Goal: Transaction & Acquisition: Purchase product/service

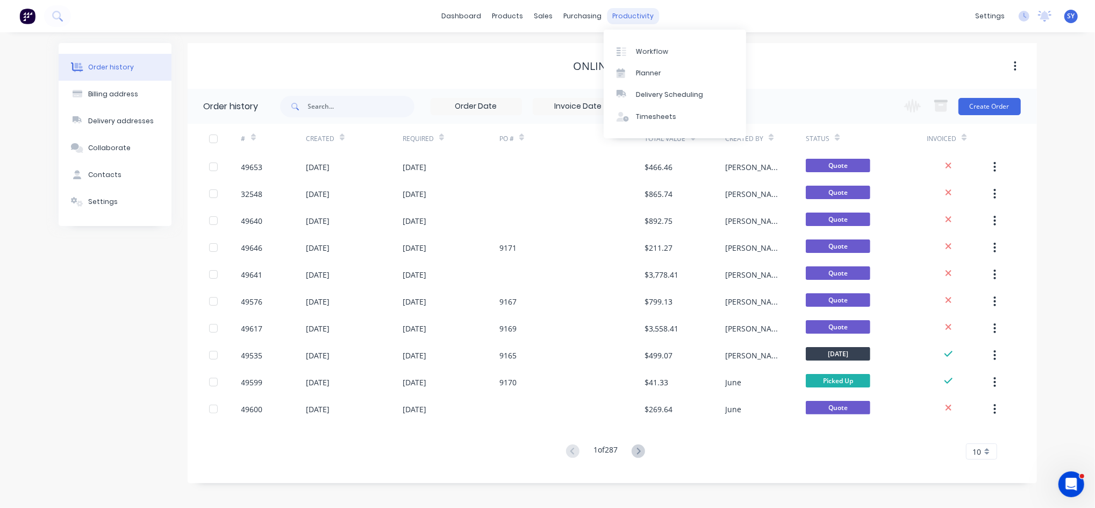
click at [626, 11] on div "productivity" at bounding box center [633, 16] width 52 height 16
drag, startPoint x: 663, startPoint y: 90, endPoint x: 656, endPoint y: 96, distance: 9.6
click at [663, 90] on div "Delivery Scheduling" at bounding box center [669, 95] width 67 height 10
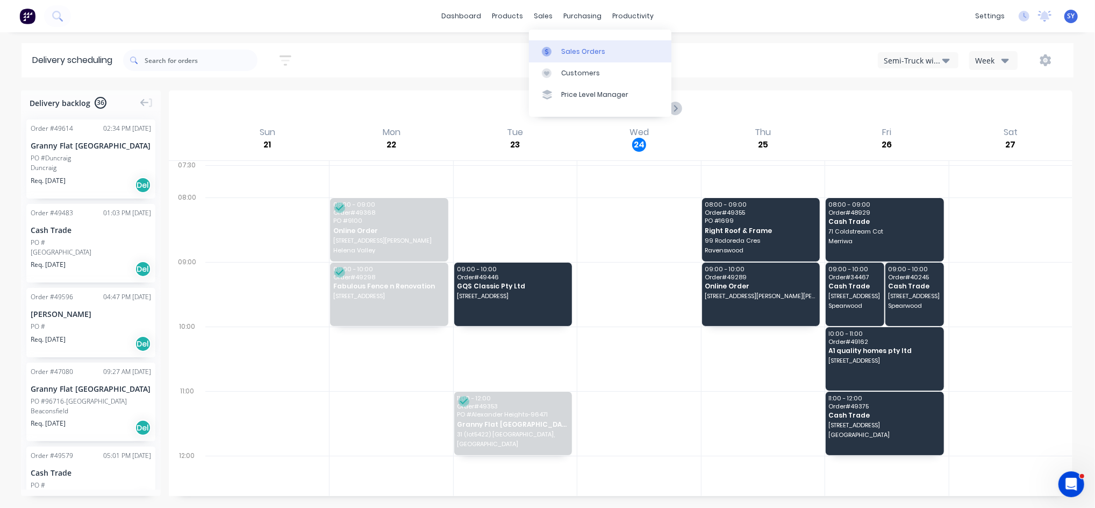
click at [572, 48] on div "Sales Orders" at bounding box center [583, 52] width 44 height 10
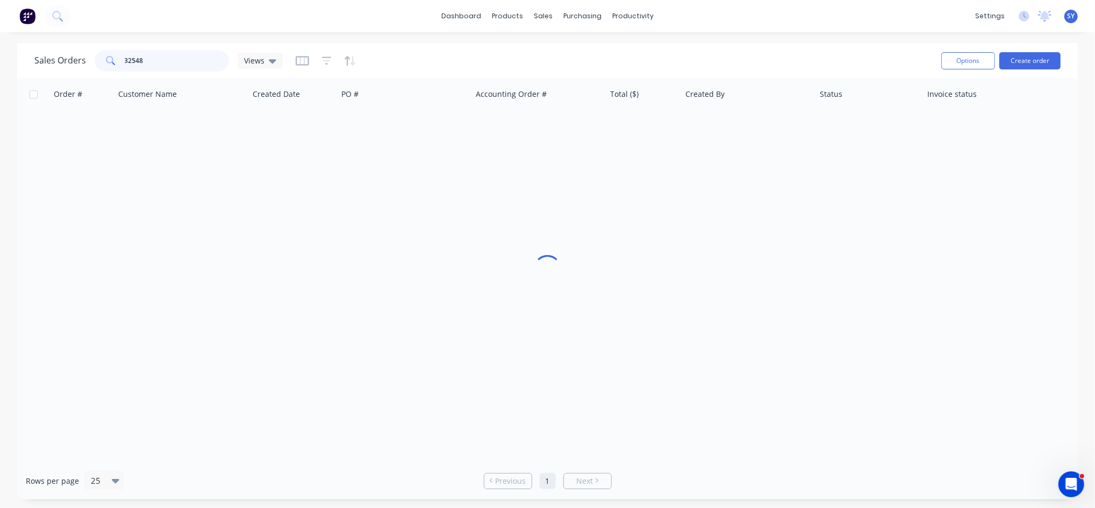
drag, startPoint x: 168, startPoint y: 56, endPoint x: 89, endPoint y: 56, distance: 79.1
click at [89, 56] on div "Sales Orders 32548 Views" at bounding box center [158, 61] width 248 height 22
type input "49654"
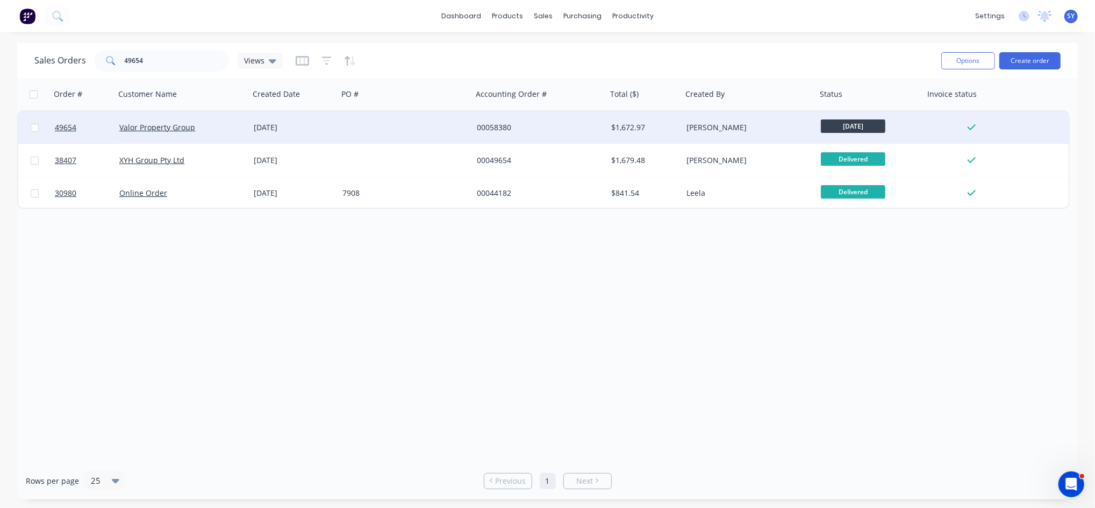
click at [288, 123] on div "[DATE]" at bounding box center [294, 127] width 80 height 11
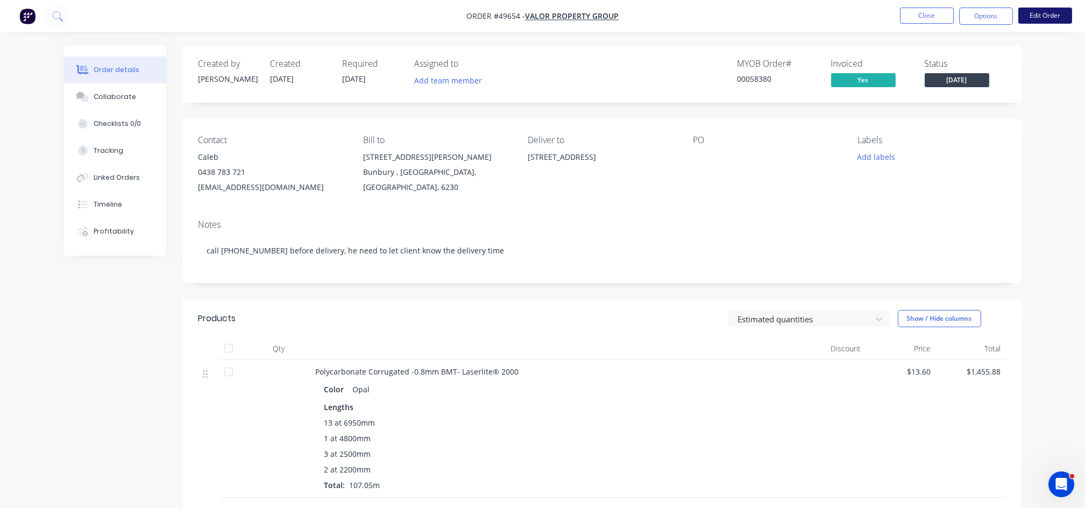
click at [1052, 17] on button "Edit Order" at bounding box center [1045, 16] width 54 height 16
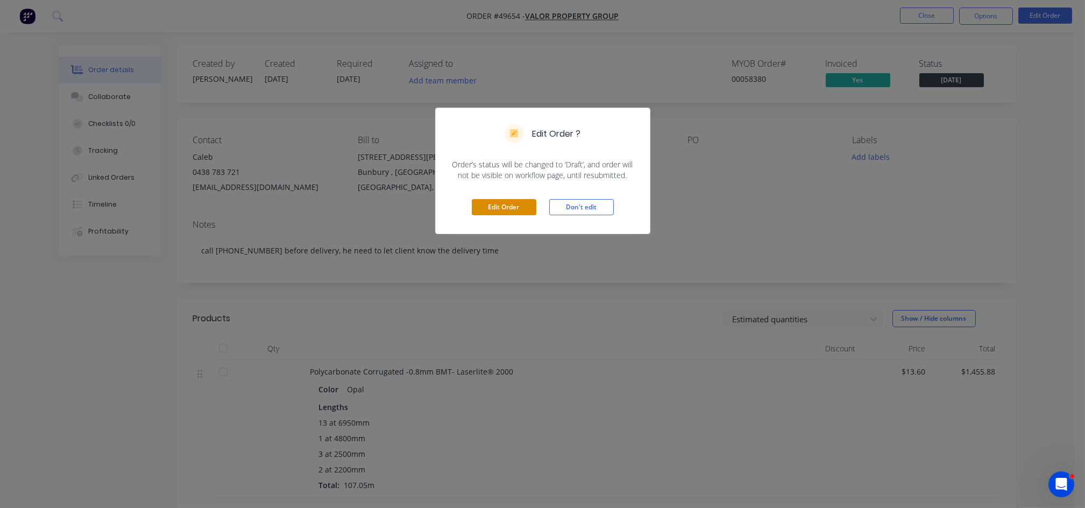
click at [511, 205] on button "Edit Order" at bounding box center [504, 207] width 65 height 16
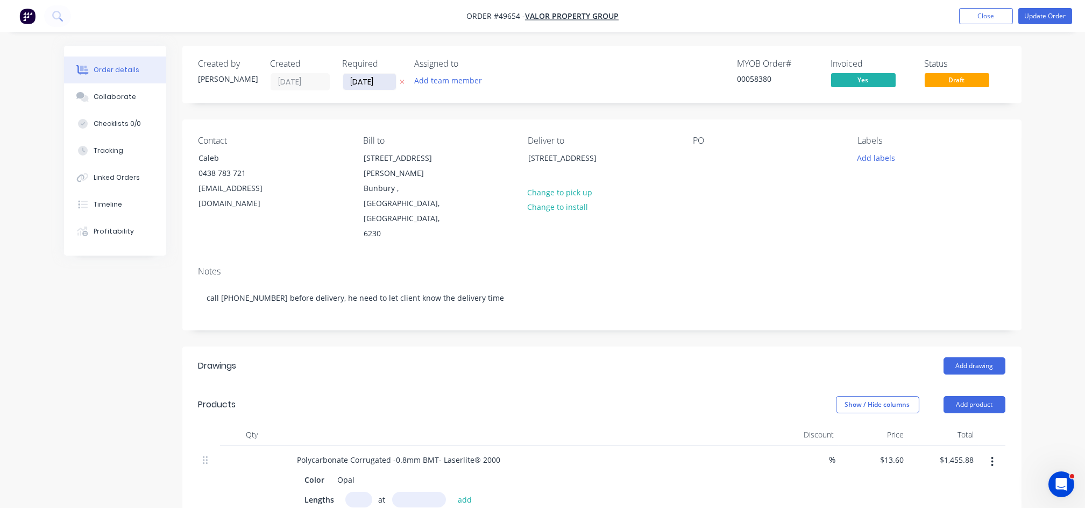
click at [367, 82] on input "[DATE]" at bounding box center [369, 82] width 53 height 16
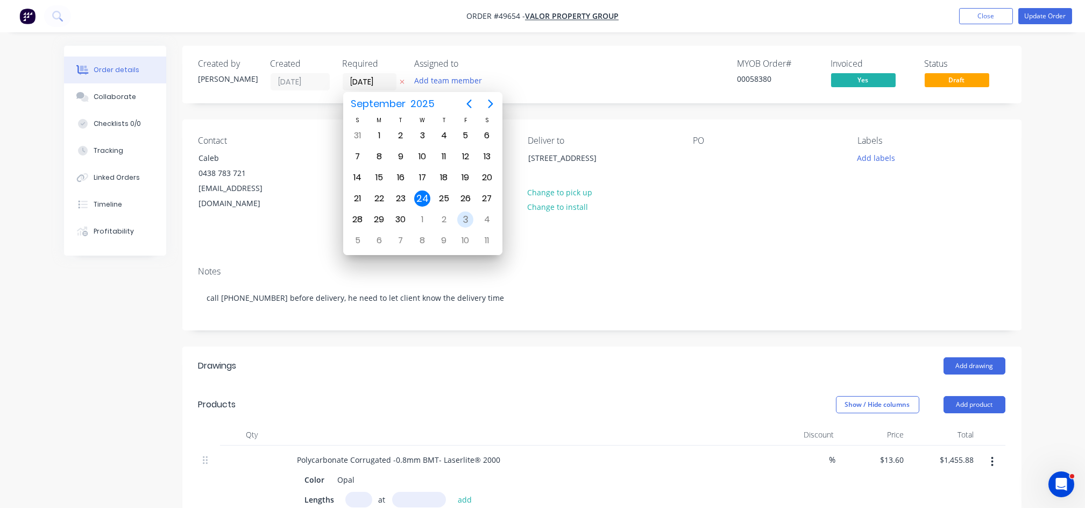
click at [465, 218] on div "3" at bounding box center [465, 219] width 16 height 16
type input "03/10/25"
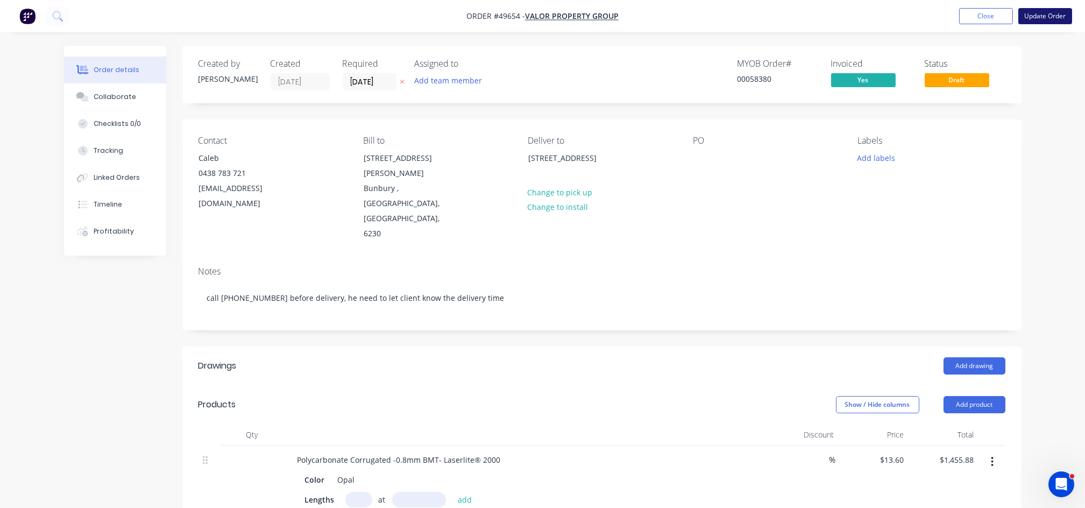
click at [1038, 19] on button "Update Order" at bounding box center [1045, 16] width 54 height 16
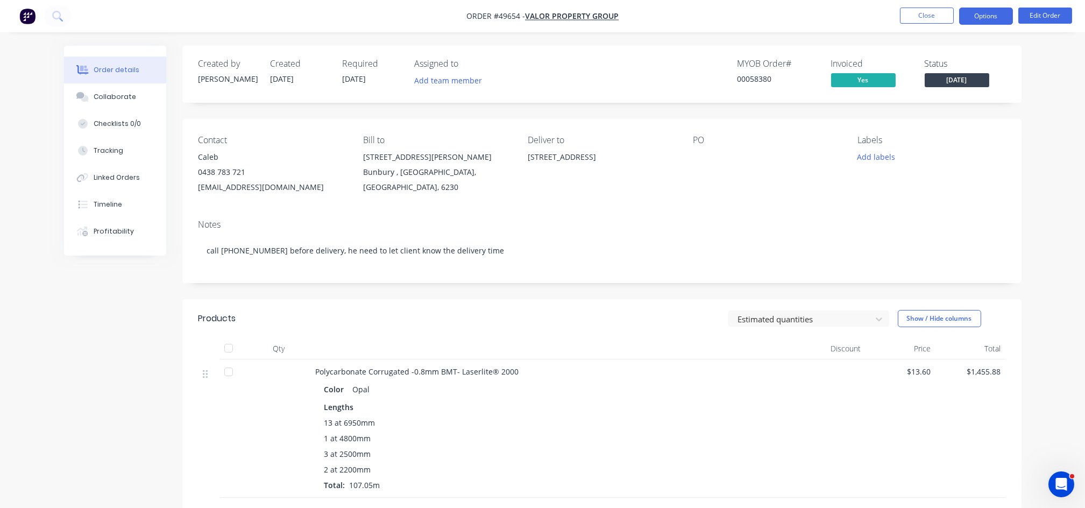
click at [983, 20] on button "Options" at bounding box center [986, 16] width 54 height 17
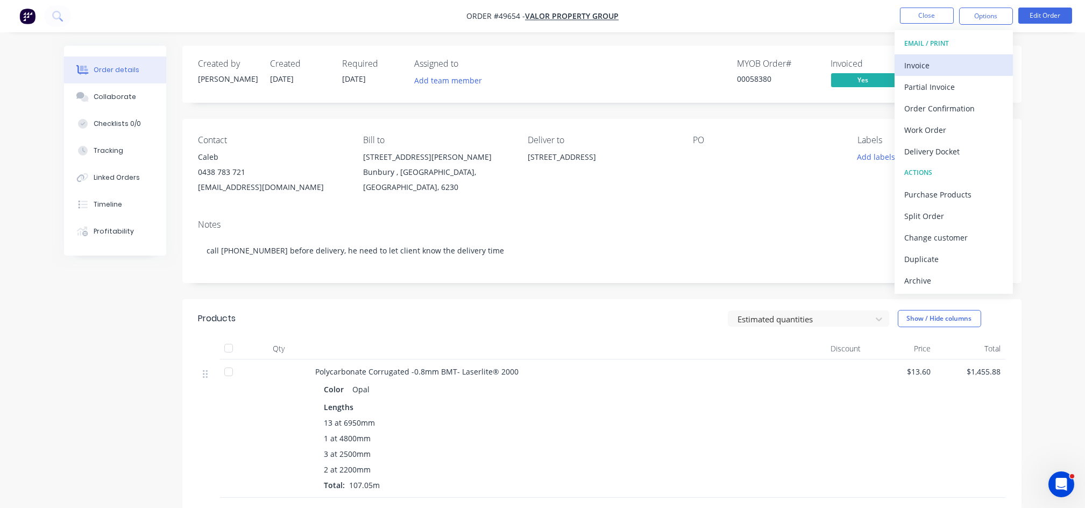
click at [928, 65] on div "Invoice" at bounding box center [953, 66] width 99 height 16
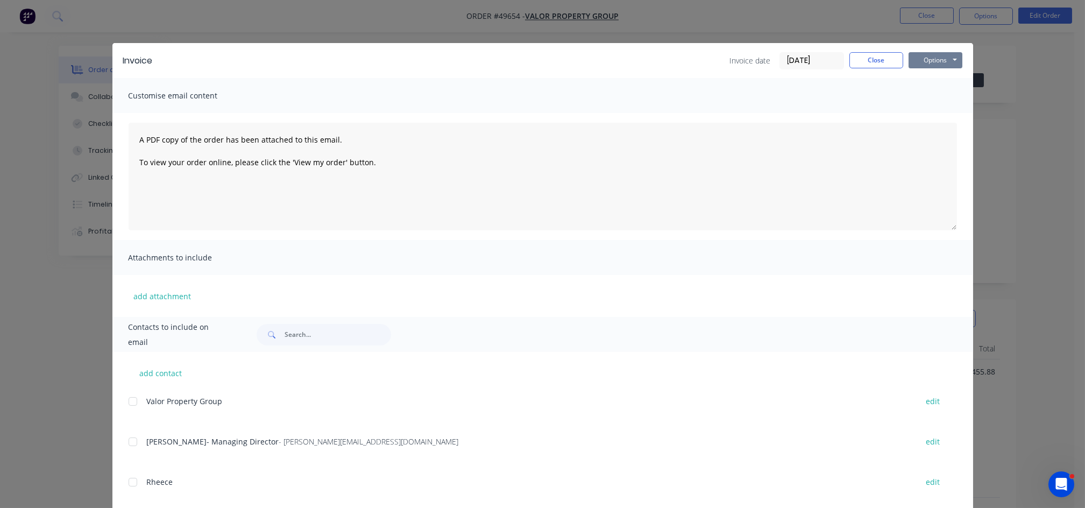
click at [935, 63] on button "Options" at bounding box center [935, 60] width 54 height 16
click at [939, 99] on button "Print" at bounding box center [942, 97] width 69 height 18
drag, startPoint x: 937, startPoint y: 61, endPoint x: 936, endPoint y: 70, distance: 8.6
click at [936, 61] on button "Options" at bounding box center [935, 60] width 54 height 16
click at [926, 100] on button "Print" at bounding box center [942, 97] width 69 height 18
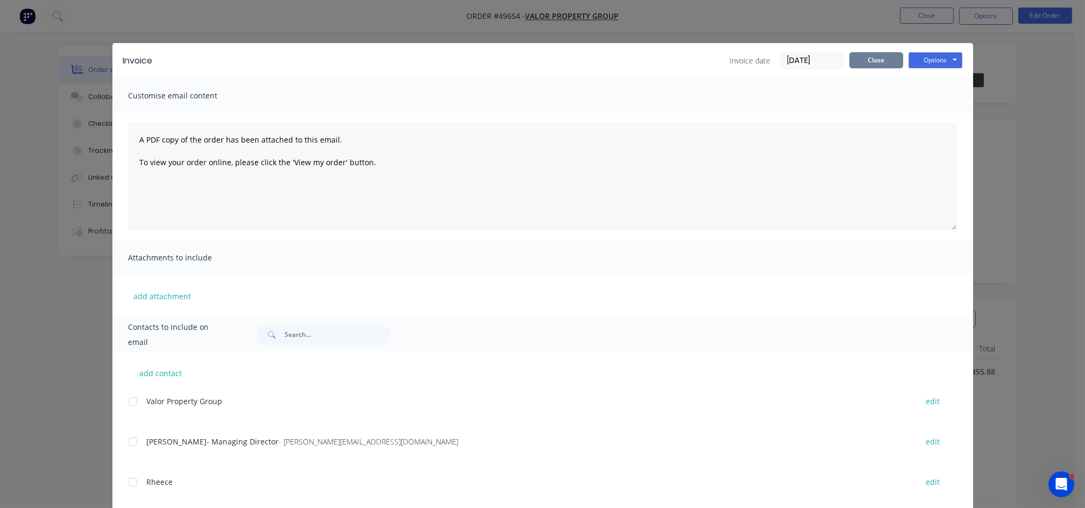
click at [873, 64] on button "Close" at bounding box center [876, 60] width 54 height 16
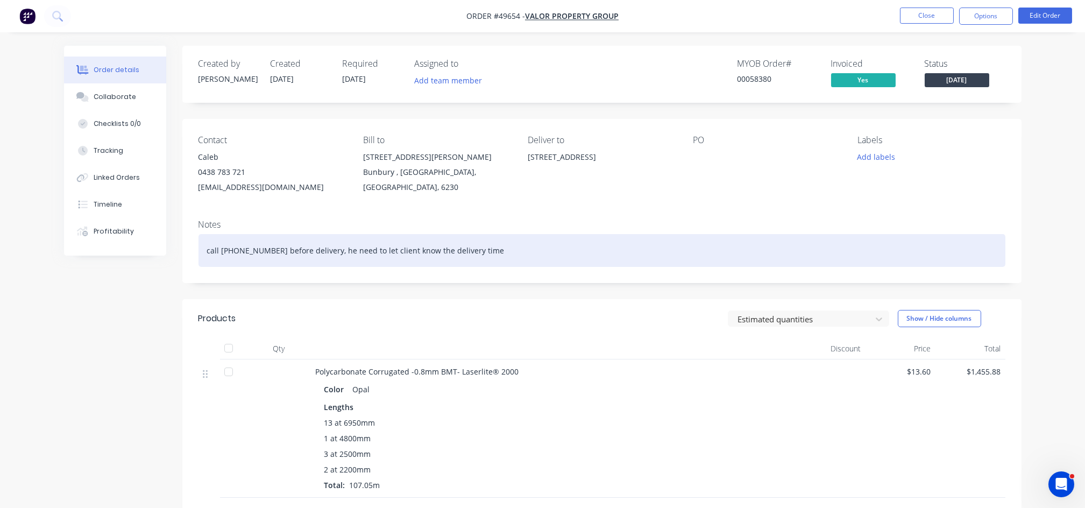
click at [582, 234] on div "call 0438783721 before delivery, he need to let client know the delivery time" at bounding box center [601, 250] width 807 height 33
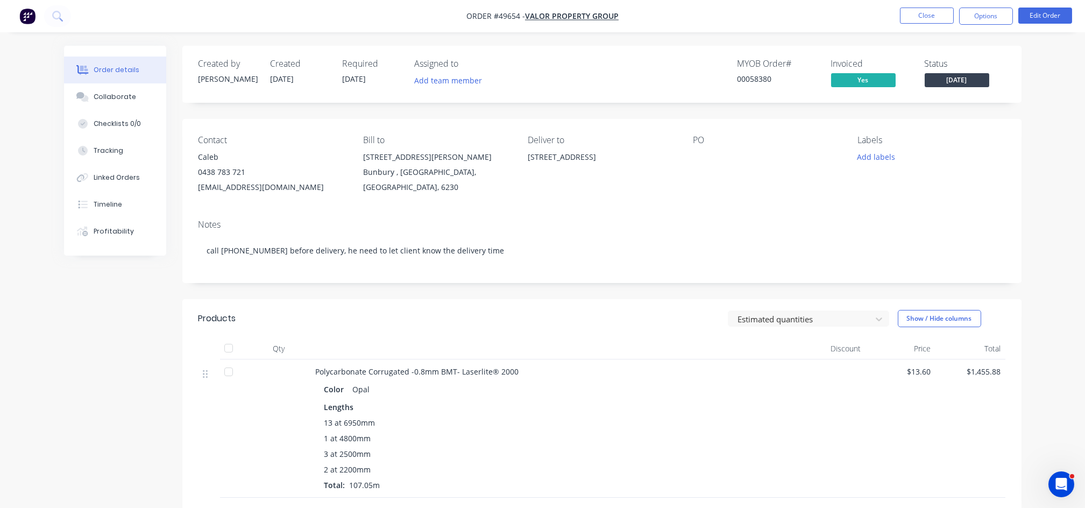
click at [566, 304] on header "Products Estimated quantities Show / Hide columns" at bounding box center [601, 318] width 839 height 39
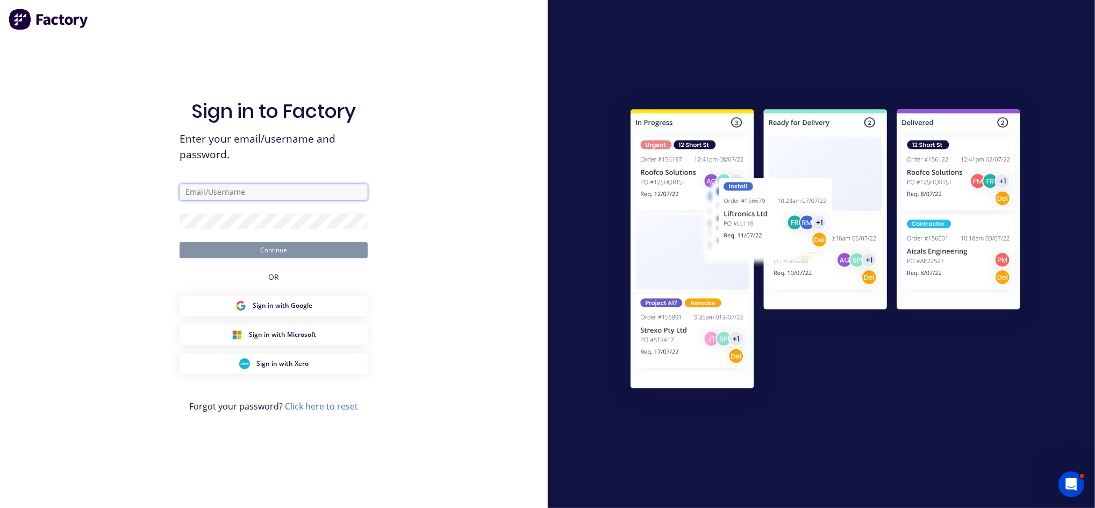
type input "sue@dynamicsteelform.com.au"
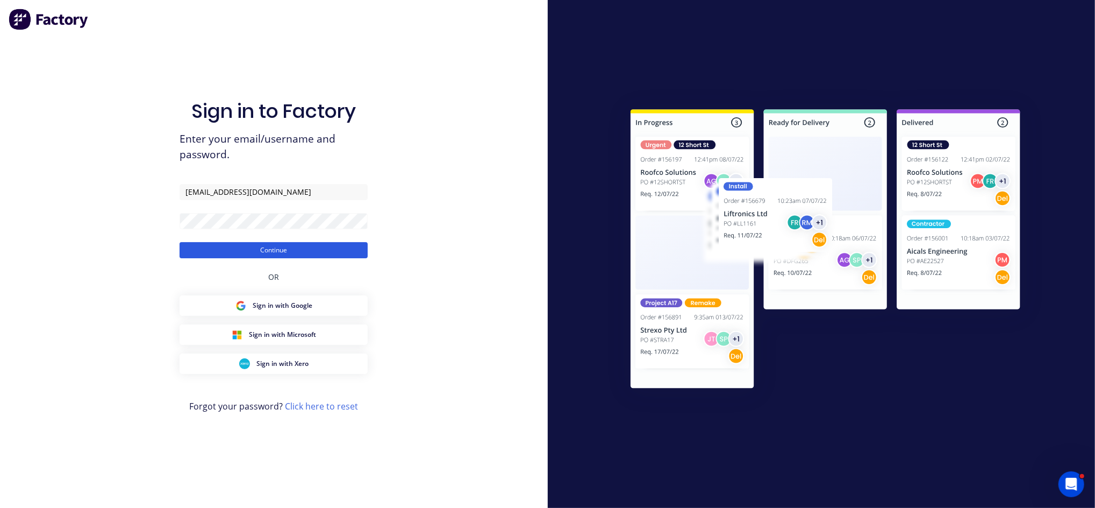
click at [294, 255] on button "Continue" at bounding box center [274, 250] width 188 height 16
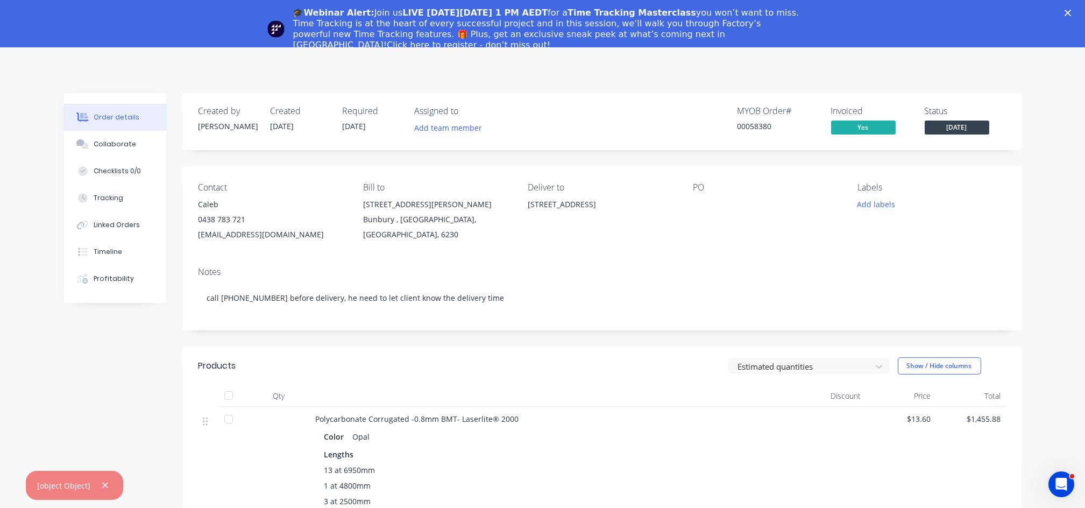
click at [1071, 12] on polygon "Close" at bounding box center [1067, 13] width 6 height 6
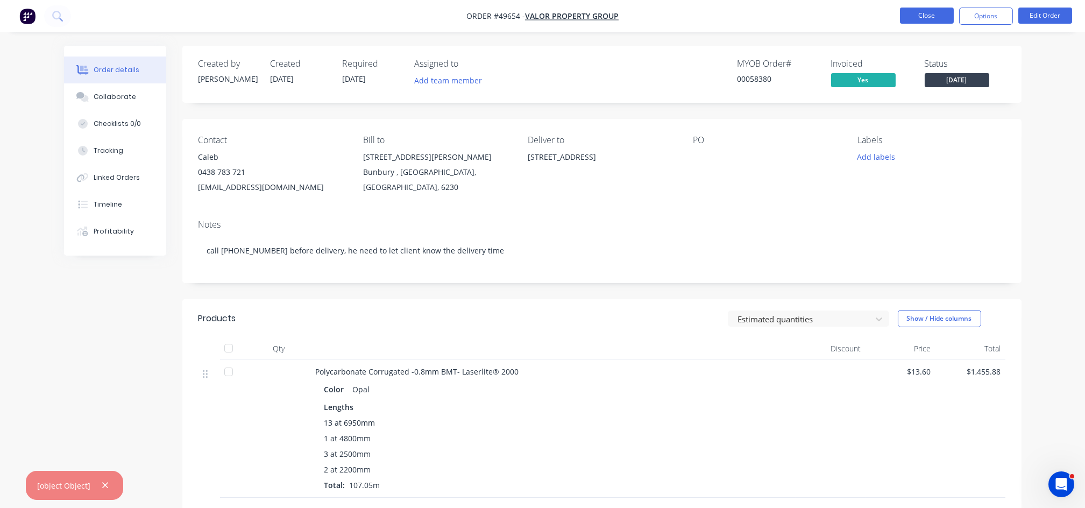
click at [928, 17] on button "Close" at bounding box center [927, 16] width 54 height 16
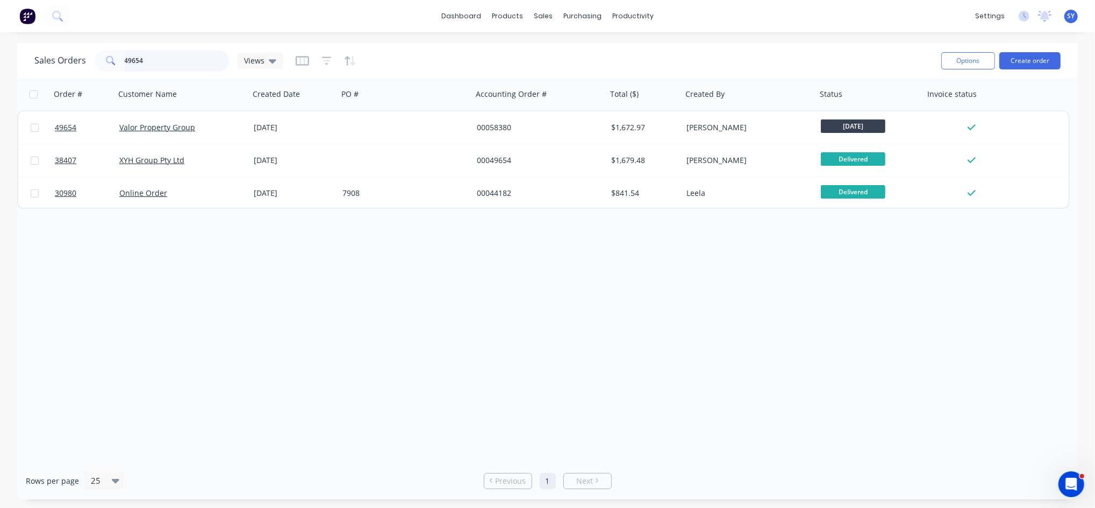
drag, startPoint x: 155, startPoint y: 64, endPoint x: 87, endPoint y: 55, distance: 68.4
click at [91, 64] on div "Sales Orders 49654 Views" at bounding box center [158, 61] width 248 height 22
type input "48484"
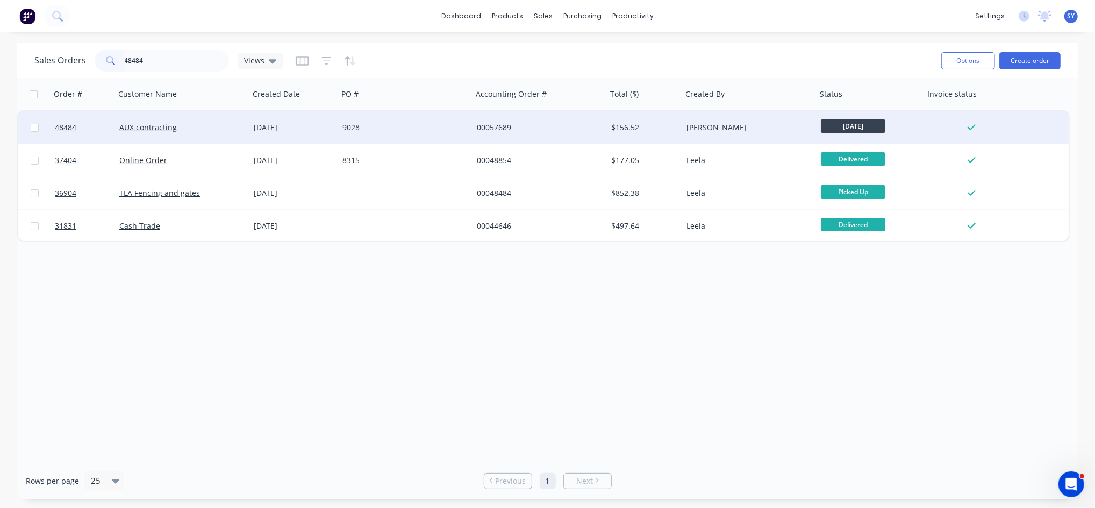
click at [305, 131] on div "27 Aug 2025" at bounding box center [294, 127] width 80 height 11
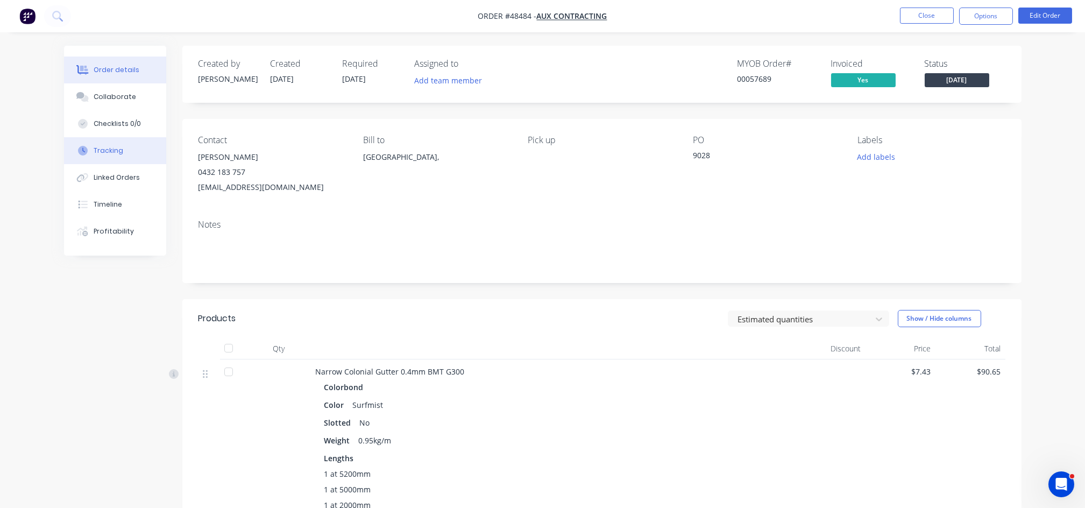
click at [123, 149] on button "Tracking" at bounding box center [115, 150] width 102 height 27
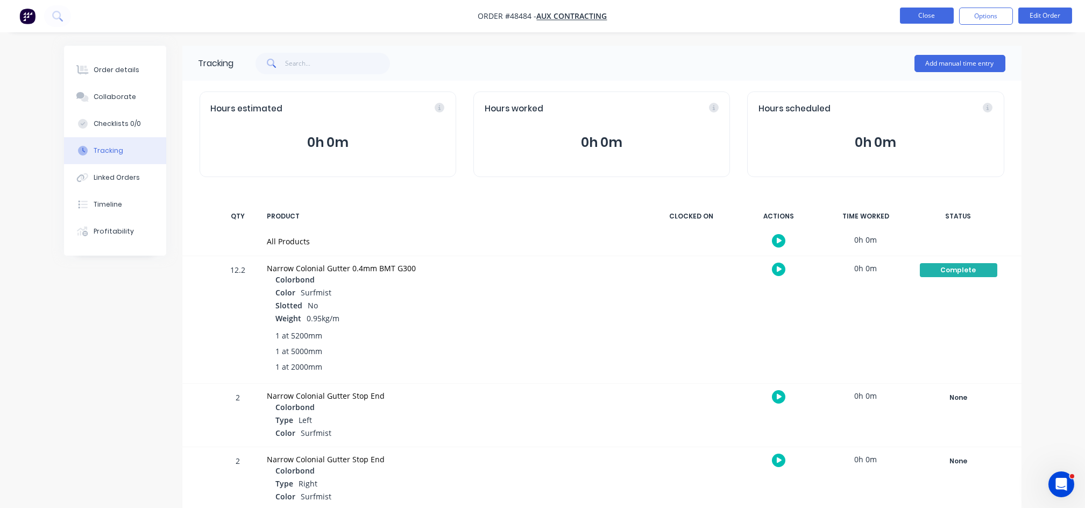
click at [922, 13] on button "Close" at bounding box center [927, 16] width 54 height 16
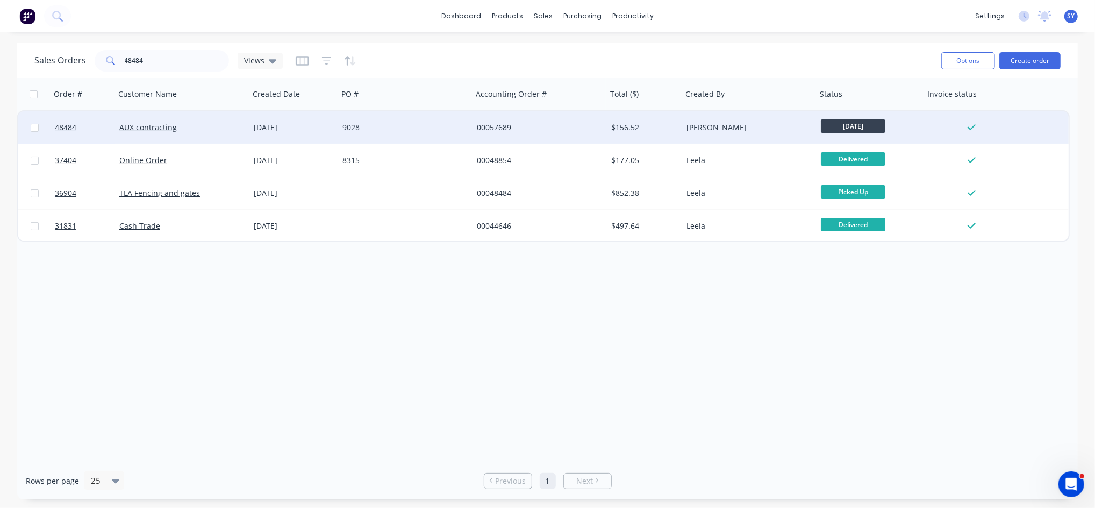
click at [233, 133] on div "AUX contracting" at bounding box center [182, 127] width 134 height 32
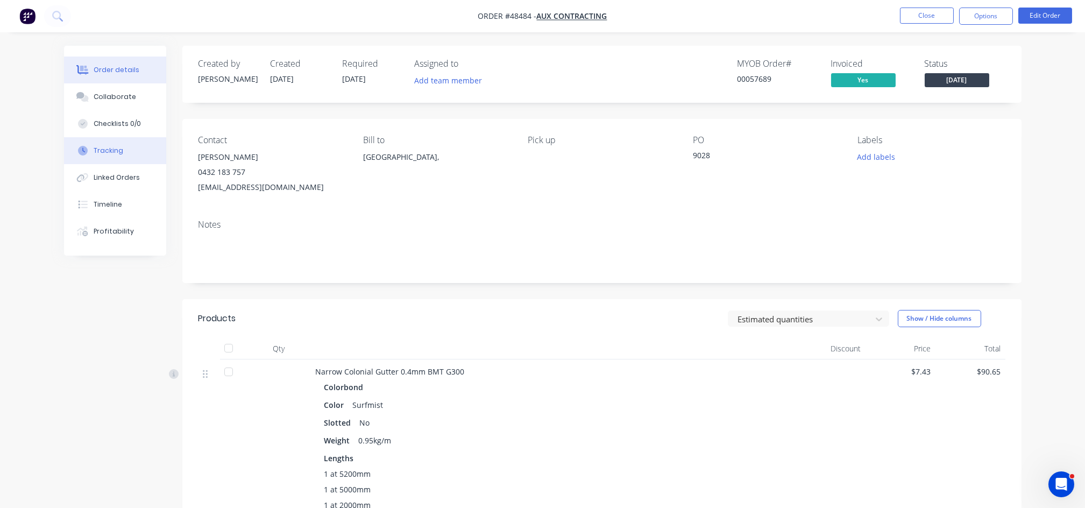
click at [117, 150] on div "Tracking" at bounding box center [109, 151] width 30 height 10
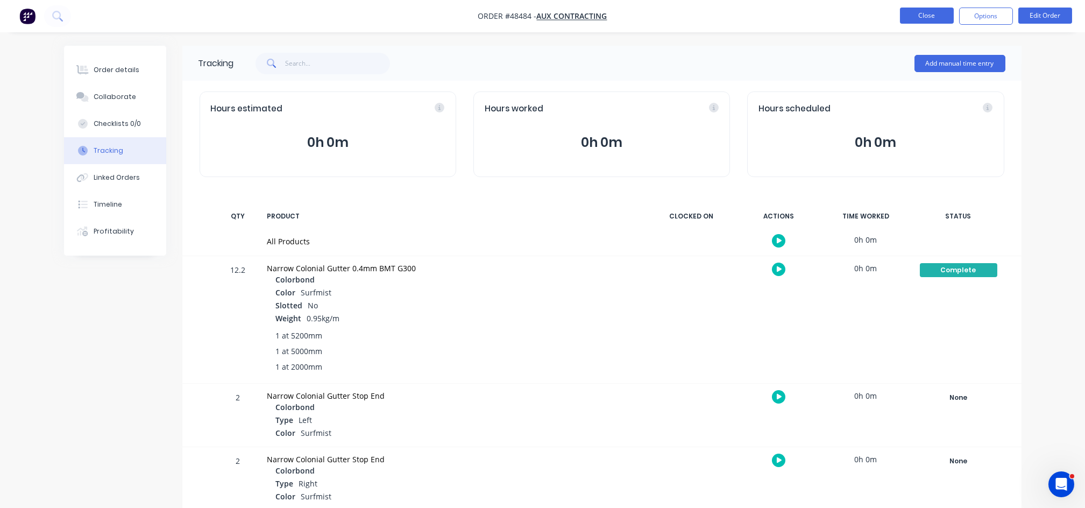
click at [909, 19] on button "Close" at bounding box center [927, 16] width 54 height 16
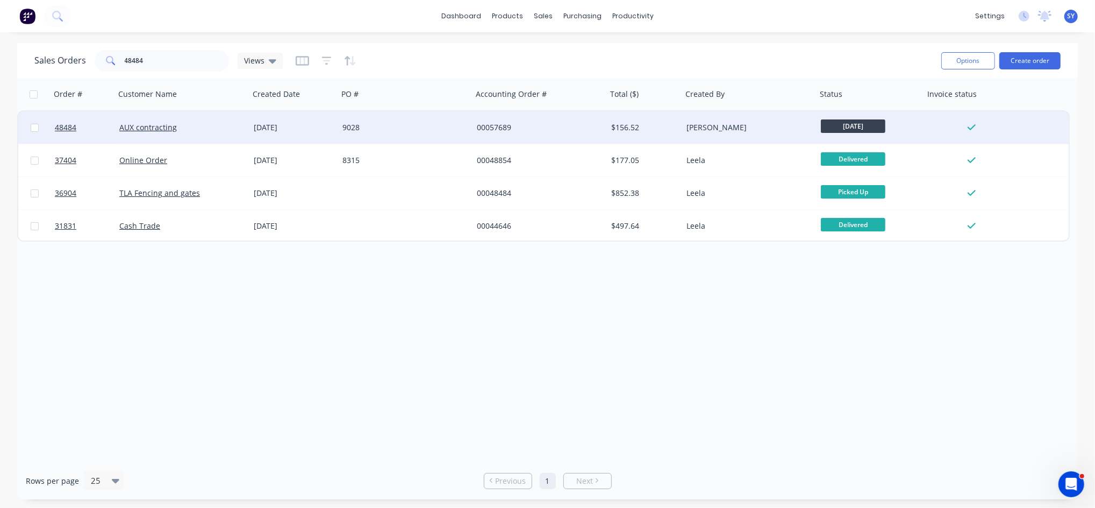
click at [226, 123] on div "AUX contracting" at bounding box center [178, 127] width 119 height 11
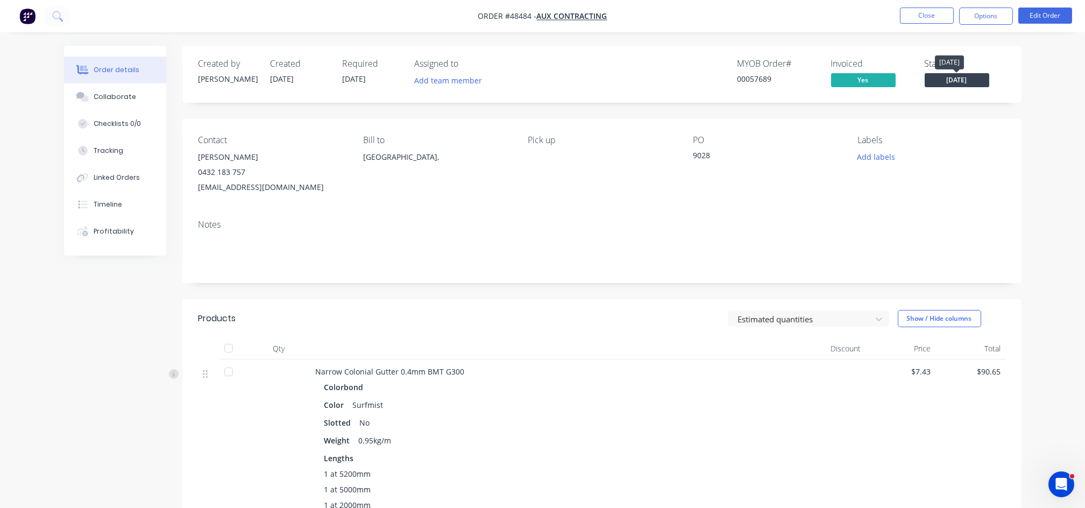
click at [943, 81] on span "Wednesday" at bounding box center [956, 79] width 65 height 13
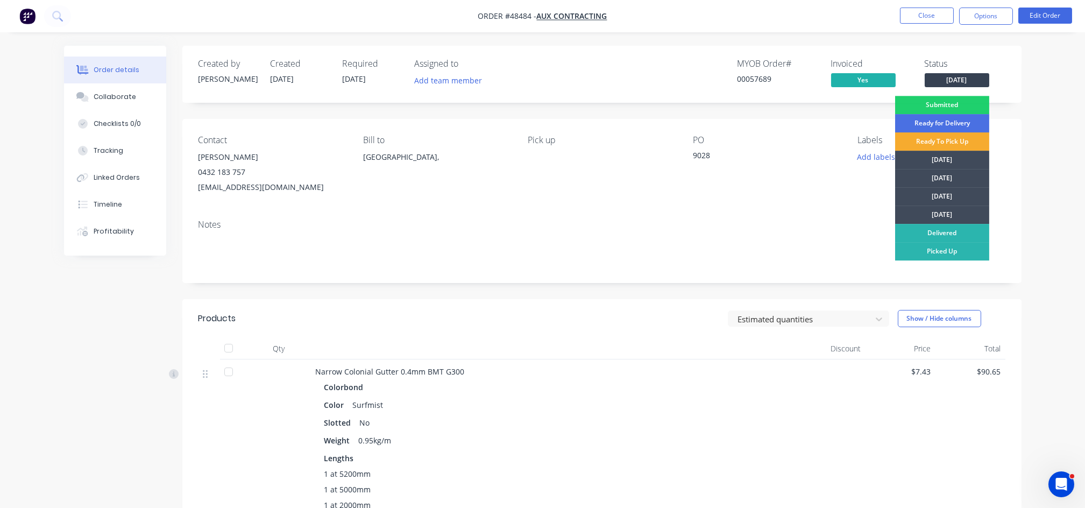
click at [949, 141] on div "Ready To Pick Up" at bounding box center [942, 141] width 94 height 18
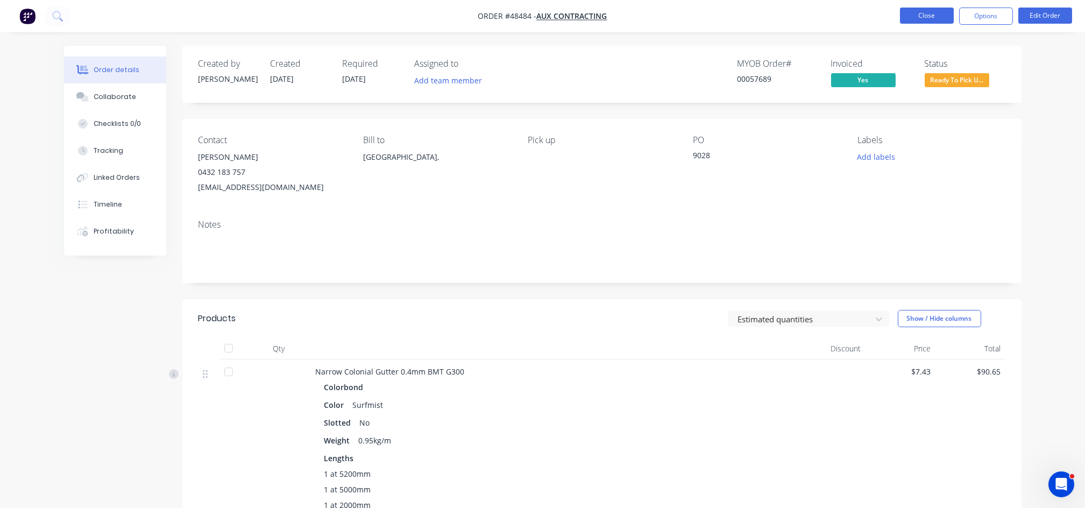
click at [933, 18] on button "Close" at bounding box center [927, 16] width 54 height 16
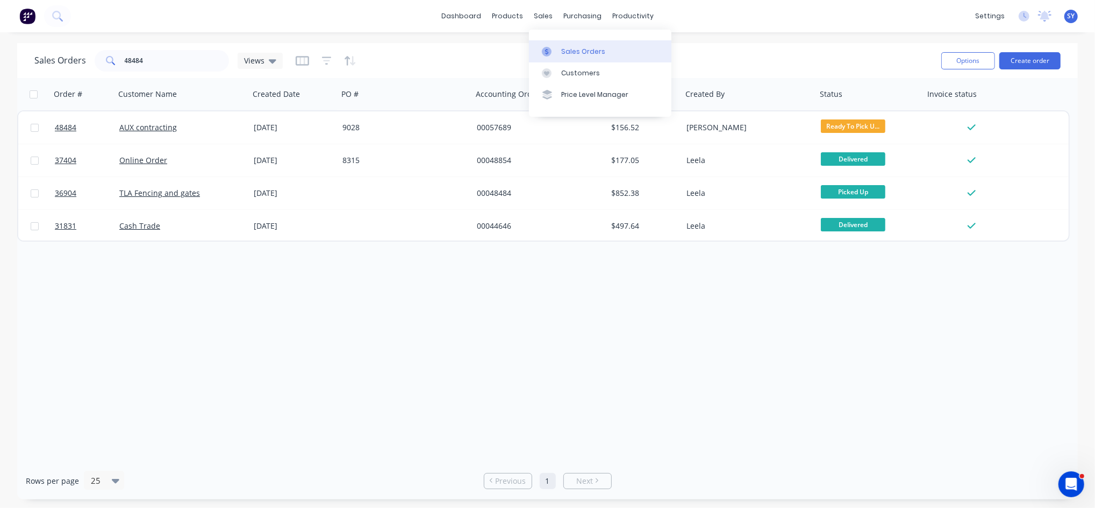
click at [577, 47] on div "Sales Orders" at bounding box center [583, 52] width 44 height 10
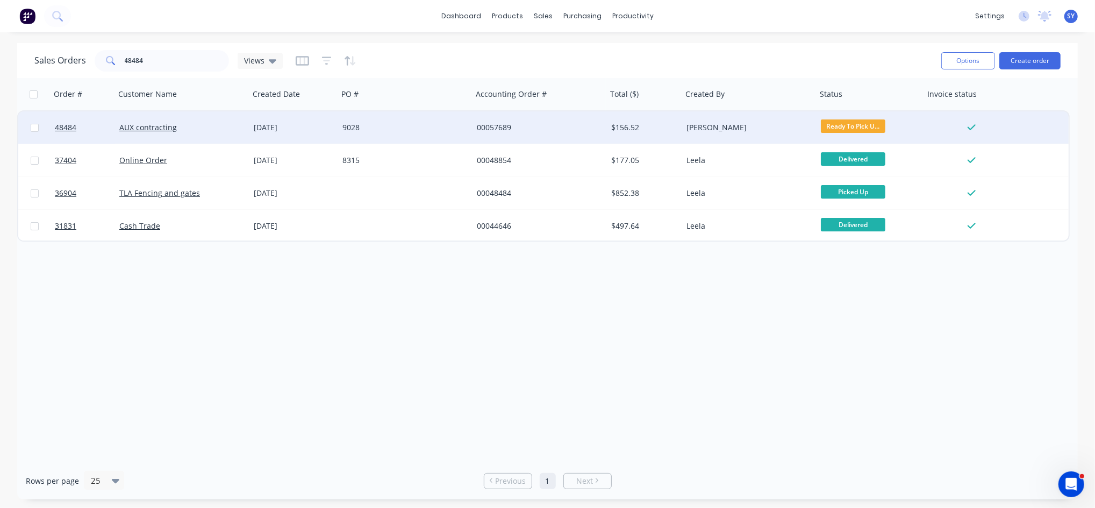
click at [288, 131] on div "27 Aug 2025" at bounding box center [294, 127] width 80 height 11
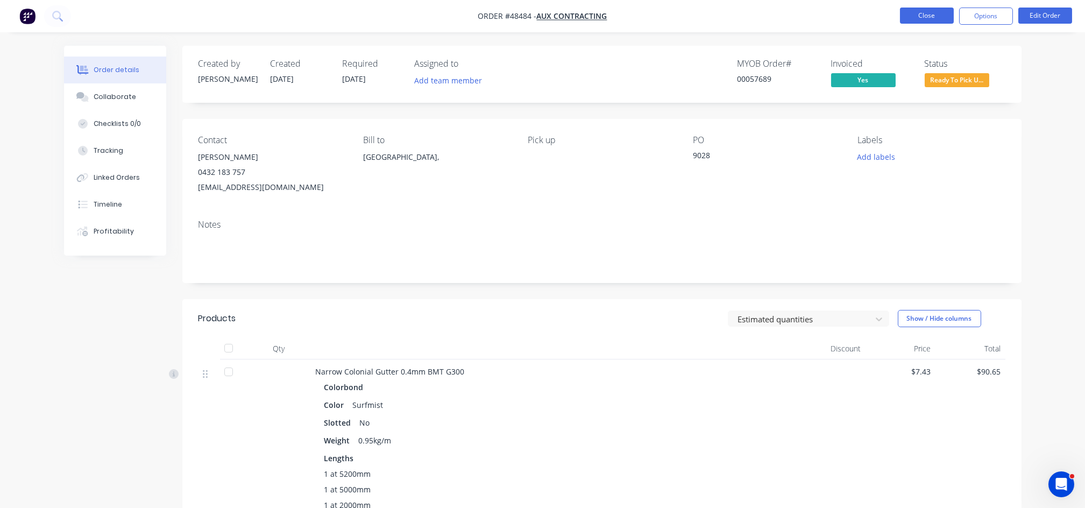
click at [917, 13] on button "Close" at bounding box center [927, 16] width 54 height 16
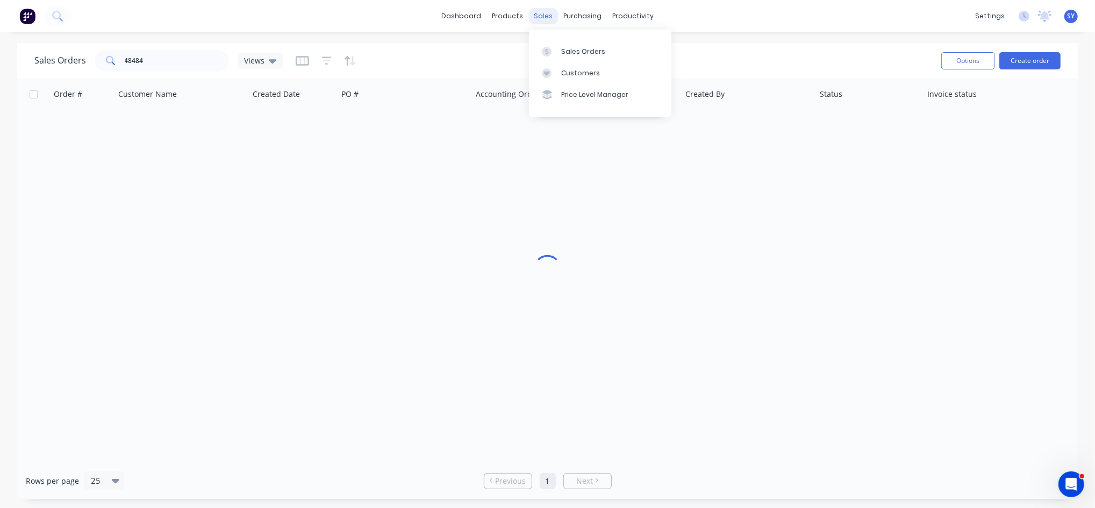
click at [549, 14] on div "sales" at bounding box center [544, 16] width 30 height 16
click at [567, 48] on div "Sales Orders" at bounding box center [583, 52] width 44 height 10
click at [585, 50] on div "Sales Orders" at bounding box center [583, 52] width 44 height 10
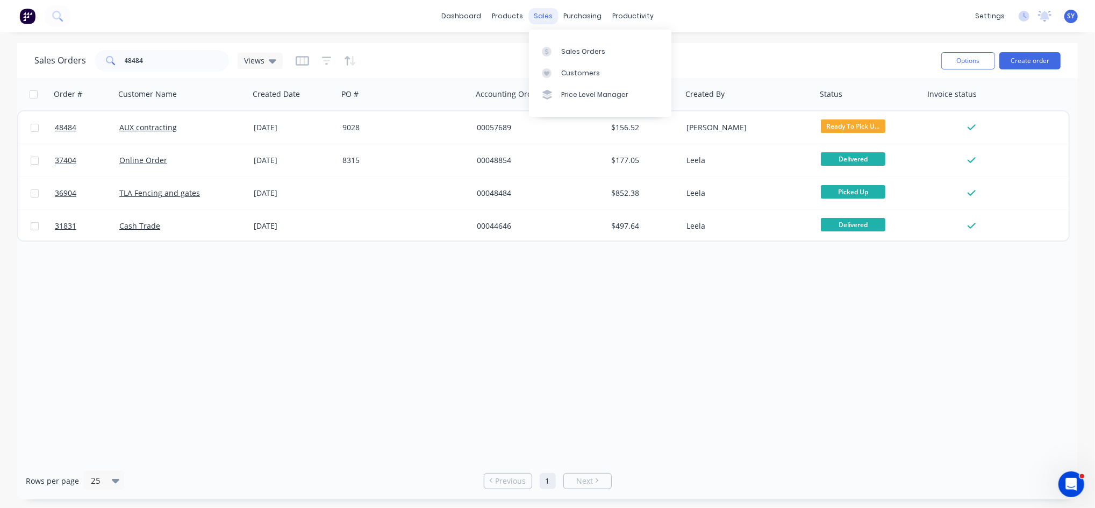
click at [537, 16] on div "sales" at bounding box center [544, 16] width 30 height 16
click at [578, 49] on div "Sales Orders" at bounding box center [583, 52] width 44 height 10
click at [571, 49] on div "Sales Orders" at bounding box center [583, 52] width 44 height 10
drag, startPoint x: 182, startPoint y: 61, endPoint x: 69, endPoint y: 54, distance: 113.1
click at [69, 54] on div "Sales Orders 48484 Views" at bounding box center [158, 61] width 248 height 22
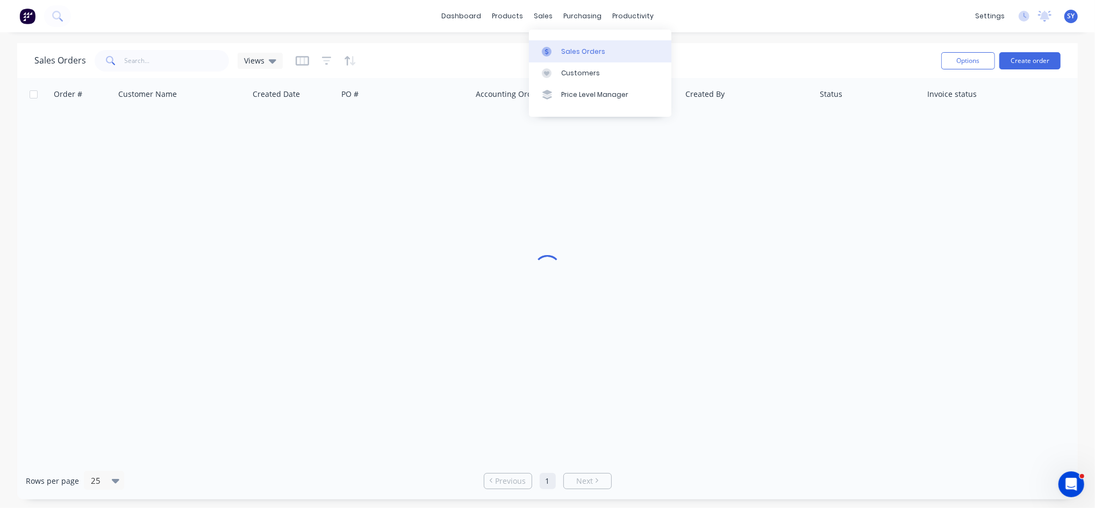
click at [566, 49] on div "Sales Orders" at bounding box center [583, 52] width 44 height 10
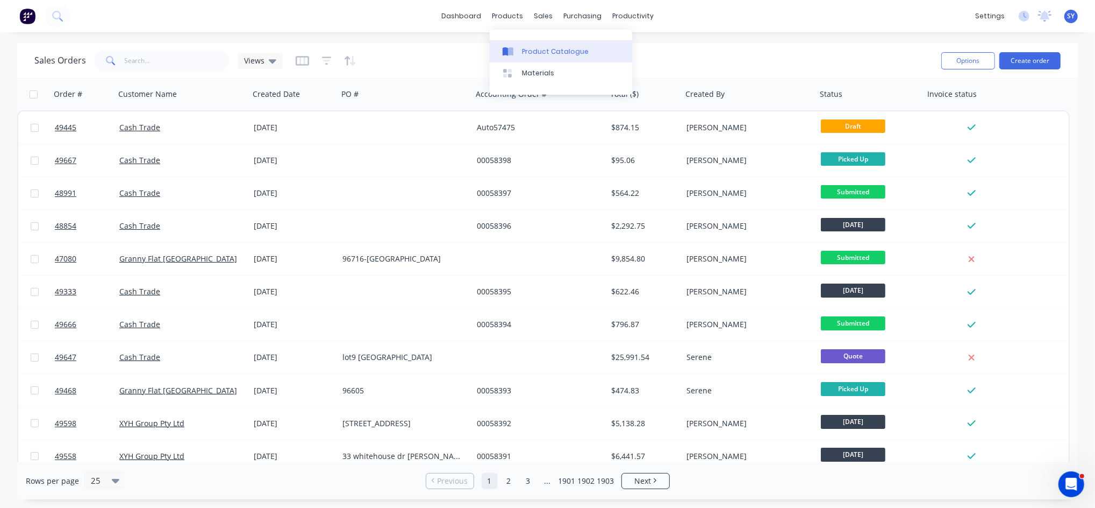
click at [538, 48] on div "Product Catalogue" at bounding box center [555, 52] width 67 height 10
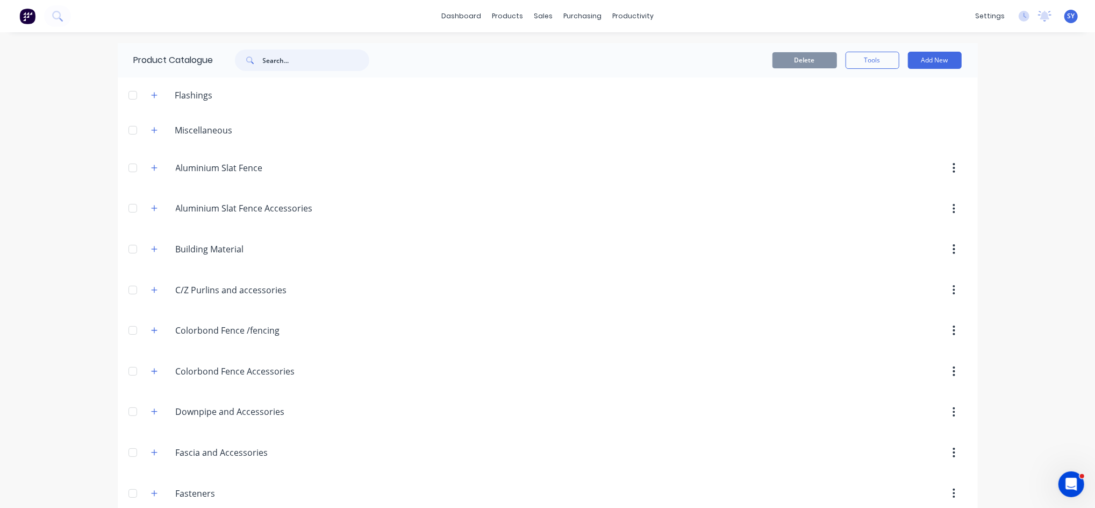
click at [268, 56] on input "text" at bounding box center [316, 60] width 106 height 22
type input "holding"
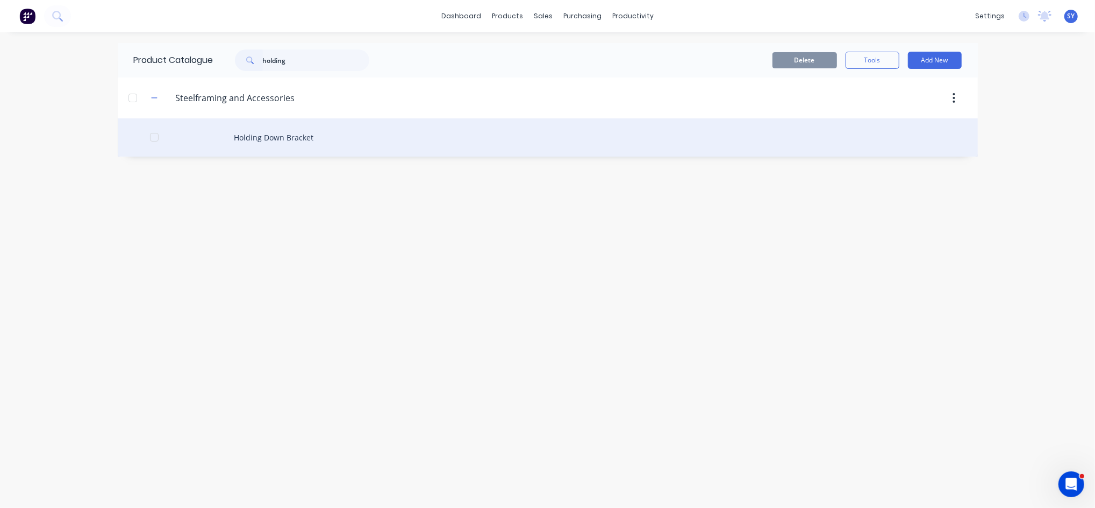
click at [267, 141] on div "Holding Down Bracket" at bounding box center [548, 137] width 860 height 38
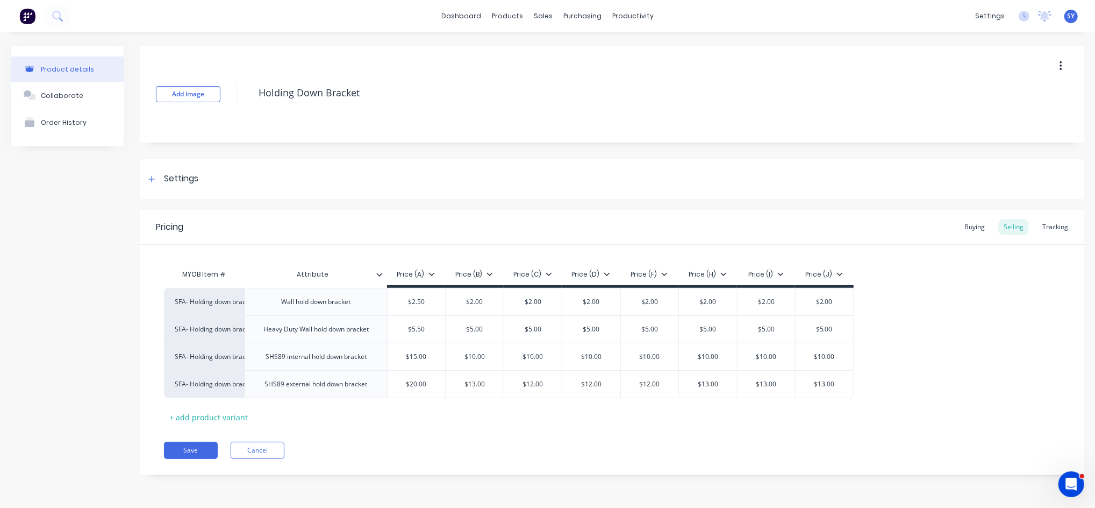
type textarea "x"
click at [1054, 229] on div "Tracking" at bounding box center [1055, 227] width 37 height 16
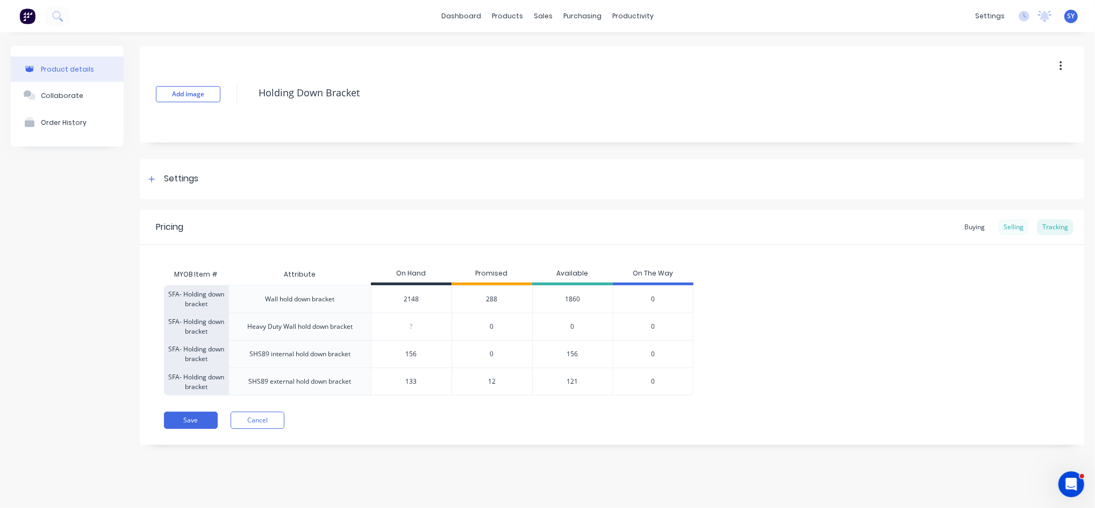
click at [1014, 228] on div "Selling" at bounding box center [1014, 227] width 31 height 16
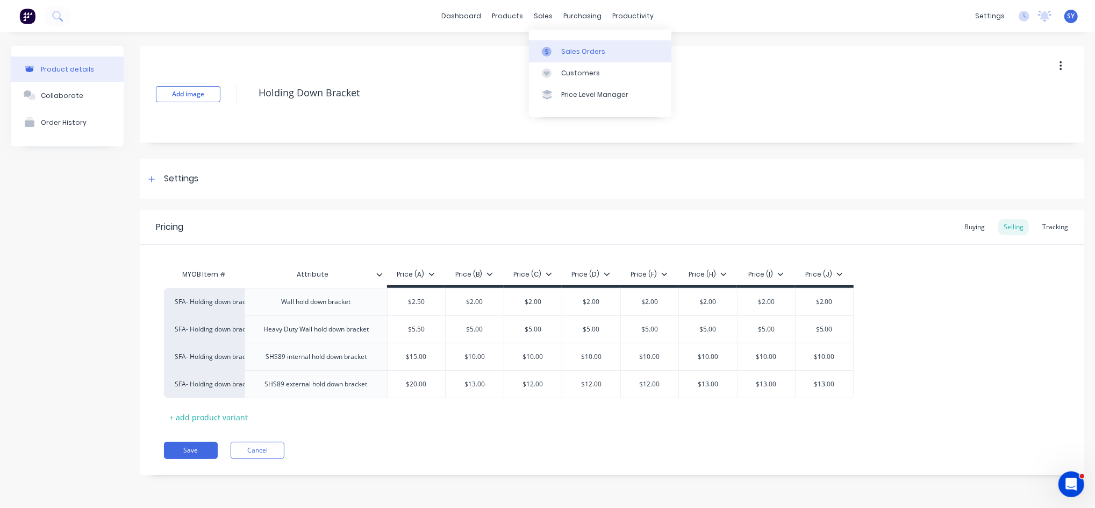
click at [576, 53] on div "Sales Orders" at bounding box center [583, 52] width 44 height 10
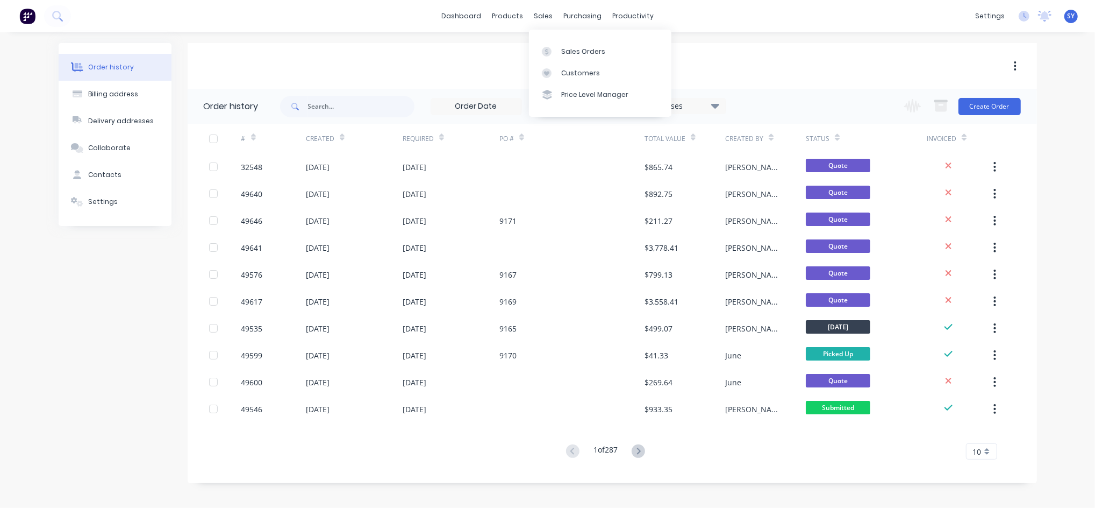
drag, startPoint x: 539, startPoint y: 13, endPoint x: 543, endPoint y: 26, distance: 13.4
click at [539, 13] on div "sales" at bounding box center [544, 16] width 30 height 16
click at [579, 48] on div "Sales Orders" at bounding box center [583, 52] width 44 height 10
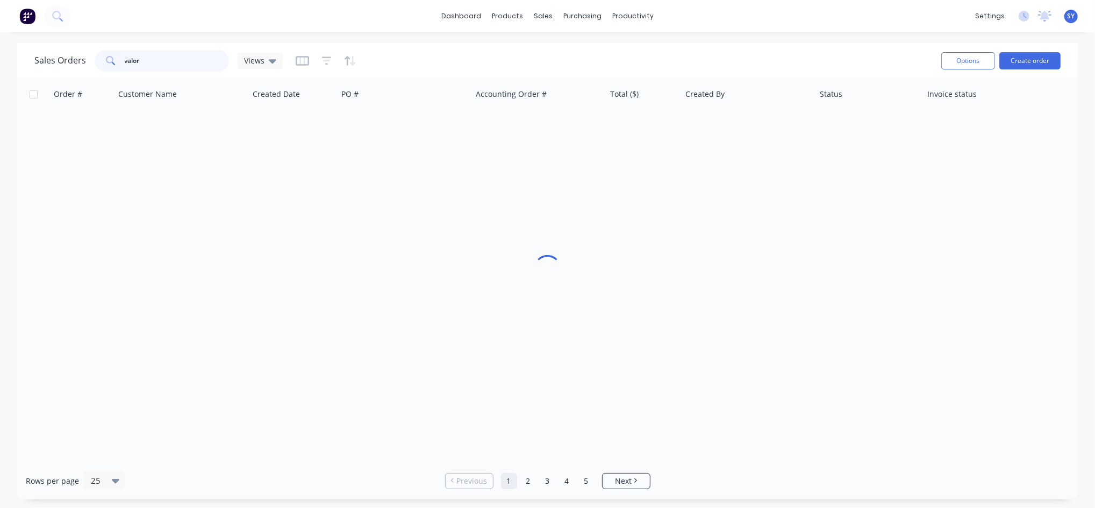
drag, startPoint x: 210, startPoint y: 66, endPoint x: 122, endPoint y: 63, distance: 88.3
click at [122, 63] on div "valor" at bounding box center [162, 61] width 134 height 22
type input "58387"
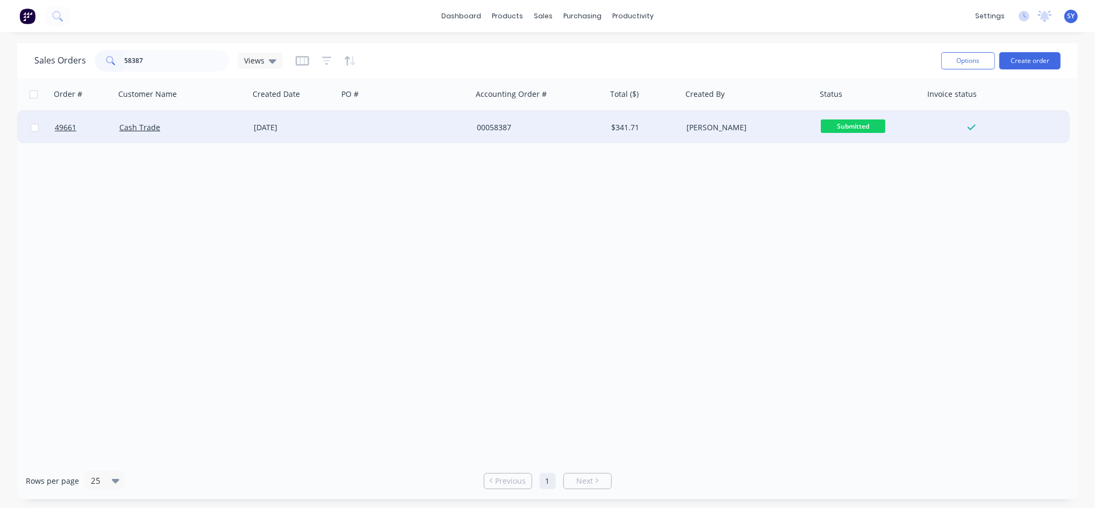
click at [214, 127] on div "Cash Trade" at bounding box center [178, 127] width 119 height 11
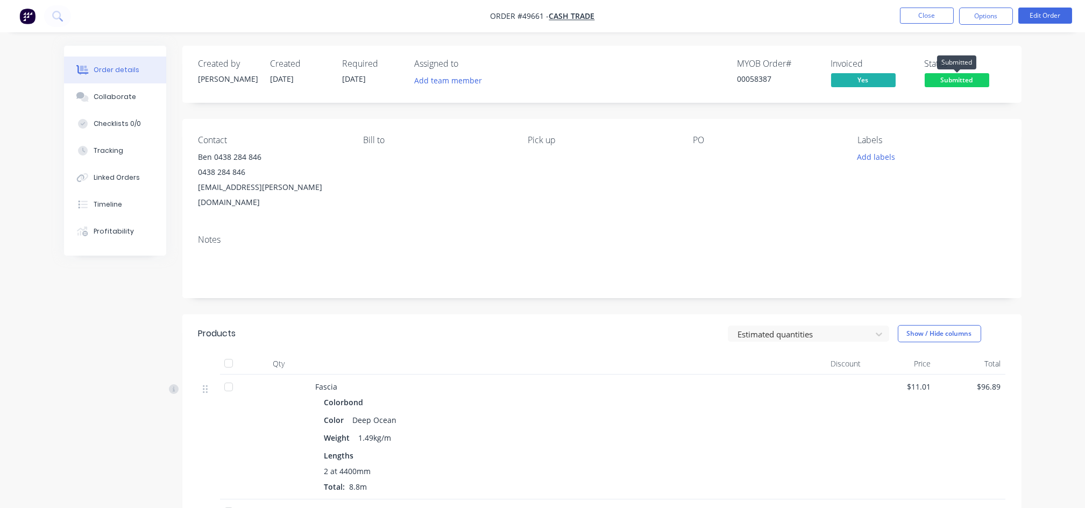
click at [966, 76] on span "Submitted" at bounding box center [956, 79] width 65 height 13
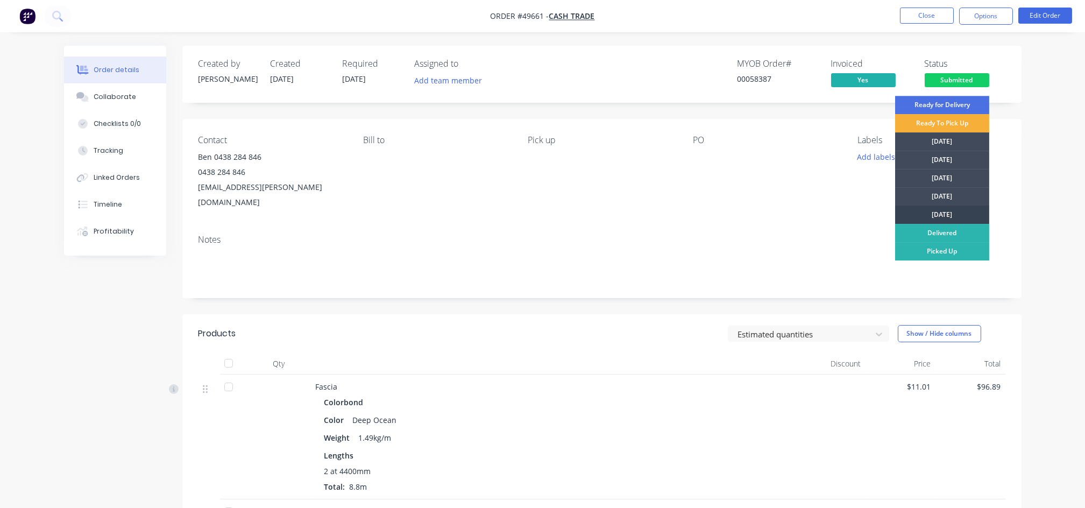
click at [937, 215] on div "[DATE]" at bounding box center [942, 214] width 94 height 18
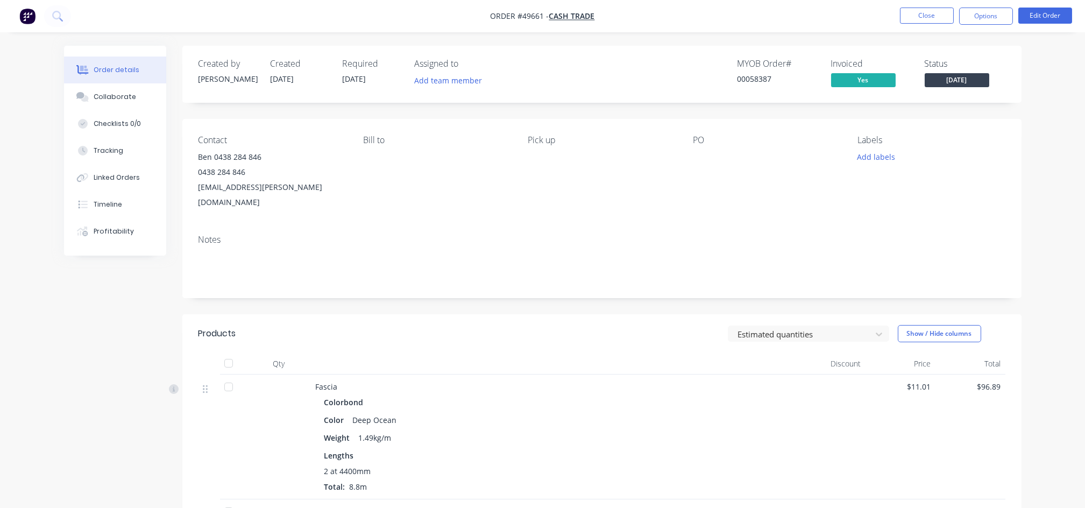
click at [508, 234] on div "Notes" at bounding box center [601, 239] width 807 height 10
click at [977, 16] on button "Options" at bounding box center [986, 16] width 54 height 17
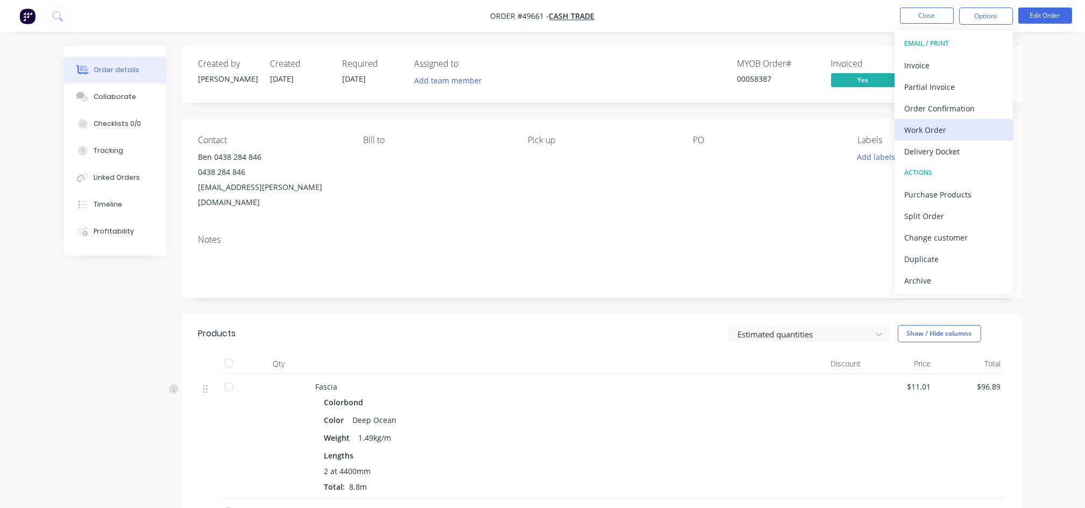
click at [942, 134] on div "Work Order" at bounding box center [953, 130] width 99 height 16
click at [923, 131] on div "Custom" at bounding box center [953, 130] width 99 height 16
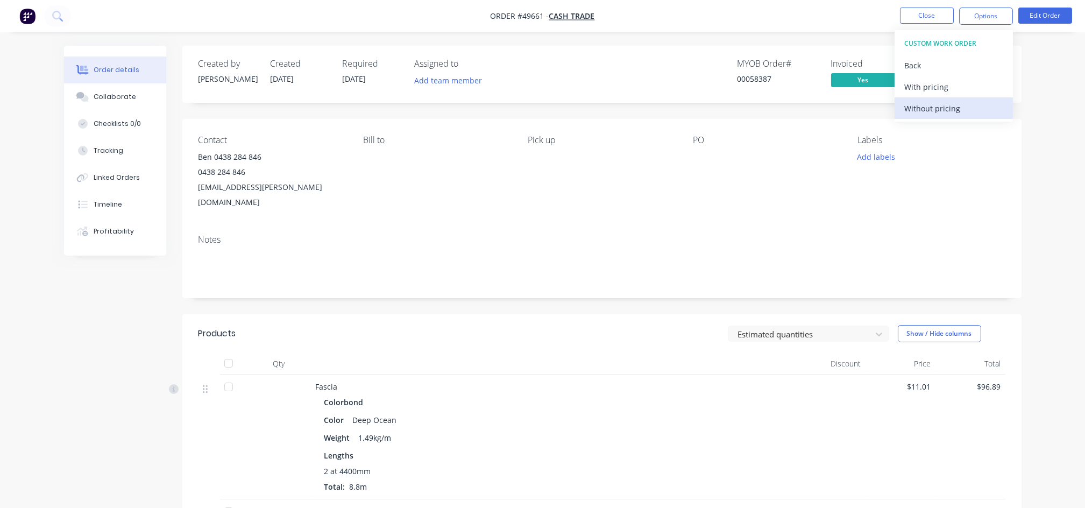
click at [950, 112] on div "Without pricing" at bounding box center [953, 109] width 99 height 16
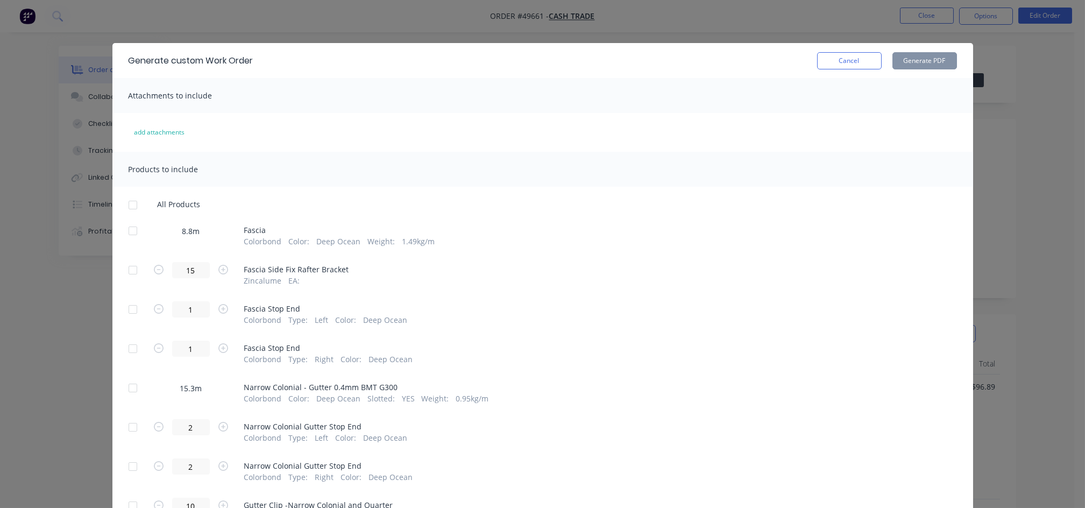
click at [124, 231] on div at bounding box center [133, 231] width 22 height 22
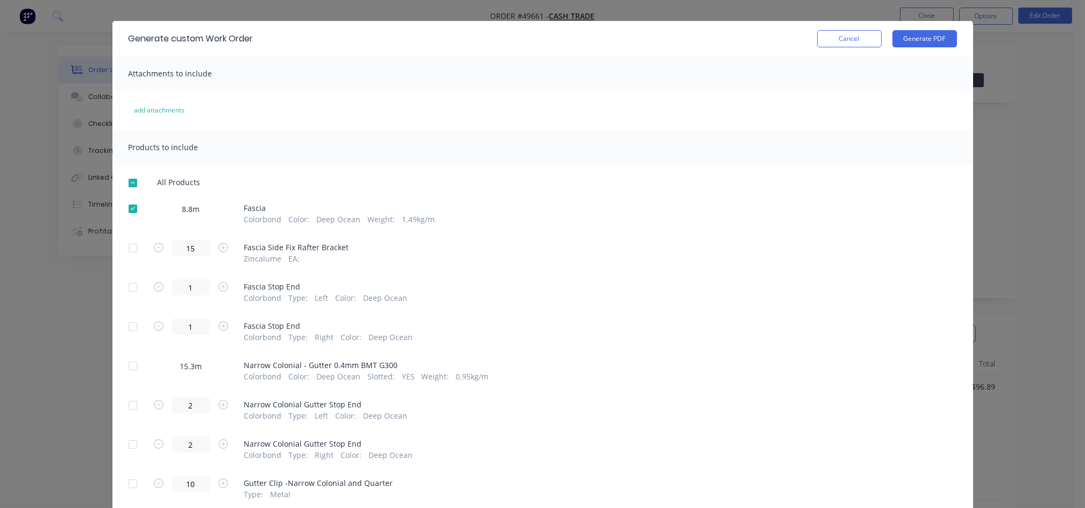
scroll to position [61, 0]
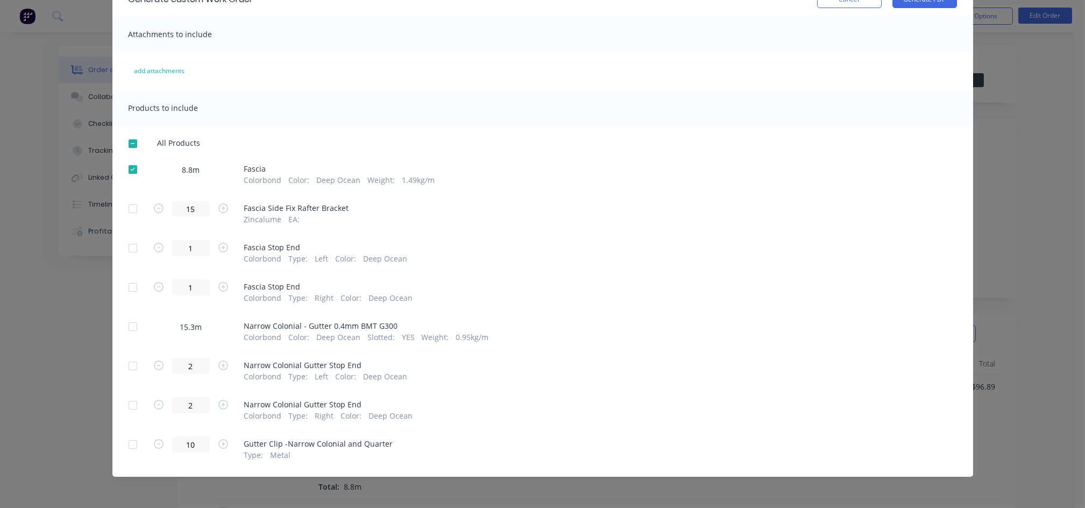
click at [126, 328] on div at bounding box center [133, 327] width 22 height 22
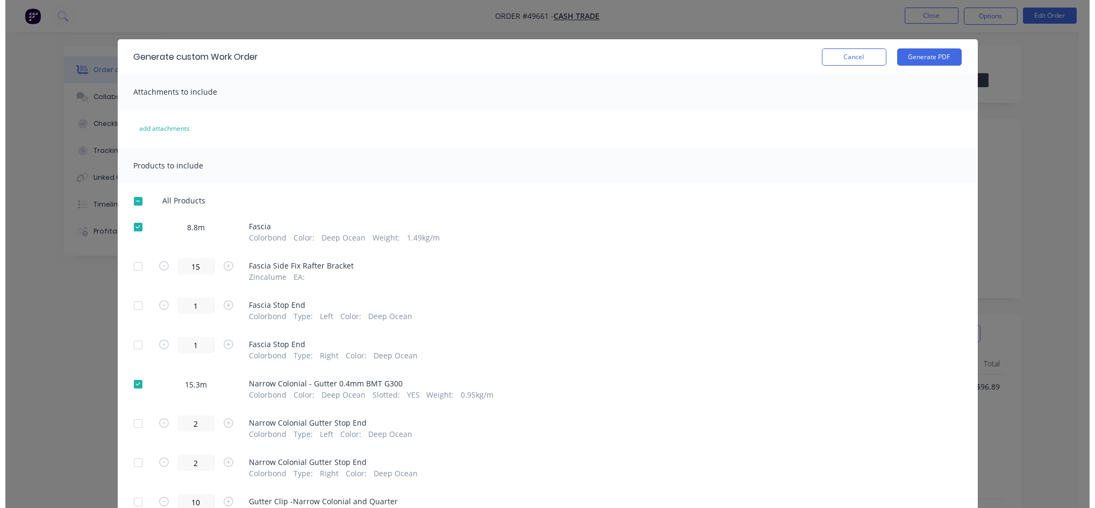
scroll to position [0, 0]
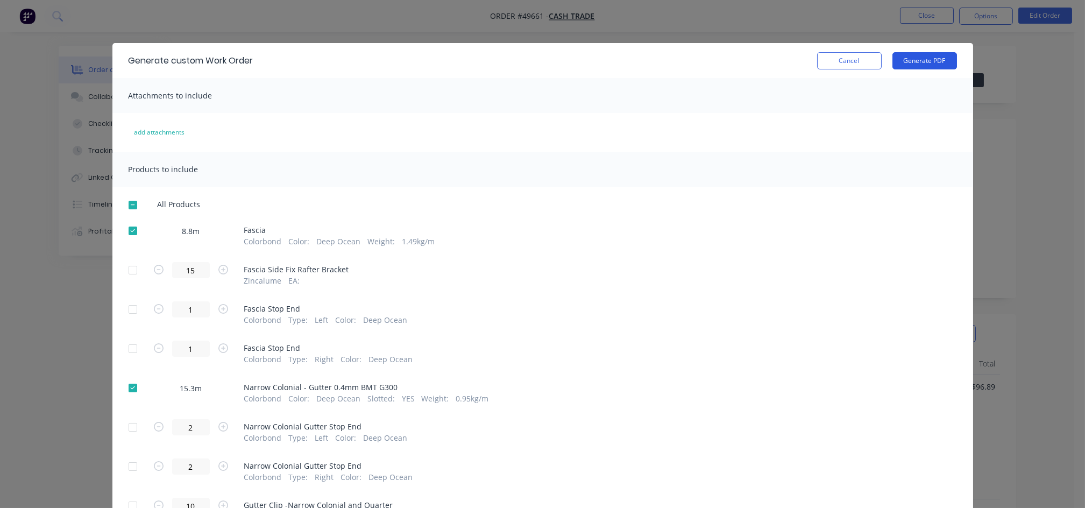
click at [901, 60] on button "Generate PDF" at bounding box center [924, 60] width 65 height 17
click at [829, 66] on button "Cancel" at bounding box center [849, 60] width 65 height 17
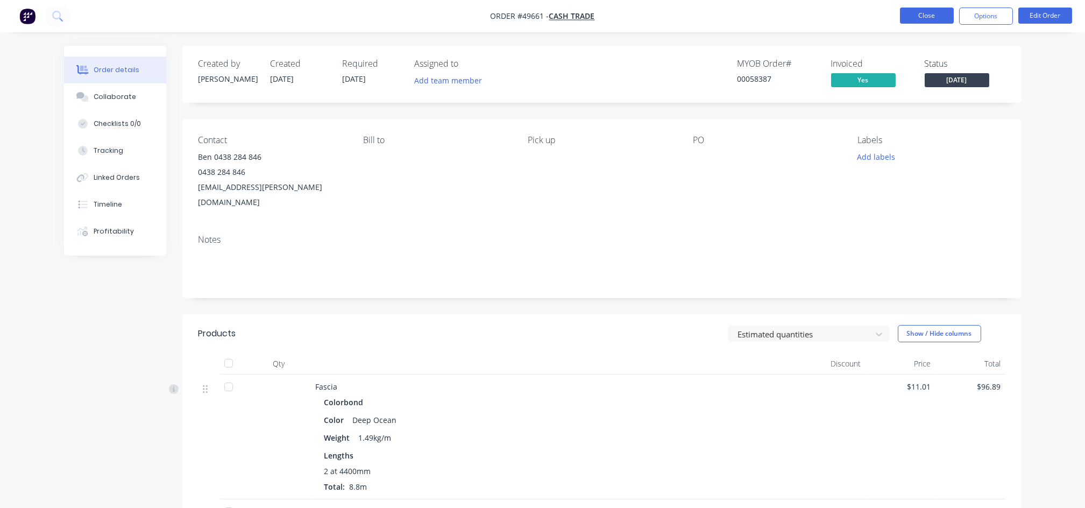
click at [913, 15] on button "Close" at bounding box center [927, 16] width 54 height 16
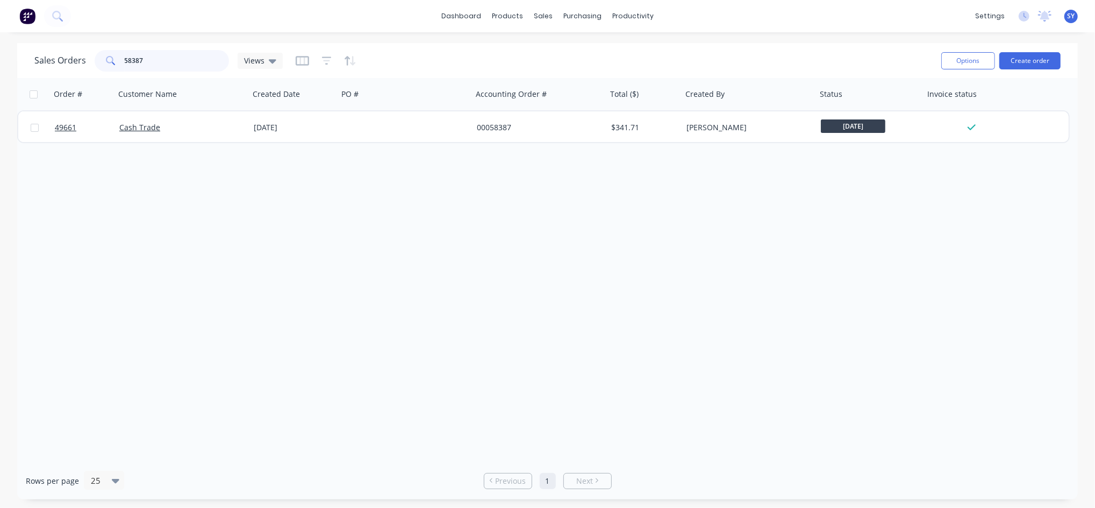
drag, startPoint x: 159, startPoint y: 62, endPoint x: 65, endPoint y: 53, distance: 94.0
click at [65, 53] on div "Sales Orders 58387 Views" at bounding box center [158, 61] width 248 height 22
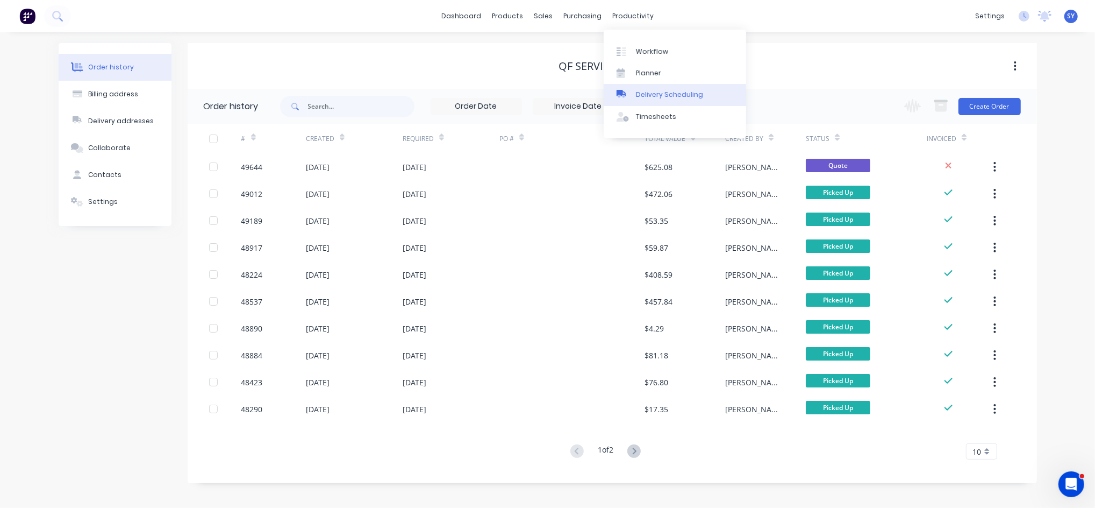
click at [651, 91] on div "Delivery Scheduling" at bounding box center [669, 95] width 67 height 10
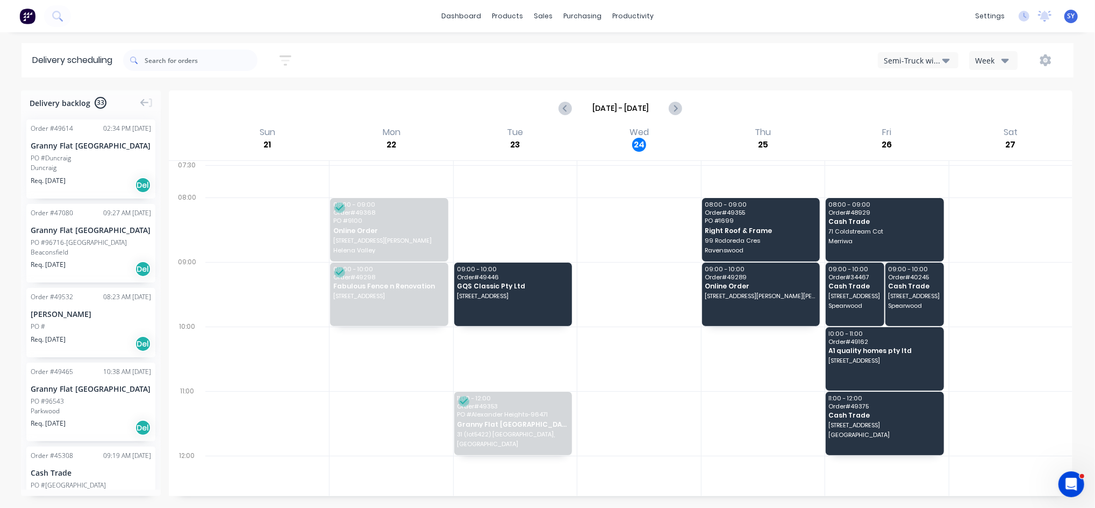
click at [949, 59] on icon "button" at bounding box center [947, 61] width 8 height 4
click at [938, 136] on div "Utes Delivery" at bounding box center [932, 131] width 106 height 22
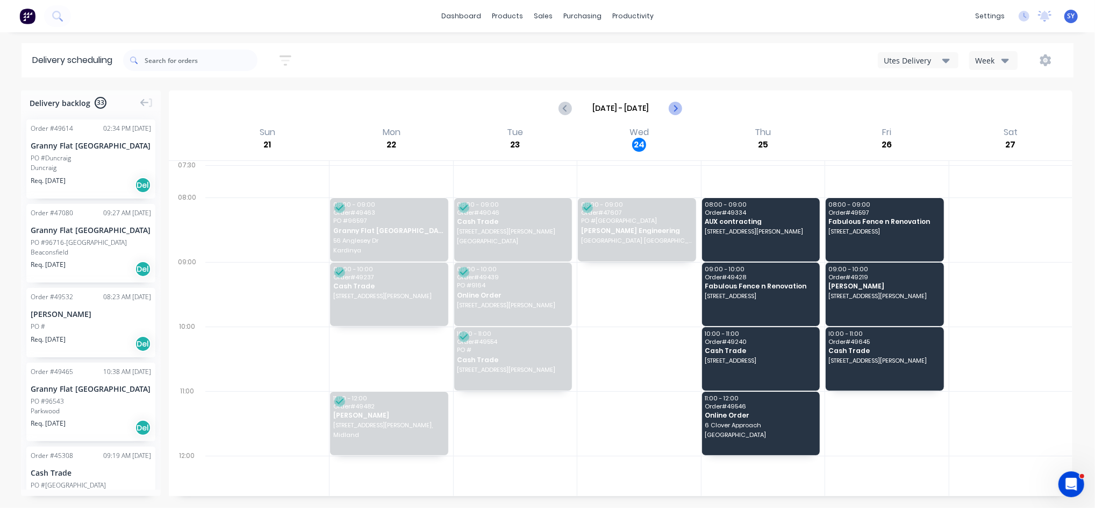
click at [681, 106] on icon "Next page" at bounding box center [675, 108] width 13 height 13
type input "Sep 28 - Oct 4"
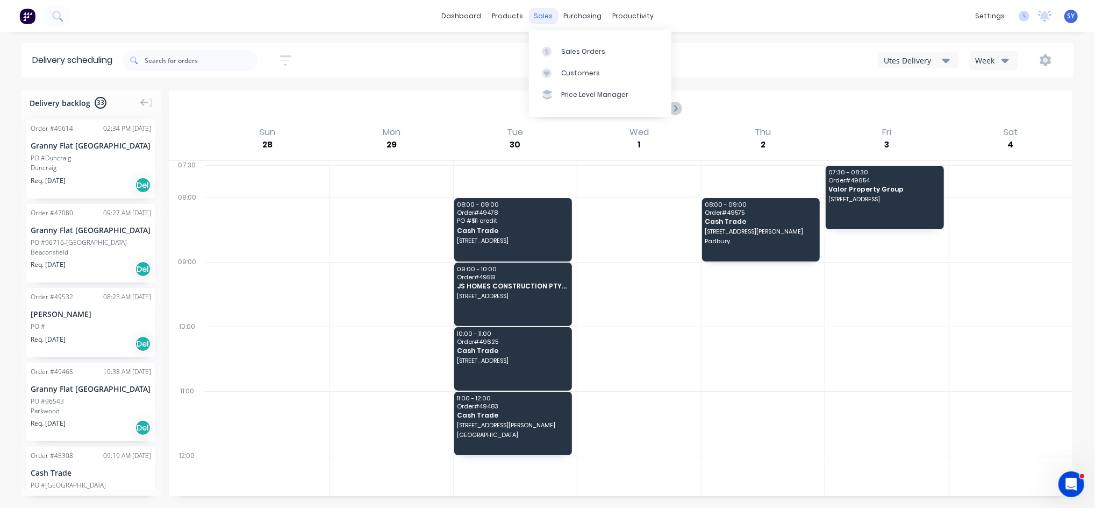
click at [546, 15] on div "sales" at bounding box center [544, 16] width 30 height 16
click at [570, 48] on div "Sales Orders" at bounding box center [583, 52] width 44 height 10
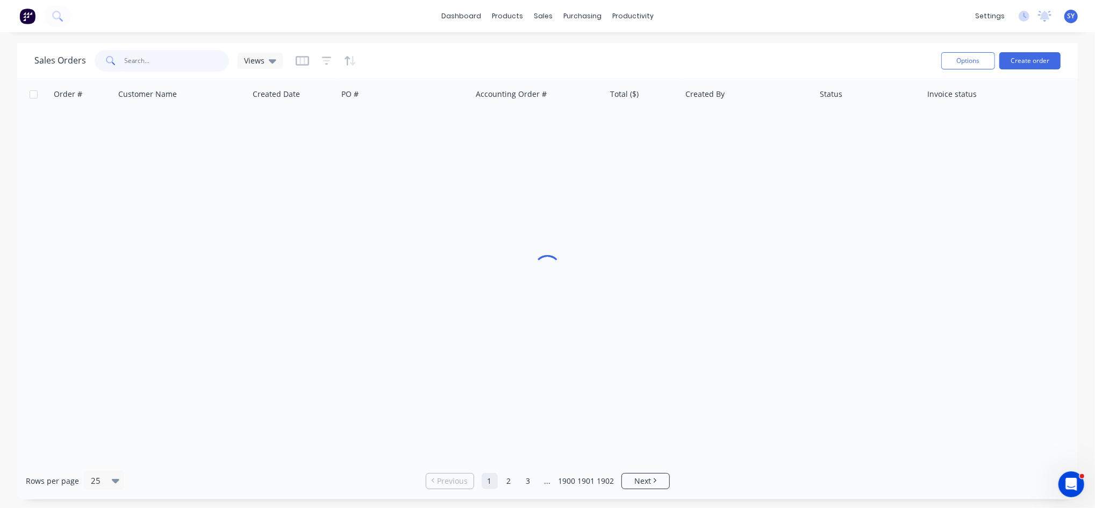
click at [144, 65] on input "text" at bounding box center [177, 61] width 105 height 22
type input "kumo"
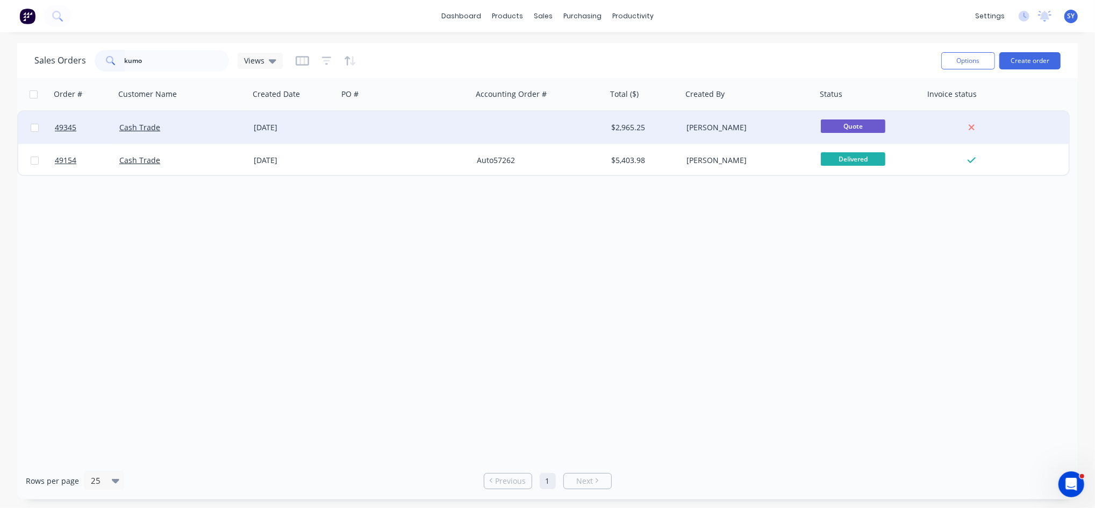
click at [159, 133] on div "Cash Trade" at bounding box center [182, 127] width 134 height 32
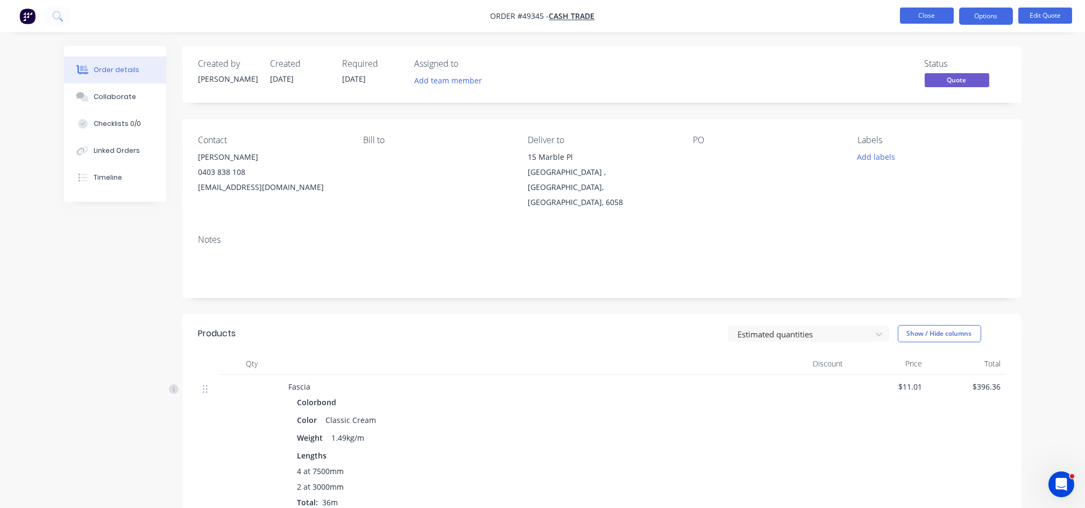
click at [934, 17] on button "Close" at bounding box center [927, 16] width 54 height 16
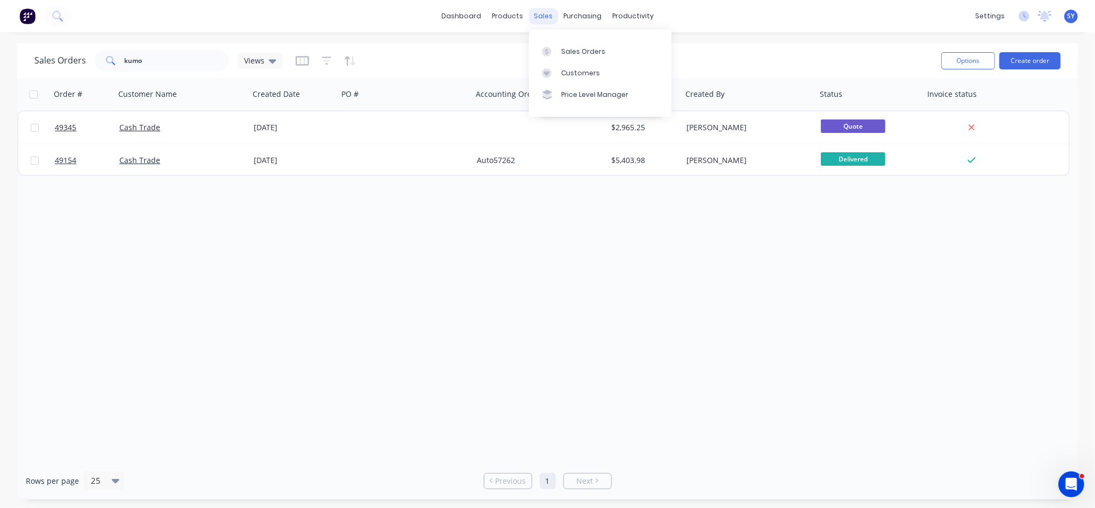
click at [540, 15] on div "sales" at bounding box center [544, 16] width 30 height 16
click at [568, 47] on div "Sales Orders" at bounding box center [583, 52] width 44 height 10
click at [575, 48] on div "Sales Orders" at bounding box center [583, 52] width 44 height 10
click at [1027, 57] on button "Create order" at bounding box center [1030, 60] width 61 height 17
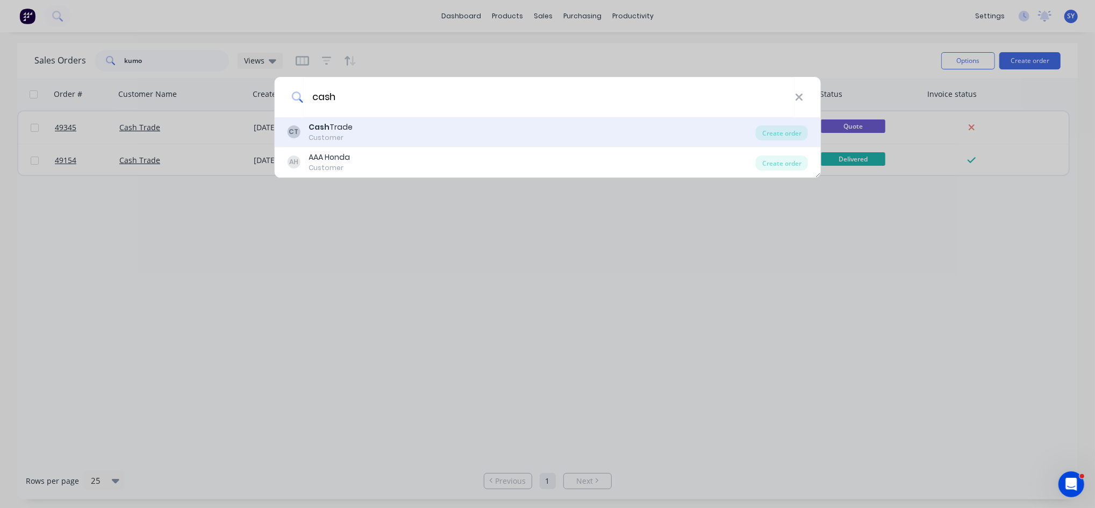
type input "cash"
click at [333, 129] on div "Cash Trade" at bounding box center [331, 127] width 44 height 11
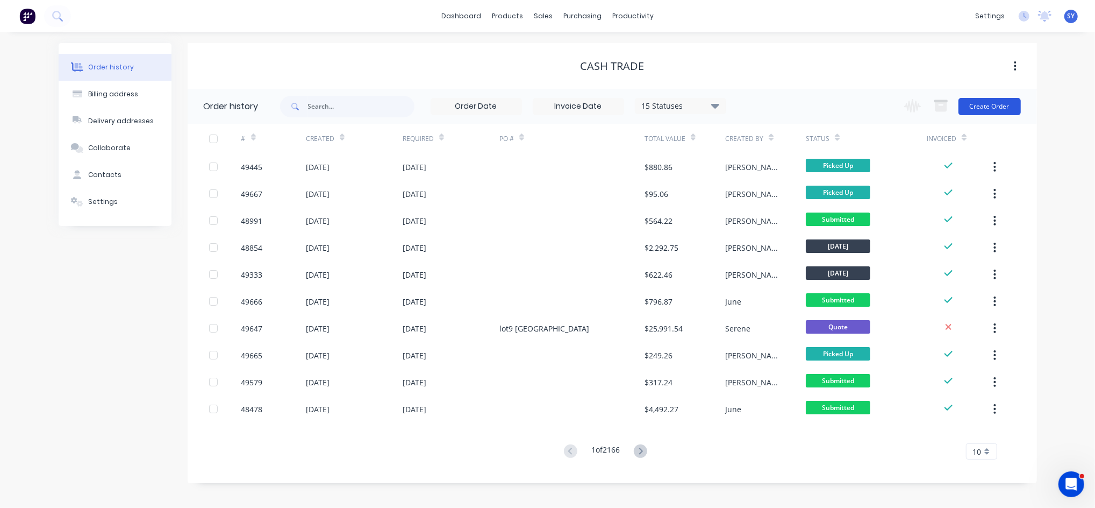
click at [991, 110] on button "Create Order" at bounding box center [990, 106] width 62 height 17
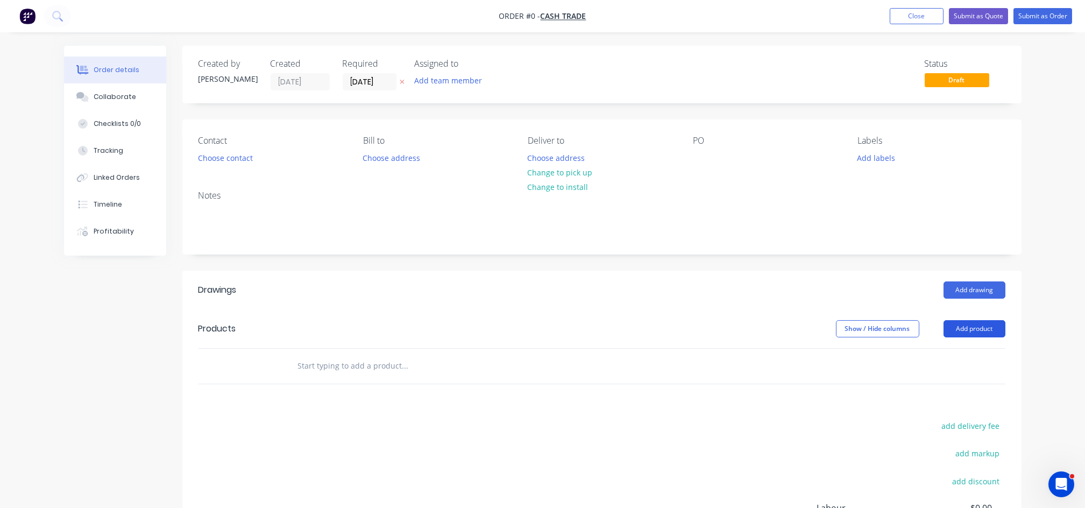
click at [971, 332] on button "Add product" at bounding box center [974, 328] width 62 height 17
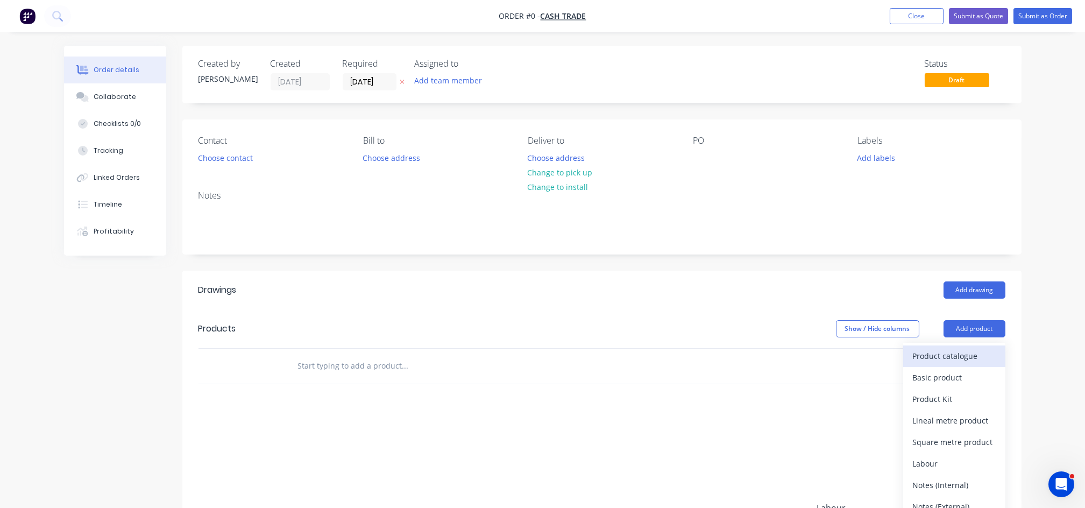
click at [952, 354] on div "Product catalogue" at bounding box center [954, 356] width 83 height 16
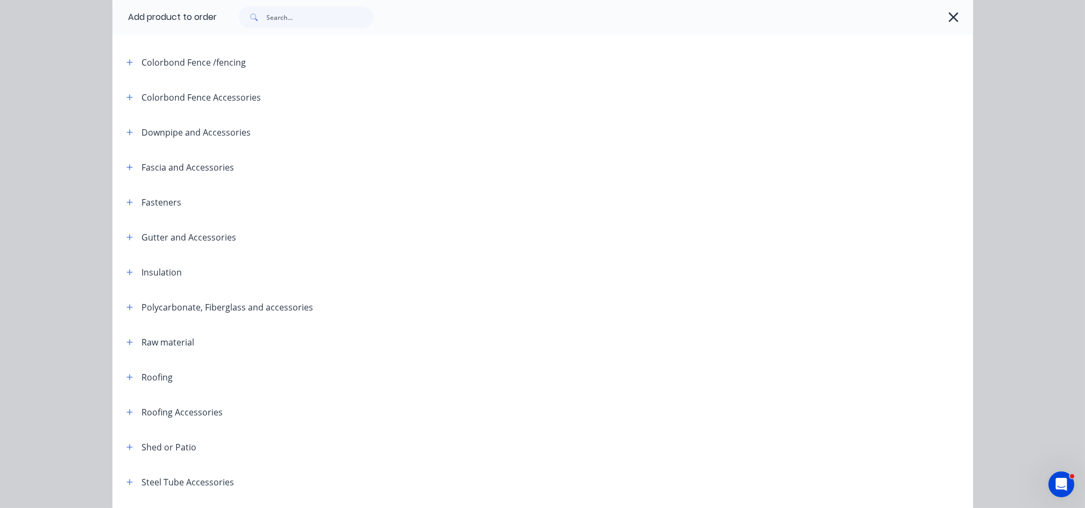
scroll to position [287, 0]
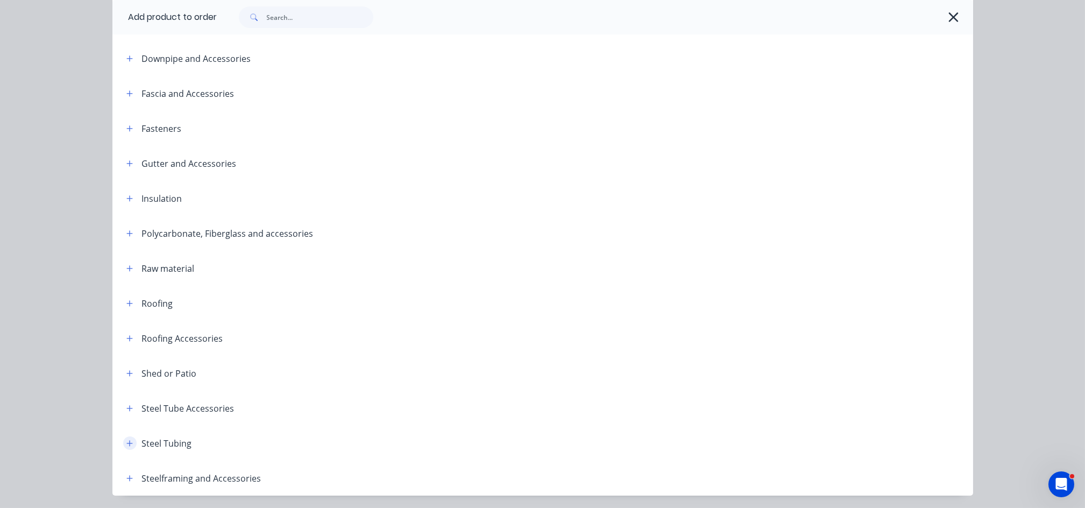
click at [128, 442] on button "button" at bounding box center [129, 442] width 13 height 13
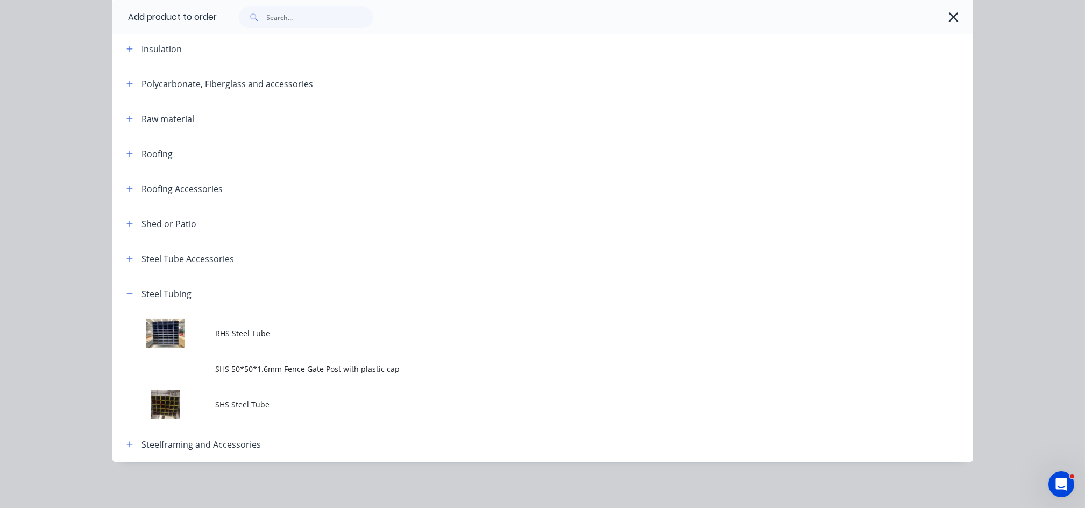
scroll to position [437, 0]
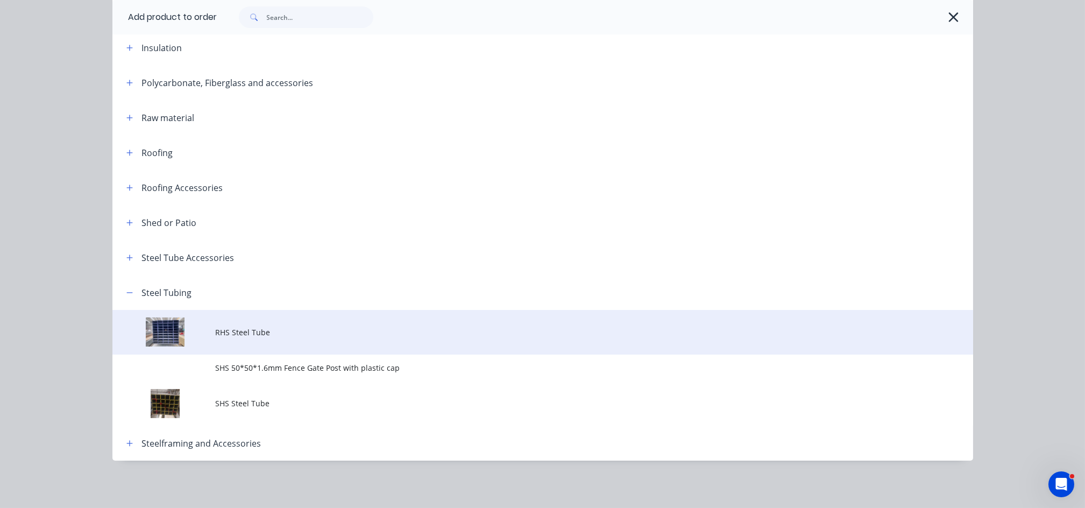
click at [238, 330] on span "RHS Steel Tube" at bounding box center [519, 331] width 606 height 11
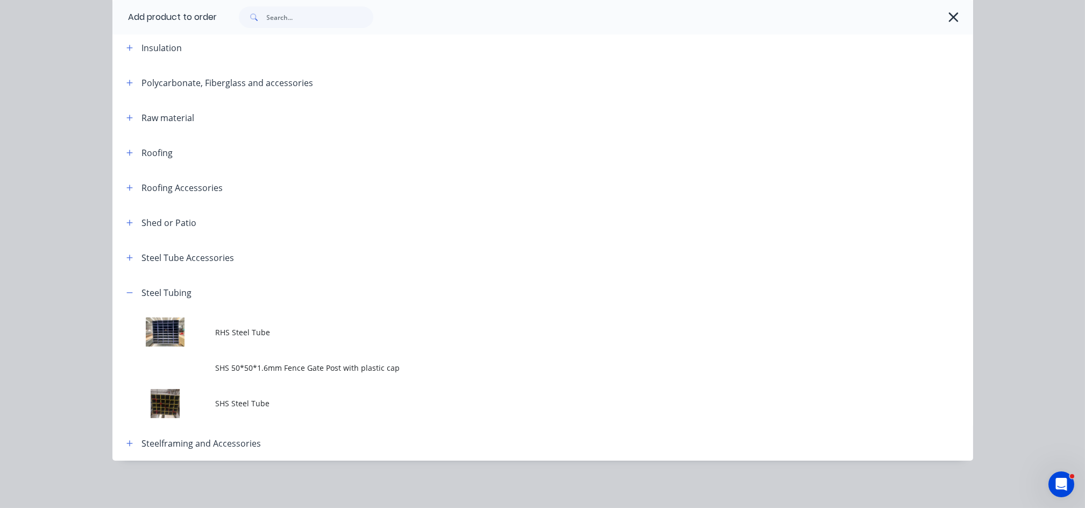
scroll to position [0, 0]
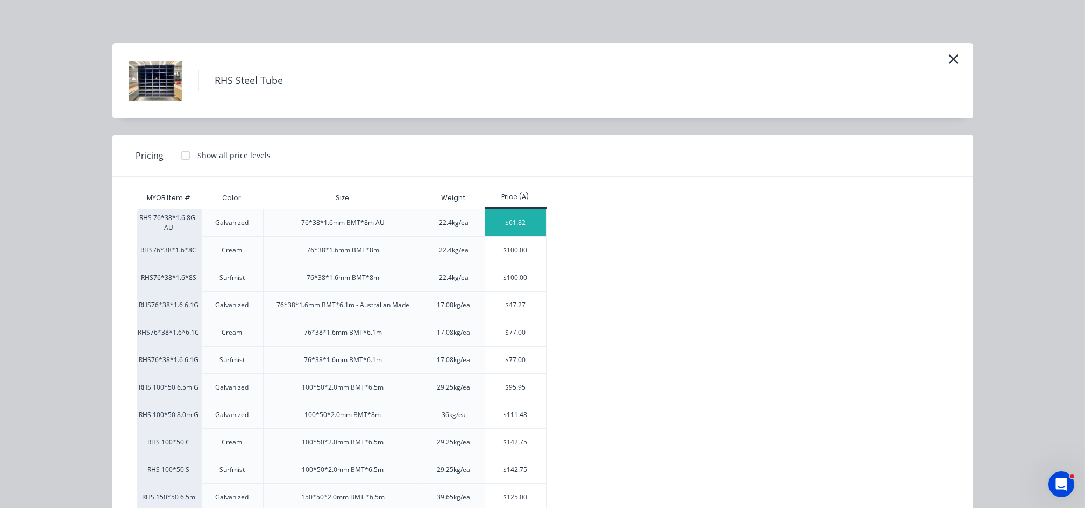
click at [486, 222] on div "$61.82" at bounding box center [515, 222] width 61 height 27
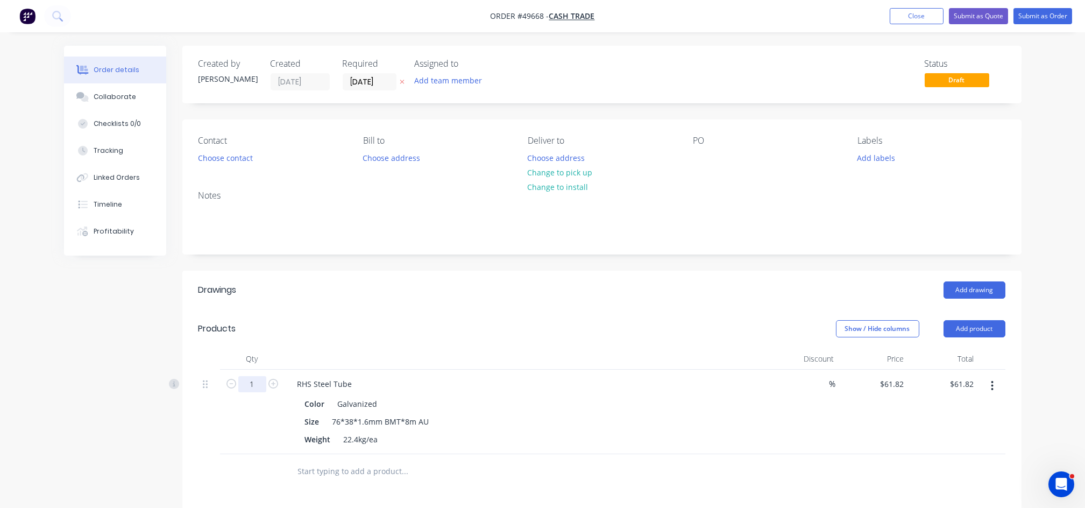
click at [250, 381] on input "1" at bounding box center [252, 384] width 28 height 16
type input "9"
type input "$556.38"
click at [537, 419] on div "Size 76*38*1.6mm BMT*8m AU" at bounding box center [524, 422] width 447 height 16
click at [961, 328] on button "Add product" at bounding box center [974, 328] width 62 height 17
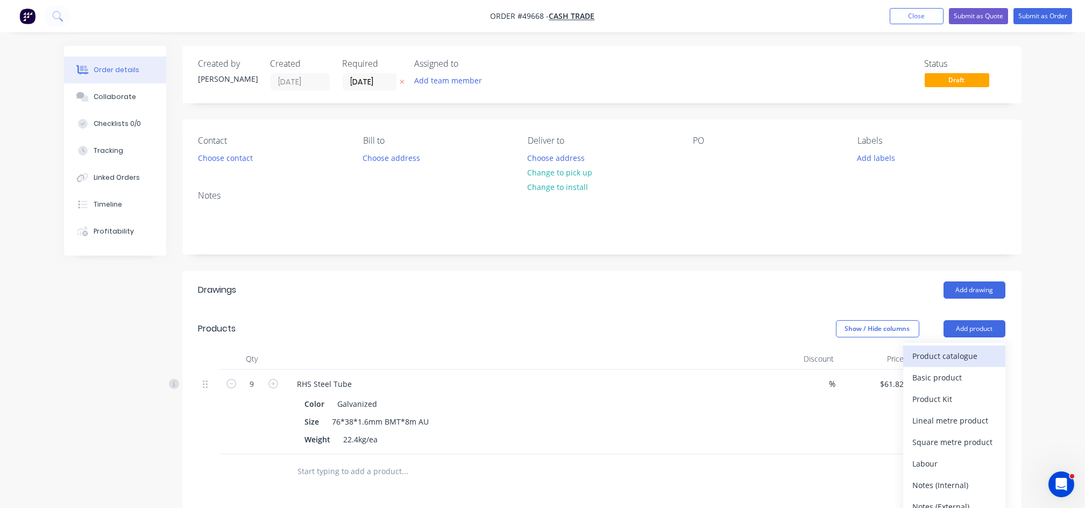
click at [932, 358] on div "Product catalogue" at bounding box center [954, 356] width 83 height 16
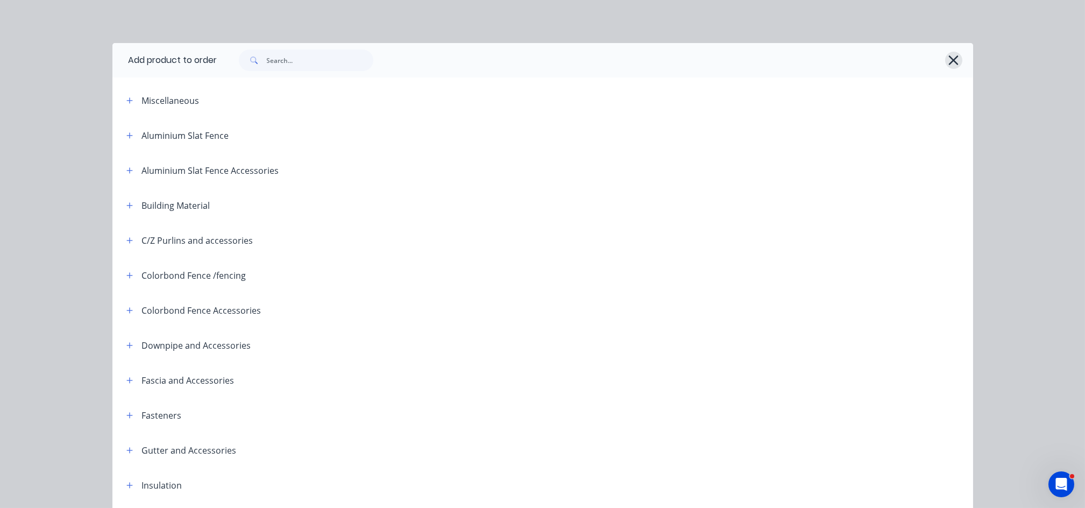
click at [952, 59] on icon "button" at bounding box center [953, 60] width 11 height 15
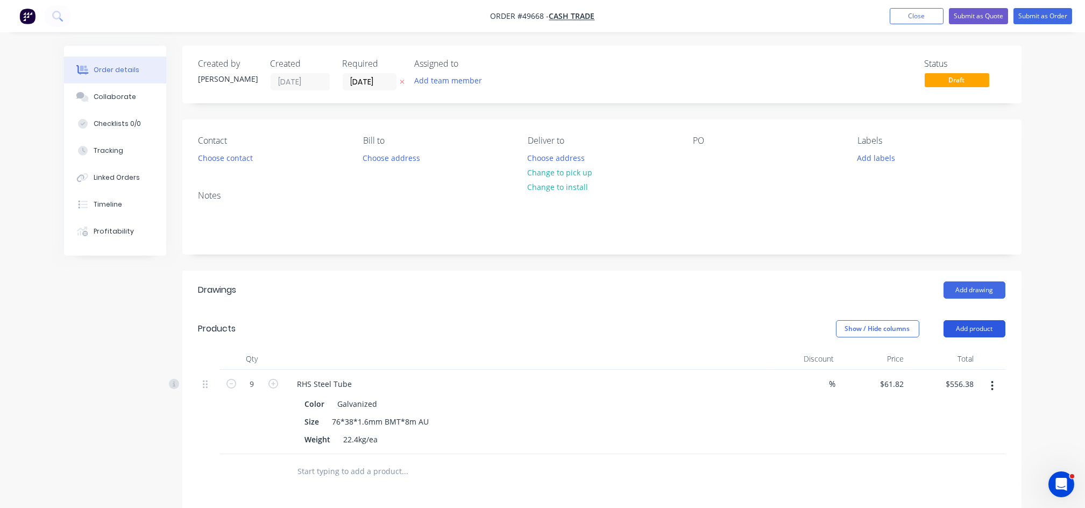
click at [967, 324] on button "Add product" at bounding box center [974, 328] width 62 height 17
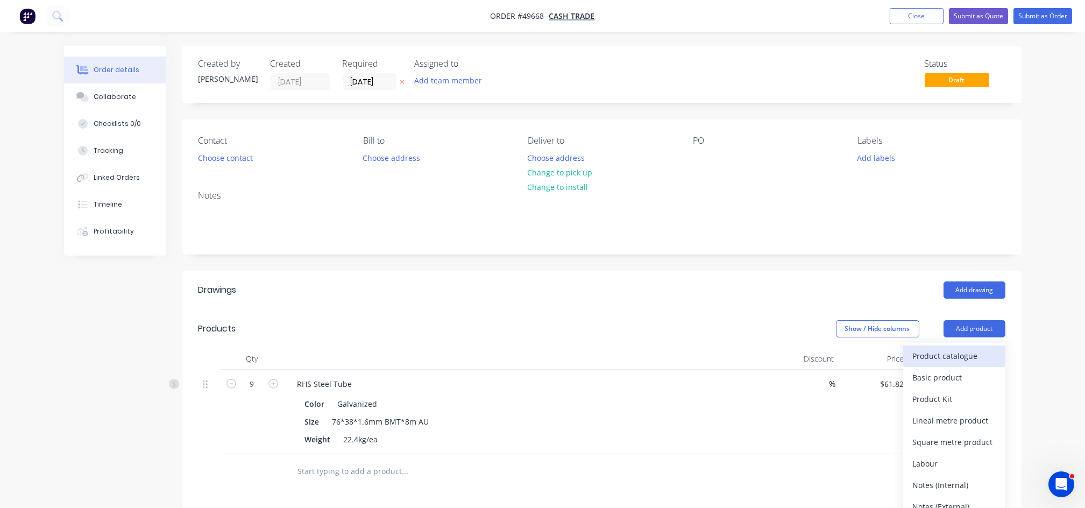
click at [916, 351] on div "Product catalogue" at bounding box center [954, 356] width 83 height 16
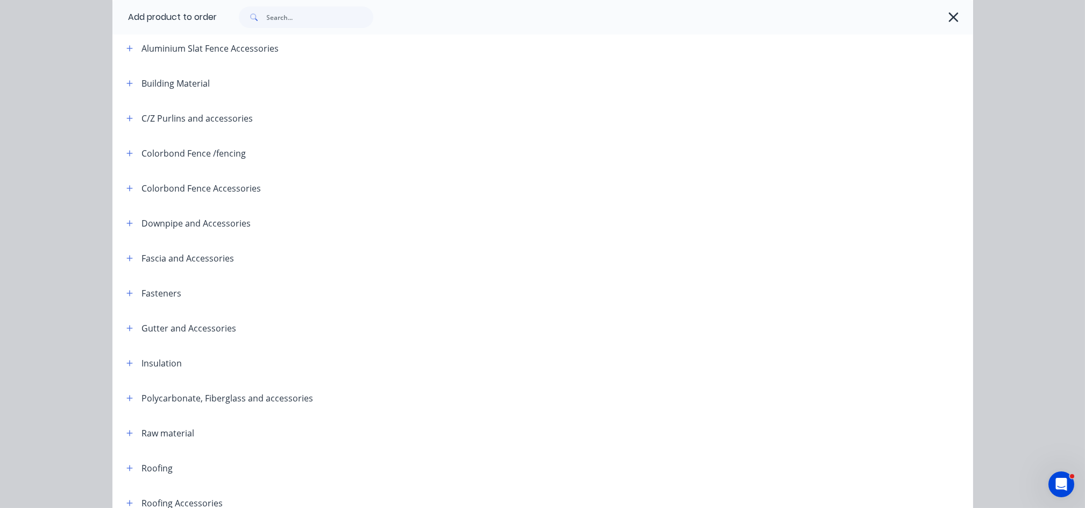
scroll to position [322, 0]
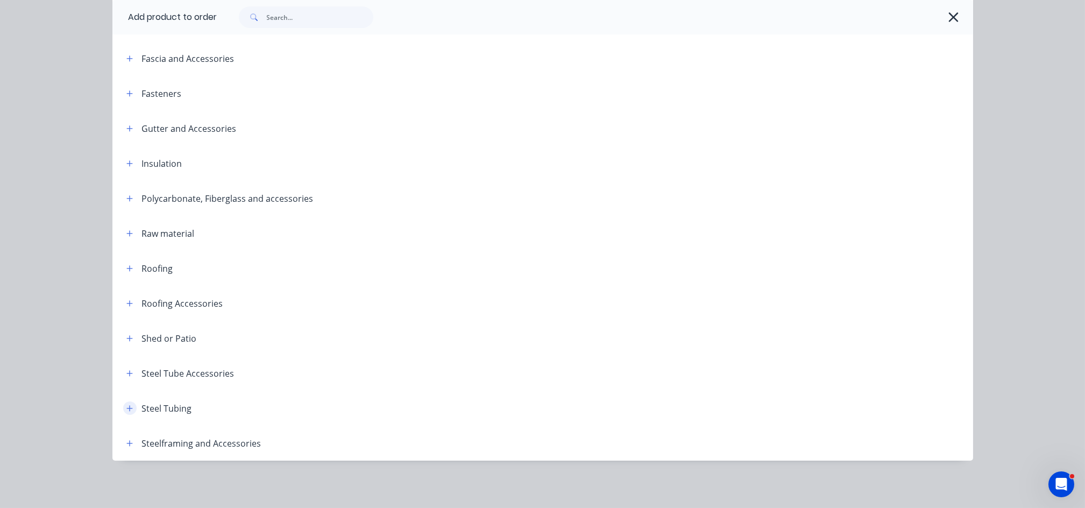
click at [126, 410] on icon "button" at bounding box center [129, 408] width 6 height 8
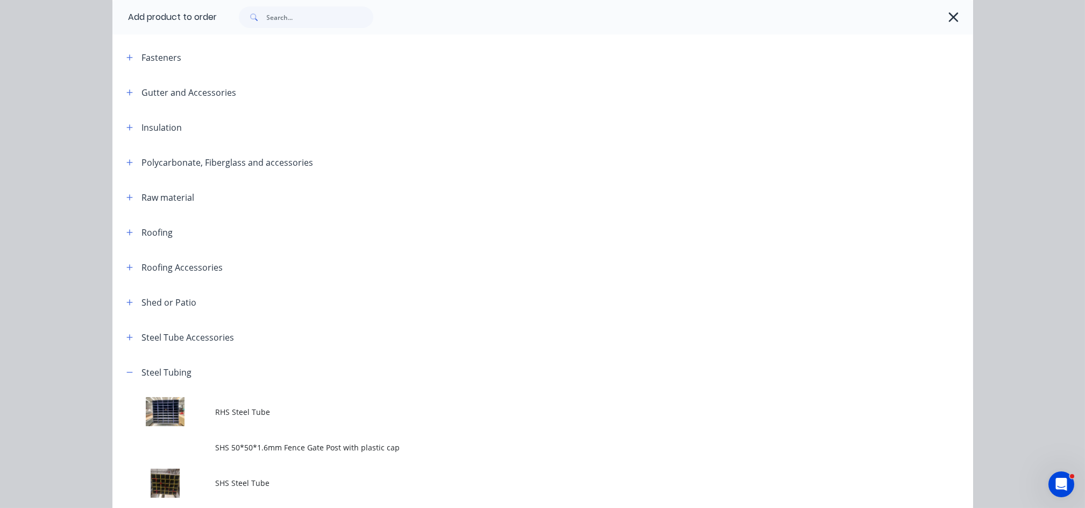
scroll to position [437, 0]
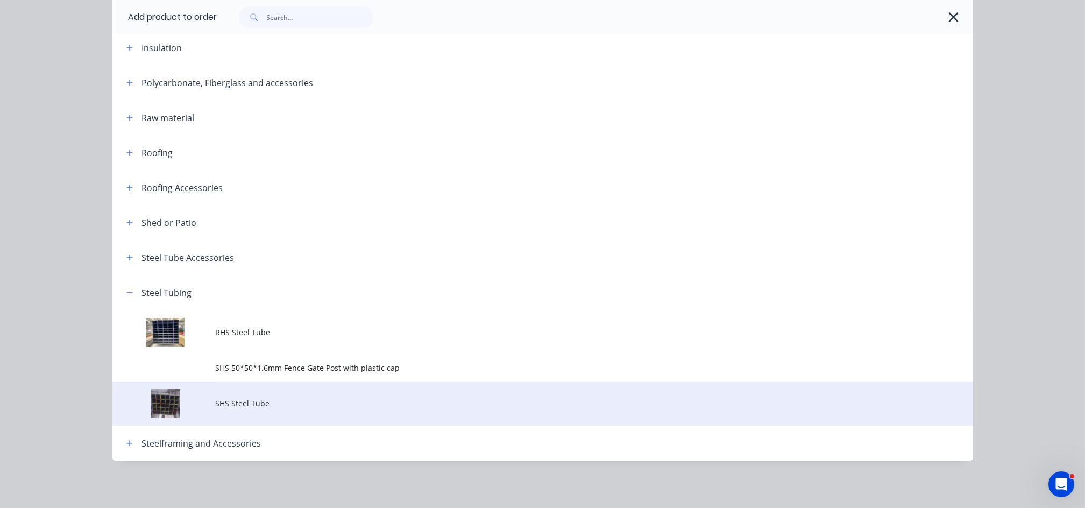
click at [260, 404] on span "SHS Steel Tube" at bounding box center [519, 402] width 606 height 11
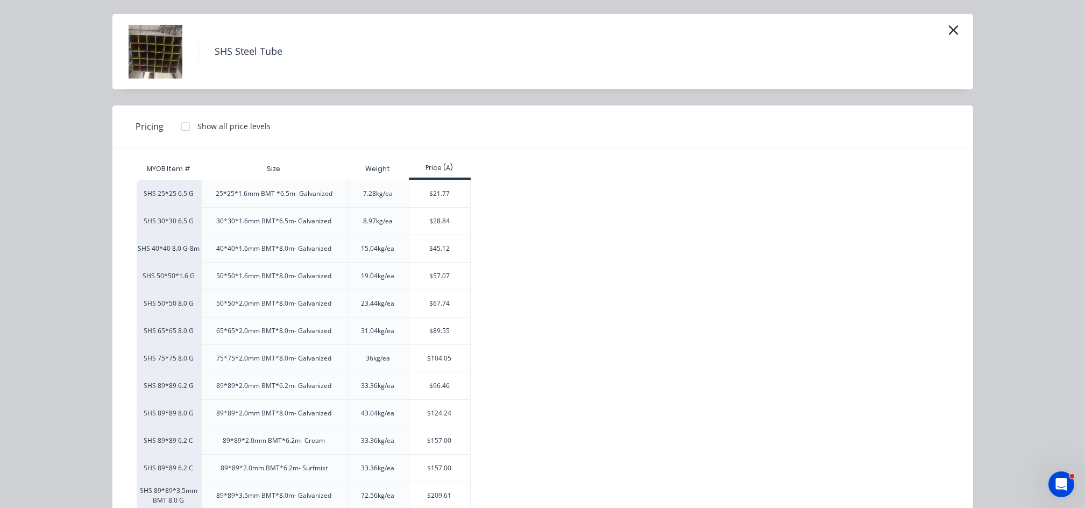
scroll to position [90, 0]
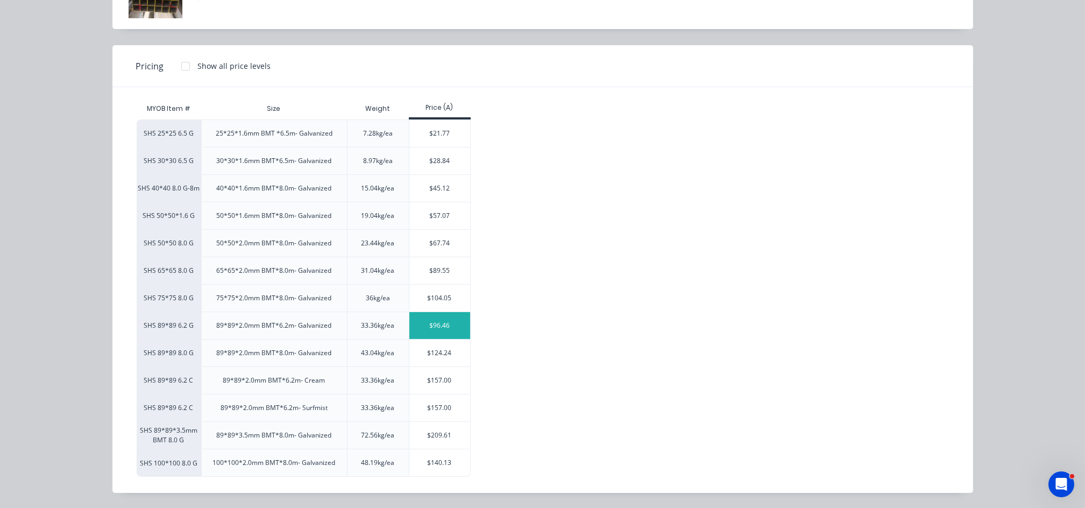
click at [429, 323] on div "$96.46" at bounding box center [439, 325] width 61 height 27
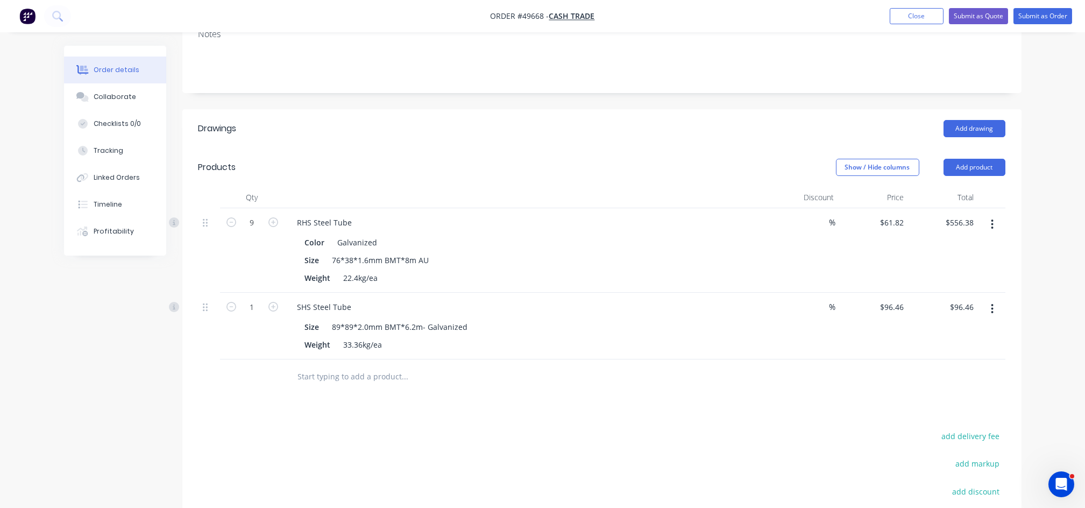
scroll to position [155, 0]
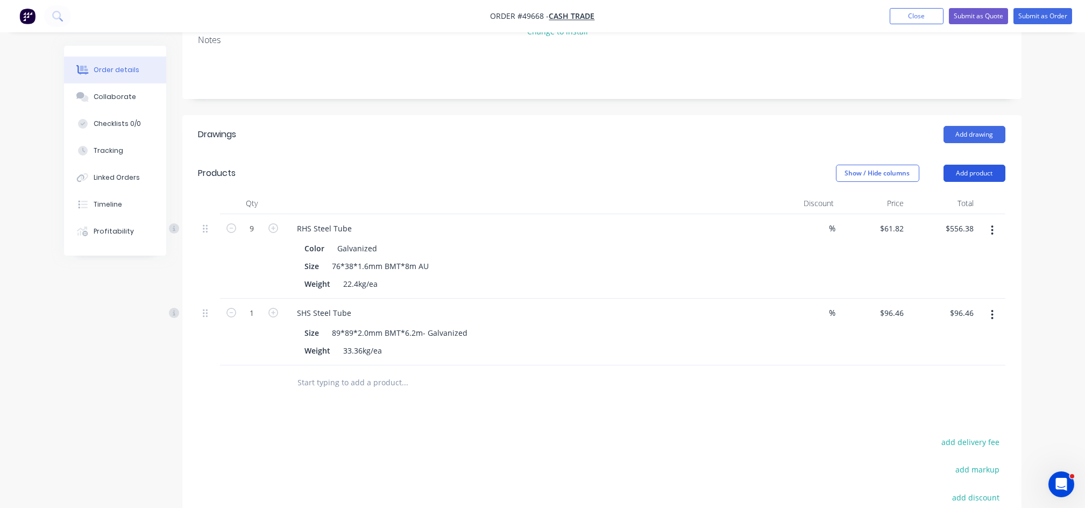
click at [964, 177] on button "Add product" at bounding box center [974, 173] width 62 height 17
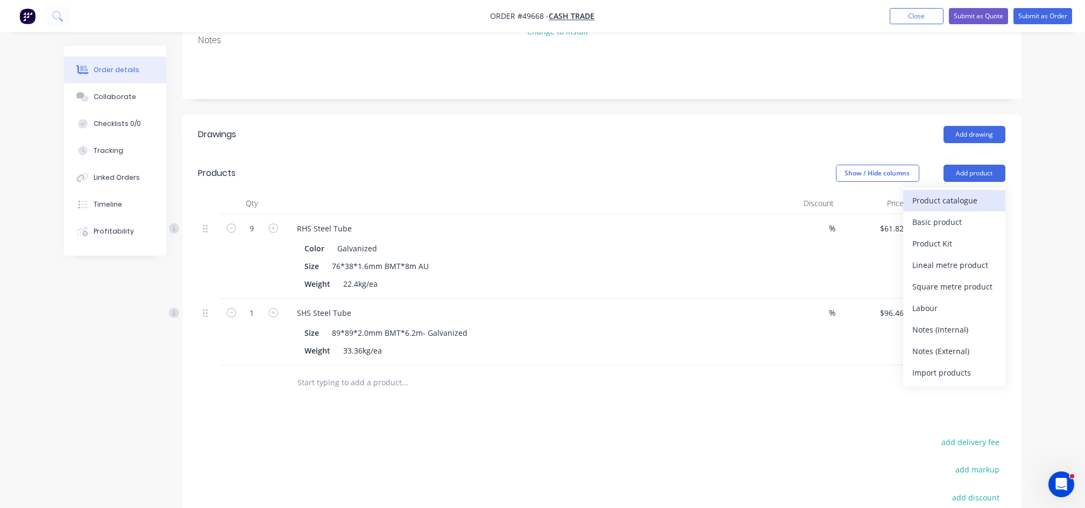
click at [926, 199] on div "Product catalogue" at bounding box center [954, 201] width 83 height 16
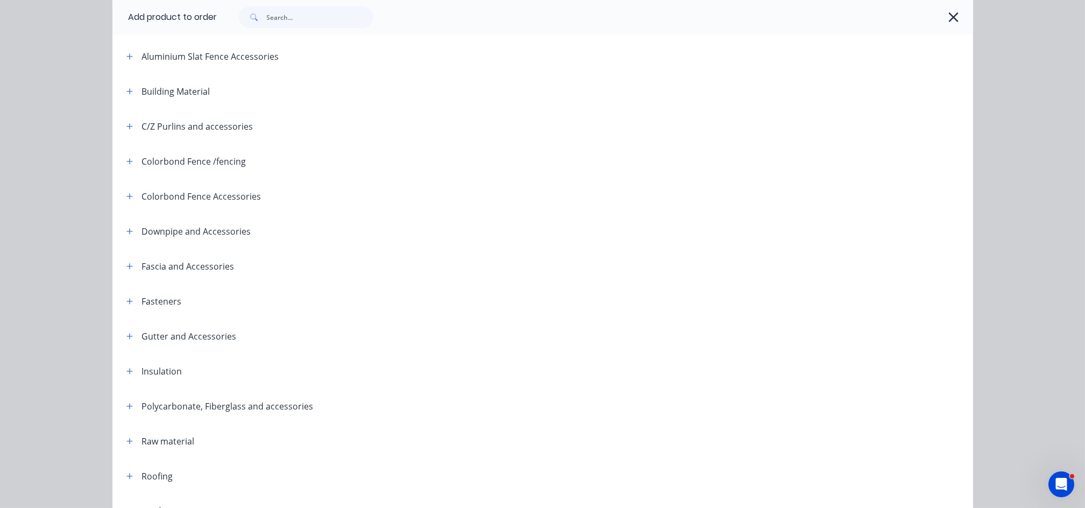
scroll to position [322, 0]
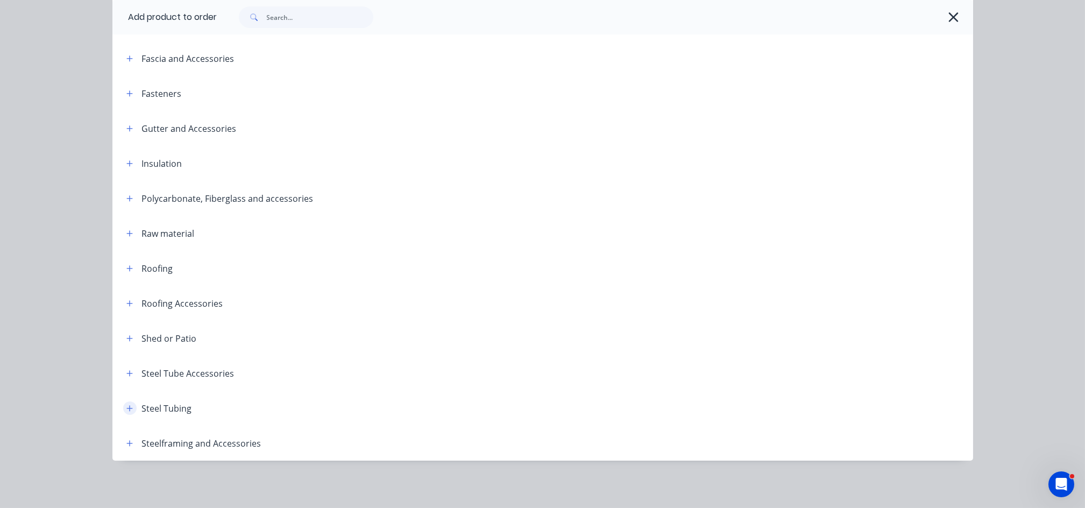
click at [126, 408] on icon "button" at bounding box center [129, 408] width 6 height 6
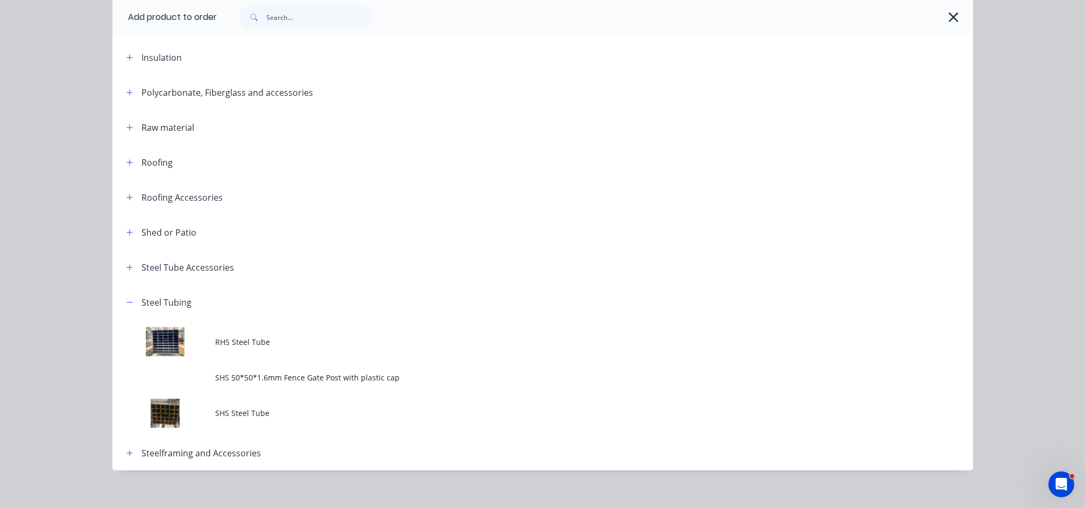
scroll to position [437, 0]
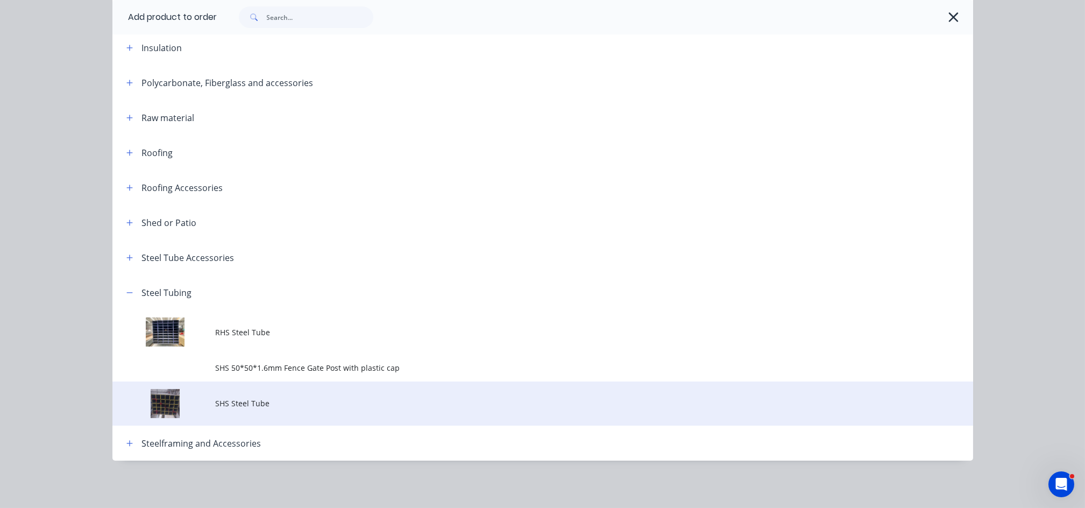
click at [297, 405] on span "SHS Steel Tube" at bounding box center [519, 402] width 606 height 11
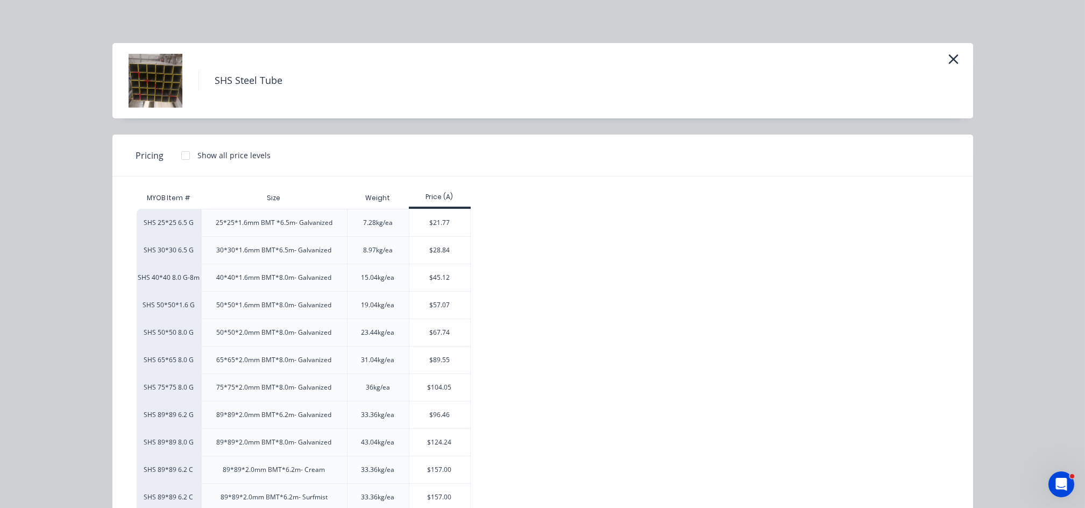
scroll to position [90, 0]
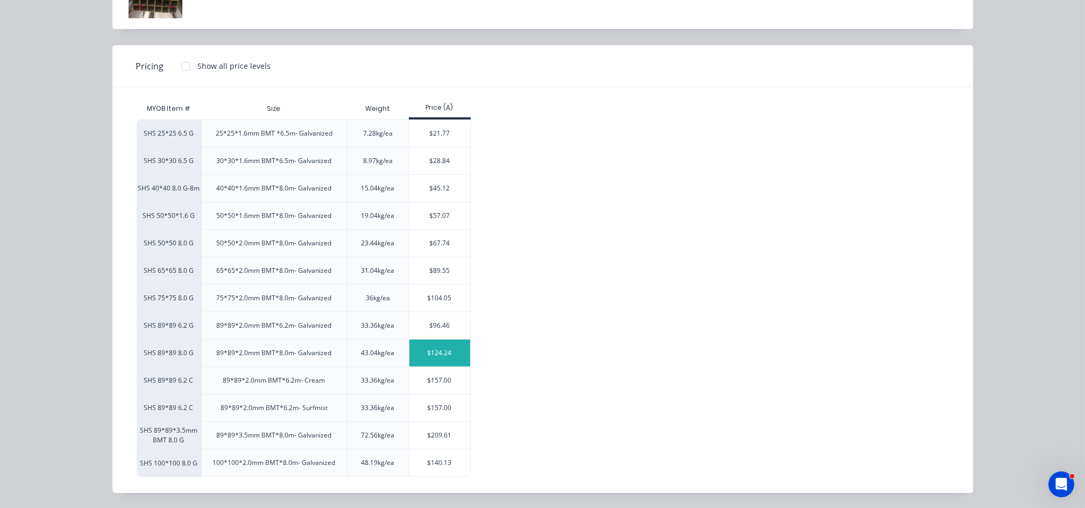
click at [433, 357] on div "$124.24" at bounding box center [439, 352] width 61 height 27
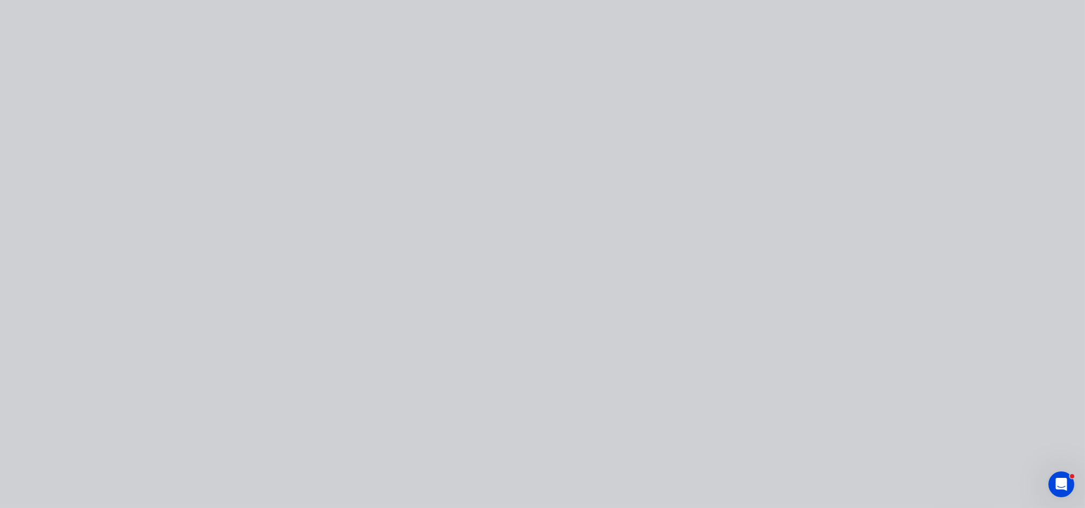
scroll to position [0, 0]
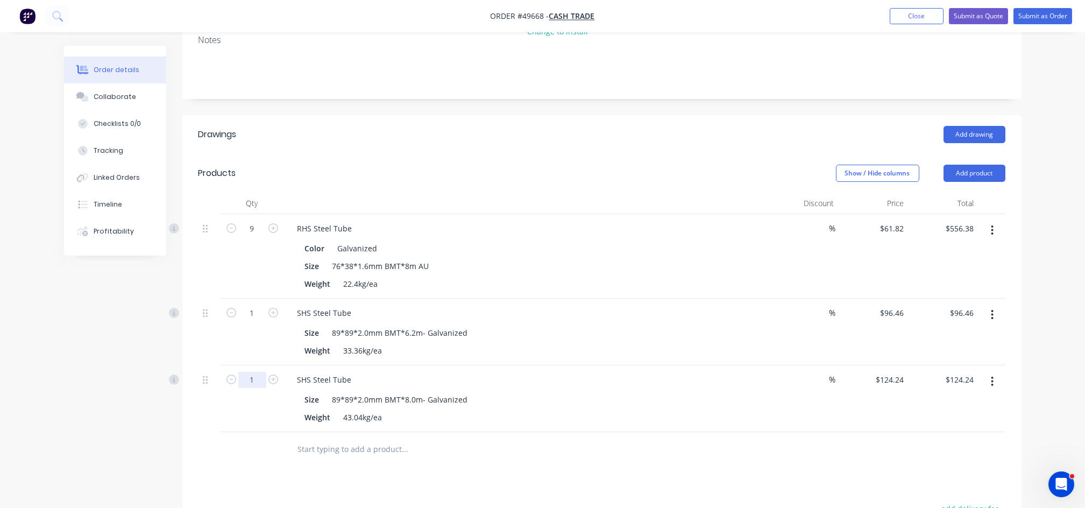
click at [253, 382] on input "1" at bounding box center [252, 380] width 28 height 16
type input "2"
type input "$248.48"
click at [252, 418] on div "2" at bounding box center [252, 398] width 65 height 67
click at [992, 314] on icon "button" at bounding box center [992, 315] width 2 height 10
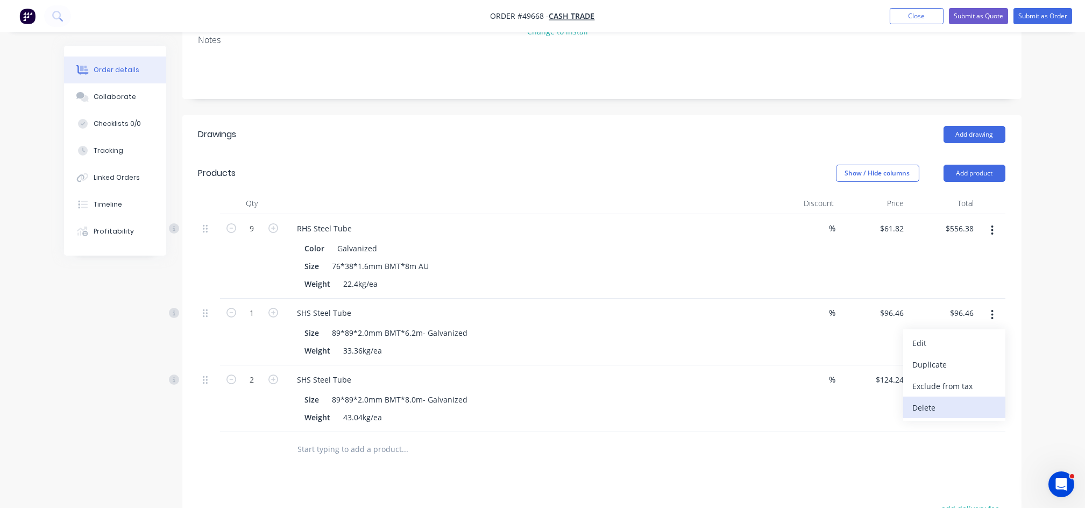
click at [924, 408] on div "Delete" at bounding box center [954, 408] width 83 height 16
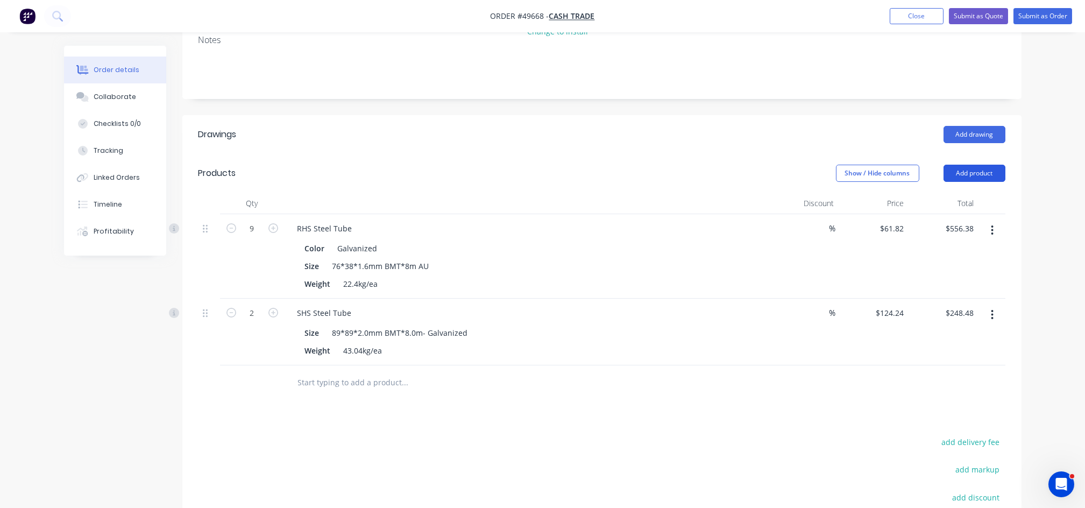
click at [966, 174] on button "Add product" at bounding box center [974, 173] width 62 height 17
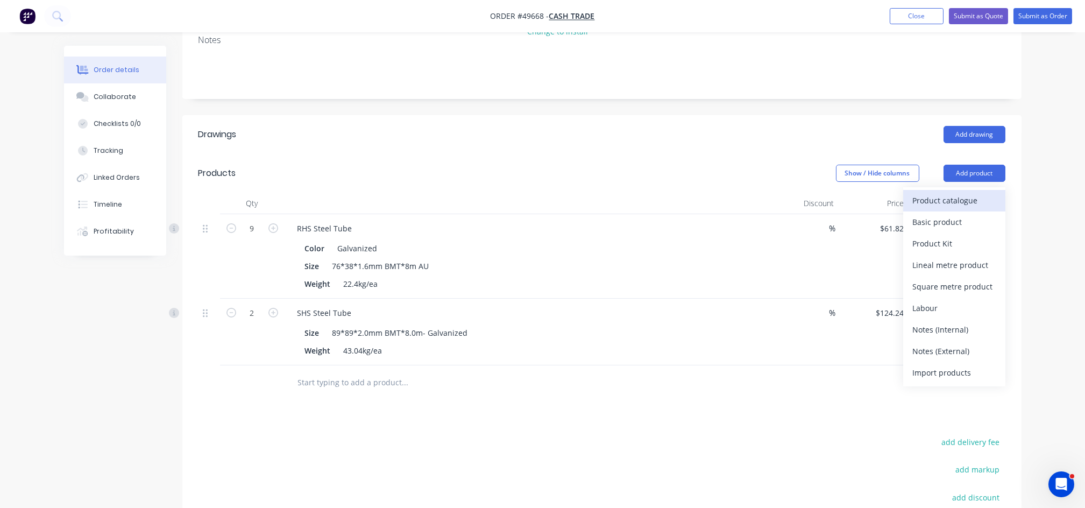
click at [944, 198] on div "Product catalogue" at bounding box center [954, 201] width 83 height 16
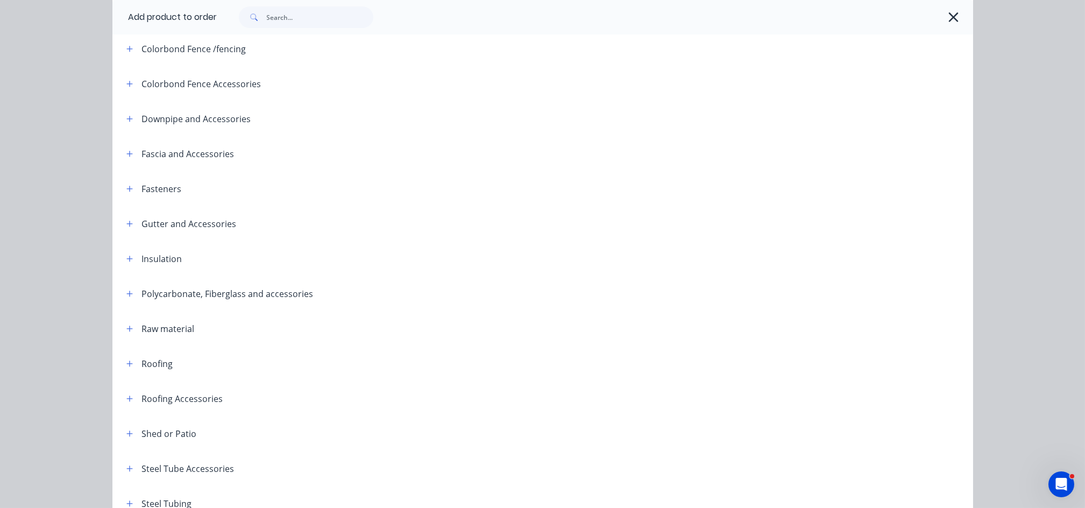
scroll to position [287, 0]
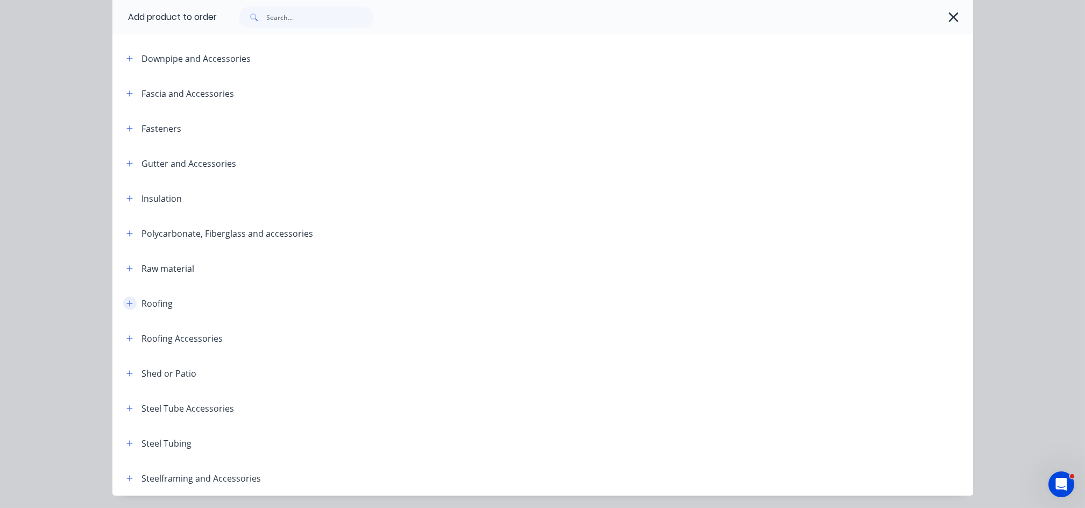
click at [127, 304] on icon "button" at bounding box center [129, 304] width 6 height 8
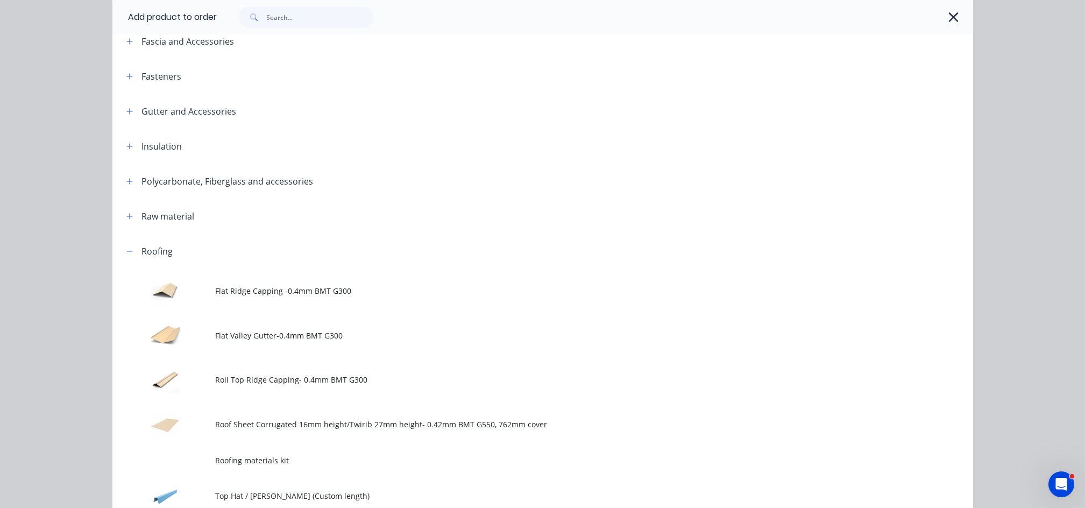
scroll to position [573, 0]
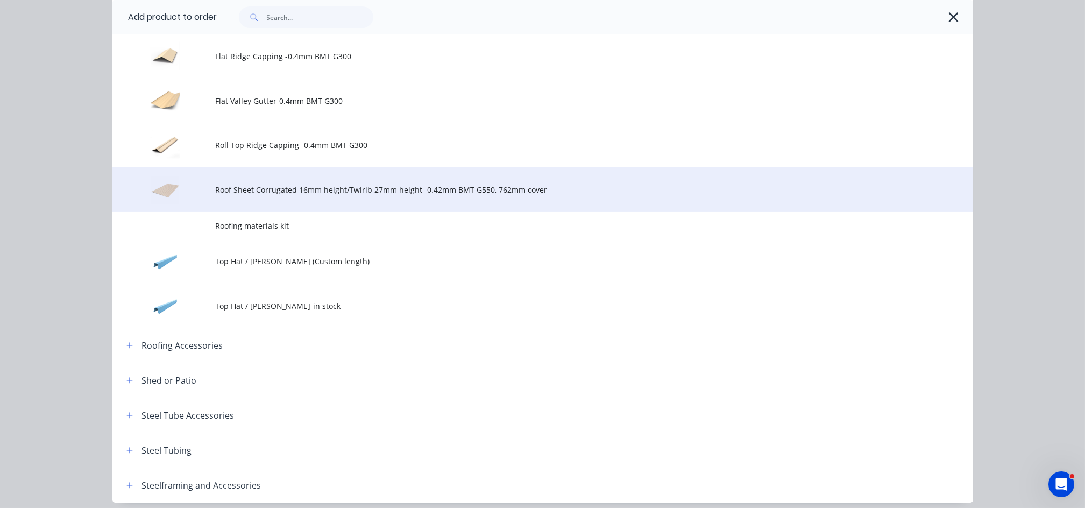
click at [322, 193] on span "Roof Sheet Corrugated 16mm height/Twirib 27mm height- 0.42mm BMT G550, 762mm co…" at bounding box center [519, 189] width 606 height 11
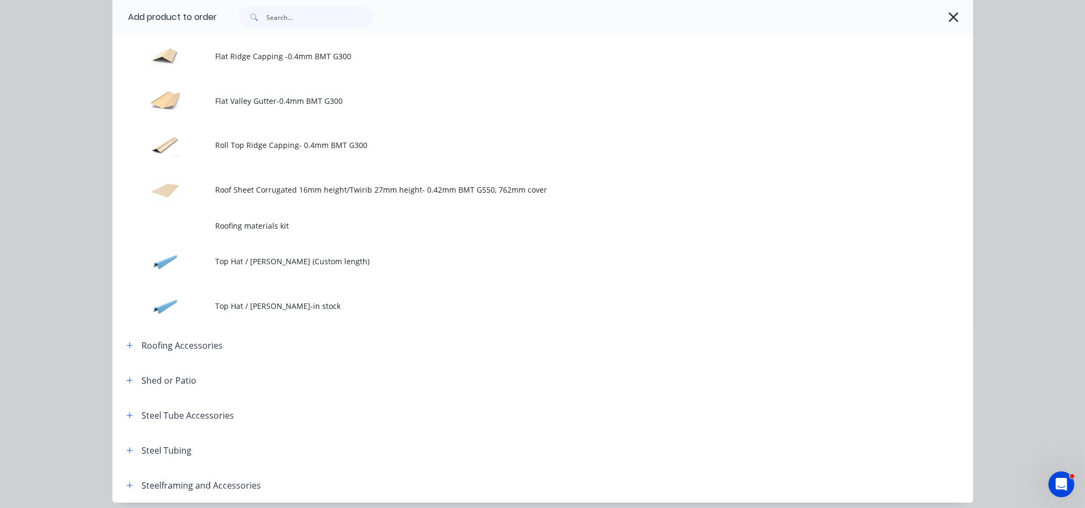
scroll to position [0, 0]
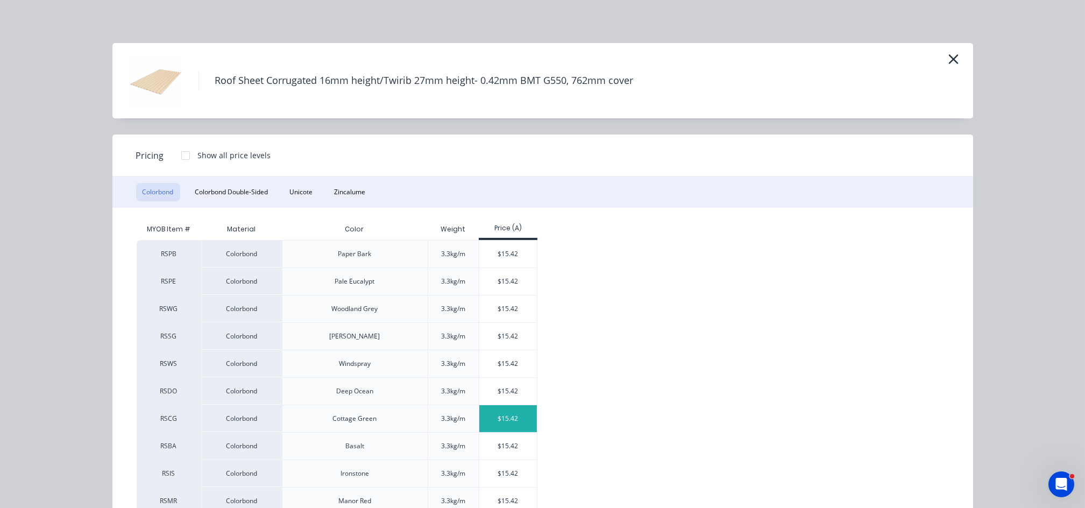
click at [493, 415] on div "$15.42" at bounding box center [508, 418] width 58 height 27
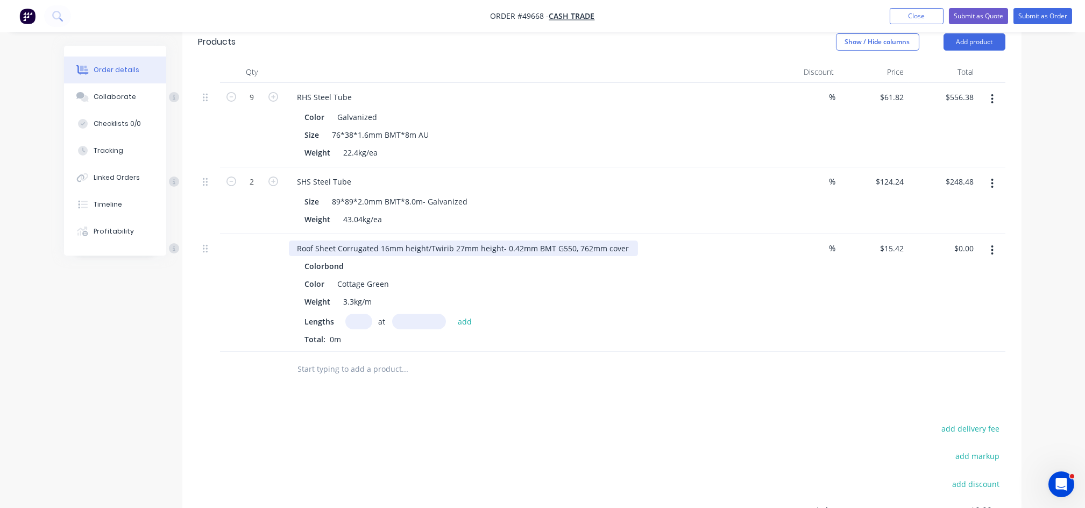
click at [432, 250] on div "Roof Sheet Corrugated 16mm height/Twirib 27mm height- 0.42mm BMT G550, 762mm co…" at bounding box center [463, 248] width 349 height 16
drag, startPoint x: 426, startPoint y: 251, endPoint x: 498, endPoint y: 247, distance: 72.2
click at [498, 247] on div "Roof Sheet Corrugated 16mm height/Twirib 27mm height- 0.42mm BMT G550, 762mm co…" at bounding box center [463, 248] width 349 height 16
click at [352, 323] on input "text" at bounding box center [358, 322] width 27 height 16
type input "11"
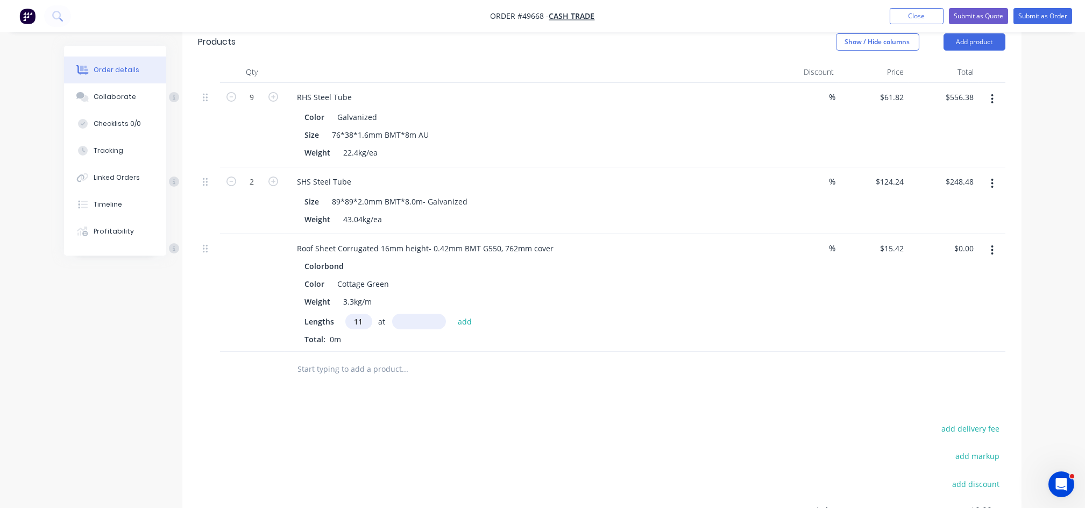
click at [414, 325] on input "text" at bounding box center [419, 322] width 54 height 16
type input "4500mm"
click at [469, 399] on div "Drawings Add drawing Products Show / Hide columns Add product Qty Discount Pric…" at bounding box center [601, 302] width 839 height 637
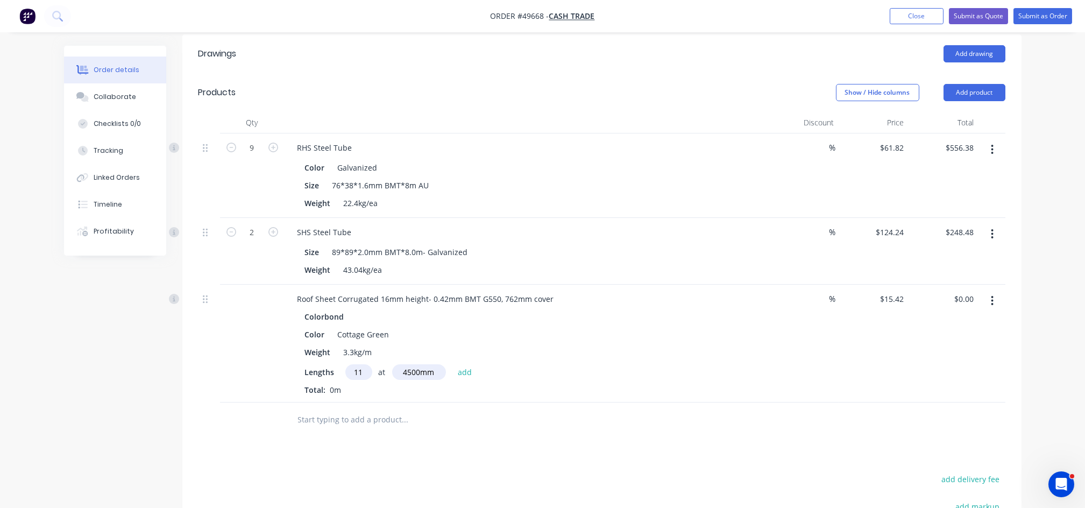
scroll to position [287, 0]
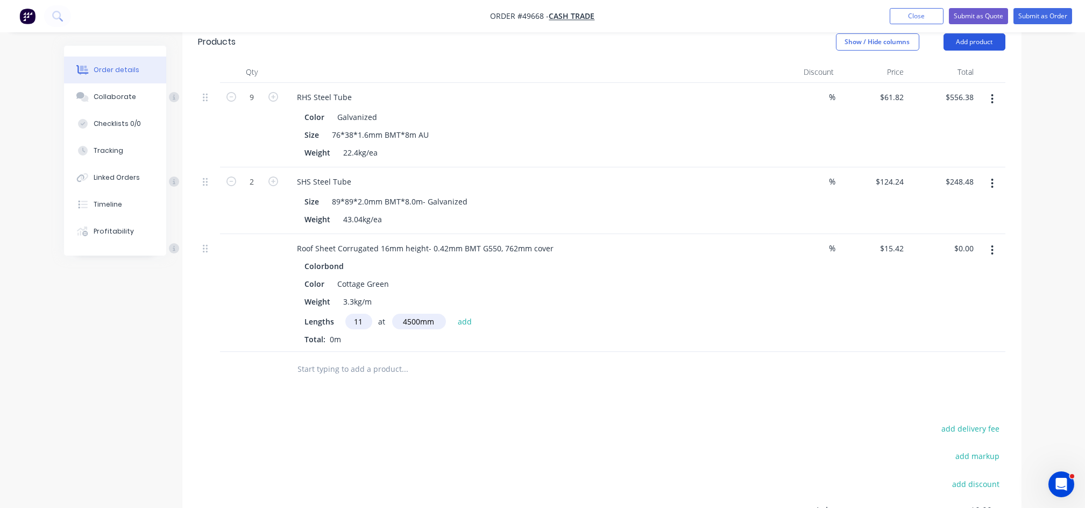
click at [985, 44] on button "Add product" at bounding box center [974, 41] width 62 height 17
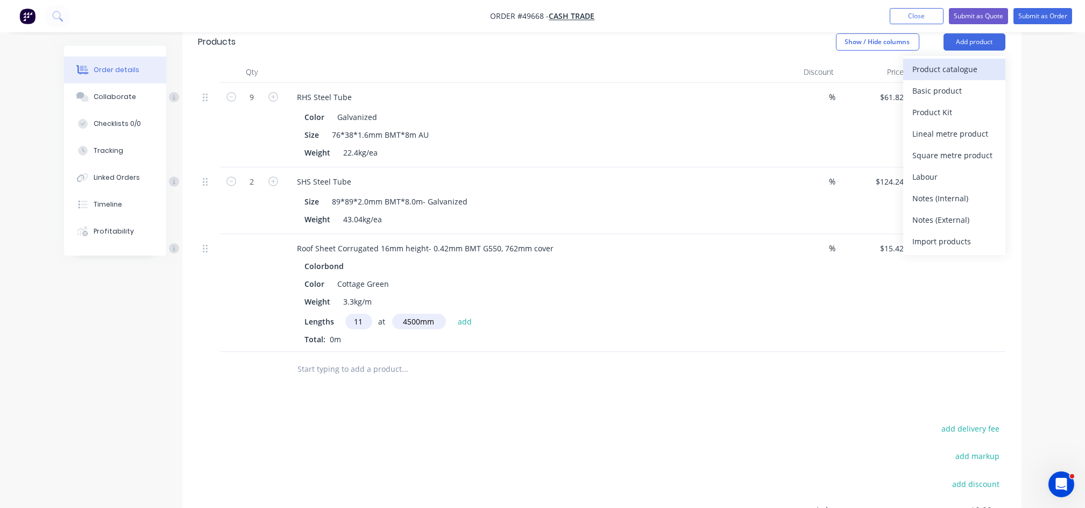
click at [953, 70] on div "Product catalogue" at bounding box center [954, 69] width 83 height 16
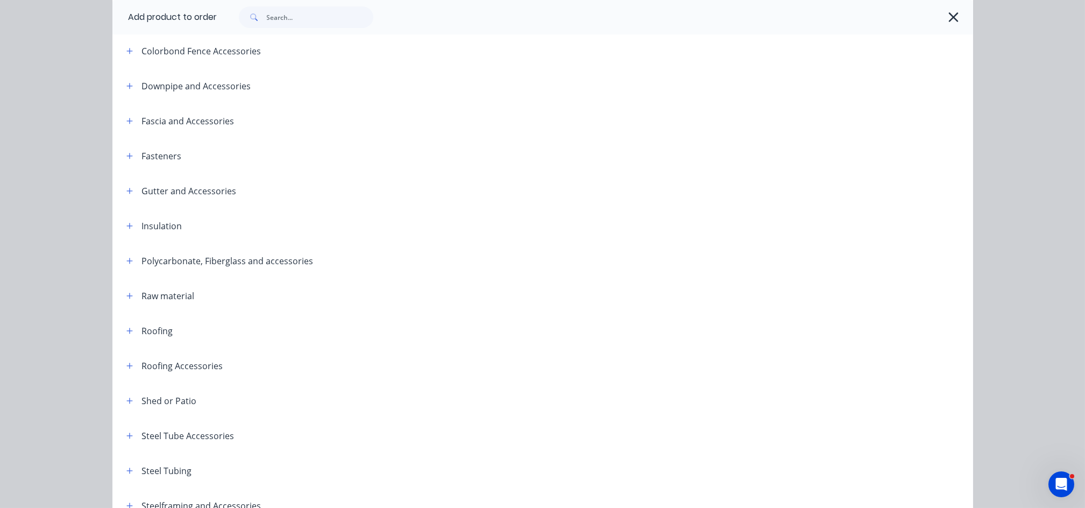
scroll to position [322, 0]
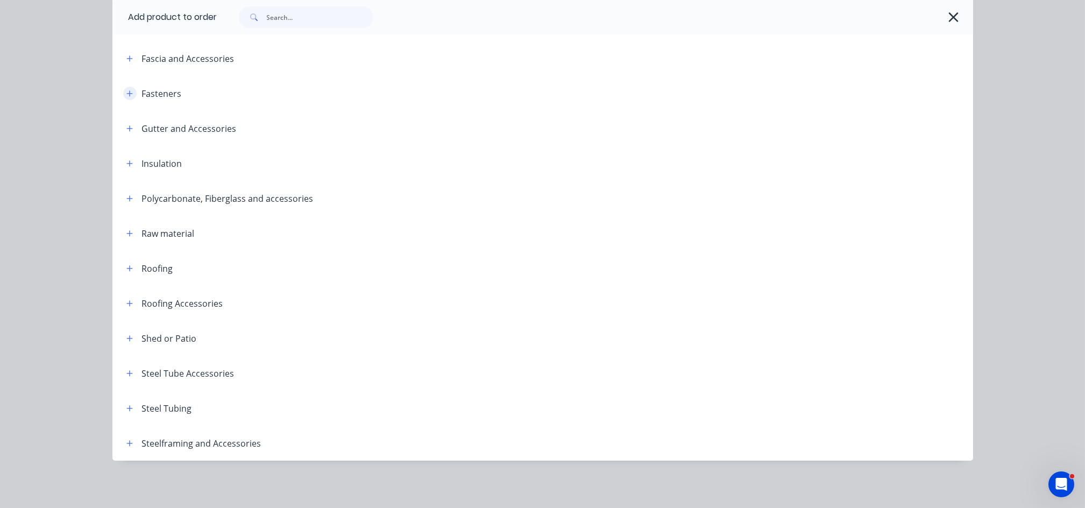
click at [126, 92] on icon "button" at bounding box center [129, 93] width 6 height 6
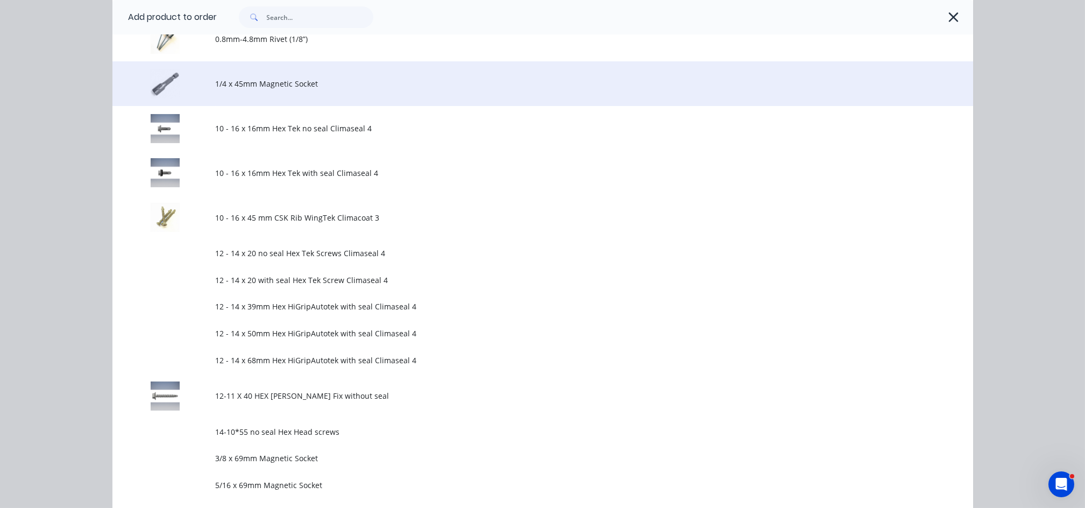
scroll to position [537, 0]
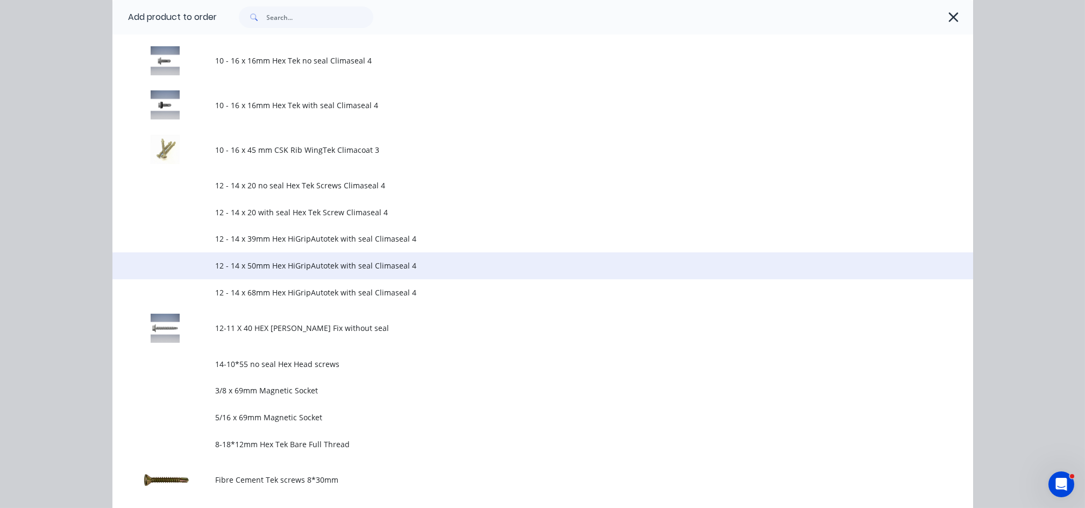
click at [315, 268] on span "12 - 14 x 50mm Hex HiGripAutotek with seal Climaseal 4" at bounding box center [519, 265] width 606 height 11
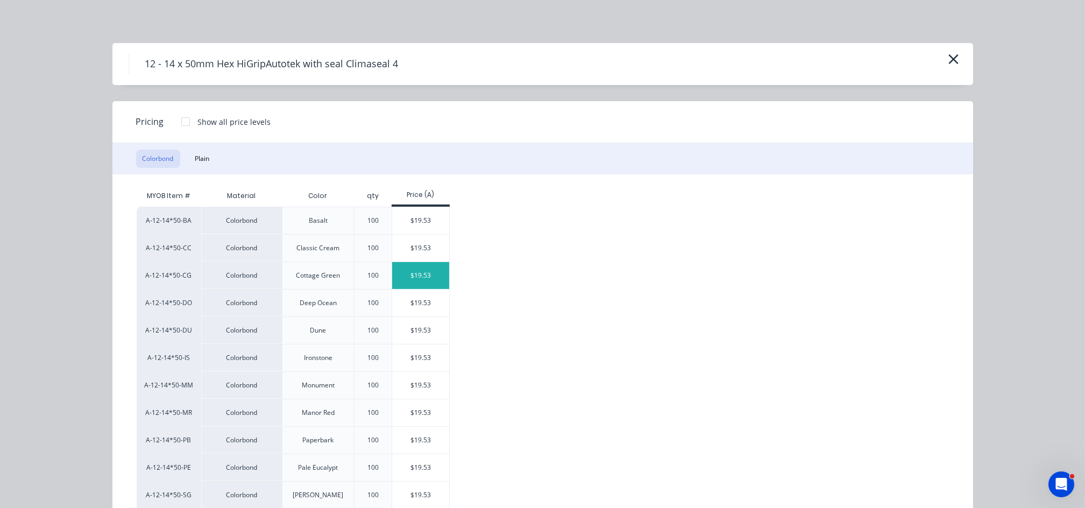
click at [408, 273] on div "$19.53" at bounding box center [421, 275] width 58 height 27
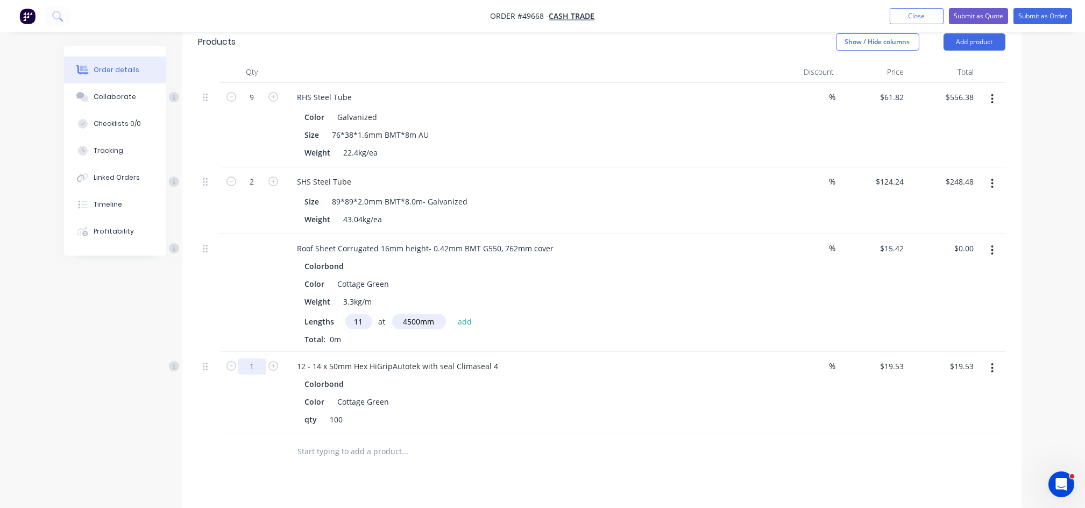
click at [262, 366] on input "1" at bounding box center [252, 366] width 28 height 16
type input "3"
type input "$58.59"
click at [480, 474] on div "Drawings Add drawing Products Show / Hide columns Add product Qty Discount Pric…" at bounding box center [601, 344] width 839 height 720
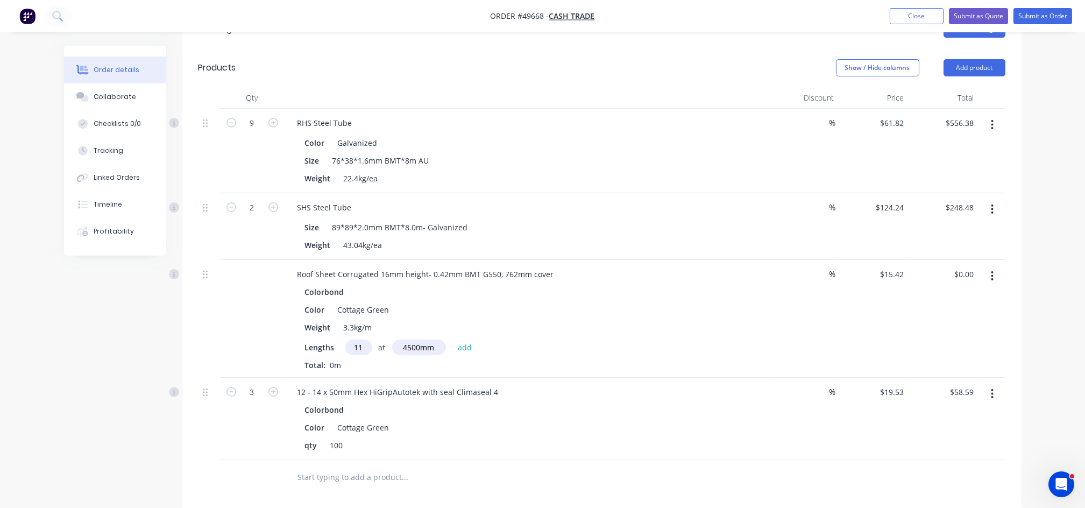
scroll to position [287, 0]
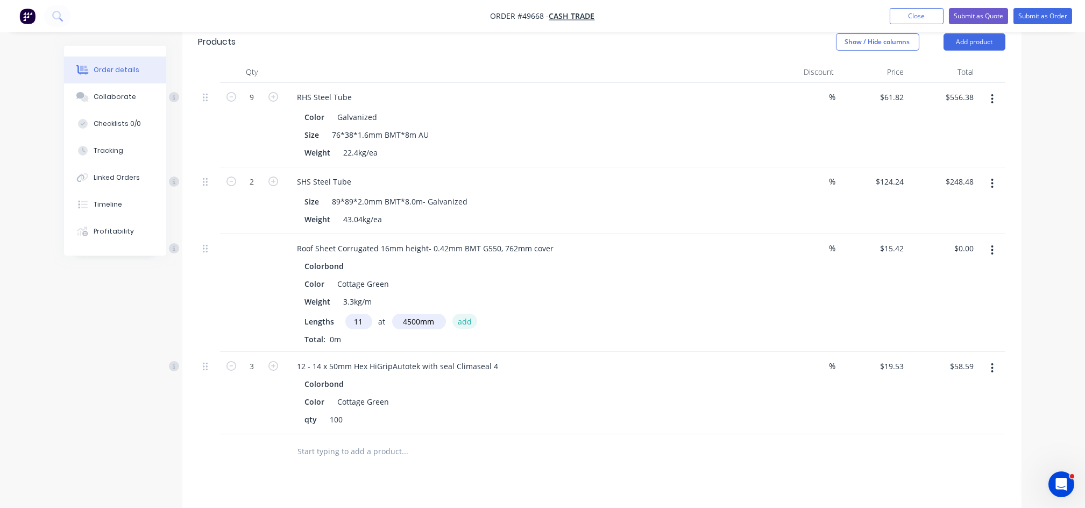
click at [469, 319] on button "add" at bounding box center [464, 321] width 25 height 15
type input "$763.29"
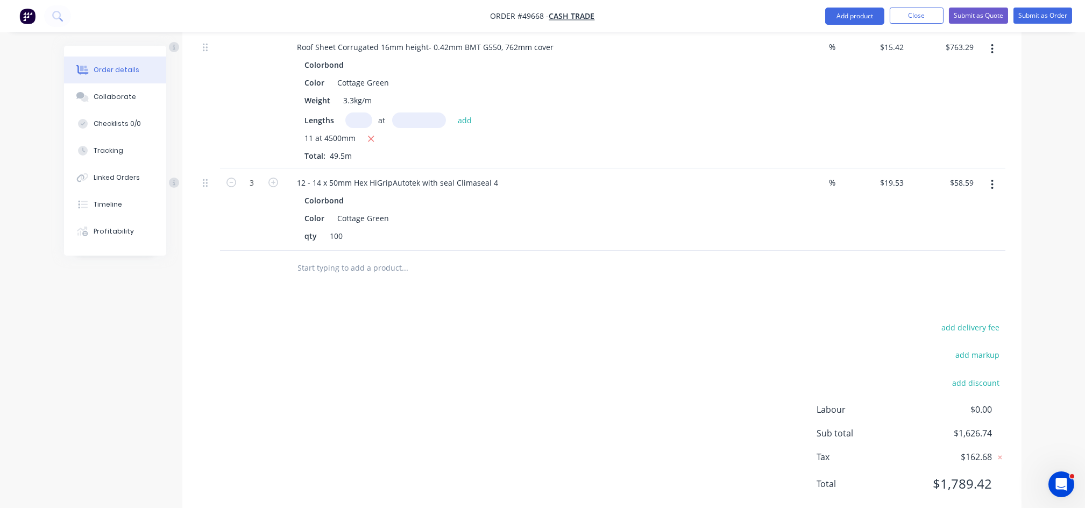
scroll to position [517, 0]
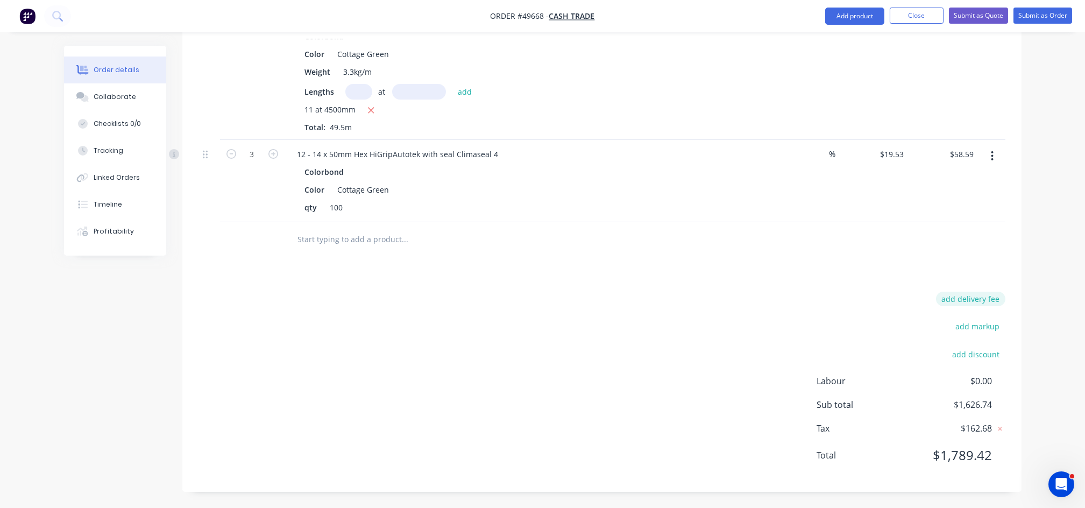
click at [985, 295] on button "add delivery fee" at bounding box center [970, 298] width 69 height 15
type input "200"
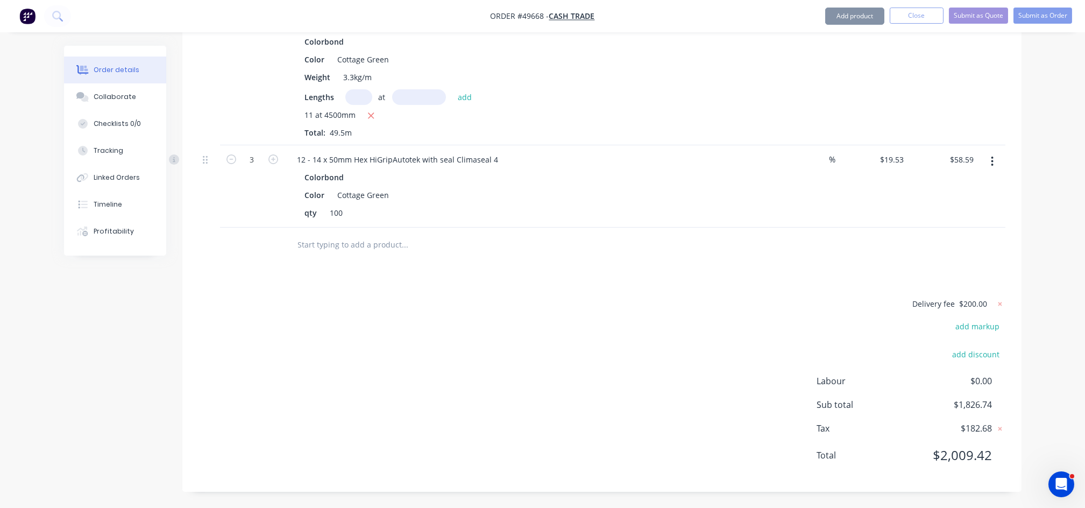
click at [689, 331] on div "Delivery fee $200.00 add markup add discount Labour $0.00 Sub total $1,826.74 T…" at bounding box center [601, 386] width 807 height 179
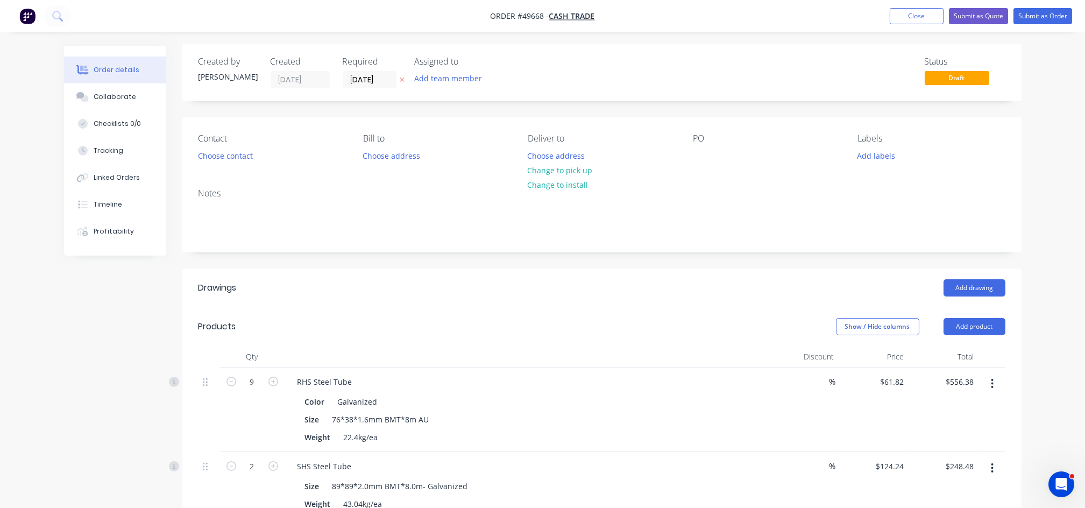
scroll to position [0, 0]
click at [554, 161] on button "Choose address" at bounding box center [556, 157] width 69 height 15
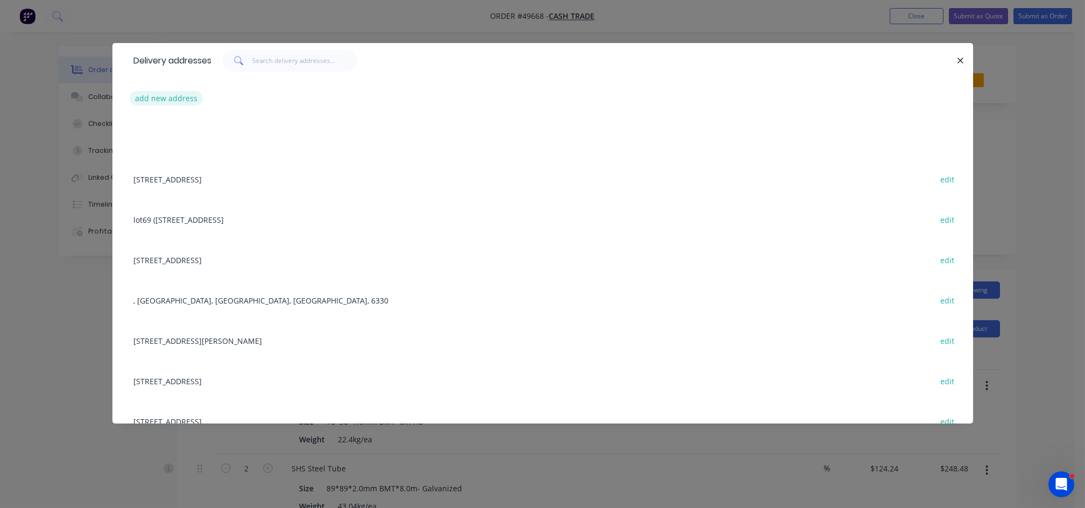
click at [167, 98] on button "add new address" at bounding box center [167, 98] width 74 height 15
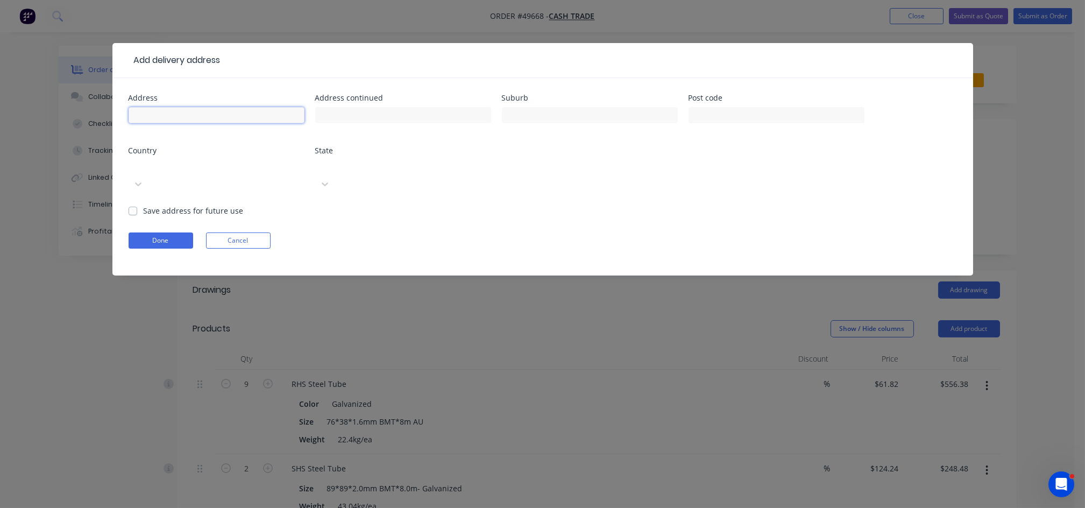
click at [144, 115] on input "text" at bounding box center [217, 115] width 176 height 16
paste input "20 Pages Way Martin 6110"
type input "20 Pages Way Martin 6110"
click at [552, 346] on div "Add delivery address Address 20 Pages Way Martin 6110 Address continued Suburb …" at bounding box center [542, 254] width 1085 height 508
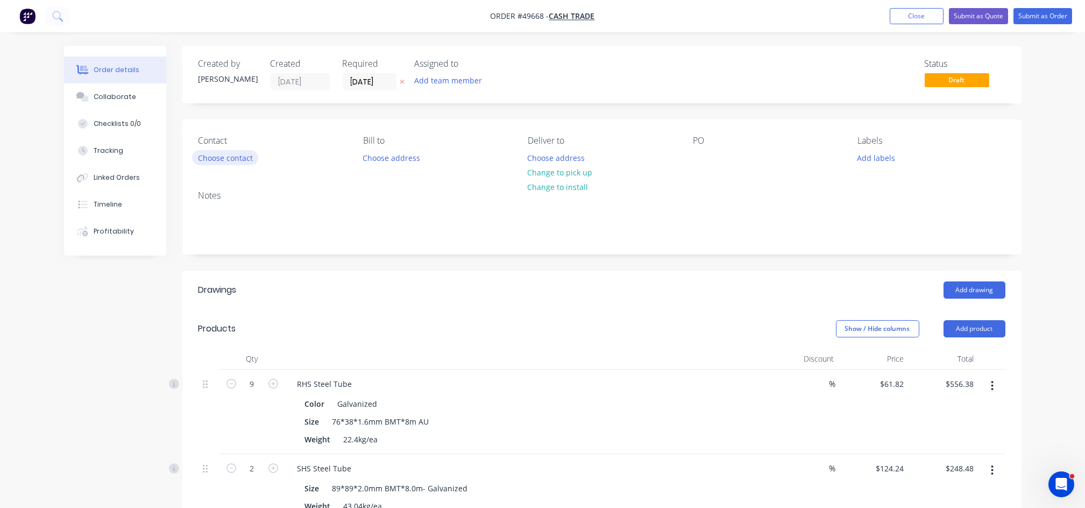
click at [207, 159] on button "Choose contact" at bounding box center [225, 157] width 66 height 15
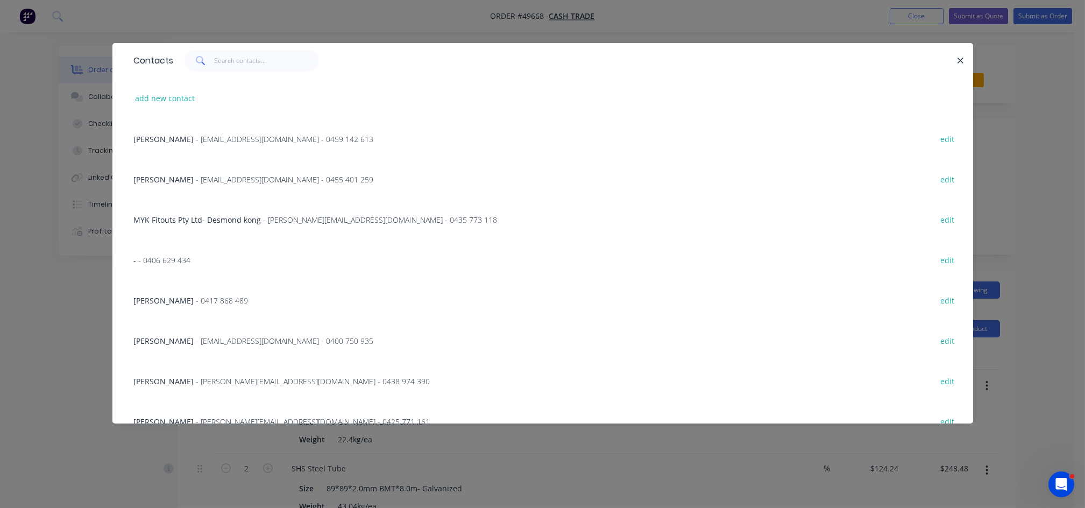
click at [230, 158] on div "Adrain - amcshedswa@gmail.com - 0459 142 613 edit" at bounding box center [543, 138] width 828 height 40
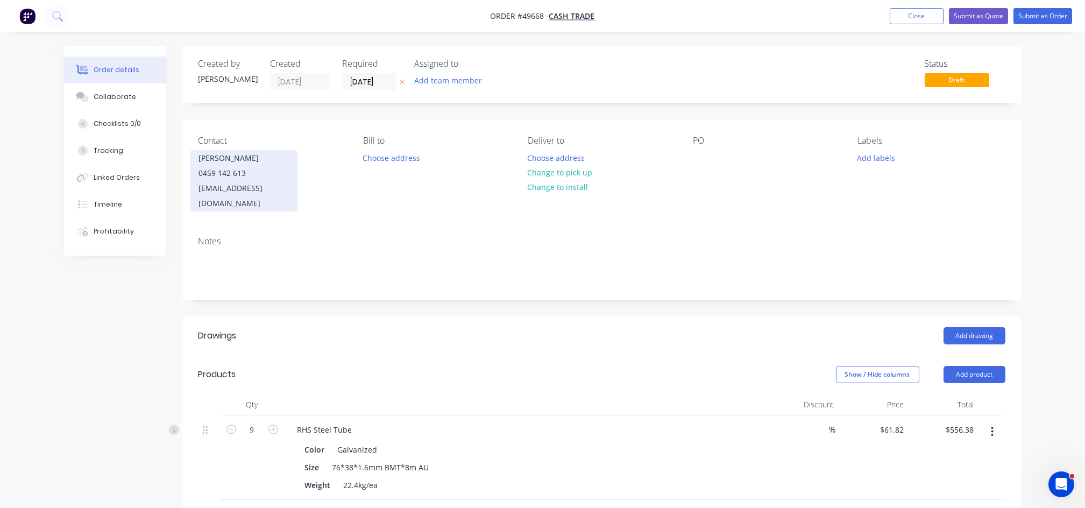
click at [217, 182] on div "amcshedswa@gmail.com" at bounding box center [243, 196] width 89 height 30
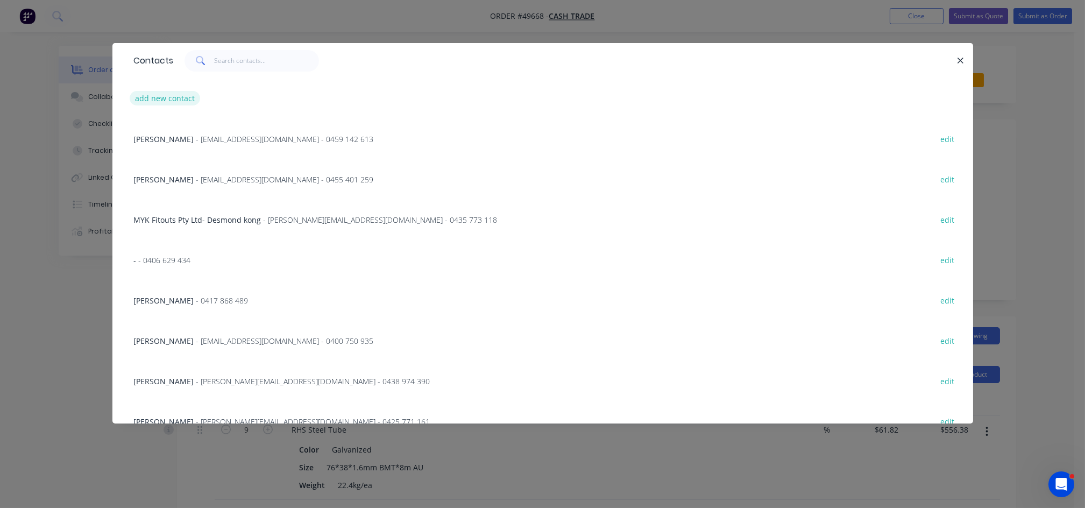
click at [179, 99] on button "add new contact" at bounding box center [165, 98] width 71 height 15
select select "AU"
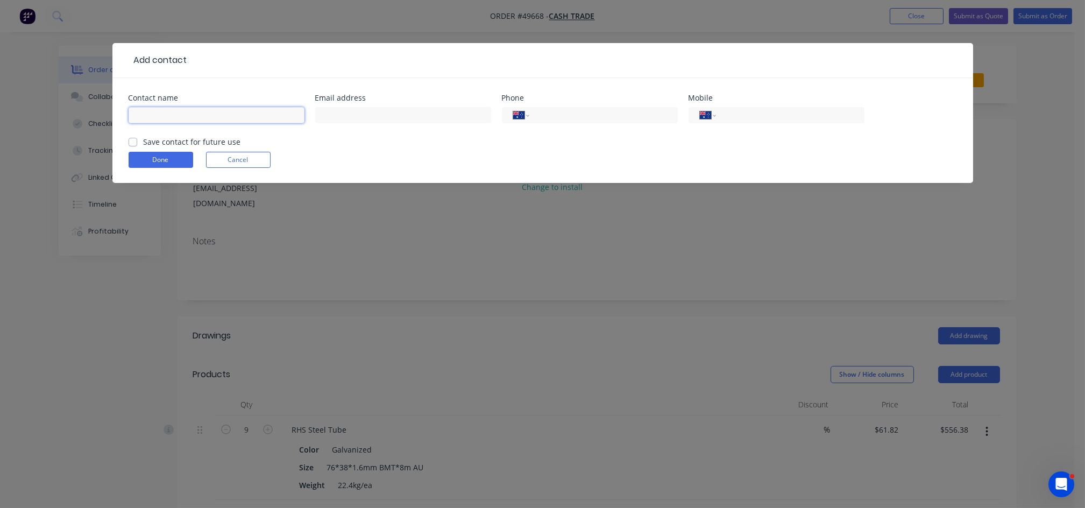
click at [168, 110] on input "text" at bounding box center [217, 115] width 176 height 16
paste input "Grant 0400 346 820"
type input "Grant 0400 346 820"
click at [762, 109] on input "tel" at bounding box center [787, 115] width 129 height 12
paste input "0400 346 820"
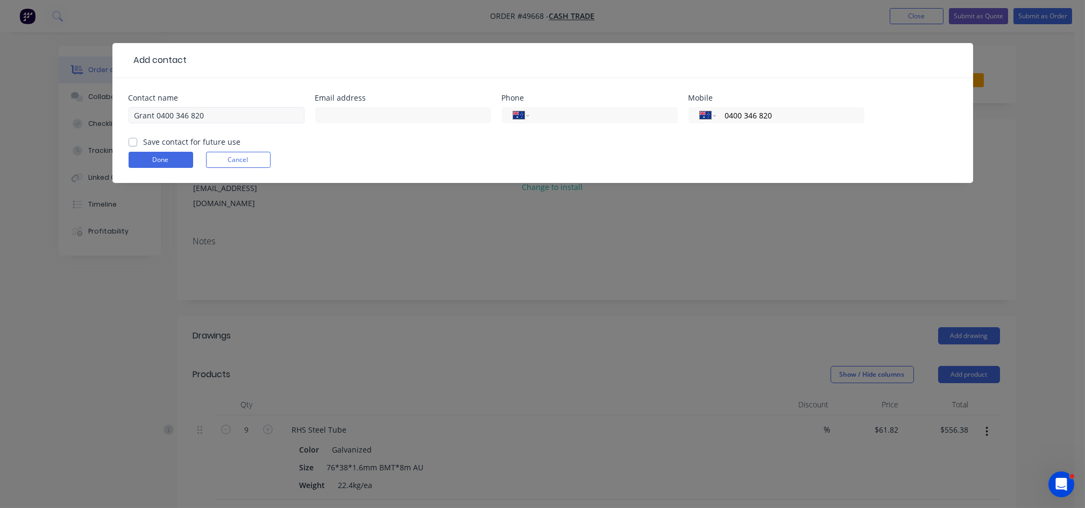
type input "0400 346 820"
drag, startPoint x: 234, startPoint y: 118, endPoint x: 155, endPoint y: 117, distance: 79.1
click at [155, 117] on input "Grant 0400 346 820" at bounding box center [217, 115] width 176 height 16
type input "Grant"
click at [409, 115] on input "text" at bounding box center [403, 115] width 176 height 16
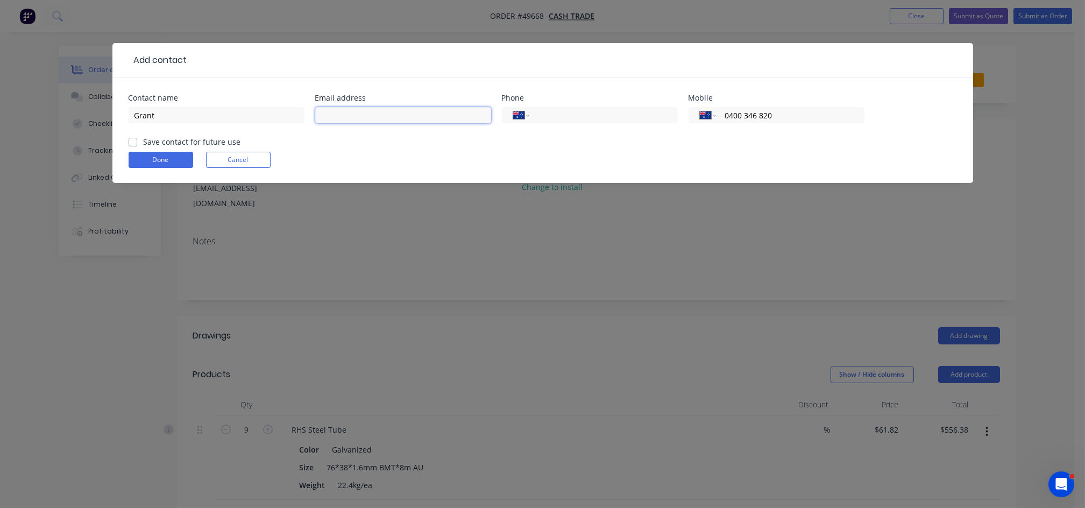
click at [364, 109] on input "text" at bounding box center [403, 115] width 176 height 16
paste input "Grant Bond <bond.grant@outlook.com>"
drag, startPoint x: 367, startPoint y: 115, endPoint x: 283, endPoint y: 113, distance: 84.4
click at [283, 113] on div "Contact name Grant Email address Grant Bond <bond.grant@outlook.com> Phone Inte…" at bounding box center [543, 115] width 828 height 42
click at [490, 111] on input "bond.grant@outlook.com>" at bounding box center [403, 115] width 176 height 16
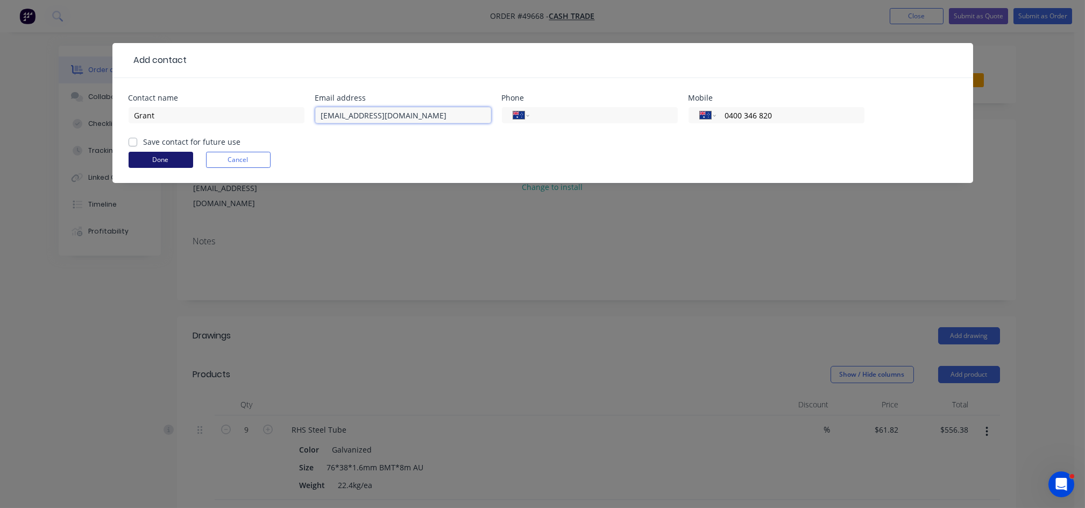
type input "bond.grant@outlook.com"
click at [160, 160] on button "Done" at bounding box center [161, 160] width 65 height 16
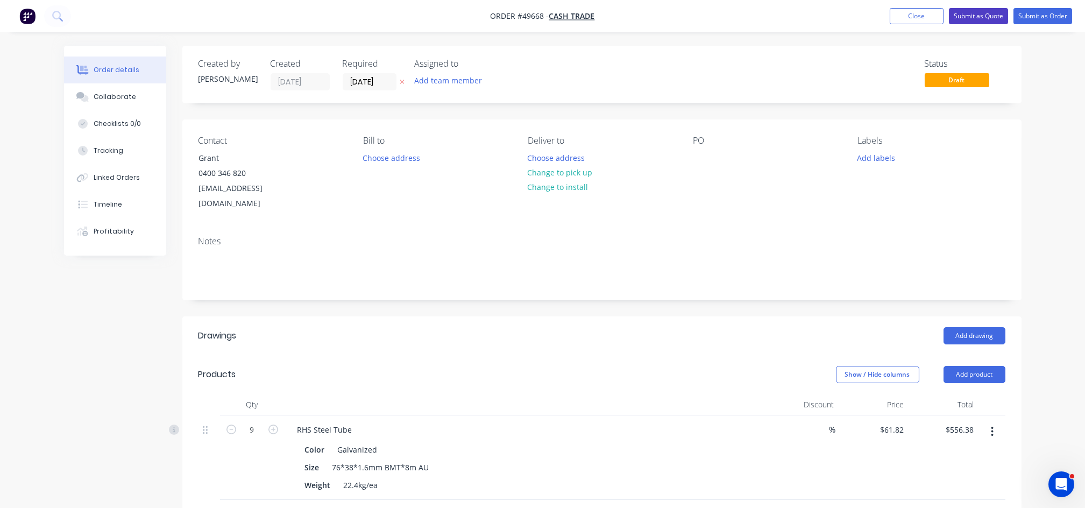
click at [973, 15] on button "Submit as Quote" at bounding box center [978, 16] width 59 height 16
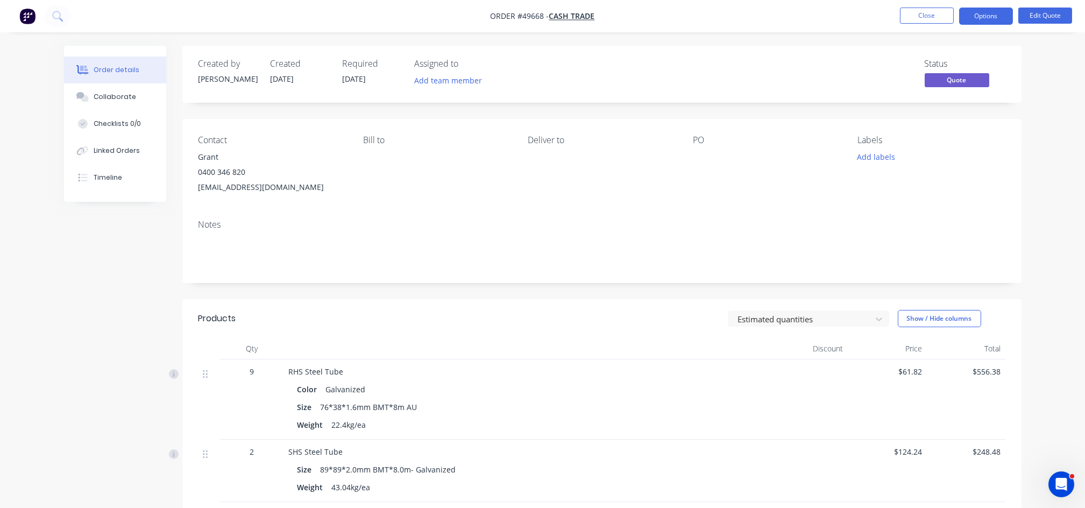
click at [973, 15] on button "Options" at bounding box center [986, 16] width 54 height 17
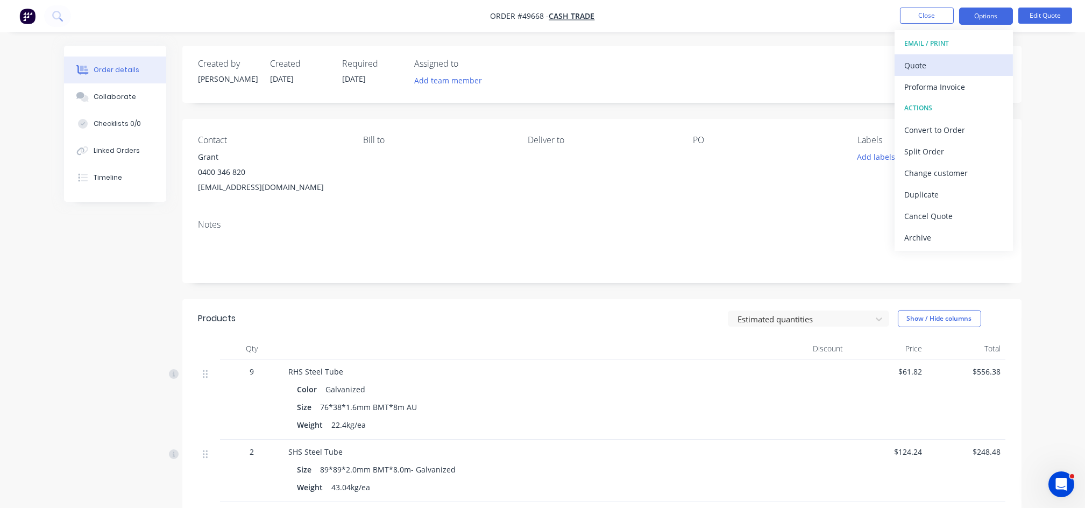
click at [914, 62] on div "Quote" at bounding box center [953, 66] width 99 height 16
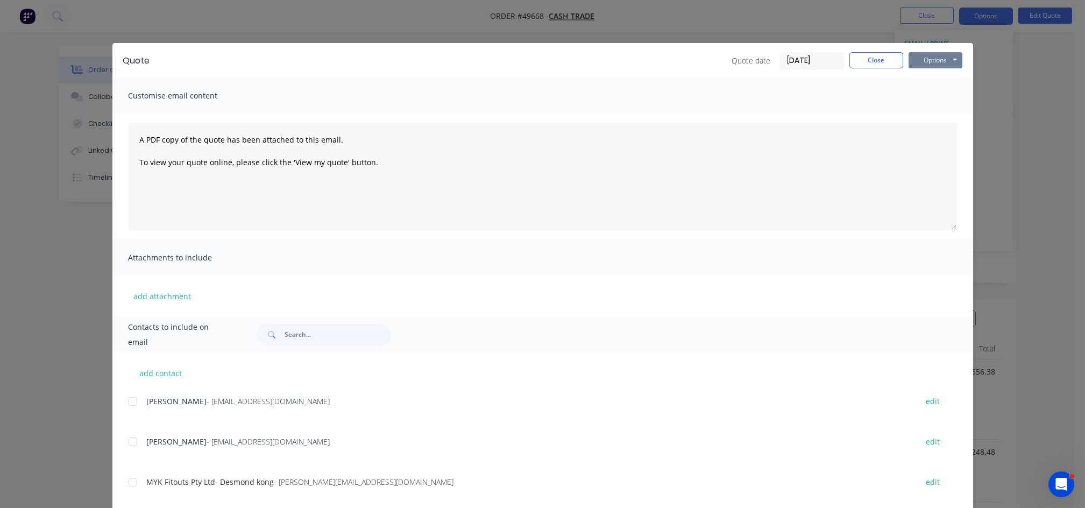
click at [942, 59] on button "Options" at bounding box center [935, 60] width 54 height 16
click at [923, 97] on button "Print" at bounding box center [942, 97] width 69 height 18
click at [858, 67] on button "Close" at bounding box center [876, 60] width 54 height 16
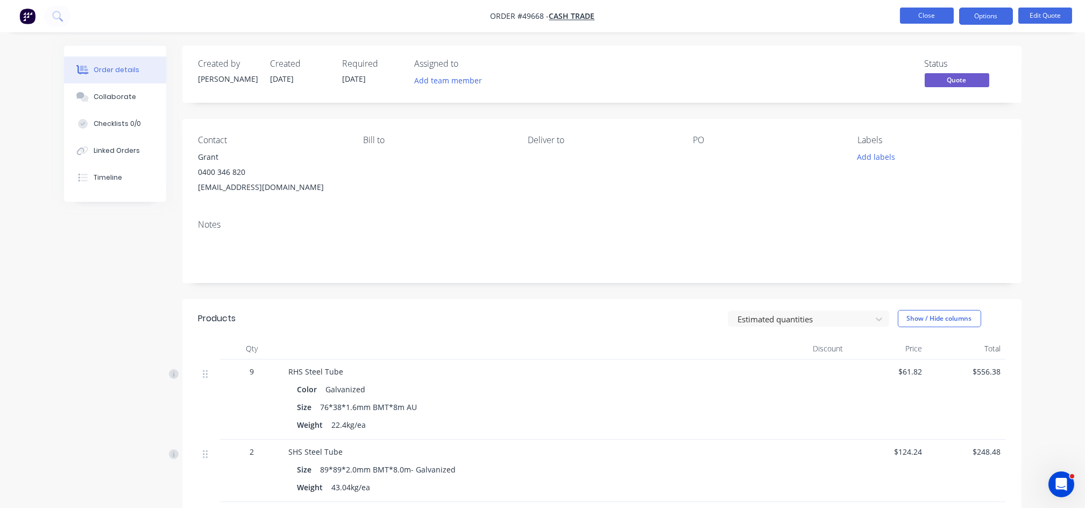
click at [927, 19] on button "Close" at bounding box center [927, 16] width 54 height 16
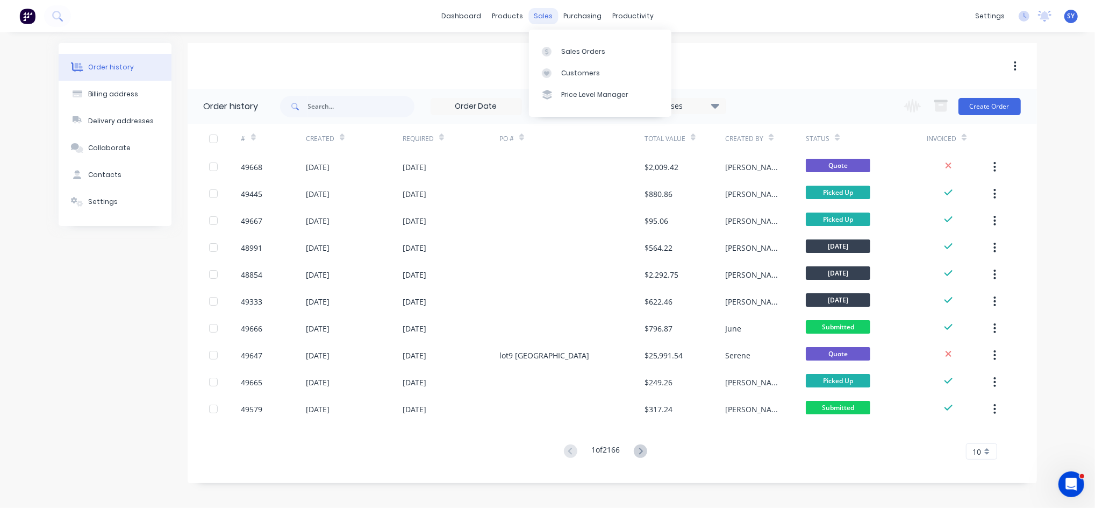
click at [545, 19] on div "sales" at bounding box center [544, 16] width 30 height 16
click at [578, 54] on div "Sales Orders" at bounding box center [583, 52] width 44 height 10
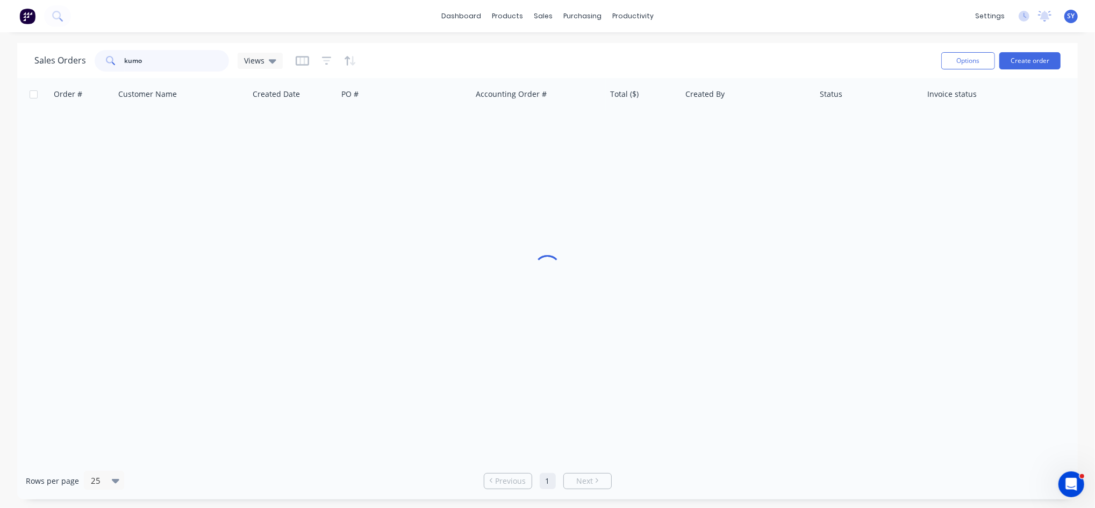
drag, startPoint x: 168, startPoint y: 63, endPoint x: 36, endPoint y: 63, distance: 131.8
click at [36, 63] on div "Sales Orders kumo Views" at bounding box center [158, 61] width 248 height 22
type input "49187"
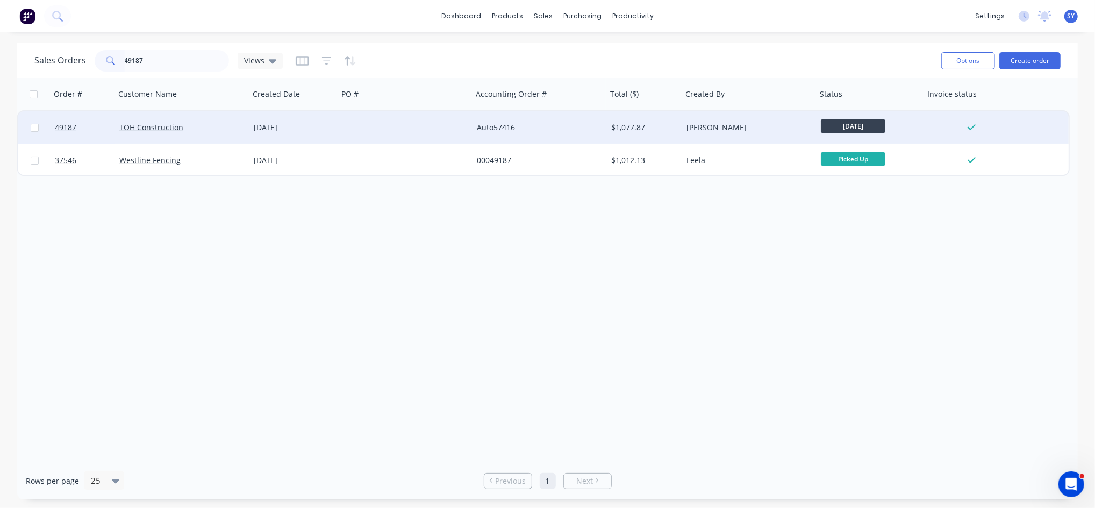
click at [157, 132] on div "TOH Construction" at bounding box center [182, 127] width 134 height 32
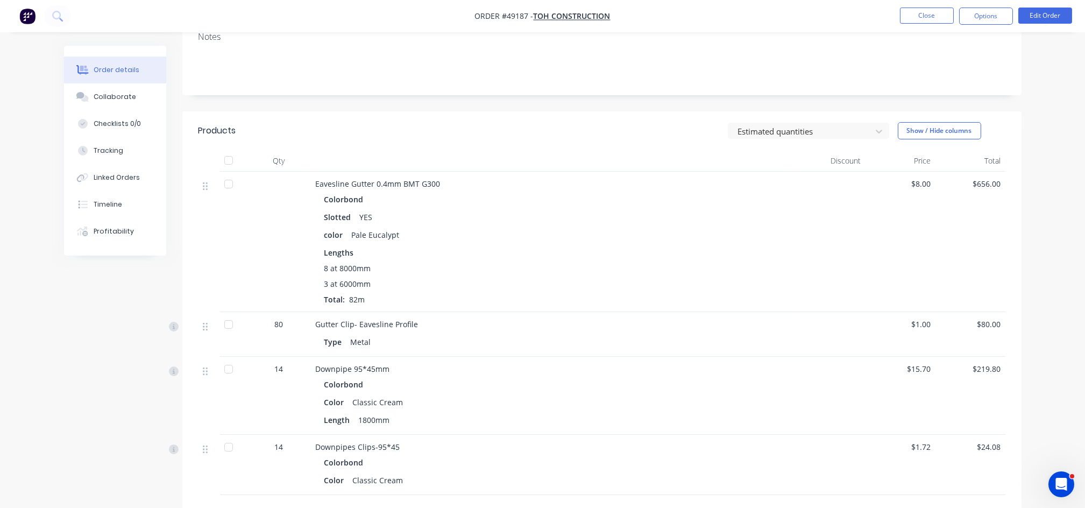
scroll to position [215, 0]
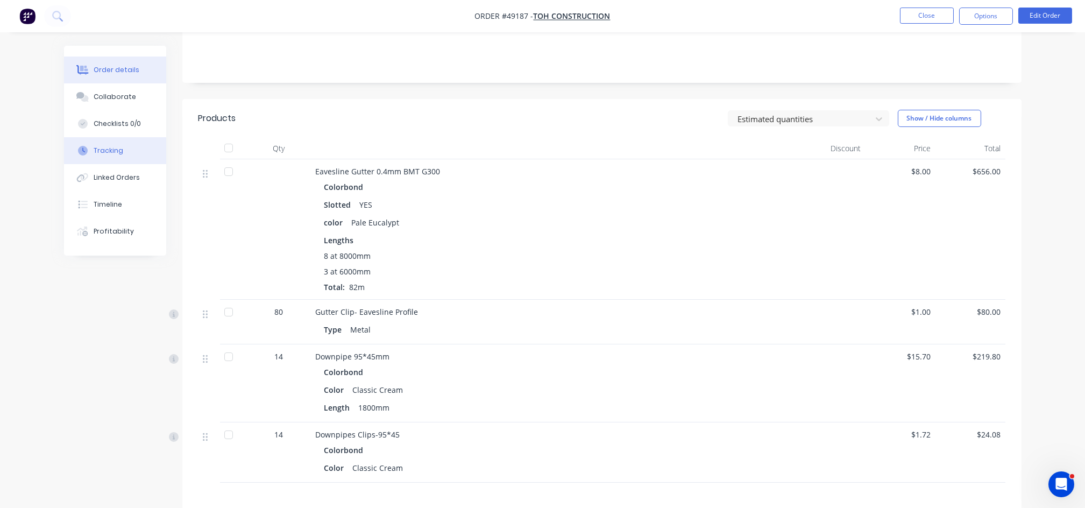
click at [102, 156] on button "Tracking" at bounding box center [115, 150] width 102 height 27
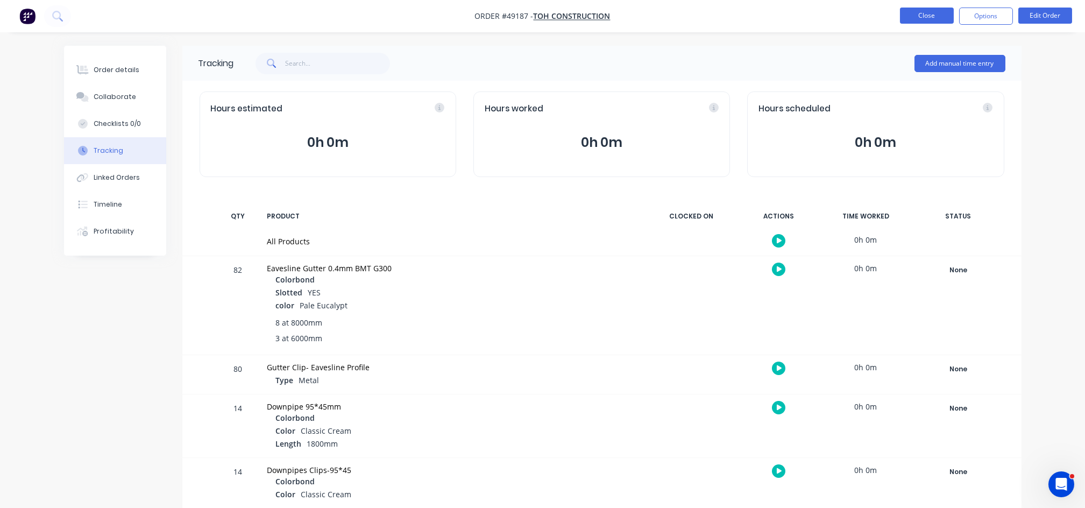
click at [919, 18] on button "Close" at bounding box center [927, 16] width 54 height 16
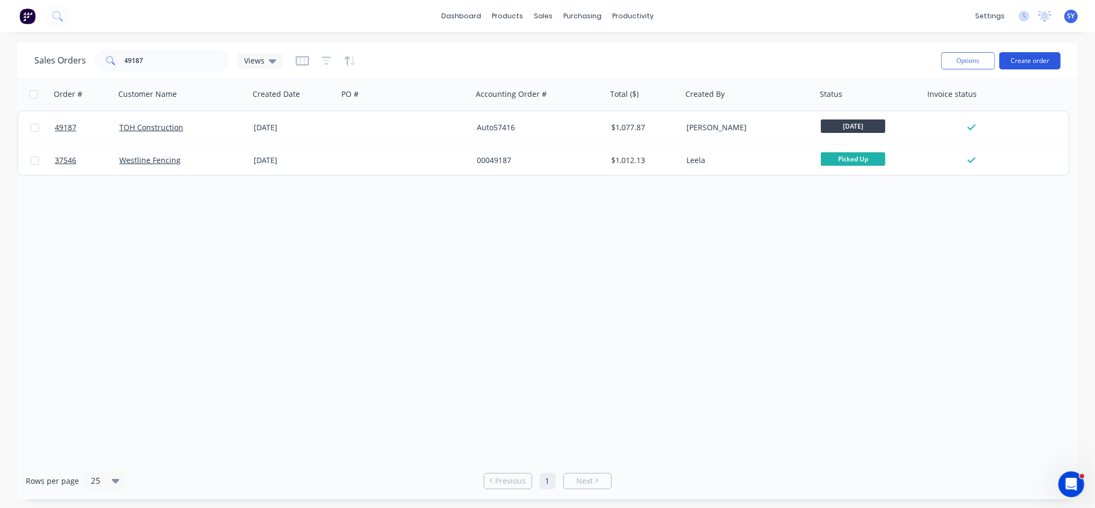
click at [1029, 64] on button "Create order" at bounding box center [1030, 60] width 61 height 17
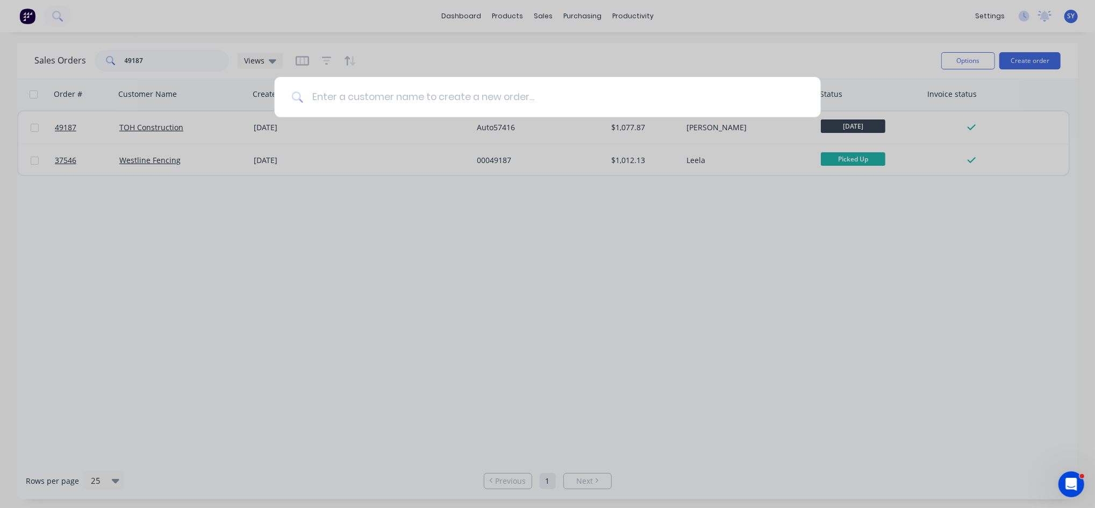
click at [372, 104] on input at bounding box center [553, 97] width 501 height 40
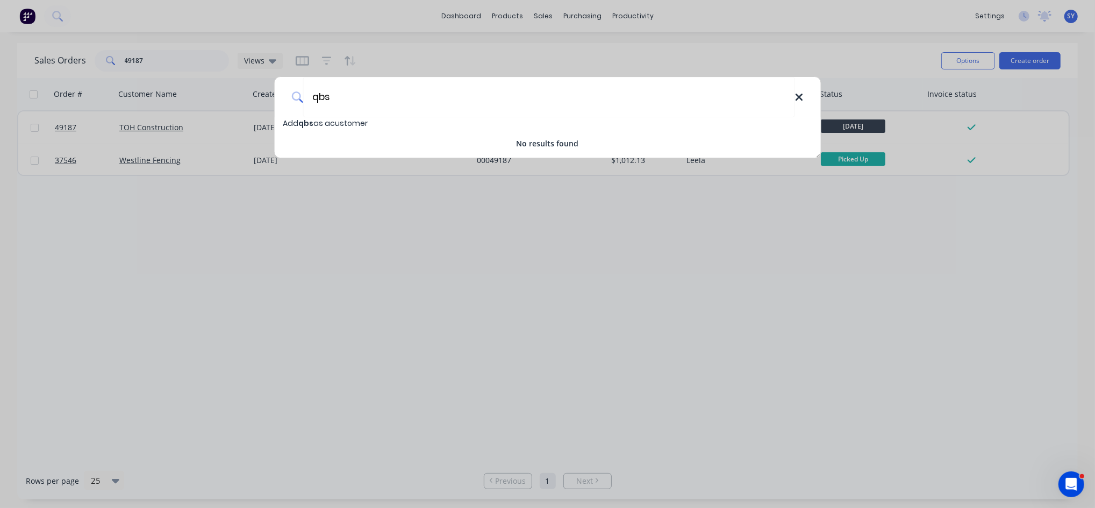
type input "qbs"
click at [802, 92] on icon at bounding box center [799, 97] width 9 height 12
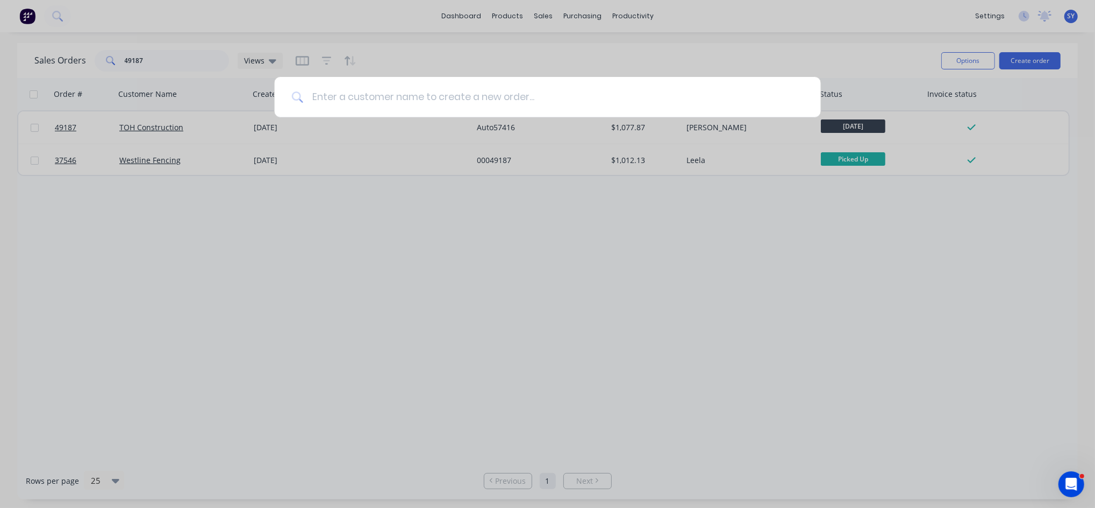
click at [383, 93] on input at bounding box center [553, 97] width 501 height 40
click at [338, 97] on input at bounding box center [553, 97] width 501 height 40
type input "c"
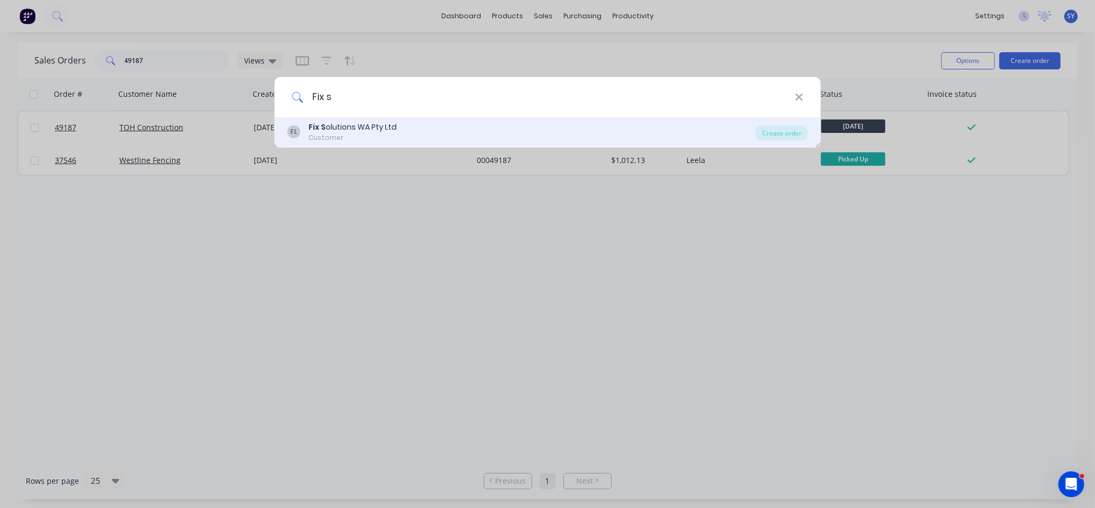
type input "Fix s"
click at [345, 137] on div "Customer" at bounding box center [353, 138] width 88 height 10
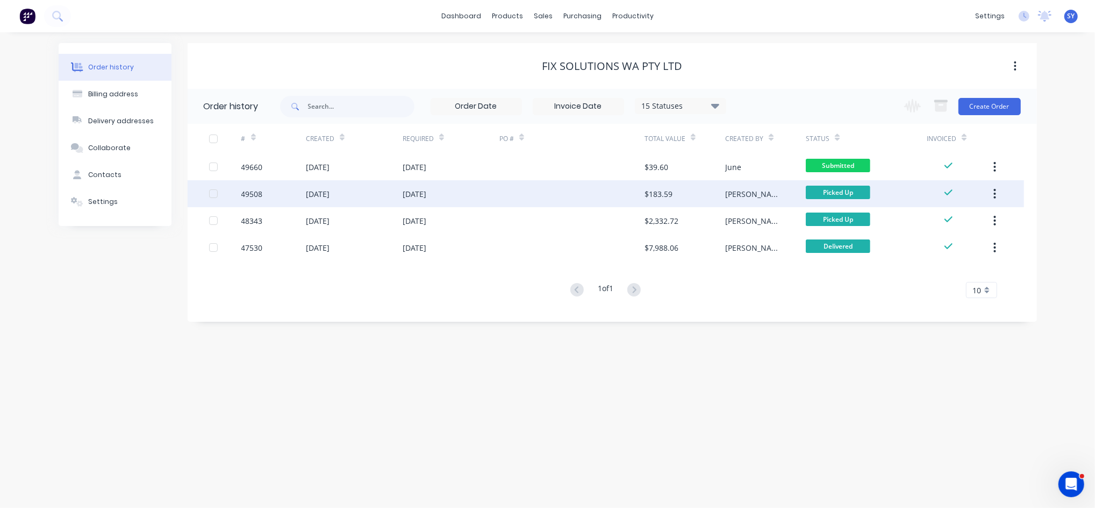
click at [596, 197] on div at bounding box center [572, 193] width 145 height 27
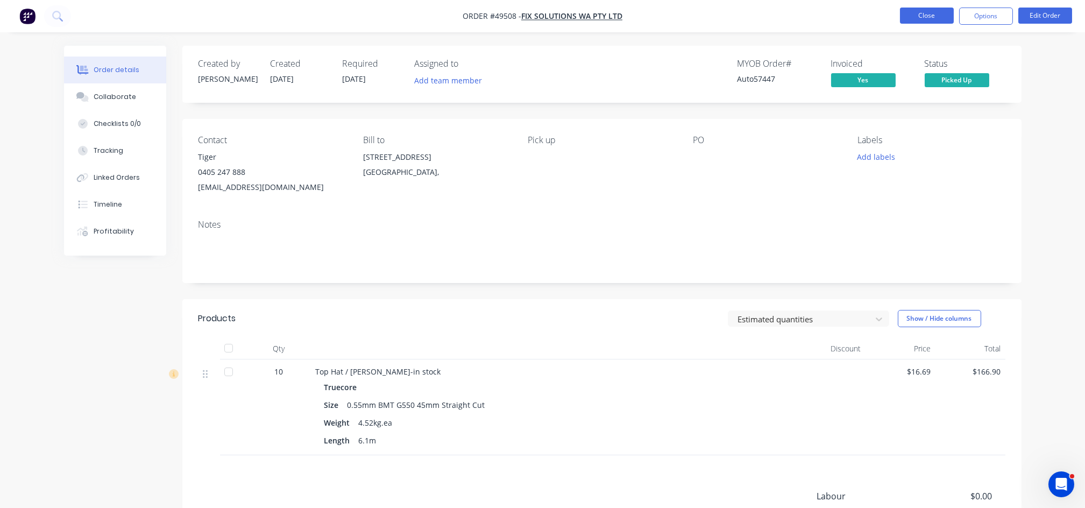
click at [918, 19] on button "Close" at bounding box center [927, 16] width 54 height 16
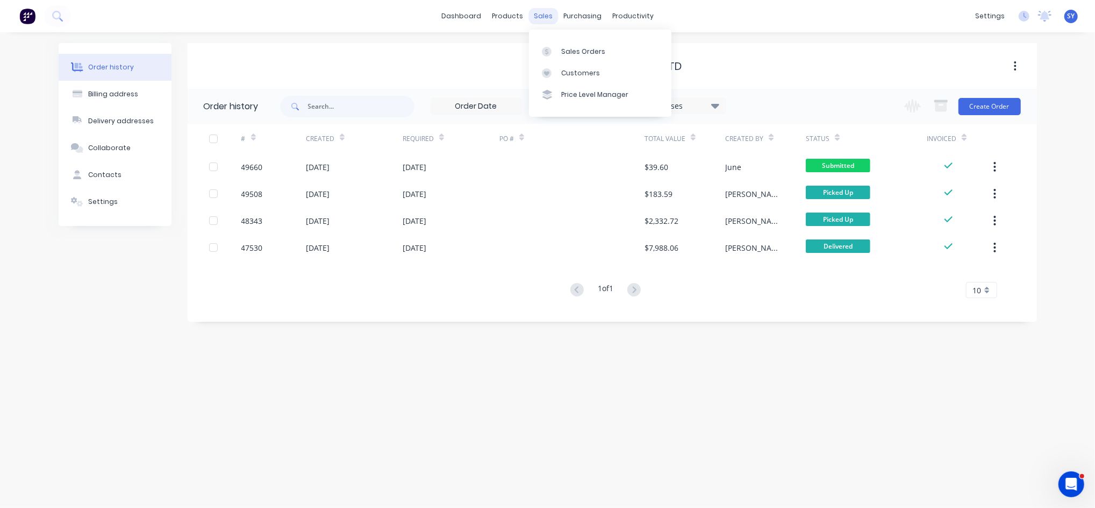
click at [544, 16] on div "sales" at bounding box center [544, 16] width 30 height 16
click at [579, 54] on div "Sales Orders" at bounding box center [583, 52] width 44 height 10
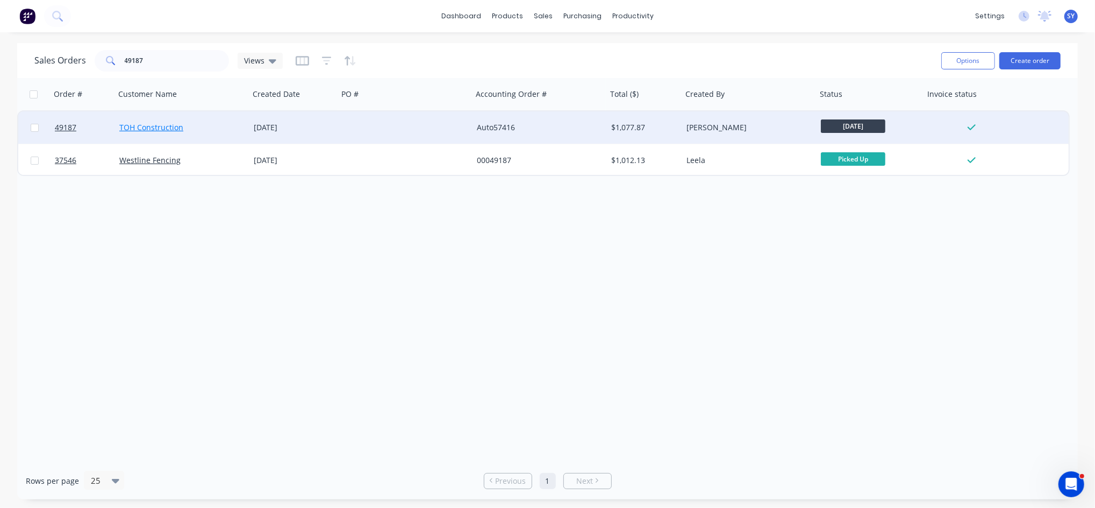
click at [161, 129] on link "TOH Construction" at bounding box center [151, 127] width 64 height 10
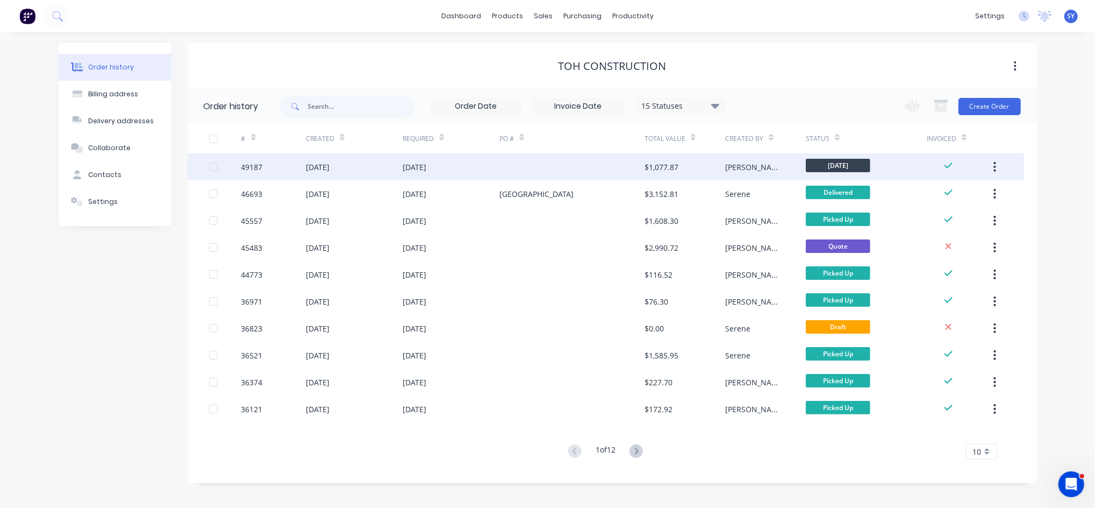
click at [409, 166] on div "25 Sep 2025" at bounding box center [415, 166] width 24 height 11
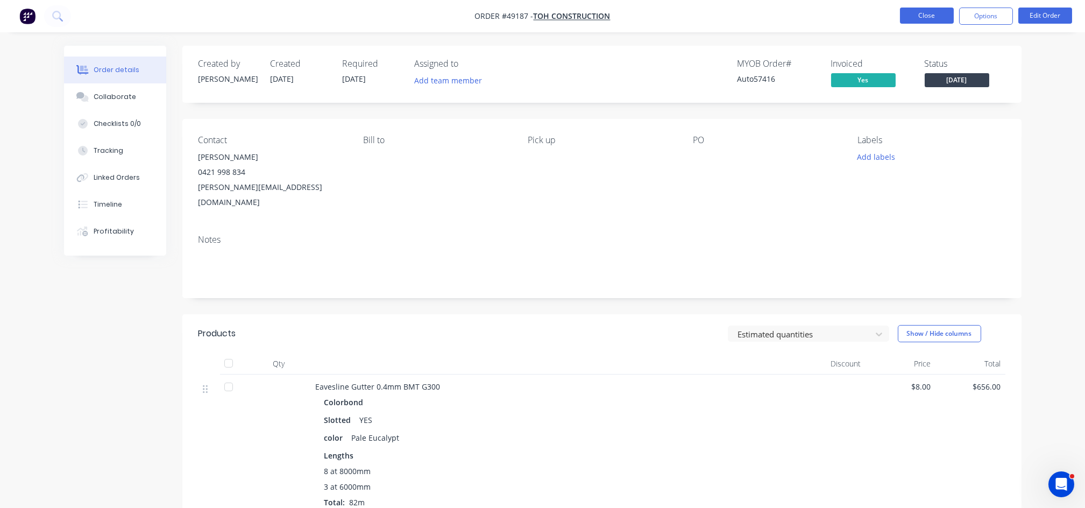
click at [939, 16] on button "Close" at bounding box center [927, 16] width 54 height 16
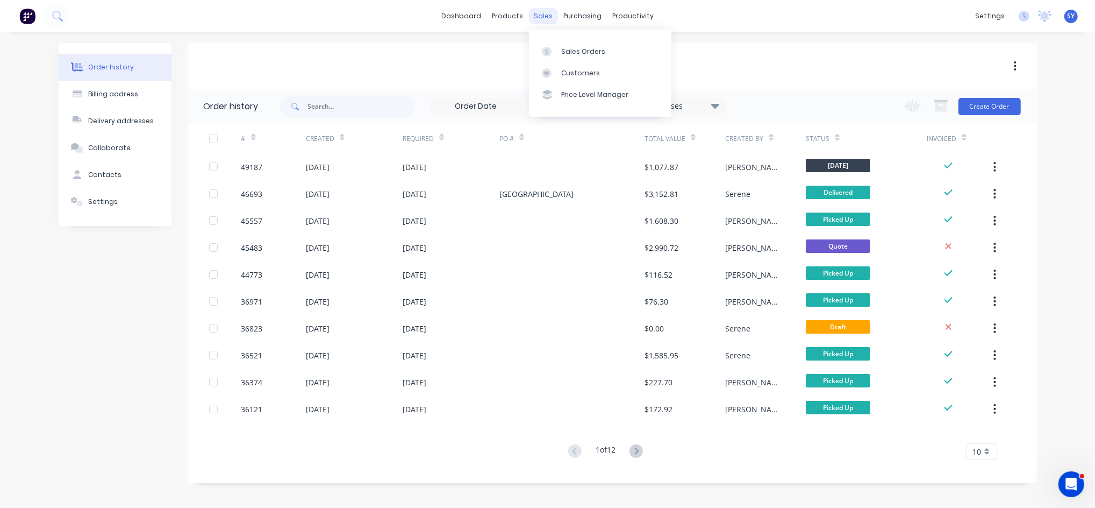
click at [541, 18] on div "sales" at bounding box center [544, 16] width 30 height 16
click at [570, 49] on div "Sales Orders" at bounding box center [583, 52] width 44 height 10
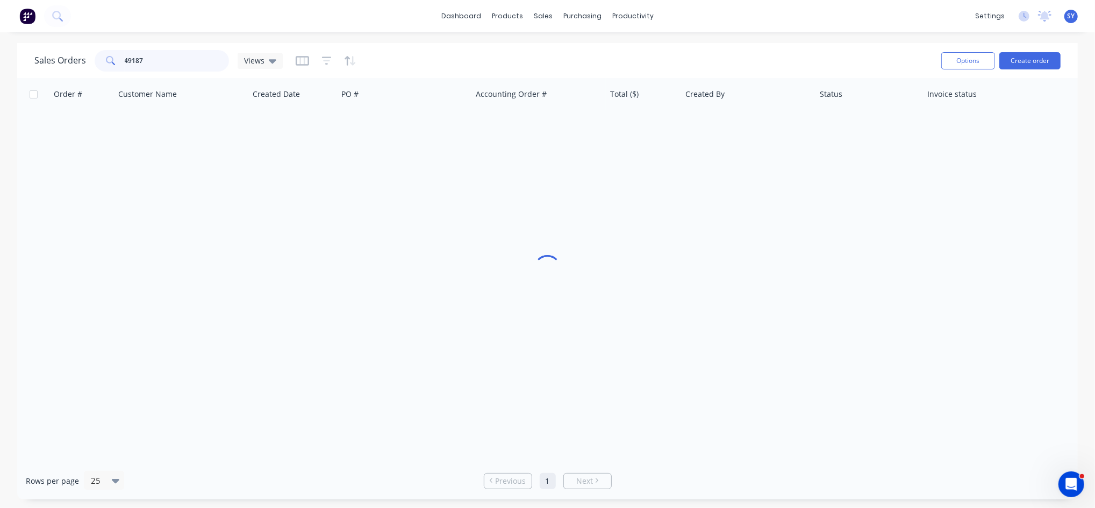
click at [182, 59] on input "49187" at bounding box center [177, 61] width 105 height 22
drag, startPoint x: 182, startPoint y: 59, endPoint x: 23, endPoint y: 54, distance: 159.3
click at [23, 54] on div "Sales Orders 49187 Views Options Create order" at bounding box center [547, 60] width 1061 height 35
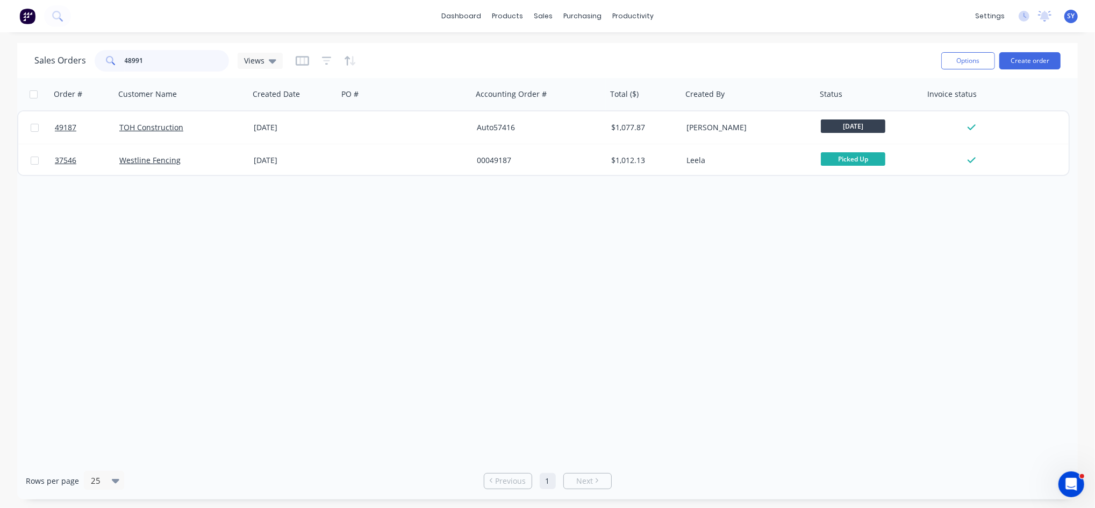
type input "48991"
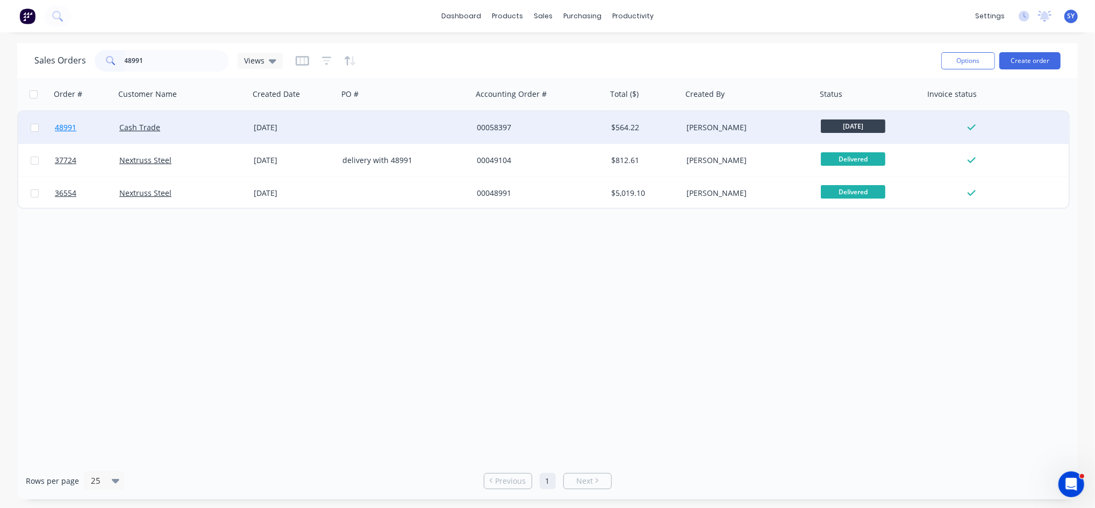
click at [115, 120] on link "48991" at bounding box center [87, 127] width 65 height 32
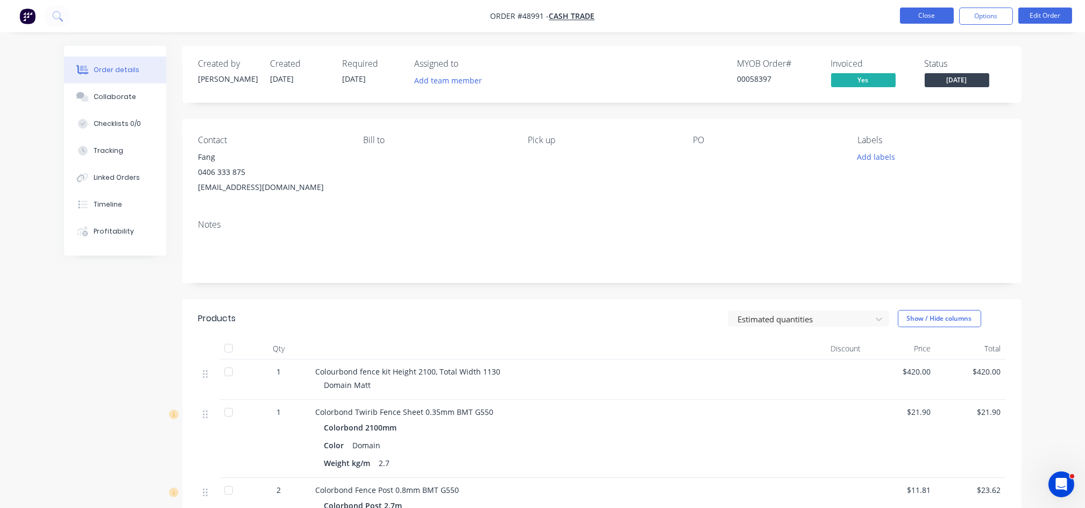
click at [935, 16] on button "Close" at bounding box center [927, 16] width 54 height 16
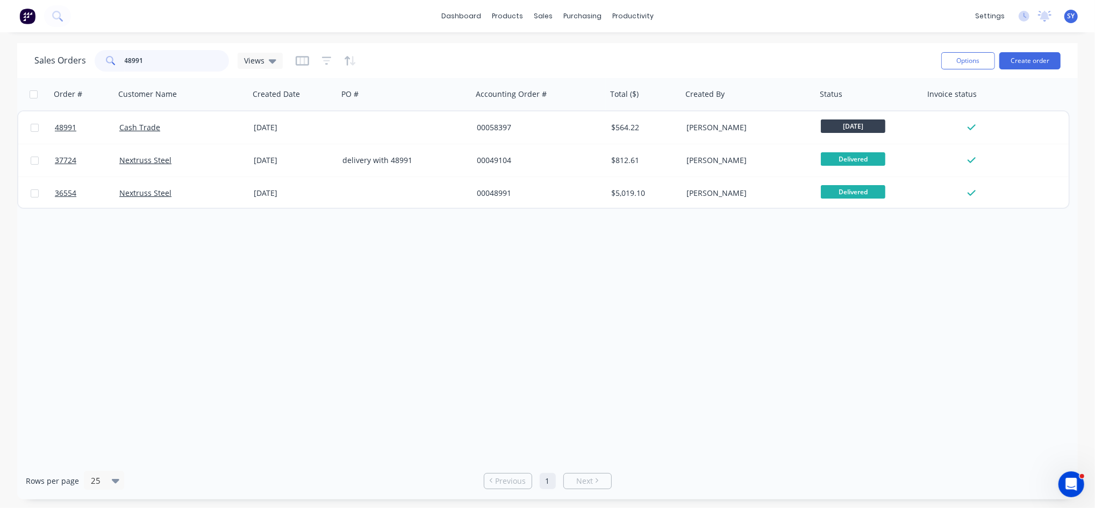
drag, startPoint x: 165, startPoint y: 54, endPoint x: 74, endPoint y: 55, distance: 90.9
click at [74, 55] on div "Sales Orders 48991 Views" at bounding box center [158, 61] width 248 height 22
type input "49610"
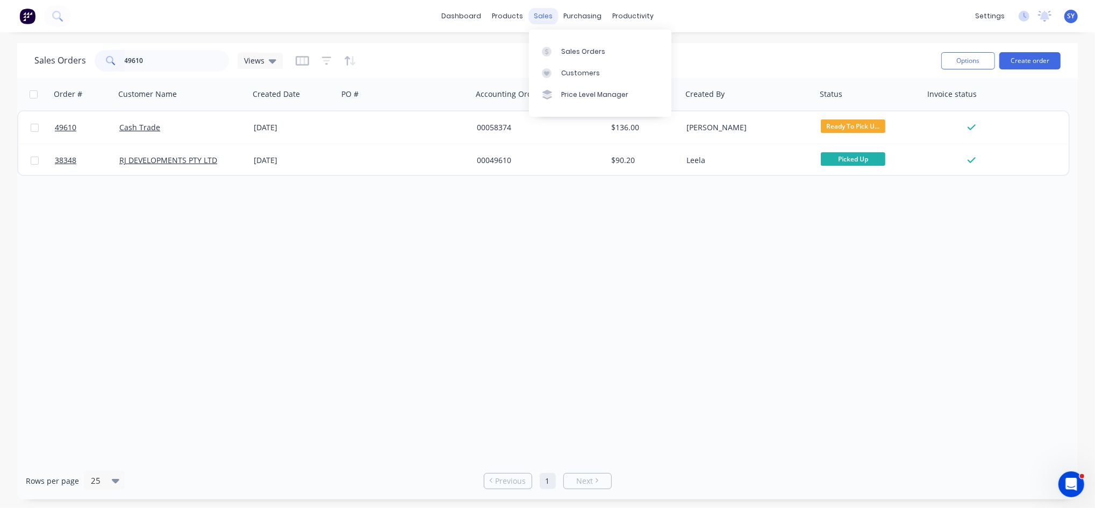
click at [545, 13] on div "sales" at bounding box center [544, 16] width 30 height 16
click at [582, 53] on div "Sales Orders" at bounding box center [583, 52] width 44 height 10
drag, startPoint x: 167, startPoint y: 66, endPoint x: 66, endPoint y: 65, distance: 101.6
click at [66, 65] on div "Sales Orders 49610 Views" at bounding box center [158, 61] width 248 height 22
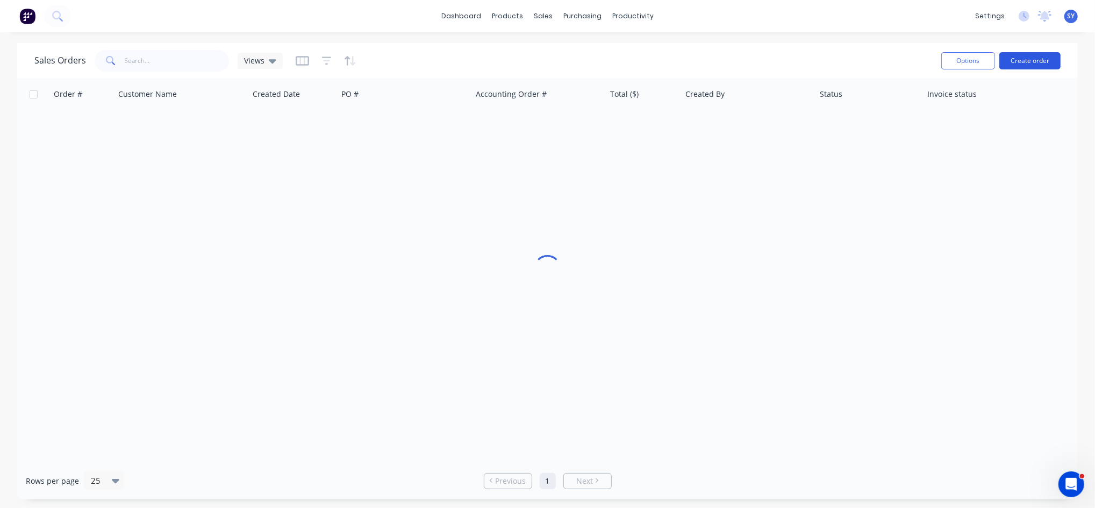
click at [1024, 56] on button "Create order" at bounding box center [1030, 60] width 61 height 17
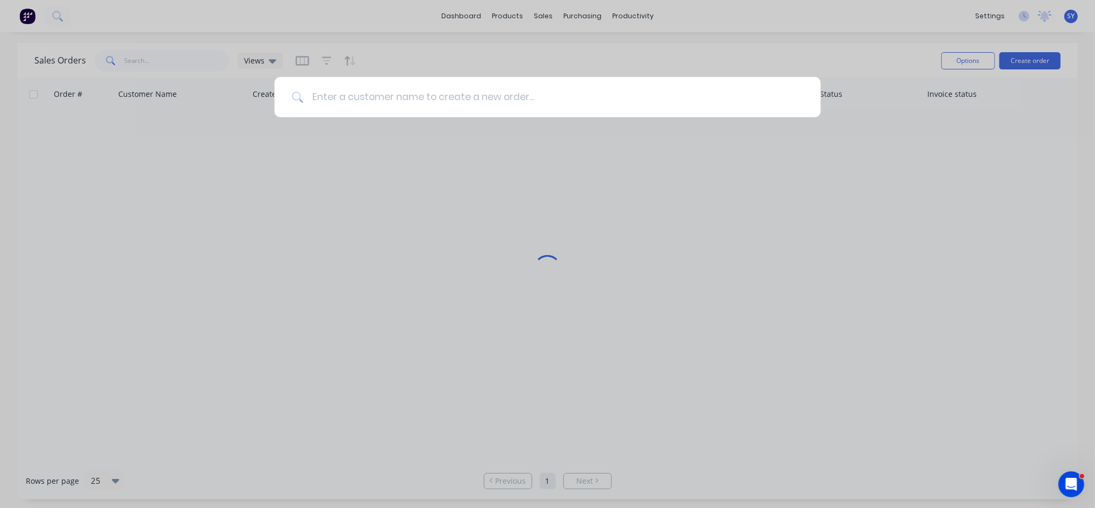
click at [372, 97] on input at bounding box center [553, 97] width 501 height 40
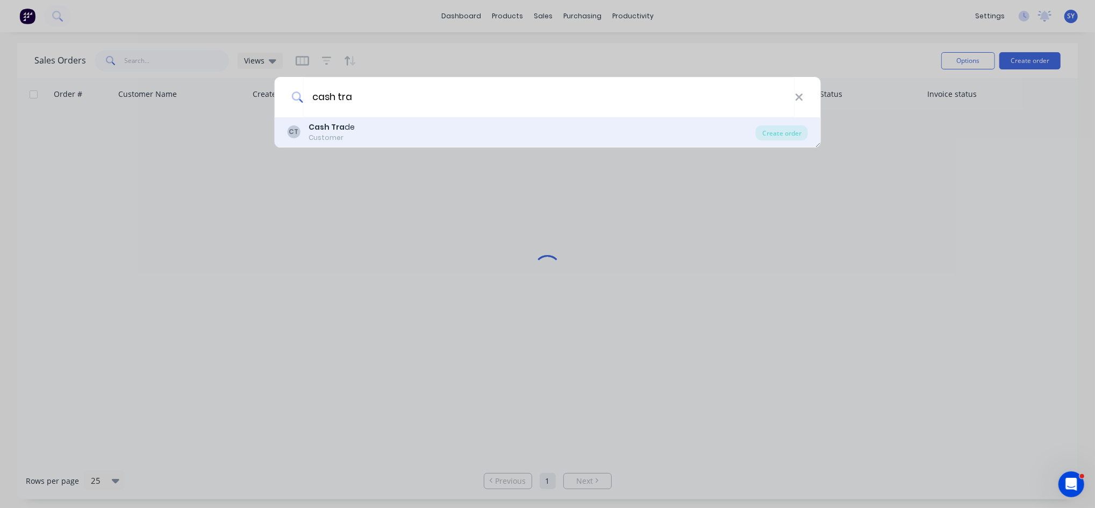
type input "cash tra"
click at [367, 140] on div "CT Cash Tra de Customer" at bounding box center [521, 132] width 469 height 21
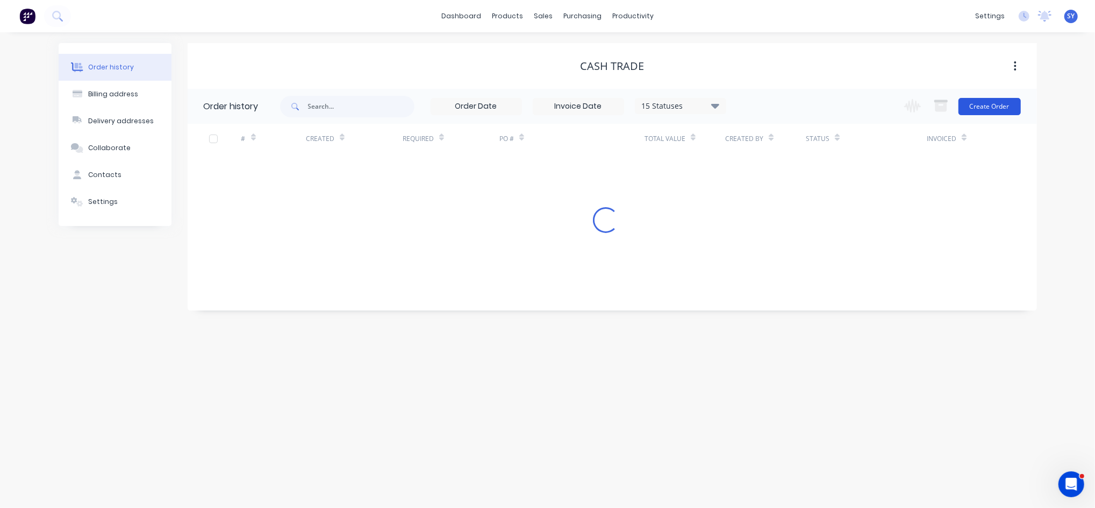
click at [1002, 104] on button "Create Order" at bounding box center [990, 106] width 62 height 17
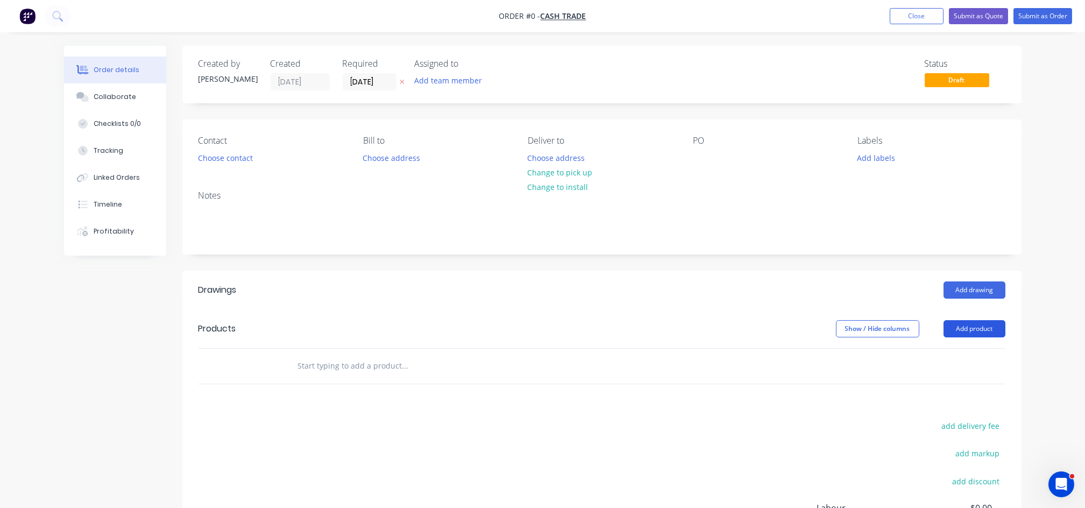
click at [962, 331] on button "Add product" at bounding box center [974, 328] width 62 height 17
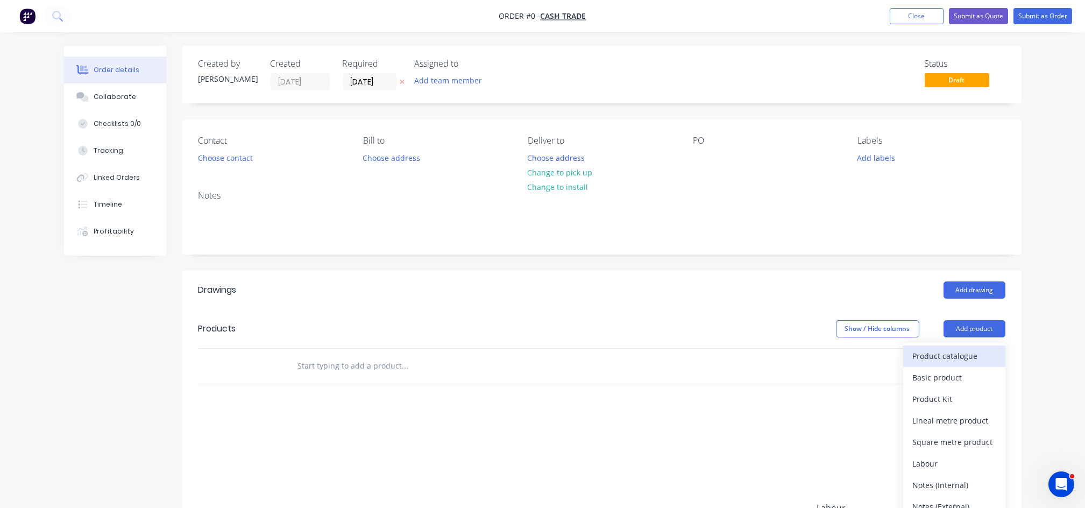
click at [941, 357] on div "Product catalogue" at bounding box center [954, 356] width 83 height 16
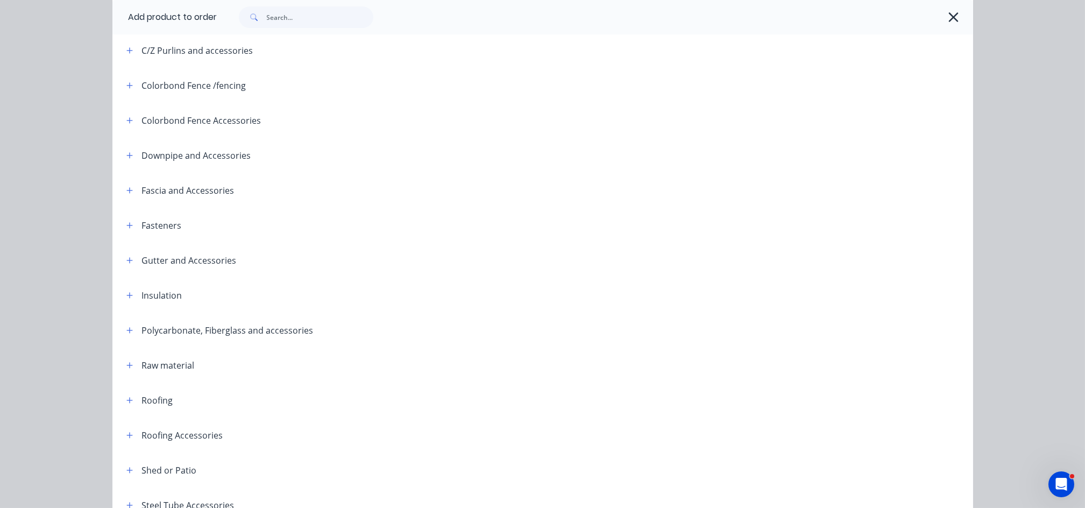
scroll to position [287, 0]
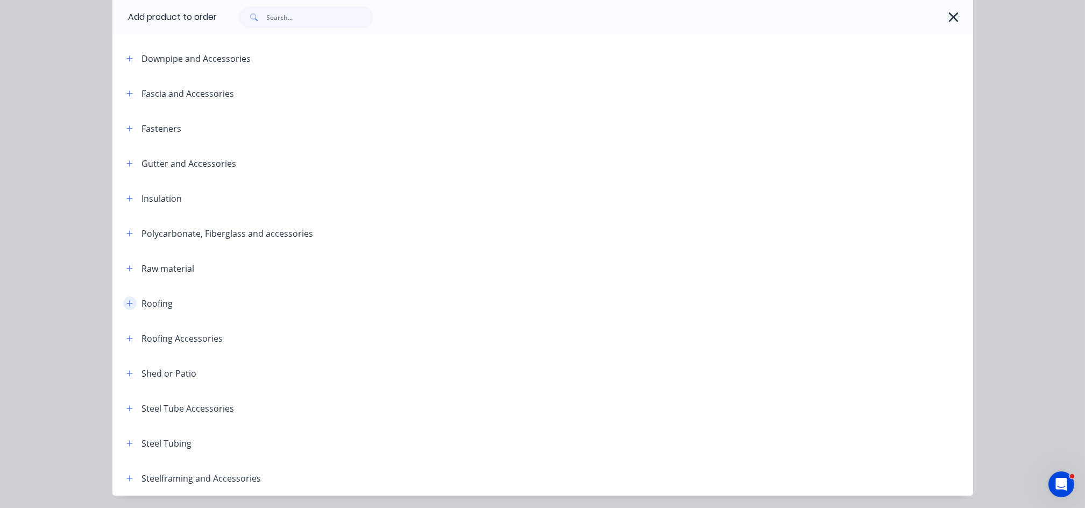
click at [126, 302] on icon "button" at bounding box center [129, 304] width 6 height 8
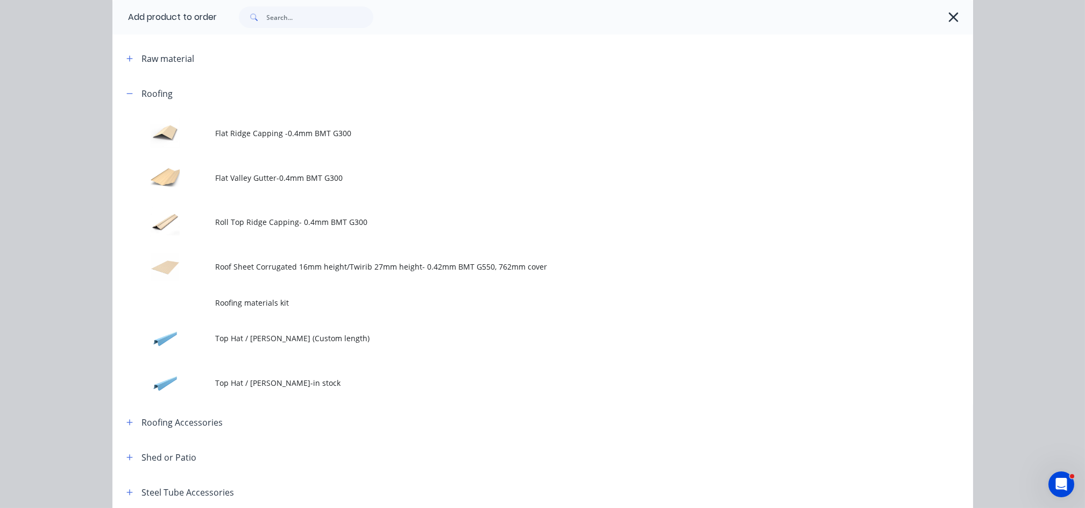
scroll to position [502, 0]
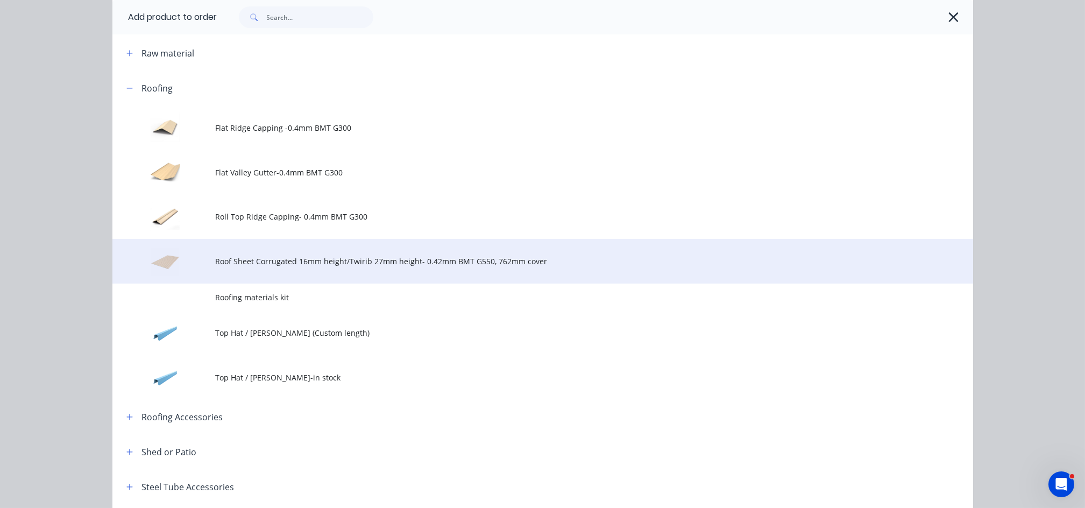
click at [295, 267] on td "Roof Sheet Corrugated 16mm height/Twirib 27mm height- 0.42mm BMT G550, 762mm co…" at bounding box center [594, 261] width 757 height 45
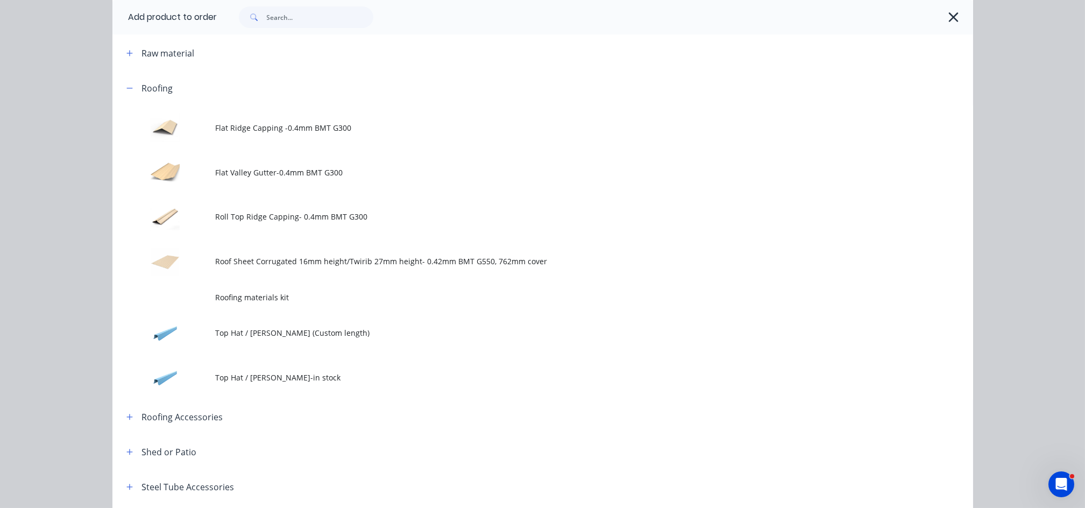
scroll to position [0, 0]
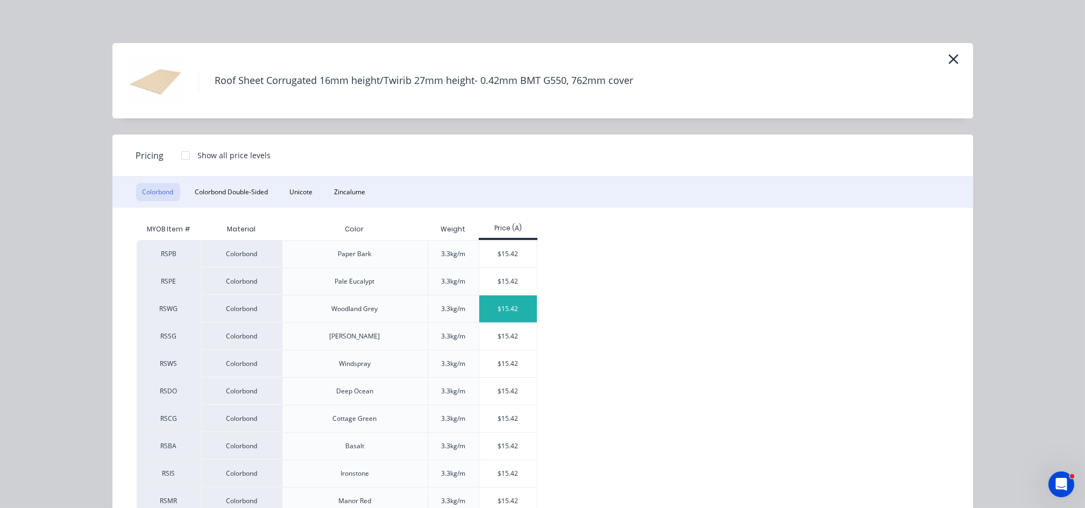
click at [482, 312] on div "$15.42" at bounding box center [508, 308] width 58 height 27
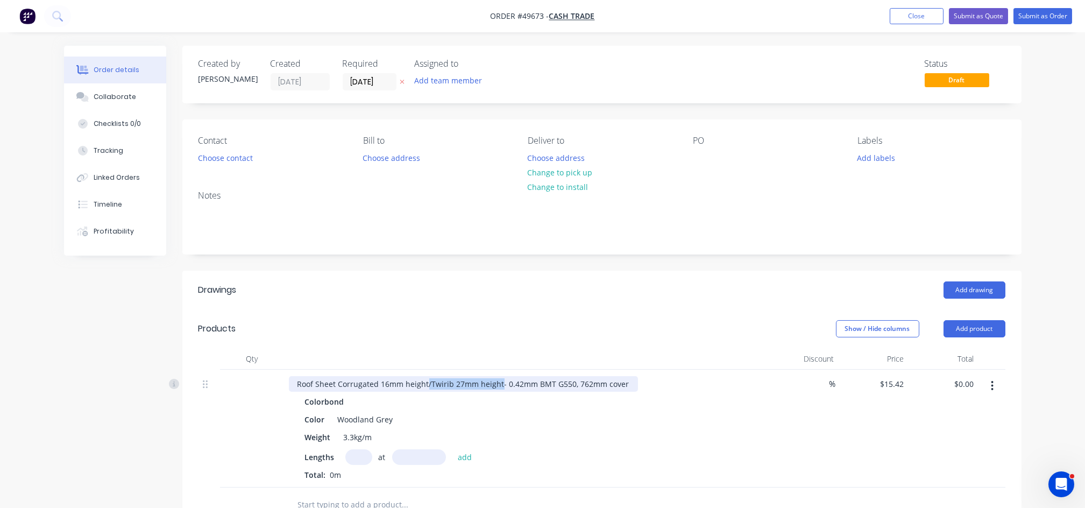
drag, startPoint x: 425, startPoint y: 381, endPoint x: 500, endPoint y: 384, distance: 74.3
click at [500, 384] on div "Roof Sheet Corrugated 16mm height/Twirib 27mm height- 0.42mm BMT G550, 762mm co…" at bounding box center [463, 384] width 349 height 16
click at [350, 465] on div "Lengths at add Total: 0m" at bounding box center [526, 464] width 443 height 31
click at [354, 460] on input "text" at bounding box center [358, 457] width 27 height 16
click at [358, 452] on input "text" at bounding box center [358, 457] width 27 height 16
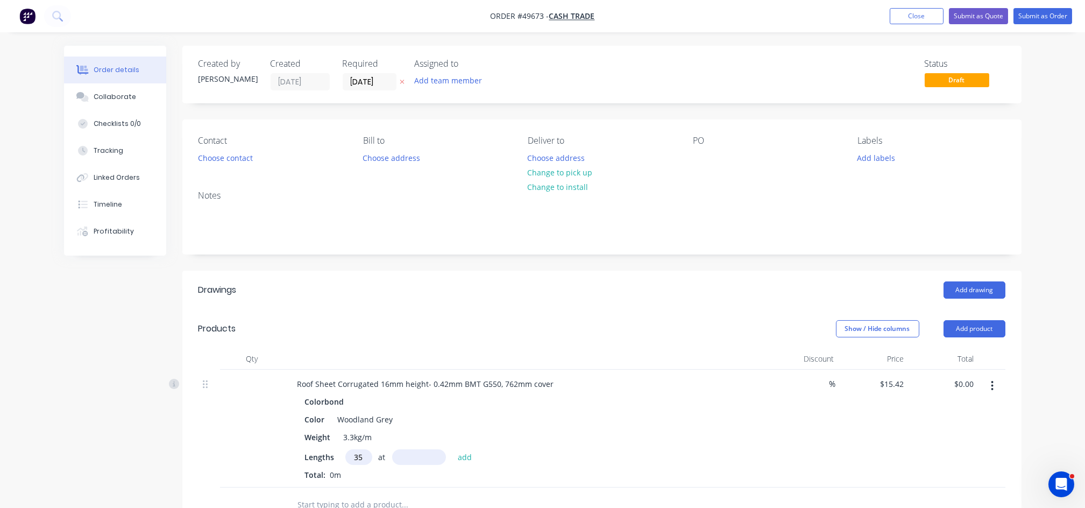
type input "35"
click at [407, 455] on input "text" at bounding box center [419, 457] width 54 height 16
click at [415, 457] on input "text" at bounding box center [419, 457] width 54 height 16
type input "3520"
click at [452, 449] on button "add" at bounding box center [464, 456] width 25 height 15
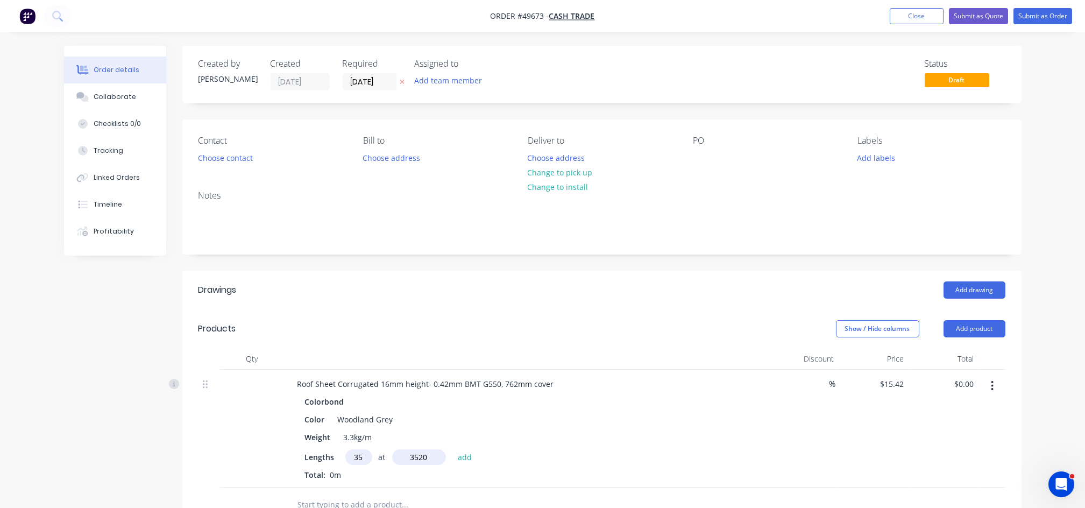
type input "$1,899.74"
click at [971, 332] on button "Add product" at bounding box center [974, 328] width 62 height 17
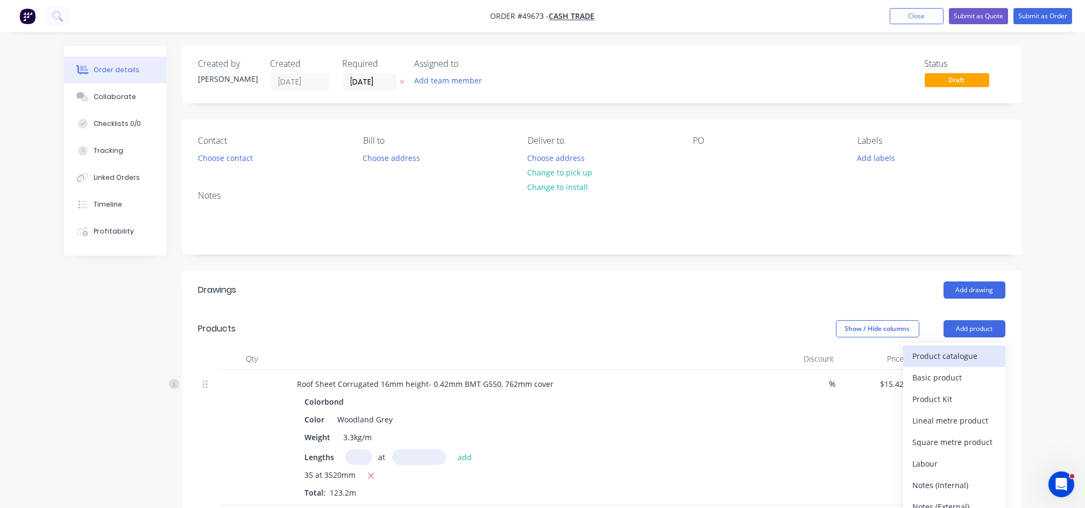
click at [935, 355] on div "Product catalogue" at bounding box center [954, 356] width 83 height 16
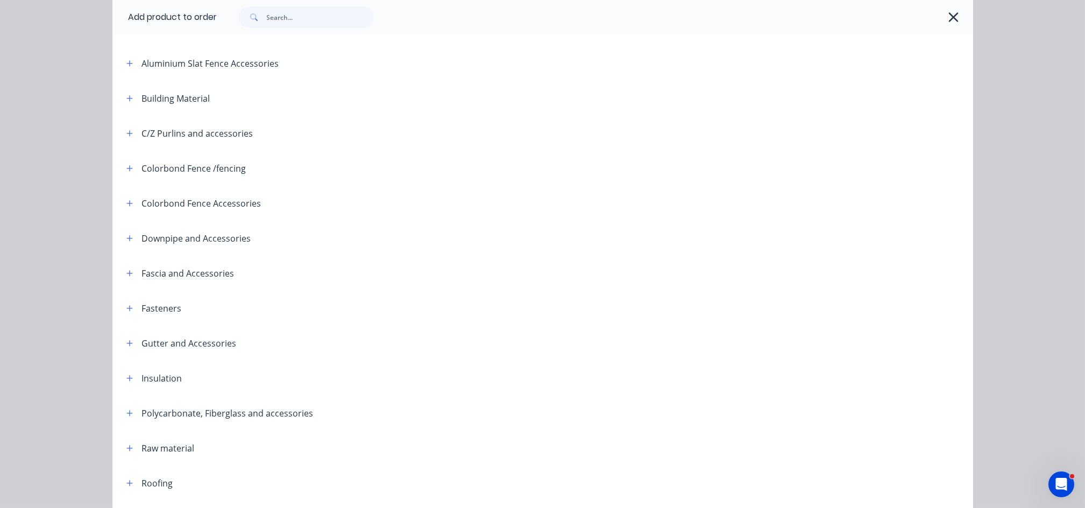
scroll to position [143, 0]
click at [126, 445] on icon "button" at bounding box center [129, 447] width 6 height 8
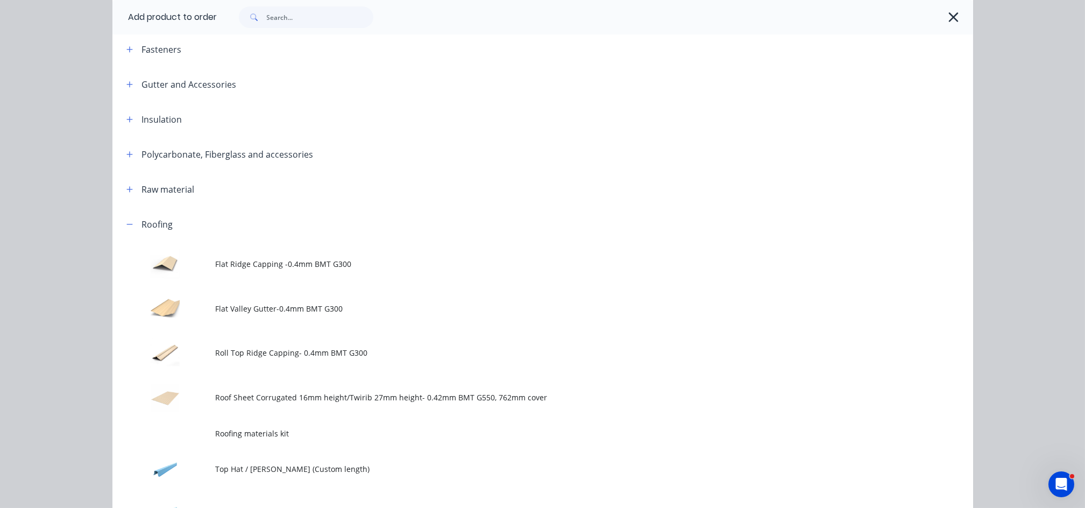
scroll to position [430, 0]
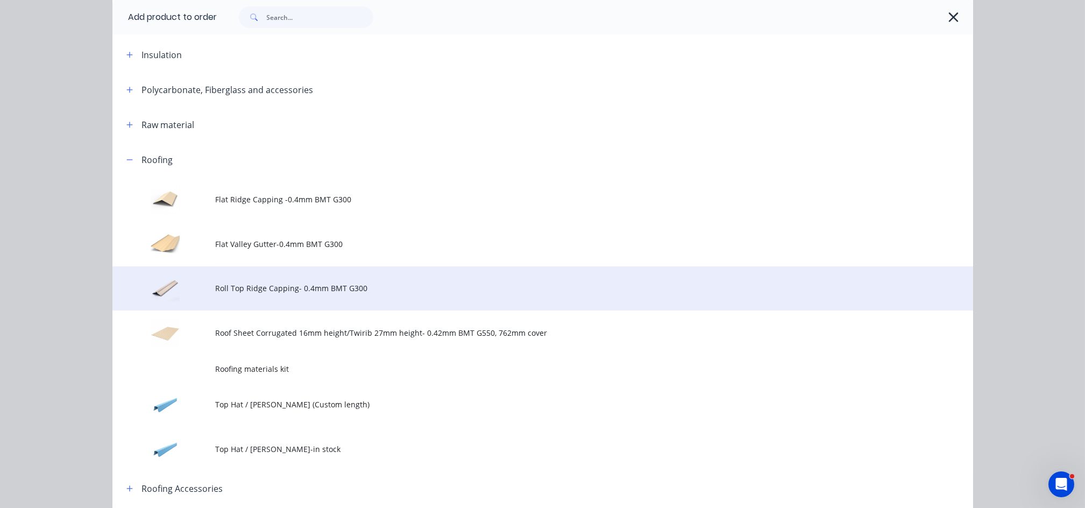
click at [269, 287] on span "Roll Top Ridge Capping- 0.4mm BMT G300" at bounding box center [519, 287] width 606 height 11
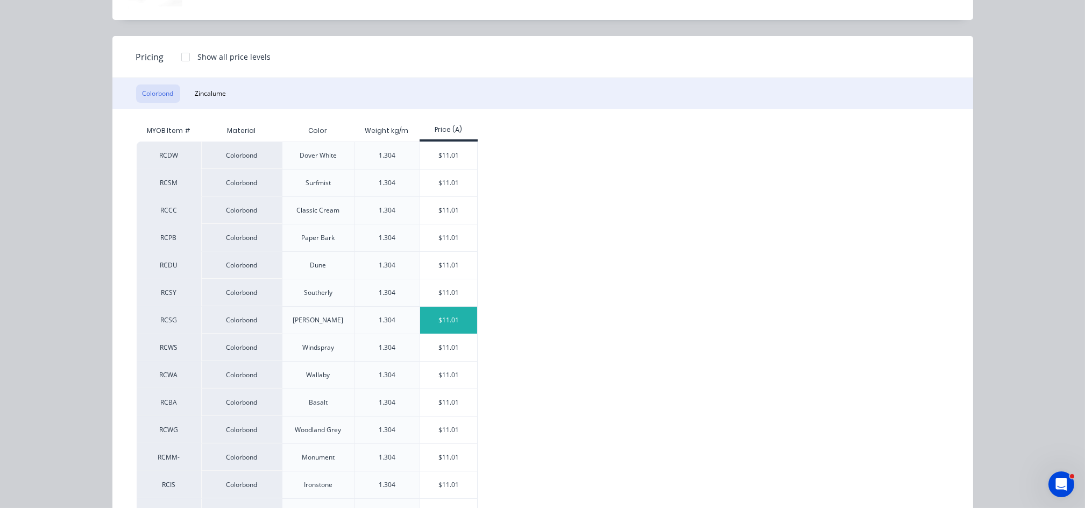
scroll to position [143, 0]
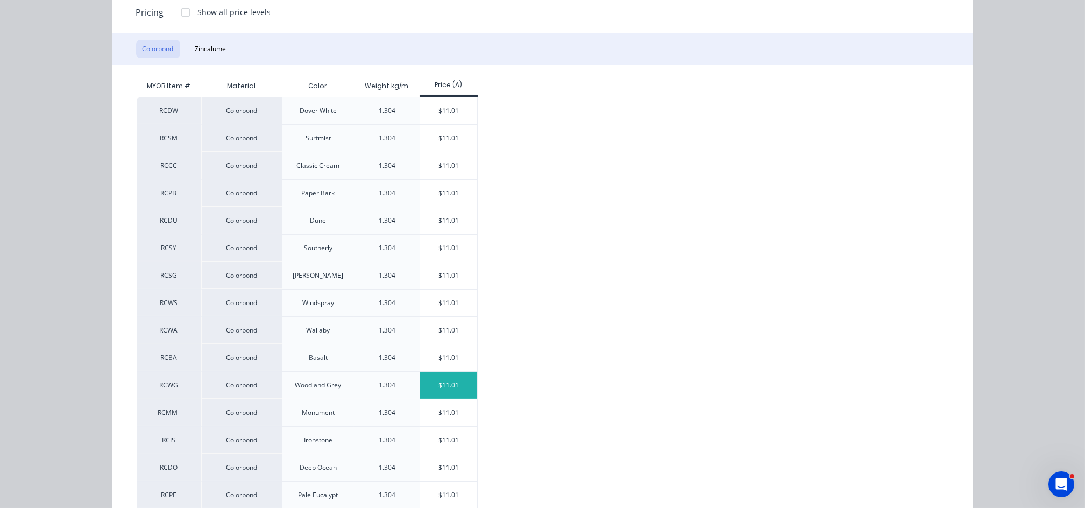
click at [440, 386] on div "$11.01" at bounding box center [449, 385] width 58 height 27
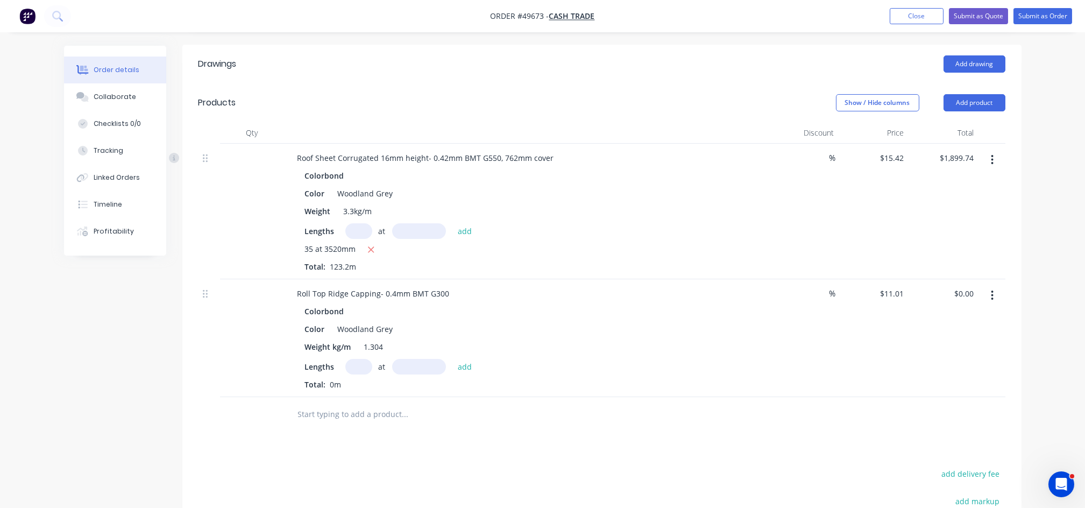
scroll to position [287, 0]
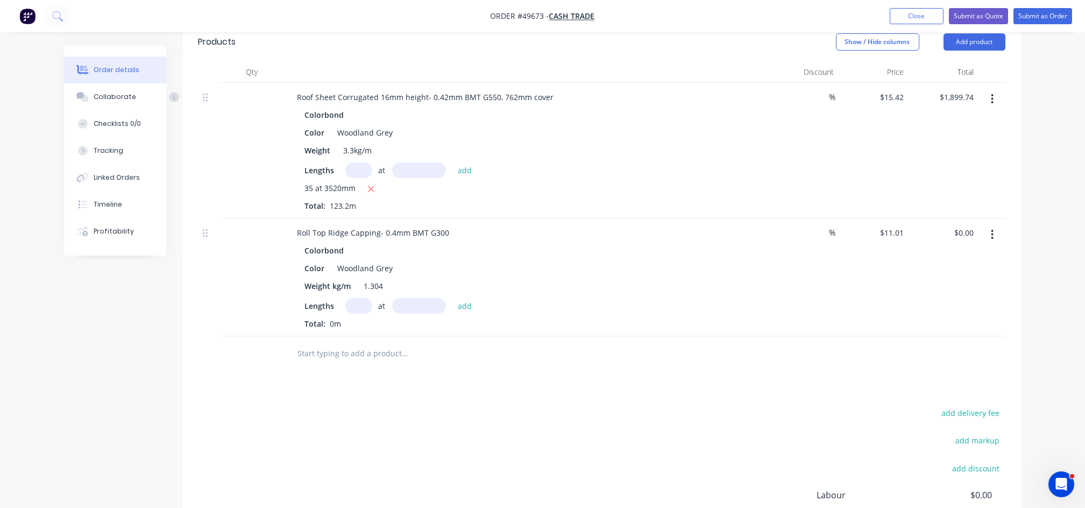
click at [362, 305] on input "text" at bounding box center [358, 306] width 27 height 16
type input "3"
click at [408, 309] on input "text" at bounding box center [419, 306] width 54 height 16
type input "4300"
click at [452, 298] on button "add" at bounding box center [464, 305] width 25 height 15
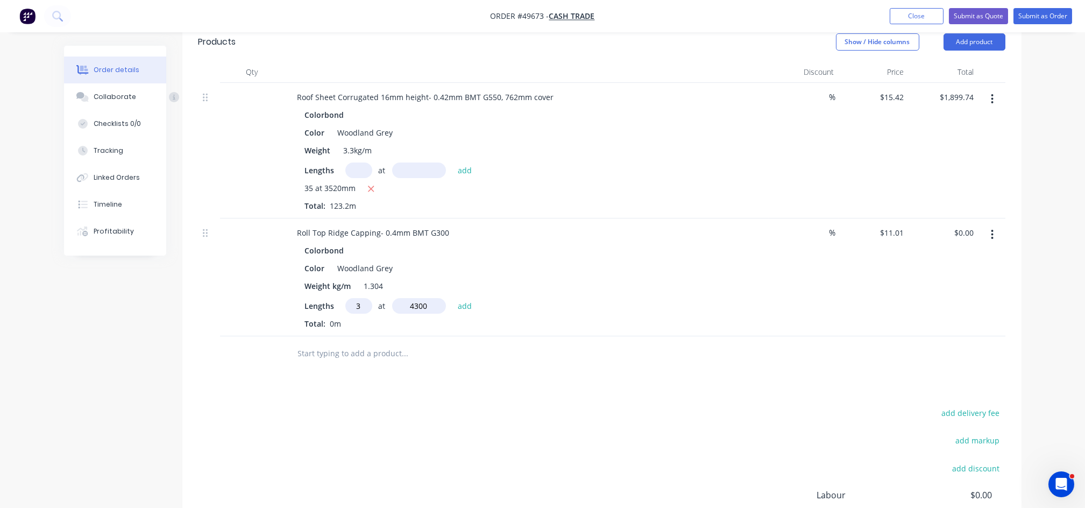
type input "$142.03"
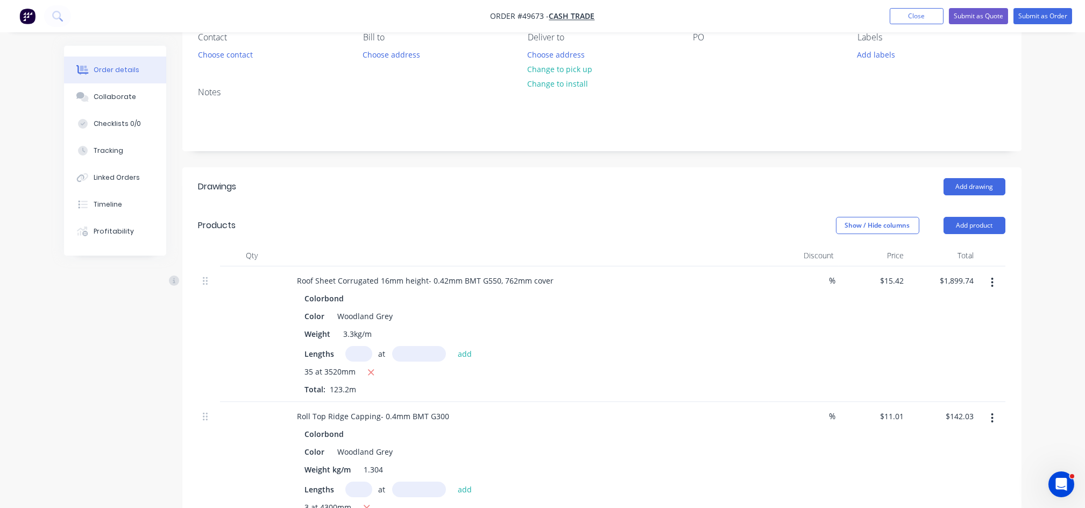
scroll to position [72, 0]
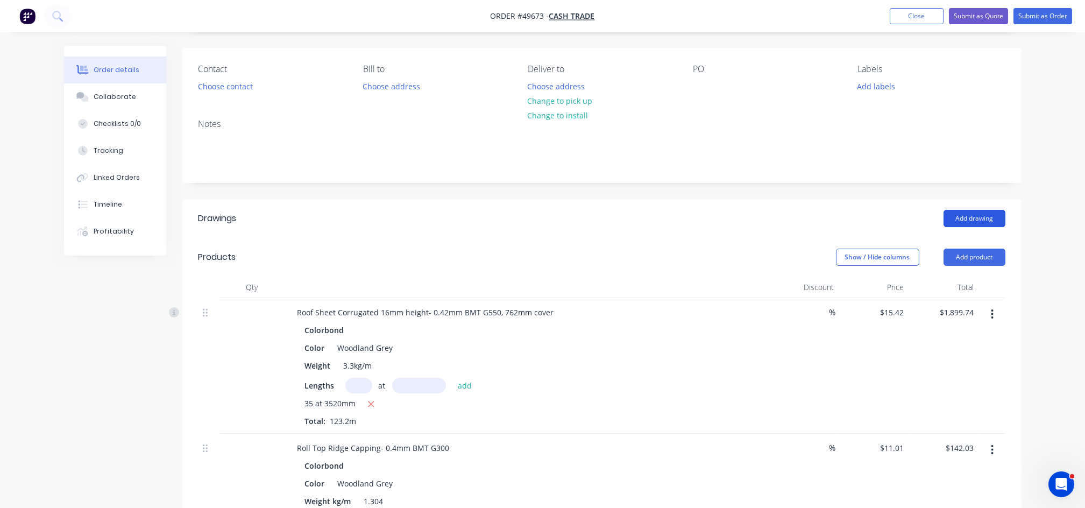
click at [972, 220] on button "Add drawing" at bounding box center [974, 218] width 62 height 17
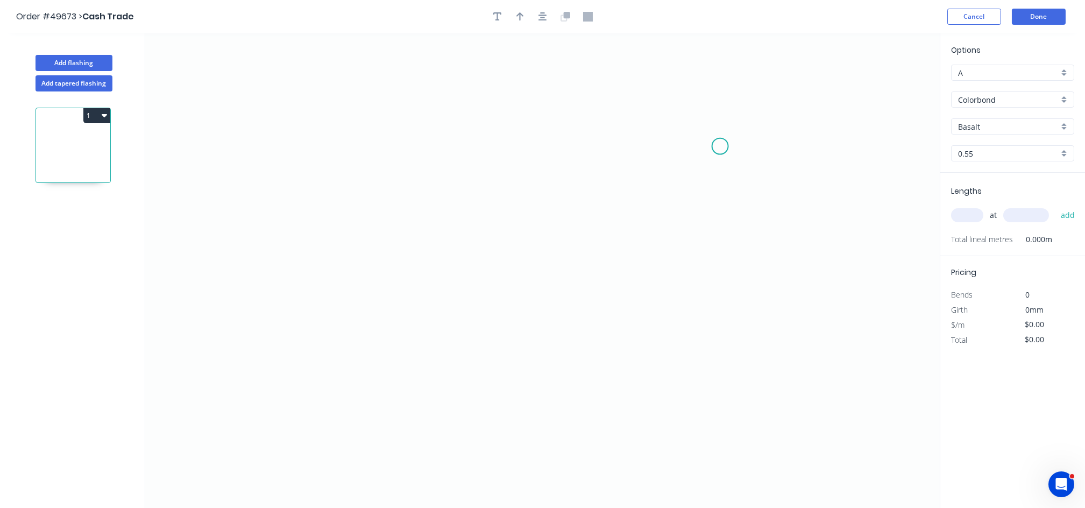
click at [723, 155] on icon "0" at bounding box center [542, 270] width 794 height 474
click at [704, 139] on icon at bounding box center [713, 147] width 19 height 16
click at [295, 118] on icon "0 ?" at bounding box center [542, 270] width 794 height 474
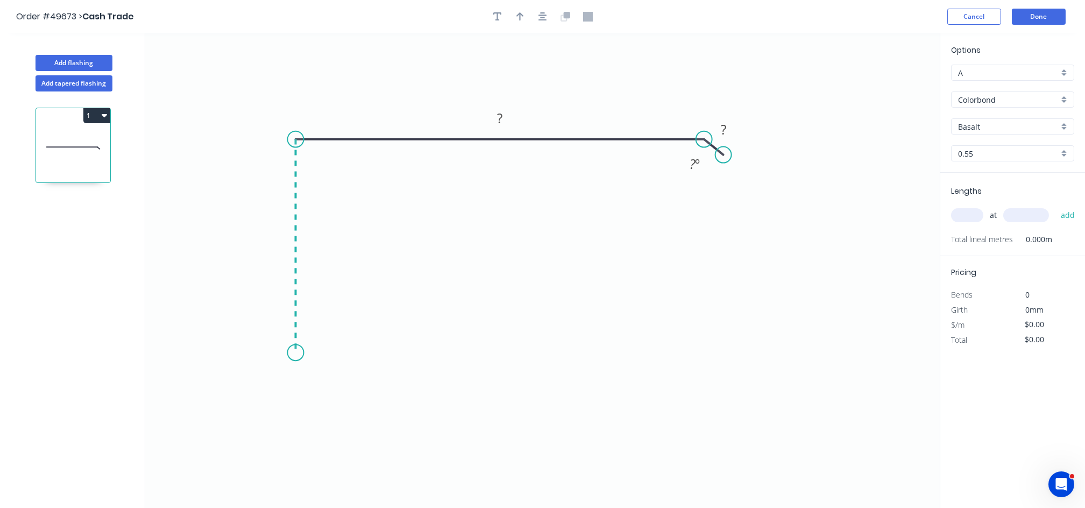
drag, startPoint x: 288, startPoint y: 353, endPoint x: 305, endPoint y: 350, distance: 17.5
click at [288, 351] on icon "0 ? ? ? º" at bounding box center [542, 270] width 794 height 474
click at [337, 351] on icon "0 ? ? ? ? º" at bounding box center [542, 270] width 794 height 474
click at [338, 388] on icon "0 ? ? ? ? ? º" at bounding box center [542, 270] width 794 height 474
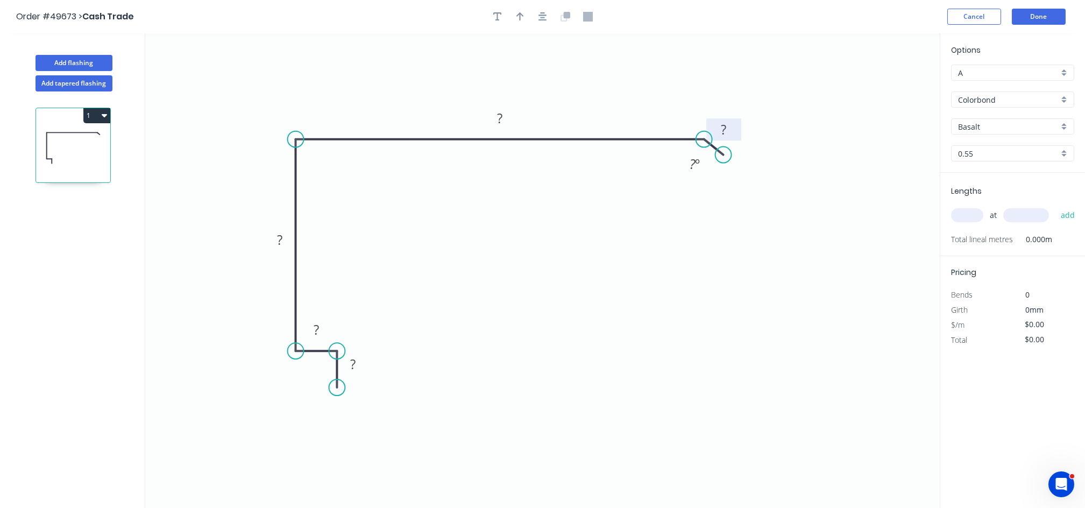
click at [719, 130] on rect at bounding box center [724, 130] width 22 height 15
click at [504, 112] on rect at bounding box center [500, 118] width 22 height 15
click at [720, 155] on circle at bounding box center [719, 155] width 16 height 16
click at [283, 236] on rect at bounding box center [280, 240] width 22 height 15
click at [317, 321] on tspan "?" at bounding box center [316, 330] width 5 height 18
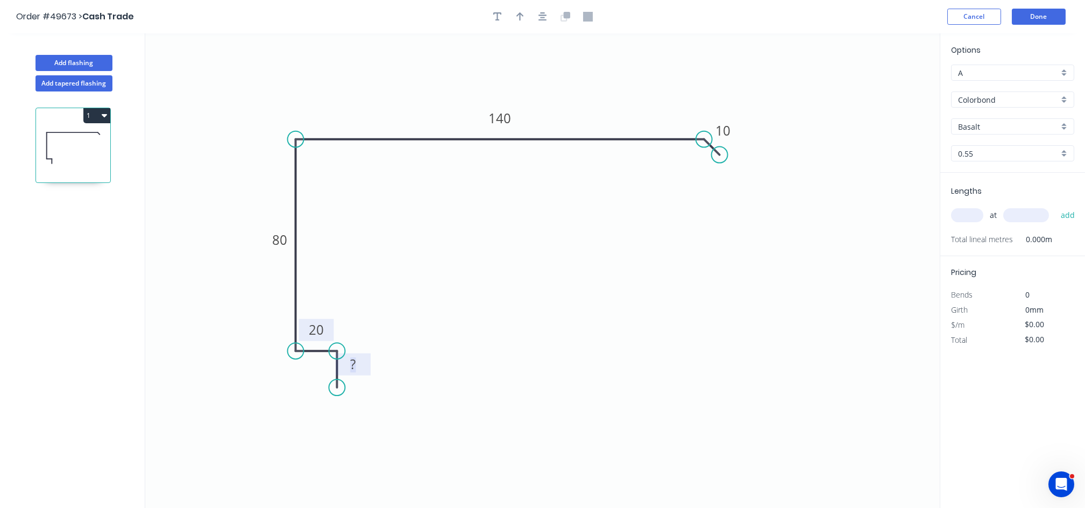
click at [352, 360] on tspan "?" at bounding box center [352, 364] width 5 height 18
click at [248, 323] on icon "0 20 20 80 140 10" at bounding box center [542, 270] width 794 height 474
type input "$12.42"
click at [435, 312] on icon "0 20 20 80 140 10" at bounding box center [542, 270] width 794 height 474
click at [516, 18] on icon "button" at bounding box center [520, 17] width 8 height 10
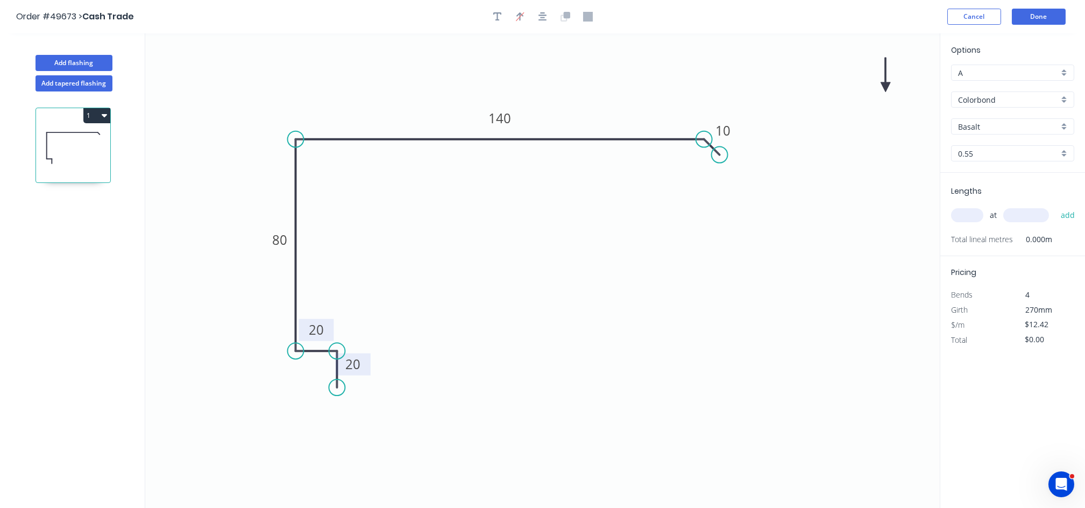
drag, startPoint x: 883, startPoint y: 79, endPoint x: 430, endPoint y: 89, distance: 452.9
click at [401, 97] on icon "0 20 20 80 140 10" at bounding box center [542, 270] width 794 height 474
drag, startPoint x: 888, startPoint y: 83, endPoint x: 347, endPoint y: 104, distance: 541.4
click at [347, 104] on icon at bounding box center [347, 91] width 10 height 34
click at [991, 121] on input "Basalt" at bounding box center [1008, 126] width 101 height 11
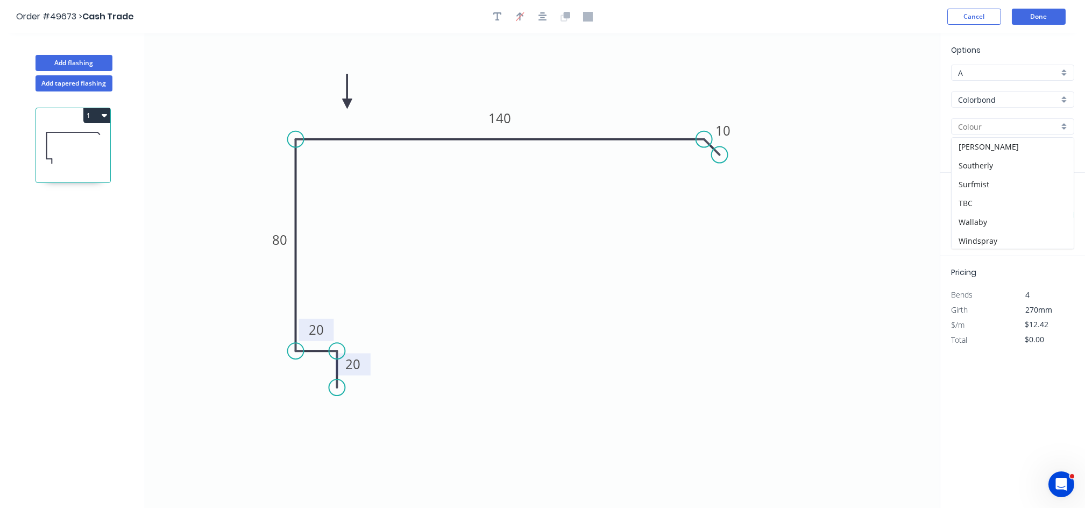
scroll to position [305, 0]
click at [1019, 244] on div "Woodland Grey" at bounding box center [1012, 239] width 122 height 19
type input "Woodland Grey"
click at [967, 217] on input "text" at bounding box center [967, 215] width 32 height 14
click at [969, 210] on input "text" at bounding box center [967, 215] width 32 height 14
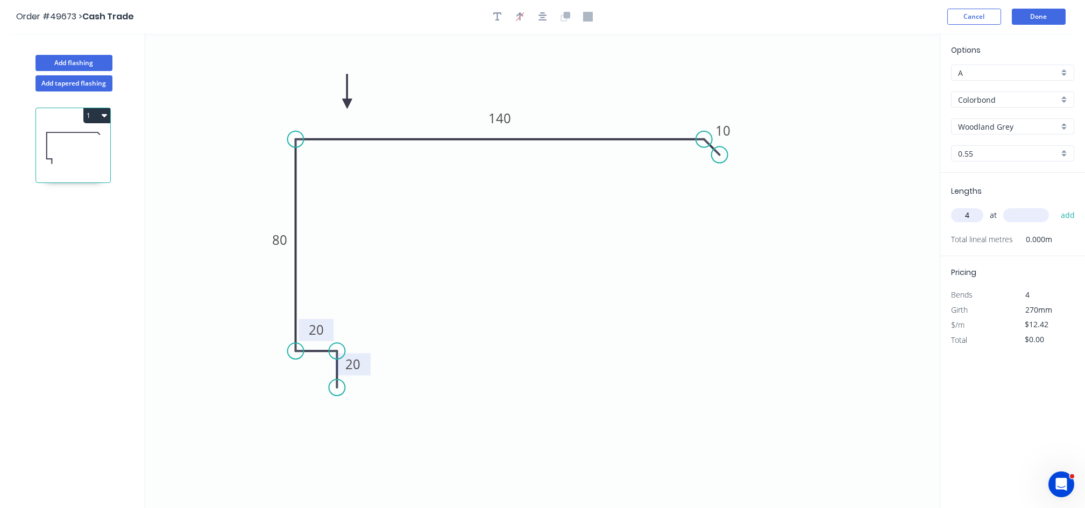
type input "4"
click at [1021, 211] on input "text" at bounding box center [1026, 215] width 46 height 14
type input "4000"
click at [1055, 206] on button "add" at bounding box center [1067, 215] width 25 height 18
type input "$198.72"
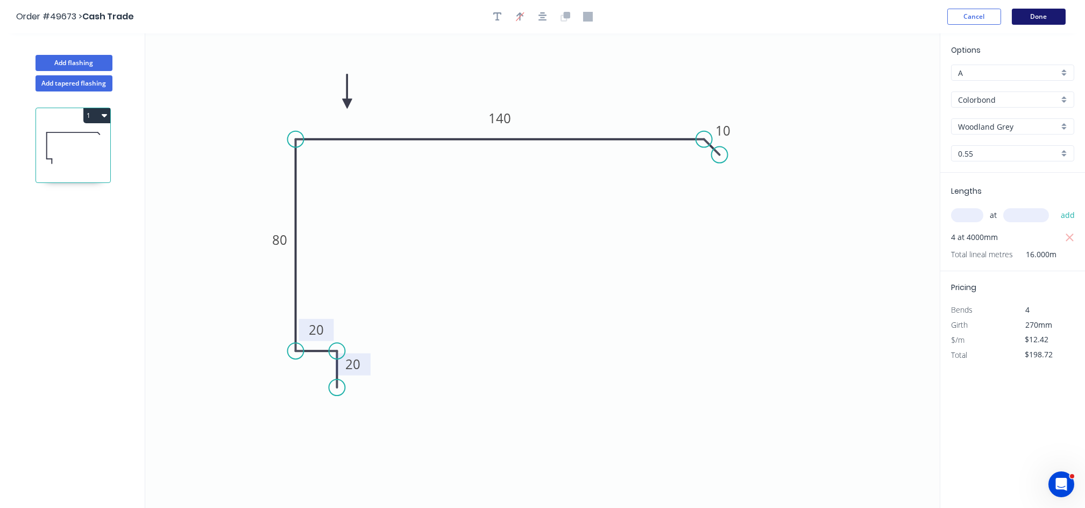
click at [1031, 17] on button "Done" at bounding box center [1039, 17] width 54 height 16
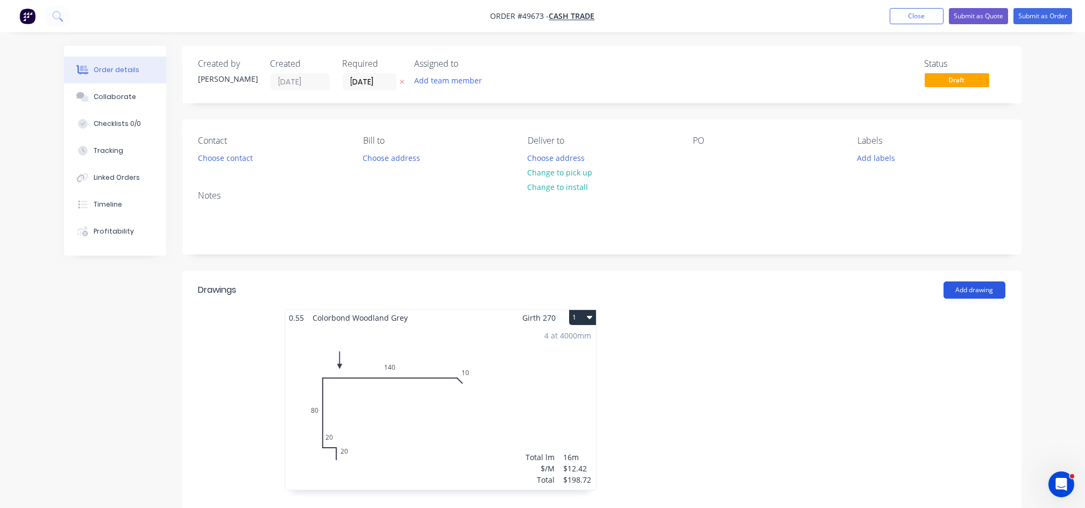
click at [972, 294] on button "Add drawing" at bounding box center [974, 289] width 62 height 17
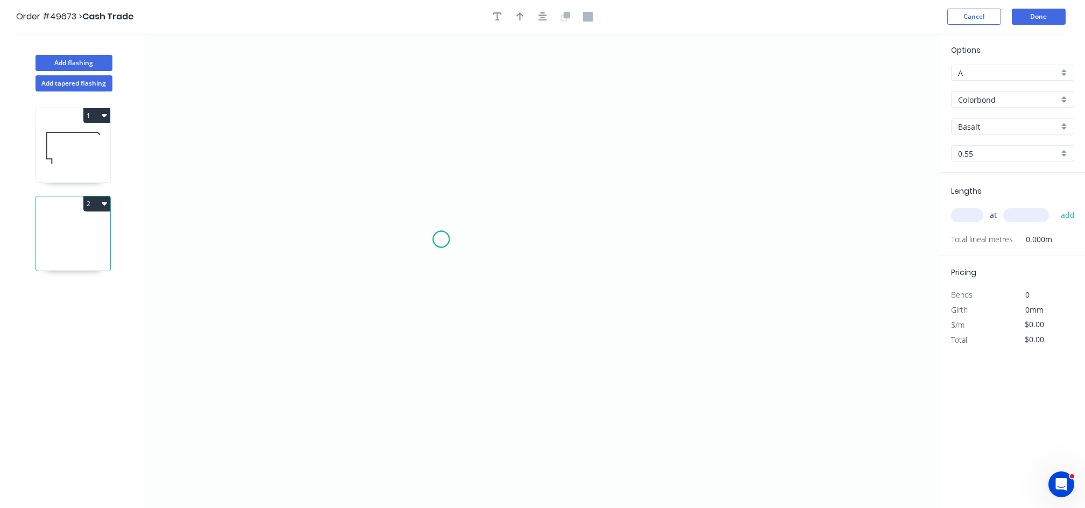
click at [441, 239] on icon "0" at bounding box center [542, 270] width 794 height 474
click at [422, 227] on icon at bounding box center [431, 233] width 19 height 12
click at [422, 365] on icon "0 ?" at bounding box center [542, 270] width 794 height 474
drag, startPoint x: 595, startPoint y: 363, endPoint x: 596, endPoint y: 310, distance: 52.7
click at [595, 363] on icon "0 ? ? ? º" at bounding box center [542, 270] width 794 height 474
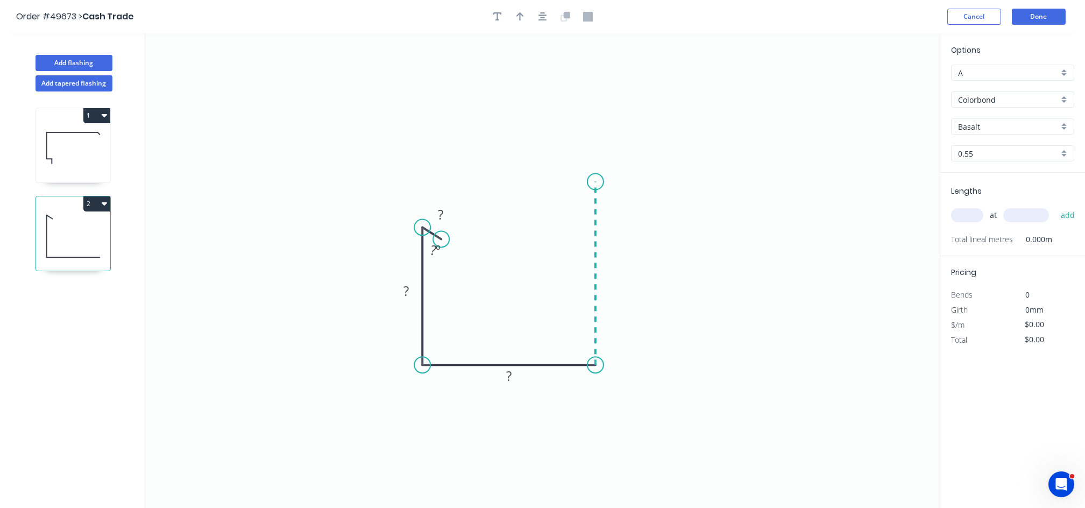
click at [585, 182] on icon "0 ? ? ? ? º" at bounding box center [542, 270] width 794 height 474
click at [624, 181] on icon "0 ? ? ? ? ? º" at bounding box center [542, 270] width 794 height 474
drag, startPoint x: 623, startPoint y: 182, endPoint x: 683, endPoint y: 119, distance: 87.1
click at [683, 119] on circle at bounding box center [682, 119] width 16 height 16
click at [683, 119] on circle at bounding box center [683, 119] width 16 height 16
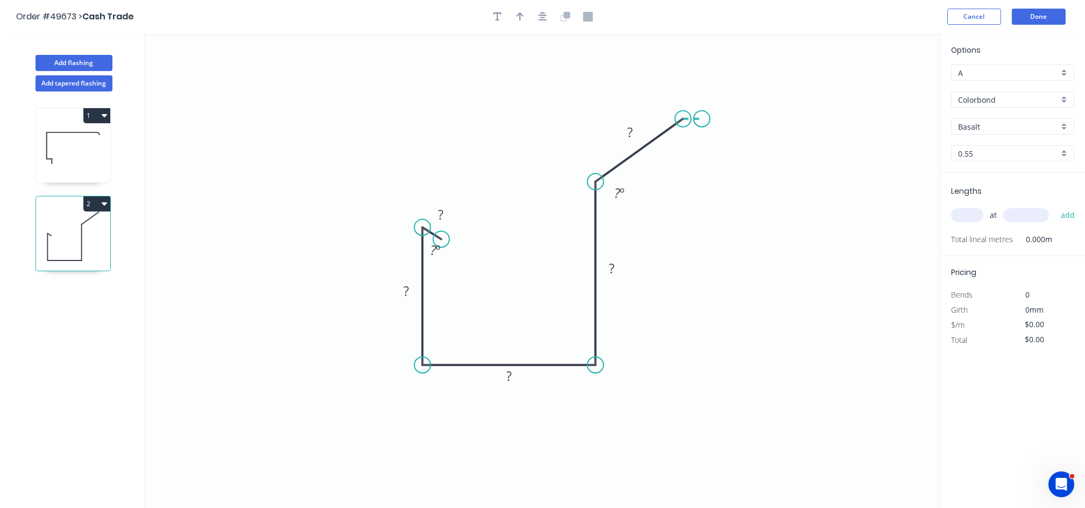
click at [702, 119] on icon "0 ? ? ? ? ? ? º ? º" at bounding box center [542, 270] width 794 height 474
click at [444, 212] on rect at bounding box center [441, 215] width 22 height 15
click at [428, 255] on rect at bounding box center [435, 250] width 22 height 15
click at [403, 284] on tspan "?" at bounding box center [405, 291] width 5 height 18
click at [528, 378] on icon "0 15 110 ? ? ? ? 65 º ? º ? º" at bounding box center [542, 270] width 794 height 474
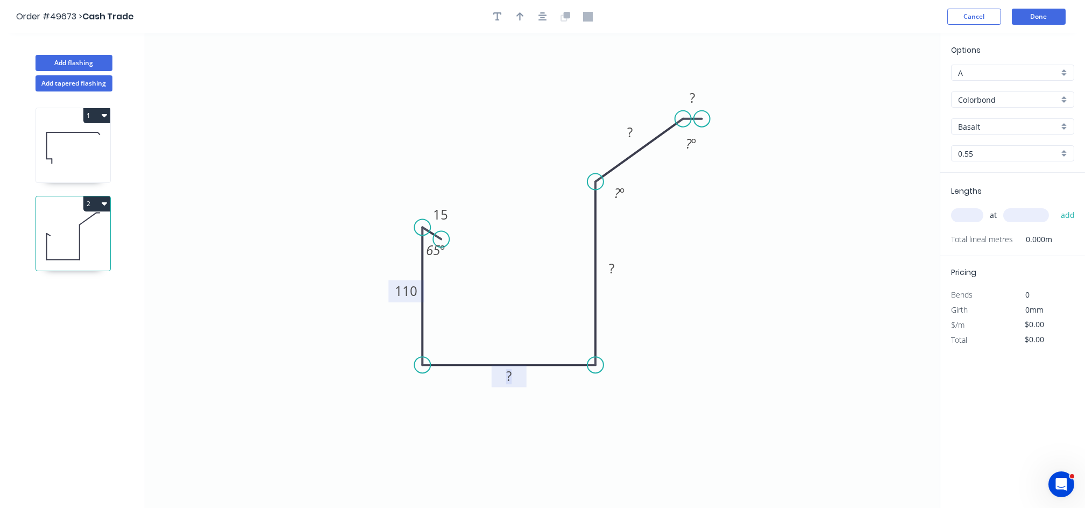
click at [508, 378] on tspan "?" at bounding box center [508, 376] width 5 height 18
click at [513, 376] on rect at bounding box center [509, 376] width 22 height 15
click at [616, 272] on rect at bounding box center [612, 268] width 22 height 15
click at [610, 189] on rect at bounding box center [619, 193] width 22 height 15
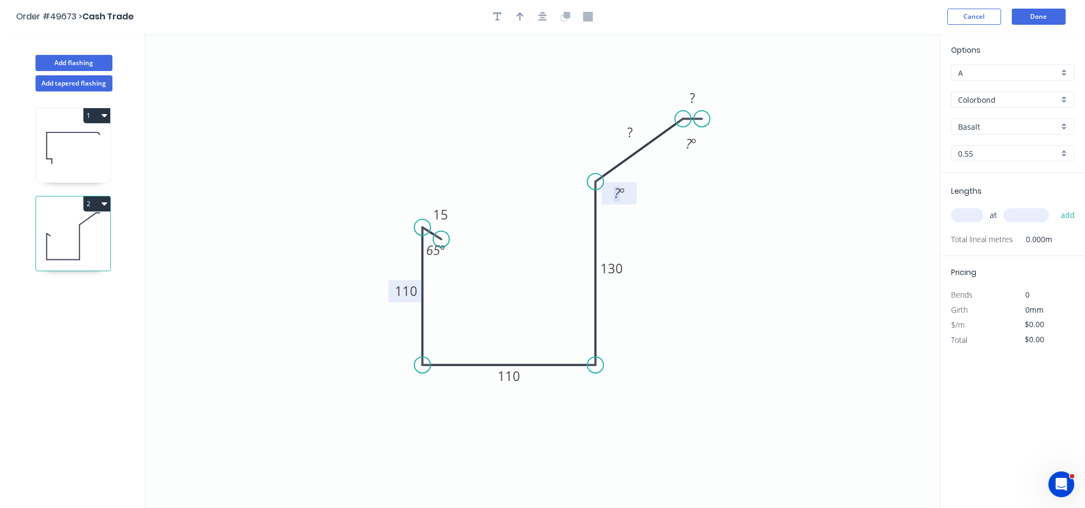
click at [615, 192] on tspan "?" at bounding box center [617, 193] width 6 height 18
click at [622, 193] on tspan "125?" at bounding box center [616, 193] width 27 height 18
click at [615, 193] on tspan "125?" at bounding box center [616, 193] width 27 height 18
click at [618, 220] on icon "0 15 110 110 130 ? ? 65 º 125? º ? º" at bounding box center [542, 270] width 794 height 474
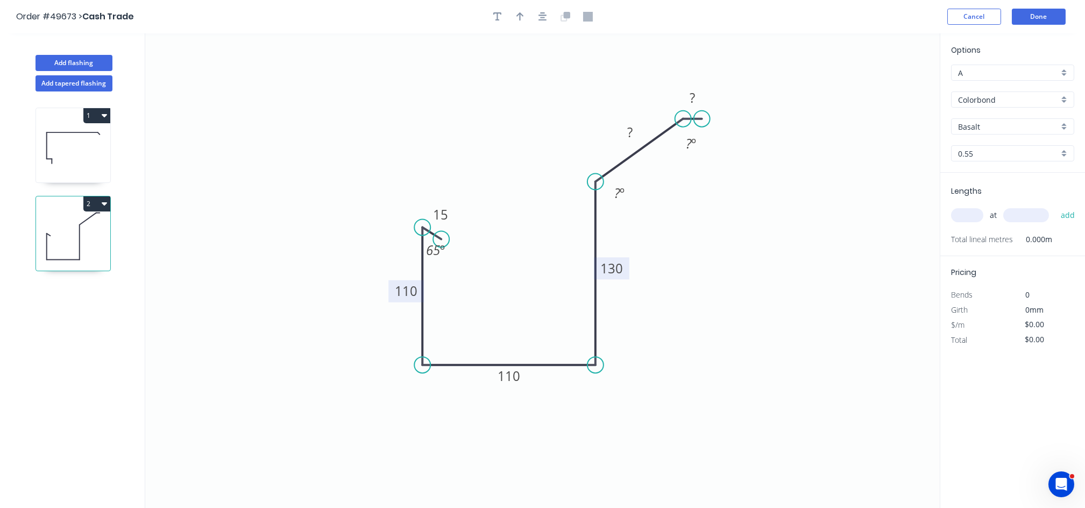
click at [618, 271] on tspan "130" at bounding box center [611, 268] width 23 height 18
click at [616, 194] on tspan "?" at bounding box center [617, 193] width 6 height 18
click at [627, 132] on tspan "?" at bounding box center [629, 132] width 5 height 18
click at [701, 96] on rect at bounding box center [692, 98] width 22 height 15
drag, startPoint x: 683, startPoint y: 117, endPoint x: 717, endPoint y: 96, distance: 40.1
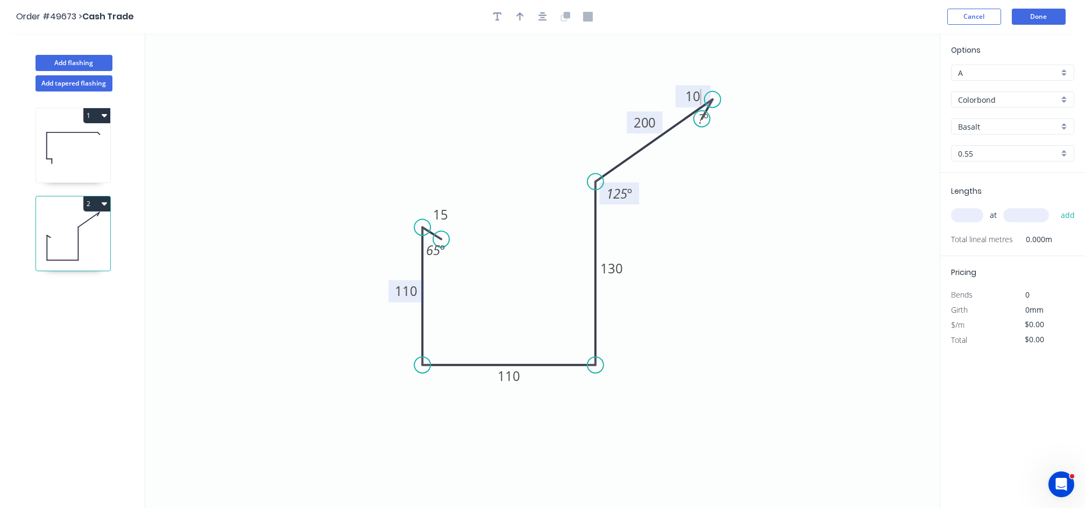
click at [717, 96] on circle at bounding box center [712, 99] width 16 height 16
type input "$24.27"
drag, startPoint x: 703, startPoint y: 116, endPoint x: 736, endPoint y: 93, distance: 40.6
click at [736, 93] on circle at bounding box center [736, 93] width 16 height 16
click at [746, 104] on icon "0 15 110 110 130 200 10 65 º 125 º ? º" at bounding box center [542, 270] width 794 height 474
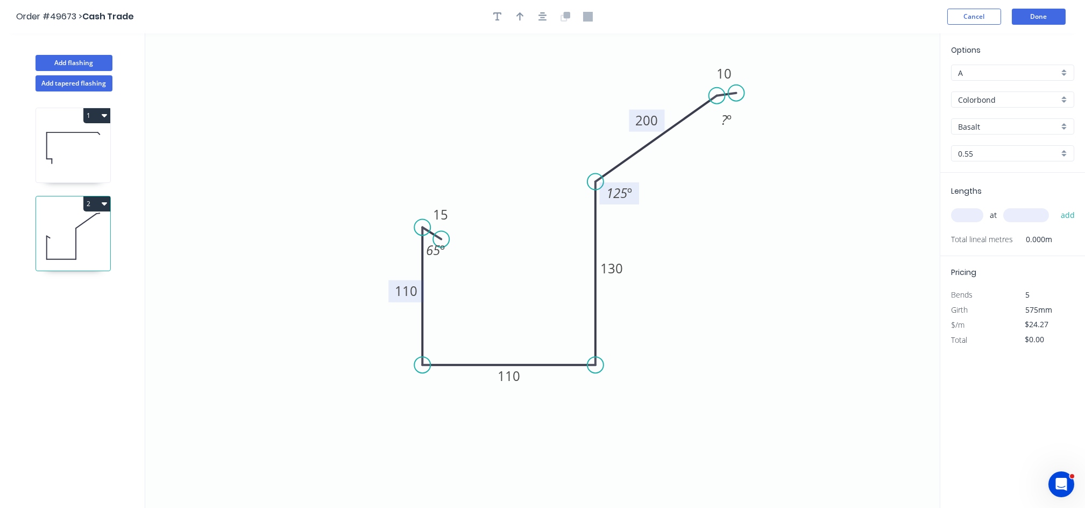
click at [736, 164] on icon "0 15 110 110 130 200 10 65 º 125 º ? º" at bounding box center [542, 270] width 794 height 474
click at [513, 19] on button "button" at bounding box center [520, 17] width 16 height 16
drag, startPoint x: 888, startPoint y: 80, endPoint x: 723, endPoint y: 230, distance: 223.1
click at [682, 262] on icon "0 15 110 110 130 200 10 65 º 125 º ? º" at bounding box center [542, 270] width 794 height 474
drag, startPoint x: 889, startPoint y: 83, endPoint x: 704, endPoint y: 240, distance: 242.2
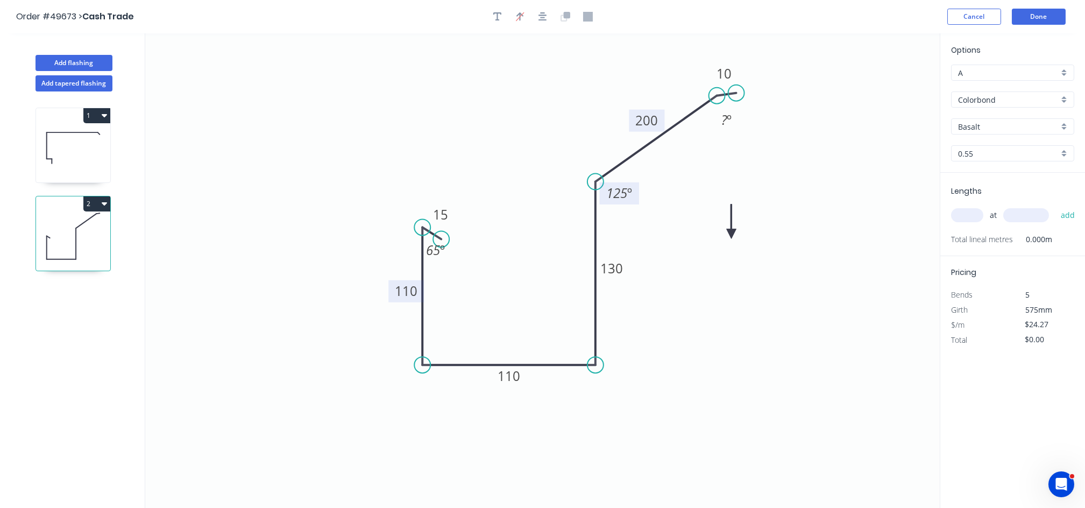
click at [727, 239] on icon at bounding box center [732, 221] width 10 height 34
click at [704, 240] on icon at bounding box center [705, 227] width 10 height 34
click at [704, 240] on icon at bounding box center [712, 230] width 31 height 31
click at [704, 240] on icon at bounding box center [717, 239] width 34 height 10
drag, startPoint x: 704, startPoint y: 240, endPoint x: 682, endPoint y: 259, distance: 29.3
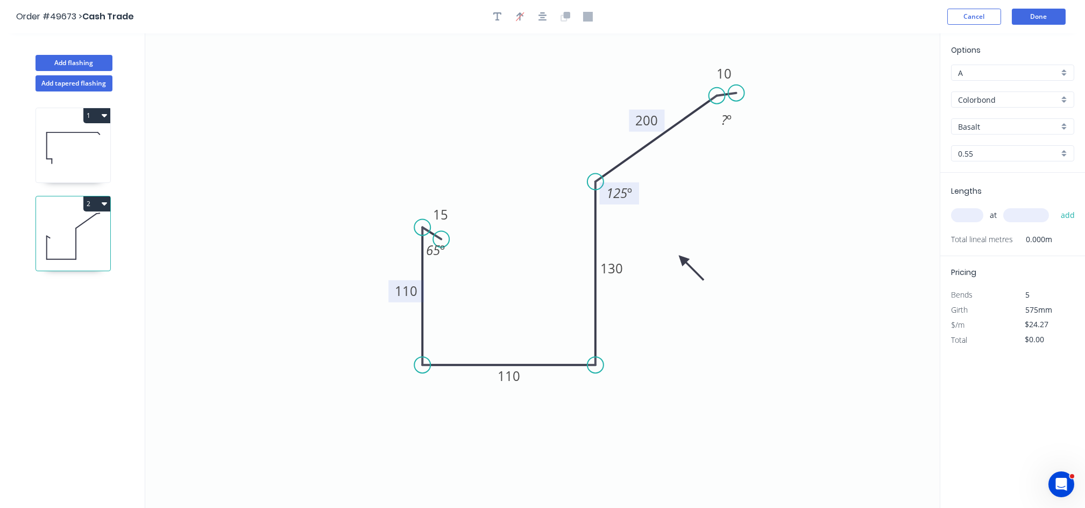
click at [682, 259] on icon at bounding box center [690, 267] width 31 height 31
click at [973, 121] on input "Basalt" at bounding box center [1008, 126] width 101 height 11
click at [1013, 239] on div "Woodland Grey" at bounding box center [1012, 239] width 122 height 19
type input "Woodland Grey"
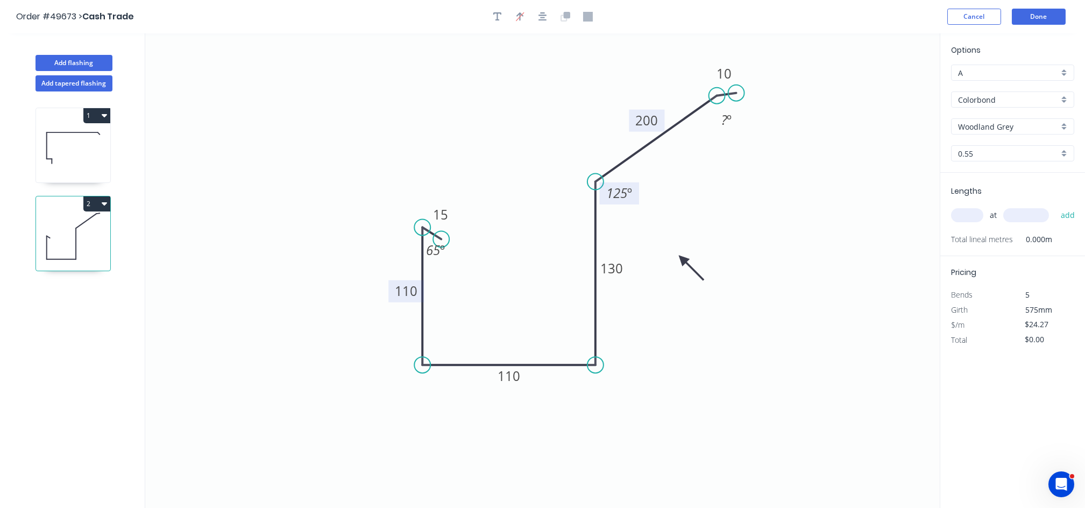
click at [969, 213] on input "text" at bounding box center [967, 215] width 32 height 14
type input "6"
click at [1013, 213] on input "text" at bounding box center [1026, 215] width 46 height 14
type input "4300"
click at [1055, 206] on button "add" at bounding box center [1067, 215] width 25 height 18
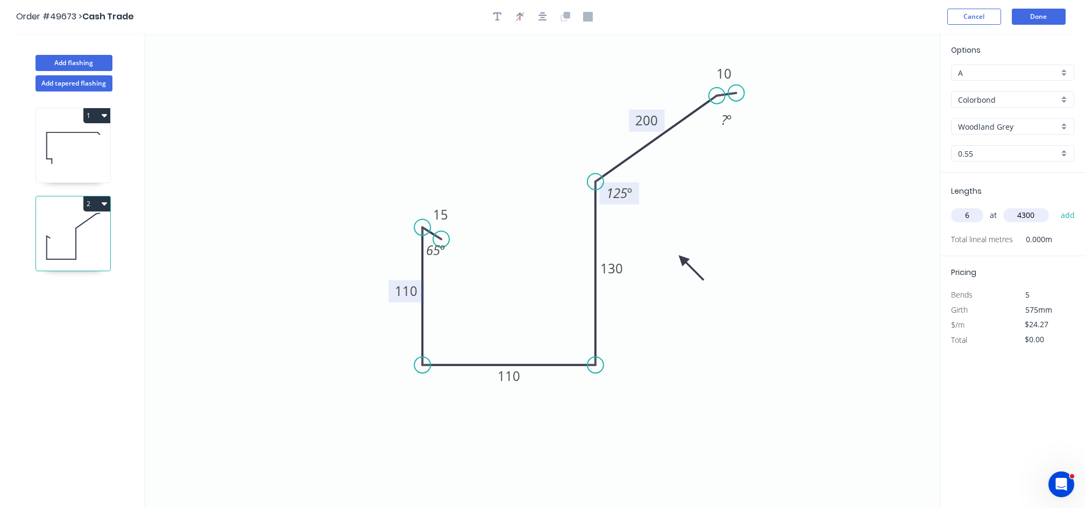
type input "$626.17"
click at [1036, 18] on button "Done" at bounding box center [1039, 17] width 54 height 16
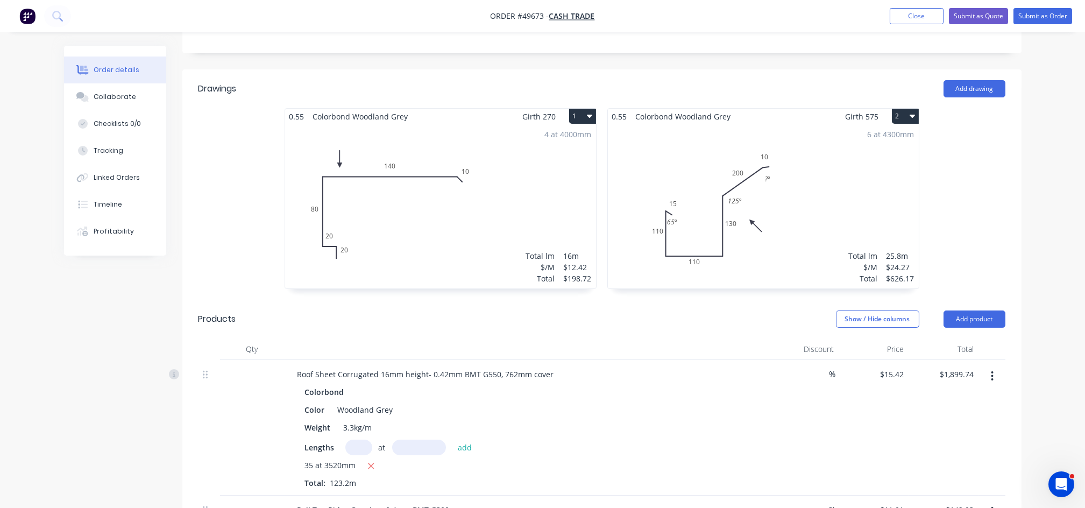
scroll to position [252, 0]
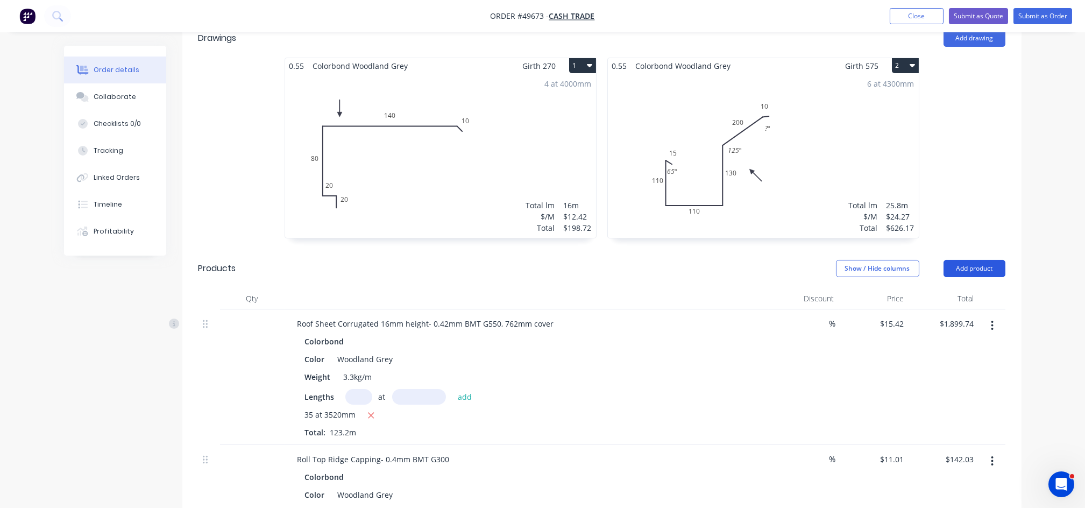
click at [967, 268] on button "Add product" at bounding box center [974, 268] width 62 height 17
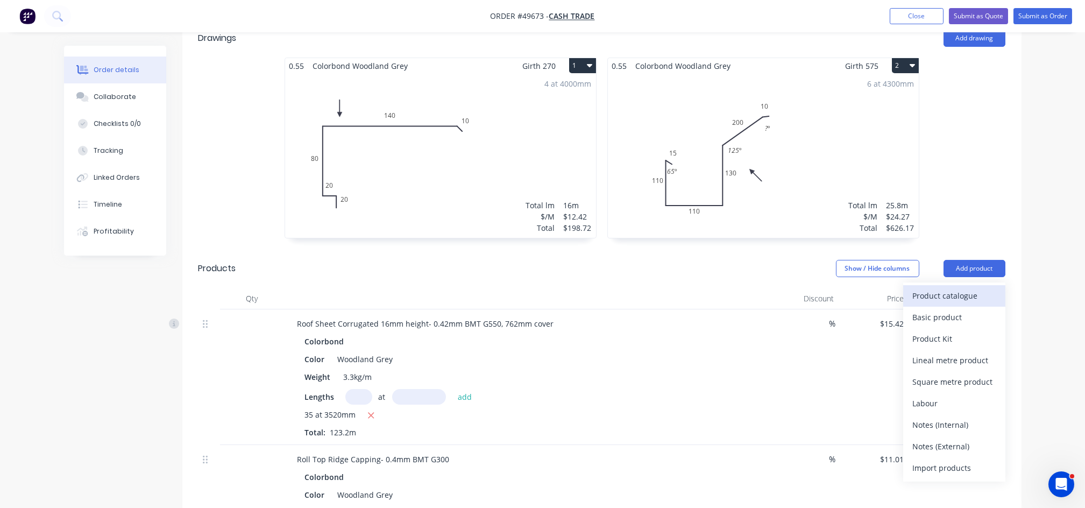
click at [927, 301] on div "Product catalogue" at bounding box center [954, 296] width 83 height 16
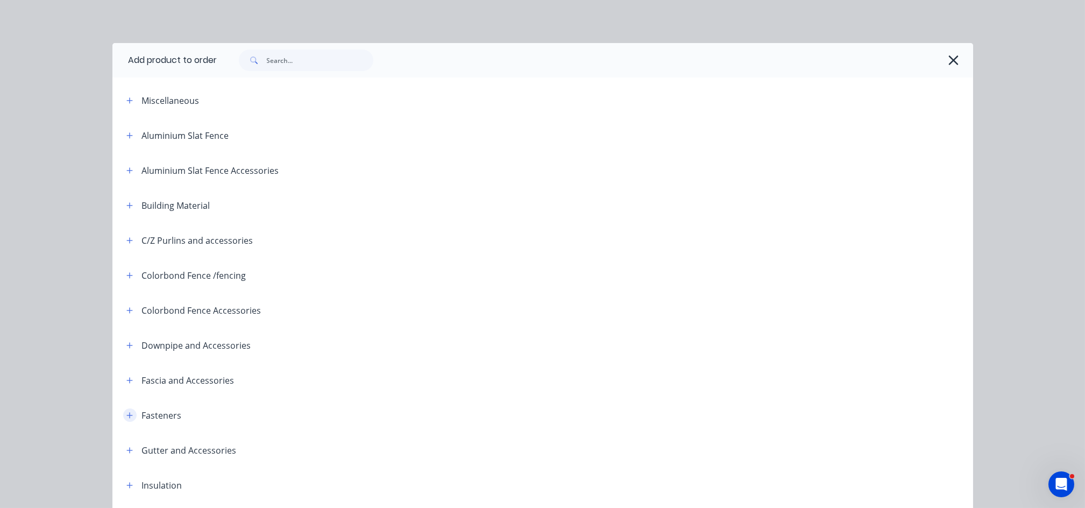
click at [126, 415] on icon "button" at bounding box center [129, 415] width 6 height 6
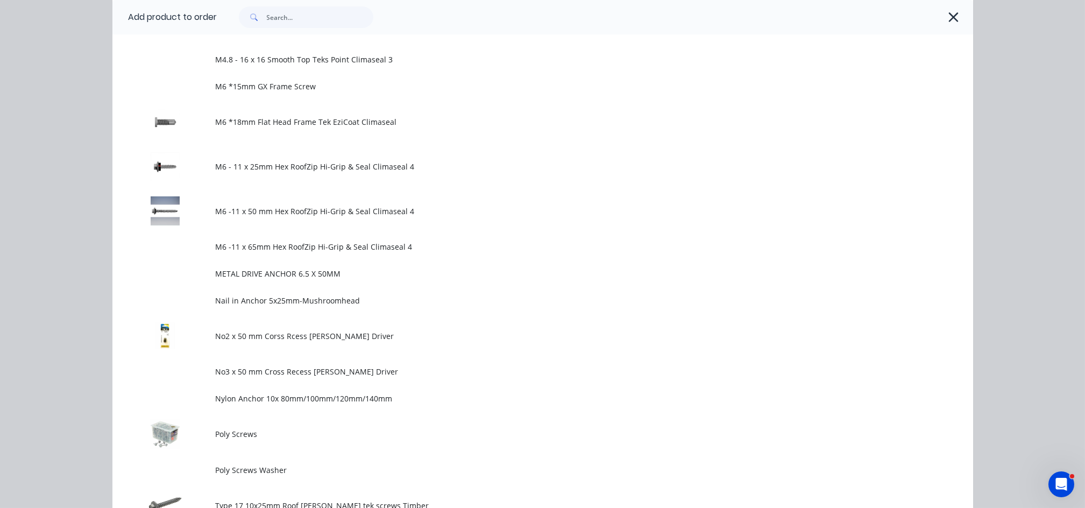
scroll to position [1003, 0]
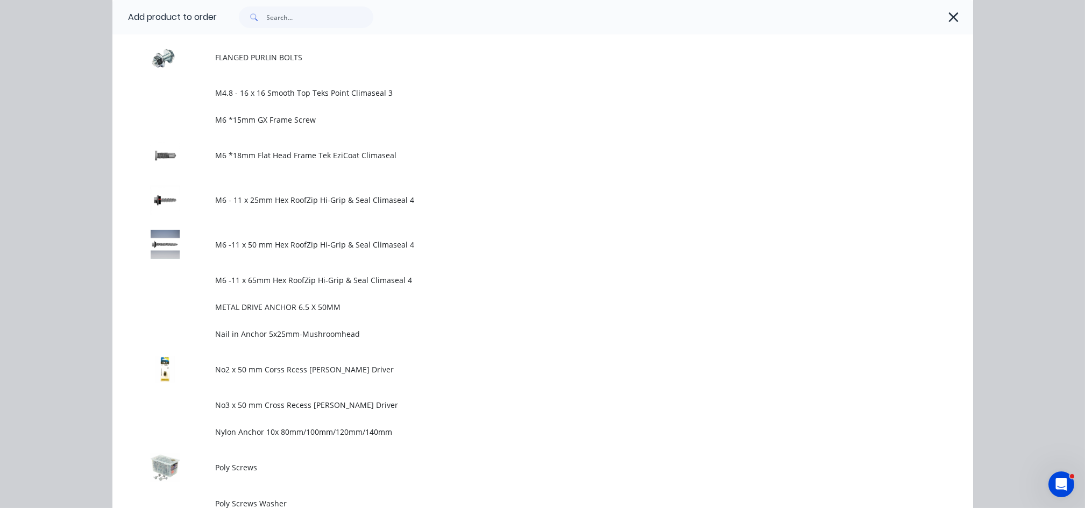
click at [367, 251] on td "M6 -11 x 50 mm Hex RoofZip Hi-Grip & Seal Climaseal 4" at bounding box center [594, 244] width 757 height 45
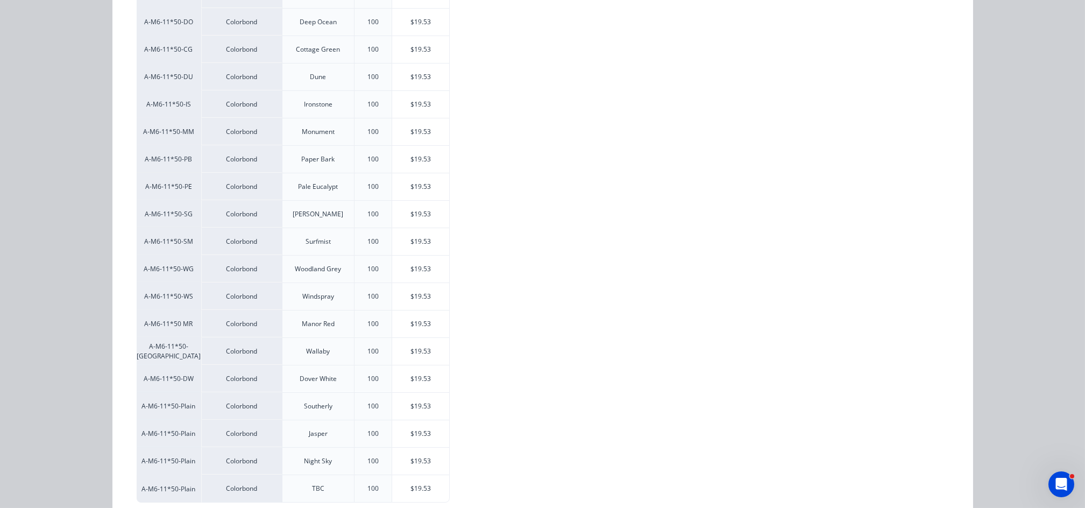
scroll to position [312, 0]
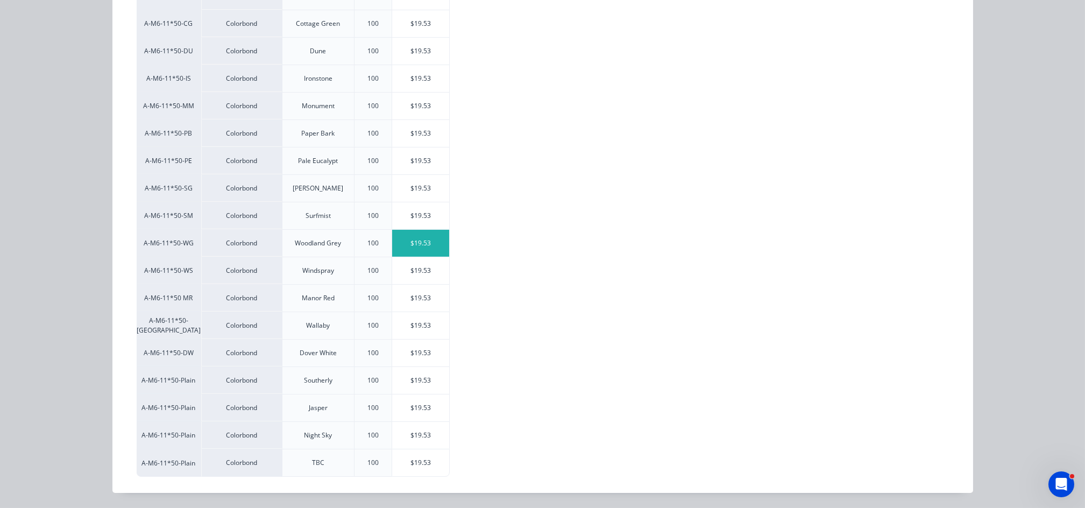
click at [428, 254] on div "$19.53" at bounding box center [421, 243] width 58 height 27
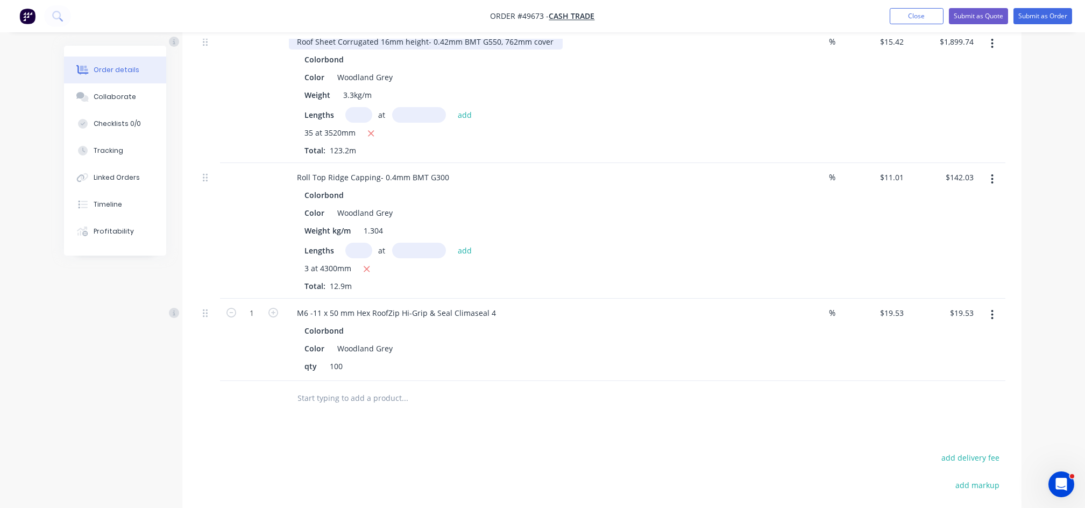
scroll to position [610, 0]
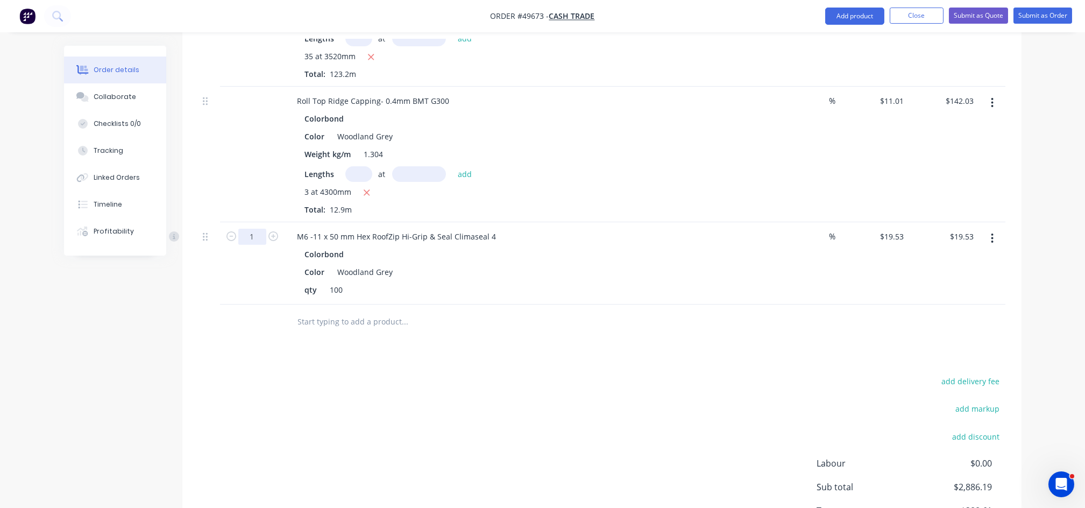
click at [251, 232] on input "1" at bounding box center [252, 237] width 28 height 16
type input "8"
type input "$156.24"
click at [993, 233] on icon "button" at bounding box center [992, 238] width 3 height 12
click at [928, 268] on div "Edit" at bounding box center [954, 267] width 83 height 16
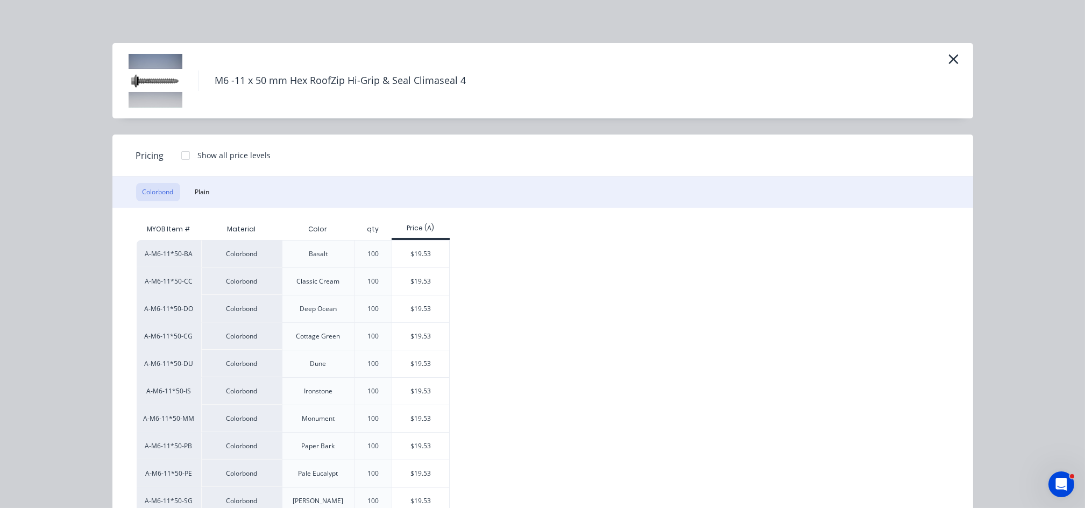
click at [185, 156] on div at bounding box center [186, 156] width 22 height 22
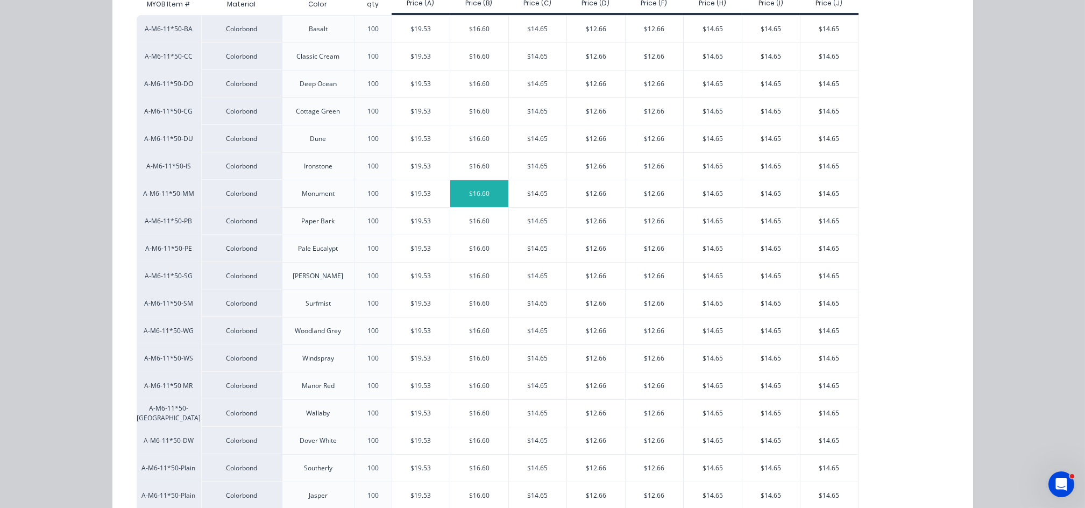
scroll to position [287, 0]
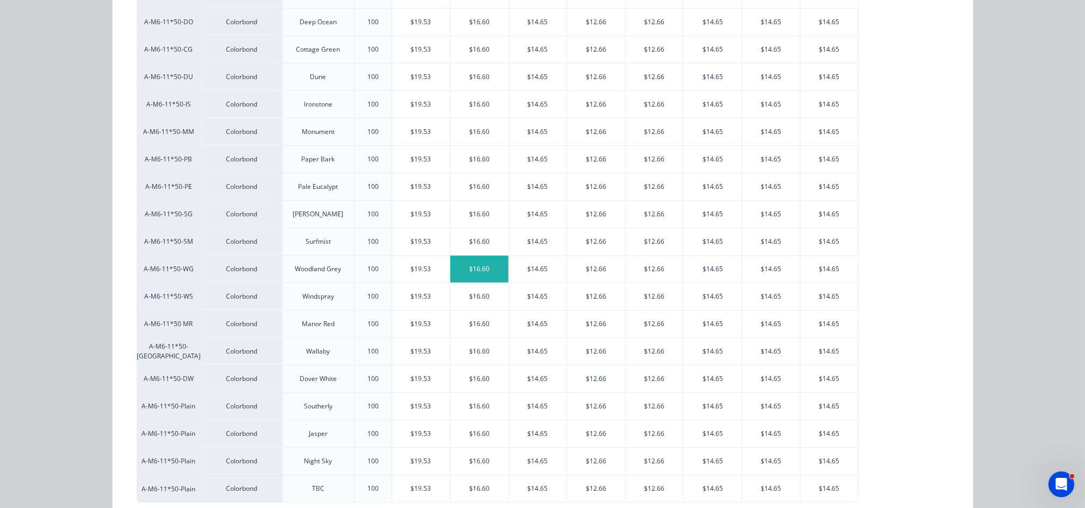
click at [480, 271] on div "$16.60" at bounding box center [479, 268] width 58 height 27
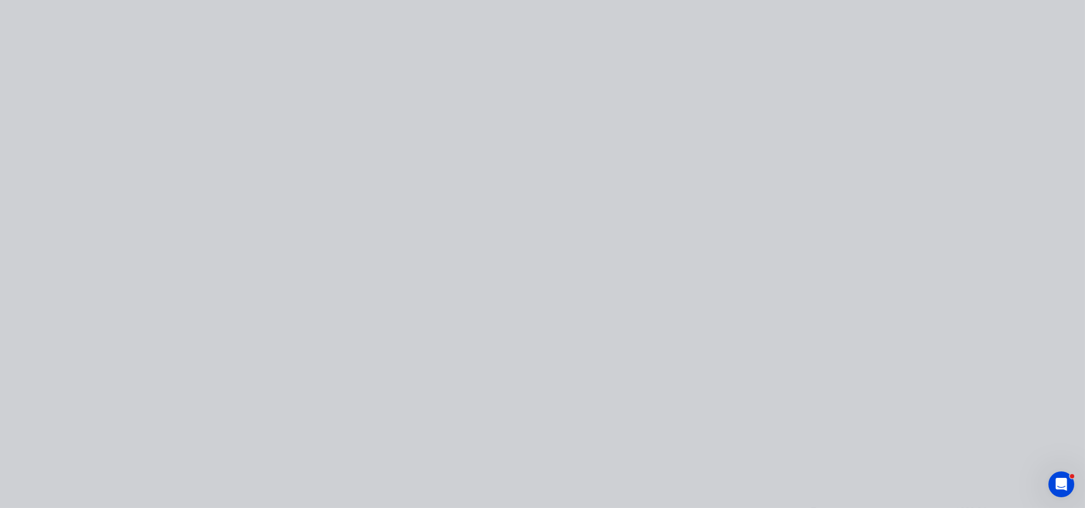
type input "$16.60"
type input "$132.80"
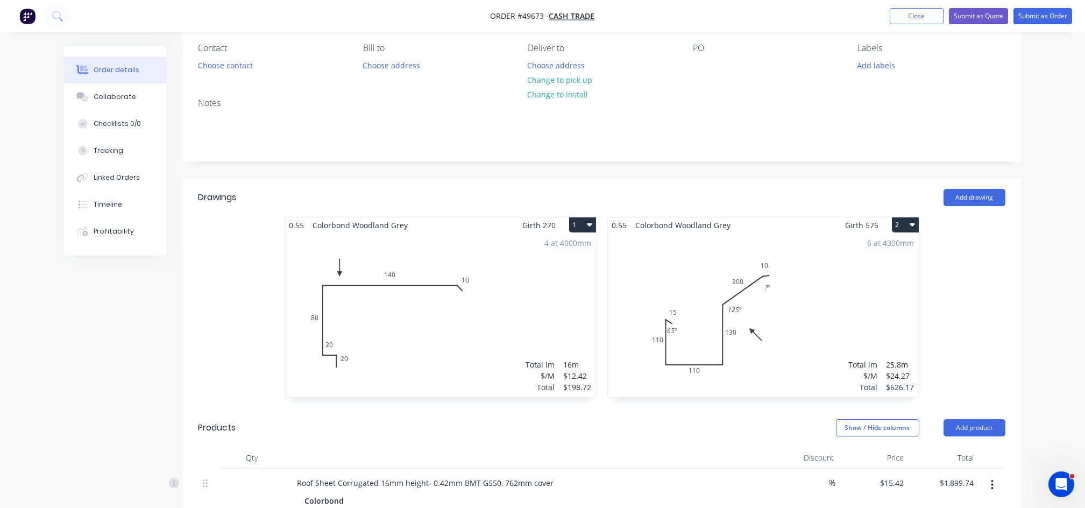
scroll to position [37, 0]
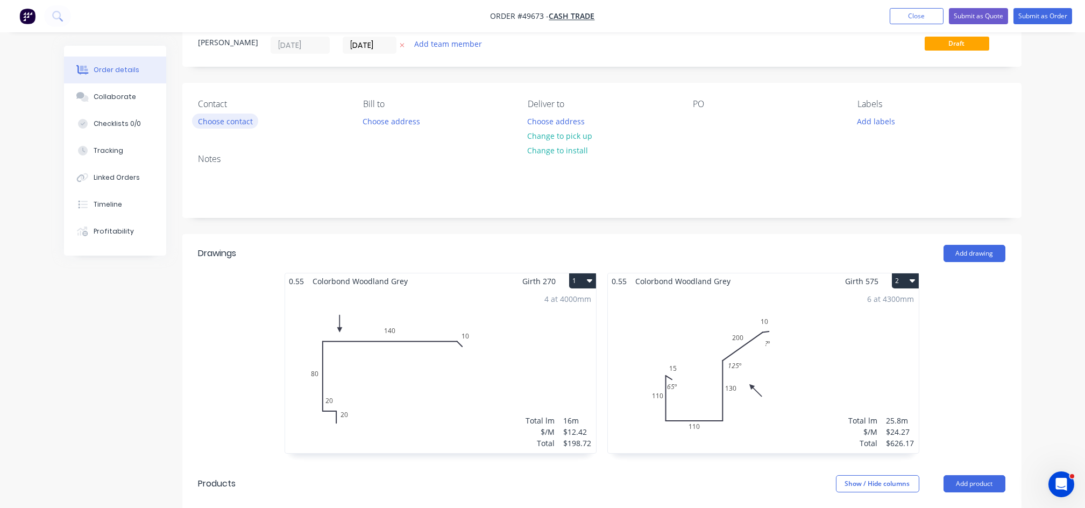
click at [229, 123] on button "Choose contact" at bounding box center [225, 120] width 66 height 15
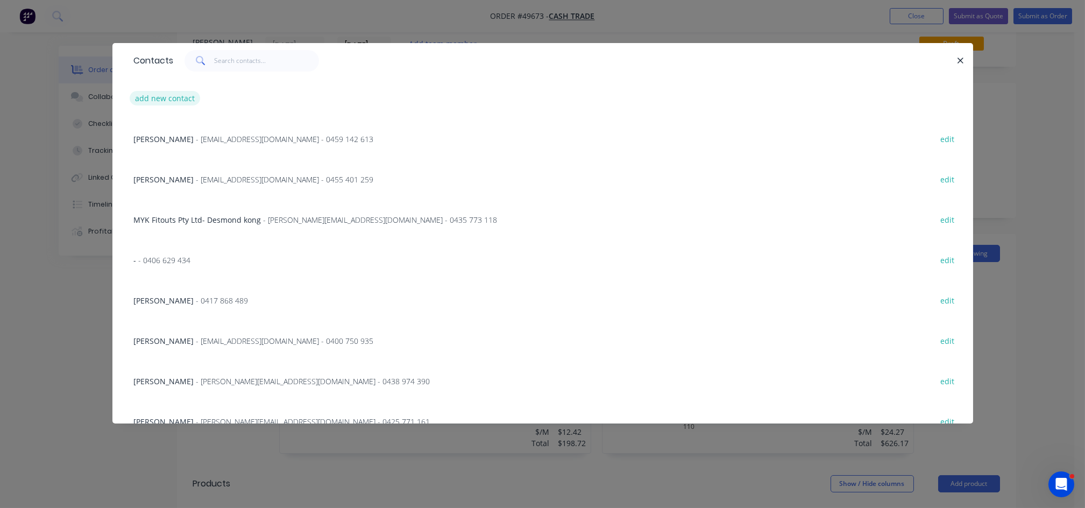
click at [169, 100] on button "add new contact" at bounding box center [165, 98] width 71 height 15
select select "AU"
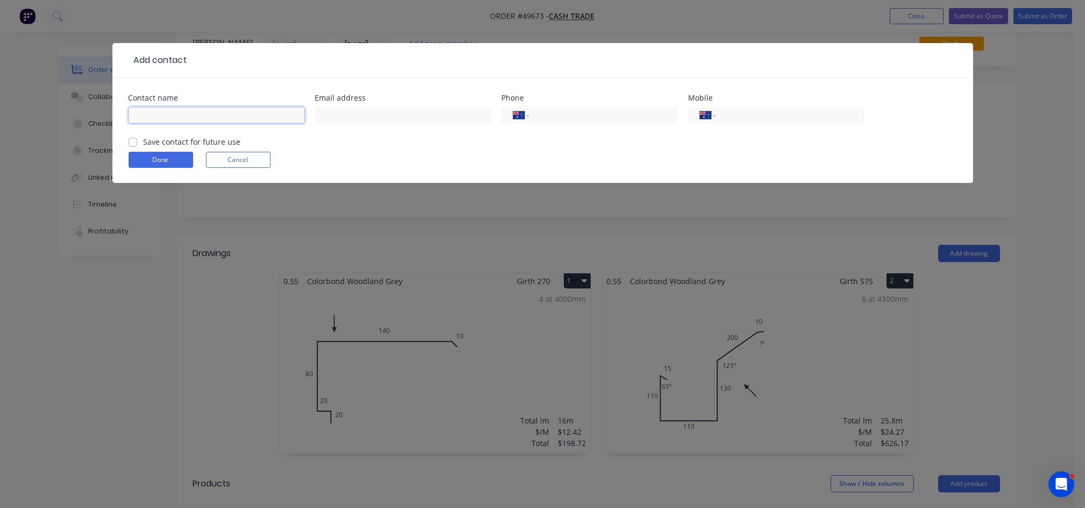
click at [173, 122] on input "text" at bounding box center [217, 115] width 176 height 16
paste input "Dave"
type input "Dave"
click at [773, 113] on input "tel" at bounding box center [787, 115] width 129 height 12
click at [102, 311] on div "Add contact Contact name Dave Email address Phone International Afghanistan Åla…" at bounding box center [542, 254] width 1085 height 508
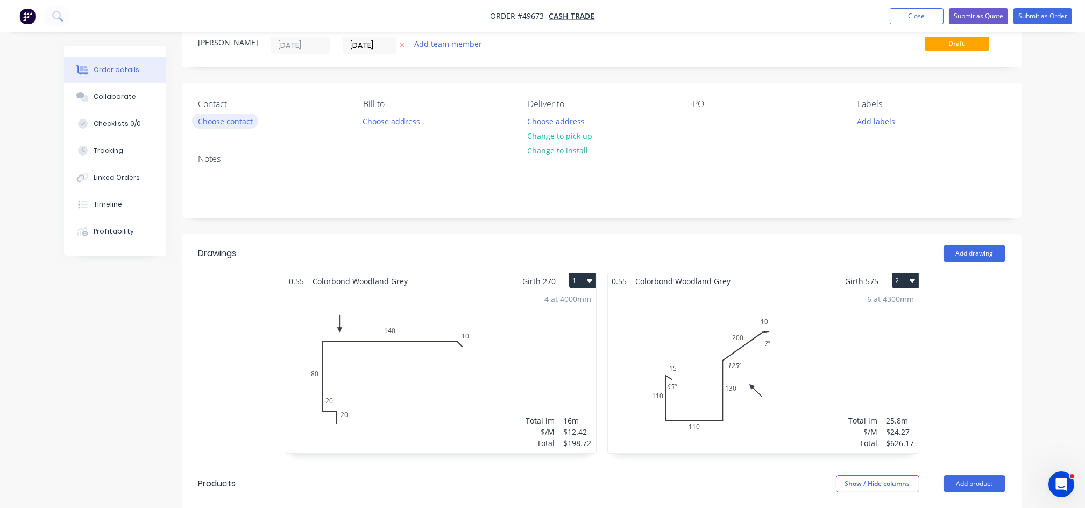
click at [205, 118] on button "Choose contact" at bounding box center [225, 120] width 66 height 15
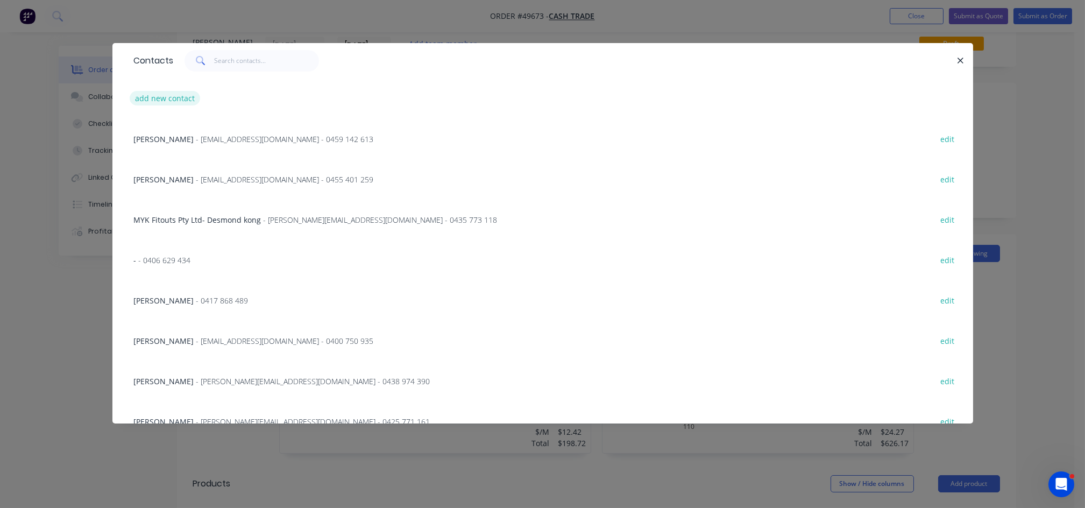
click at [159, 101] on button "add new contact" at bounding box center [165, 98] width 71 height 15
select select "AU"
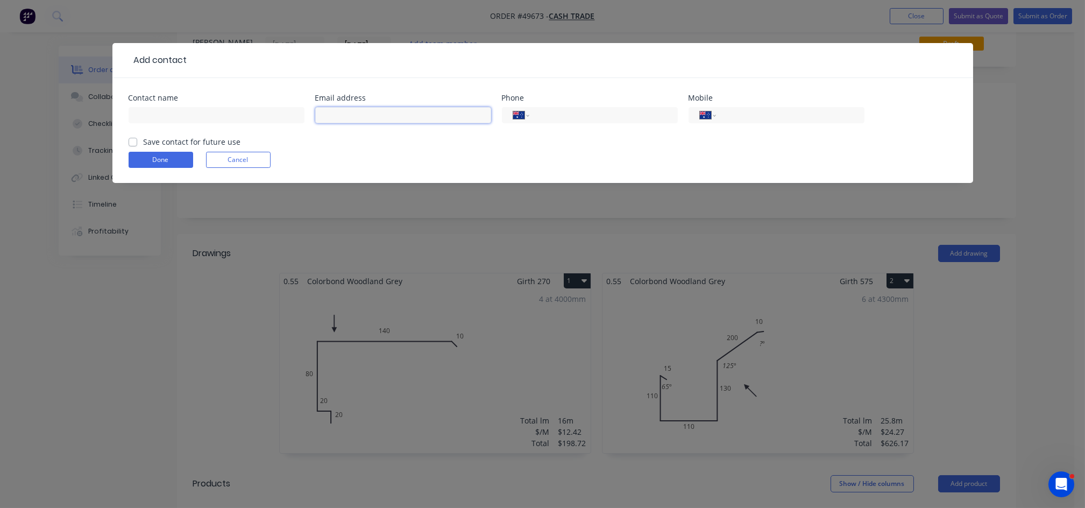
click at [348, 116] on input "text" at bounding box center [403, 115] width 176 height 16
paste input "Ashe Pellew <peelminiearthmovers@bigpond.com>"
drag, startPoint x: 353, startPoint y: 112, endPoint x: 263, endPoint y: 114, distance: 89.8
click at [263, 114] on div "Contact name Email address Ashe Pellew <peelminiearthmovers@bigpond.com> Phone …" at bounding box center [543, 115] width 828 height 42
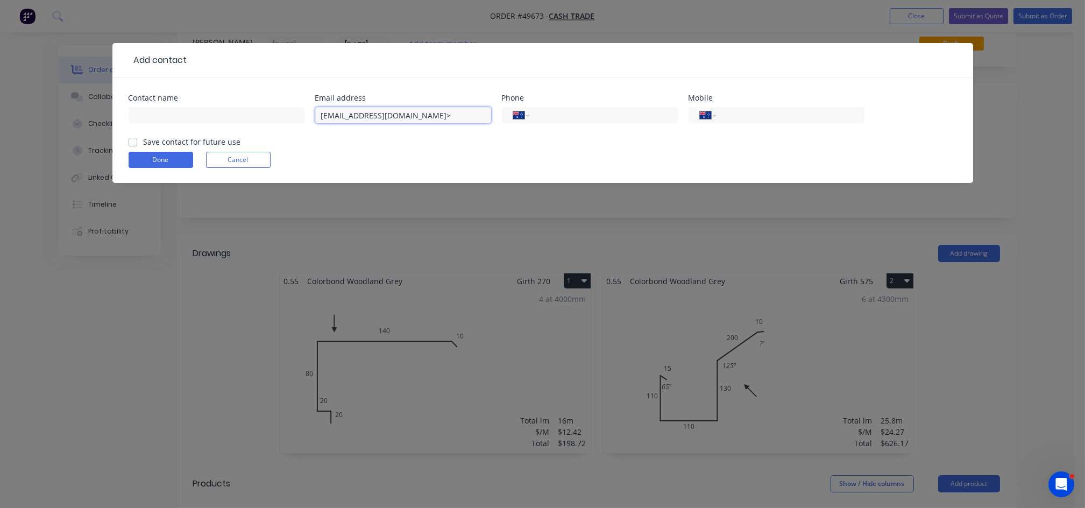
click at [460, 116] on input "peelminiearthmovers@bigpond.com>" at bounding box center [403, 115] width 176 height 16
type input "peelminiearthmovers@bigpond.com"
click at [170, 113] on input "text" at bounding box center [217, 115] width 176 height 16
type input "Dave"
click at [363, 155] on div "Done Cancel" at bounding box center [543, 160] width 828 height 16
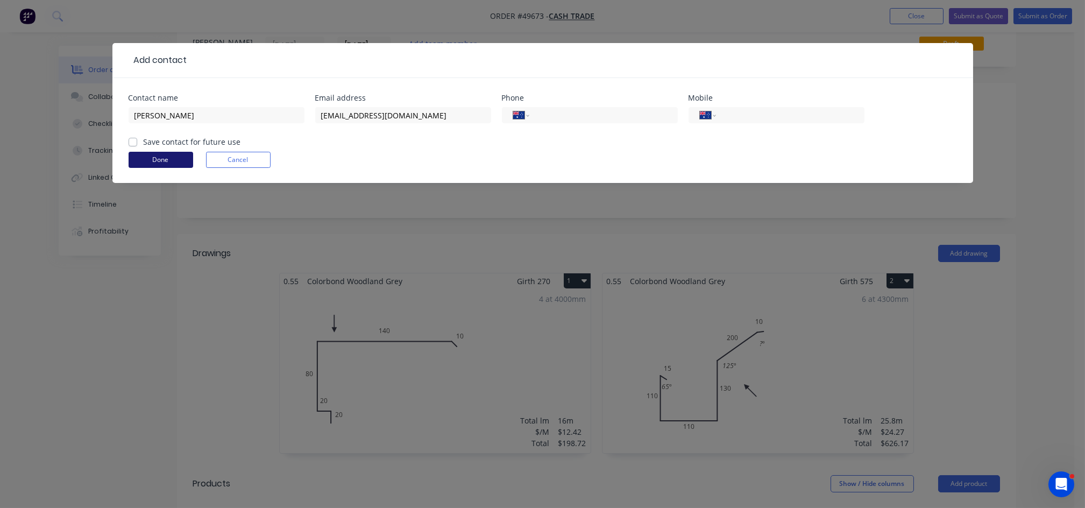
click at [174, 159] on button "Done" at bounding box center [161, 160] width 65 height 16
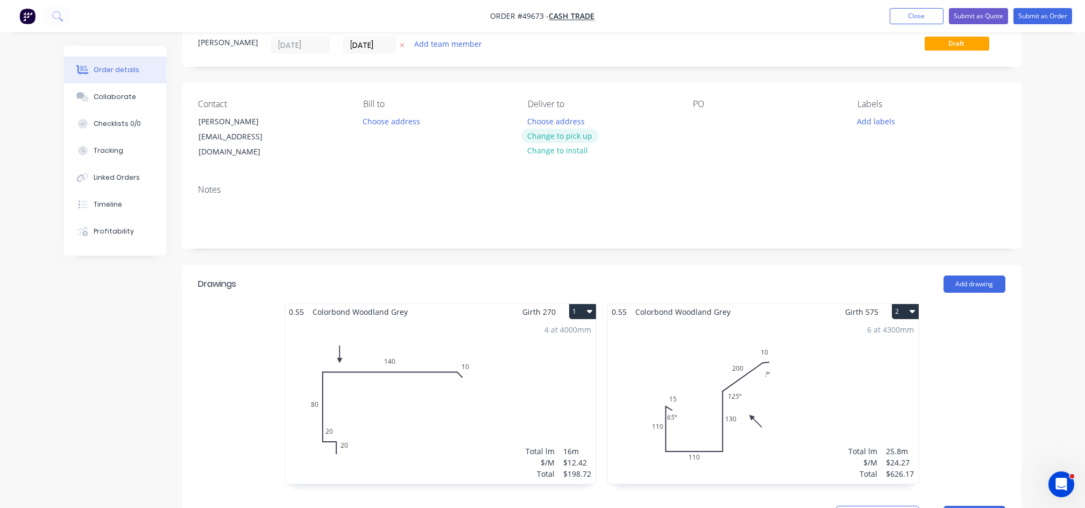
click at [582, 133] on button "Change to pick up" at bounding box center [560, 136] width 76 height 15
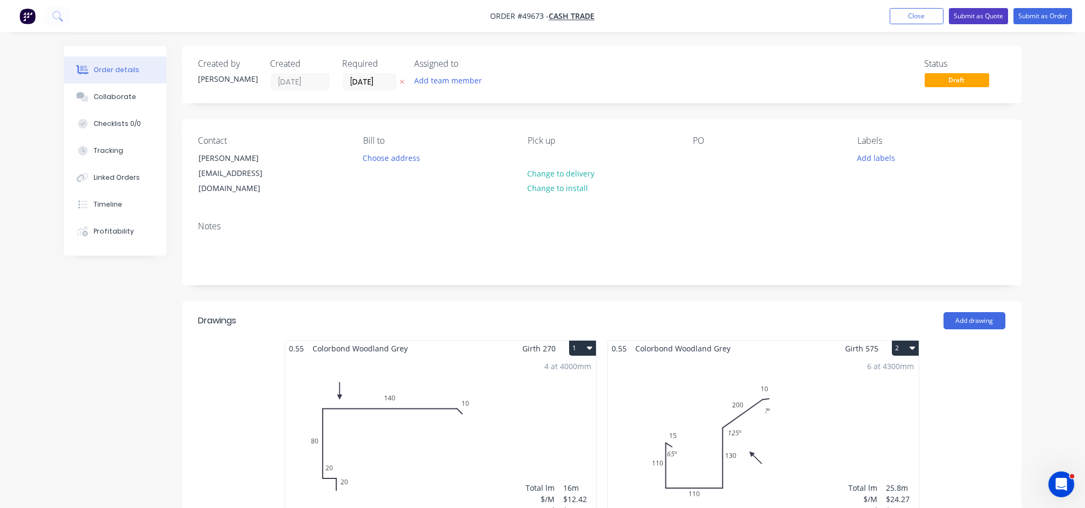
click at [983, 19] on button "Submit as Quote" at bounding box center [978, 16] width 59 height 16
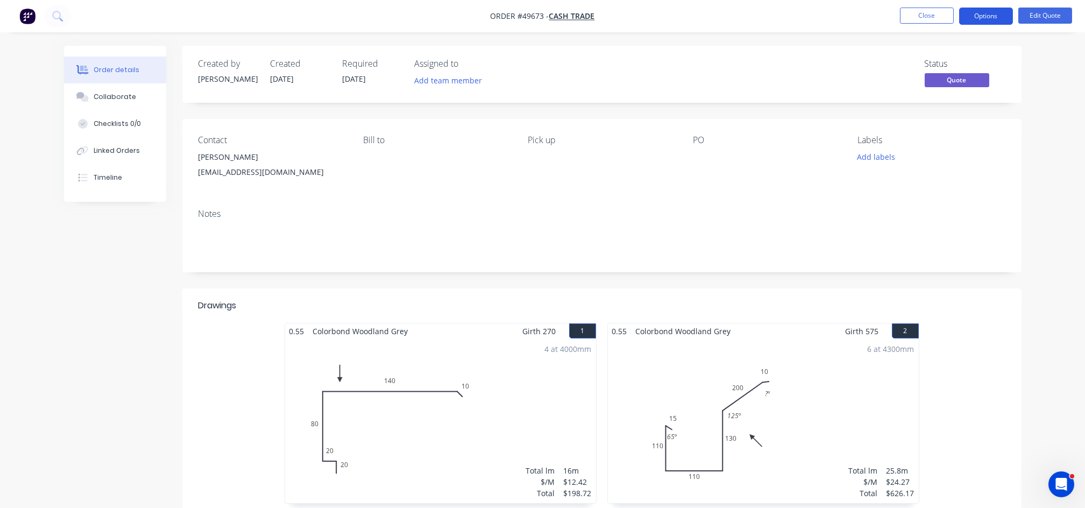
click at [986, 16] on button "Options" at bounding box center [986, 16] width 54 height 17
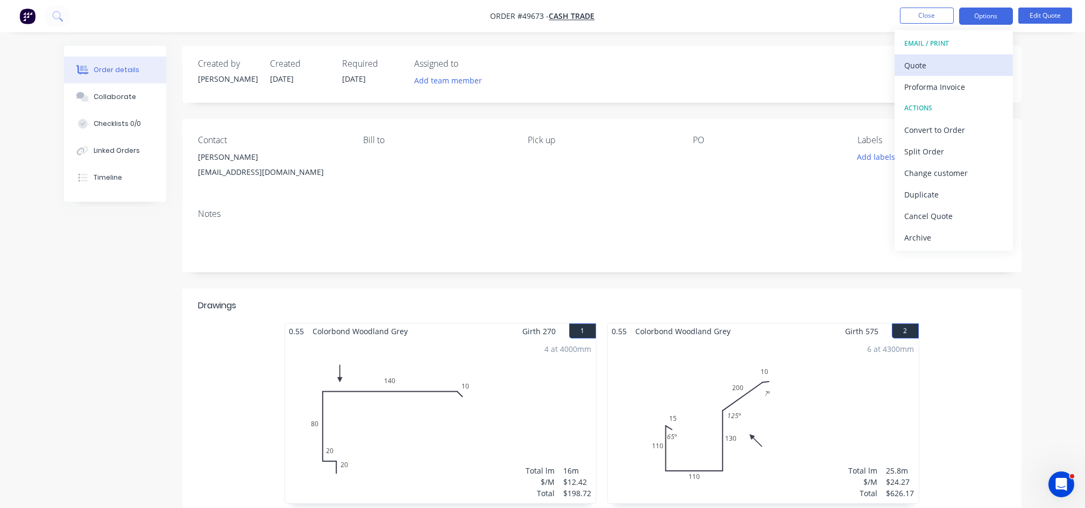
click at [923, 62] on div "Quote" at bounding box center [953, 66] width 99 height 16
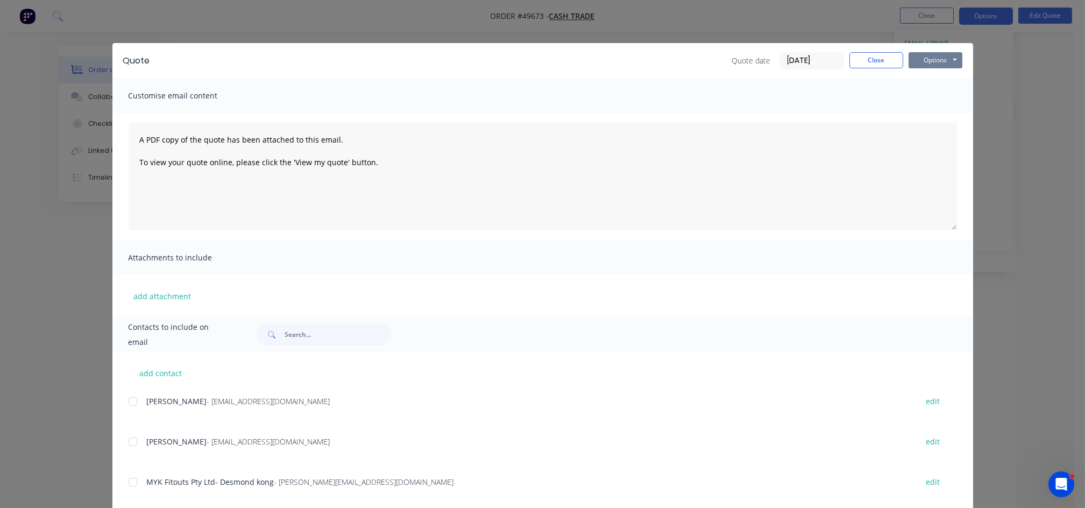
click at [934, 67] on button "Options" at bounding box center [935, 60] width 54 height 16
click at [927, 97] on button "Print" at bounding box center [942, 97] width 69 height 18
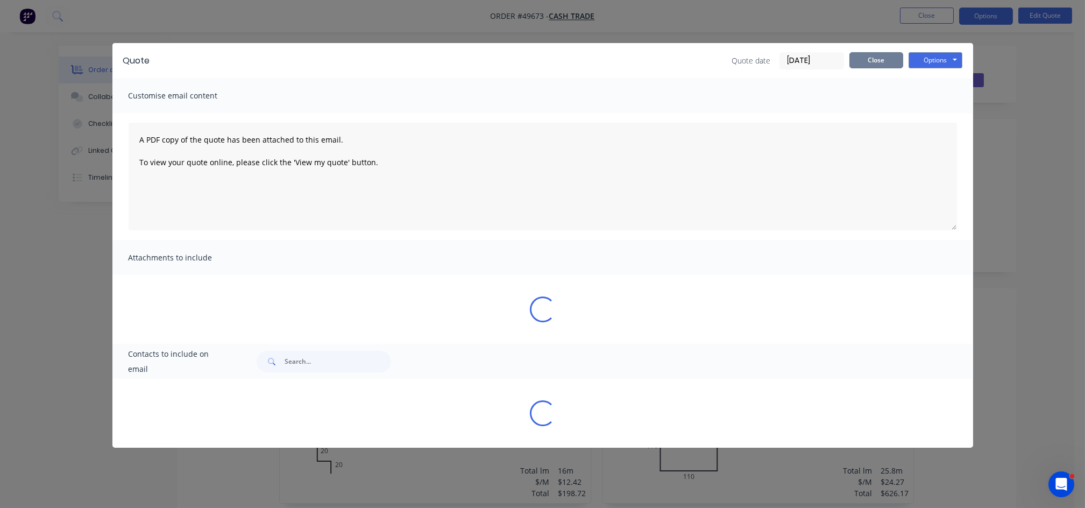
drag, startPoint x: 860, startPoint y: 62, endPoint x: 848, endPoint y: 70, distance: 15.1
click at [860, 62] on button "Close" at bounding box center [876, 60] width 54 height 16
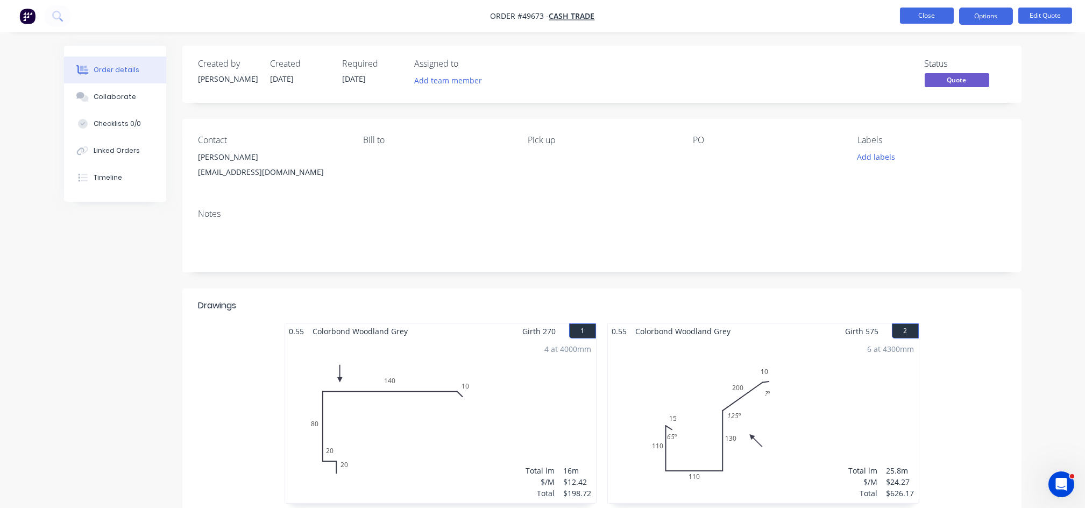
click at [914, 18] on button "Close" at bounding box center [927, 16] width 54 height 16
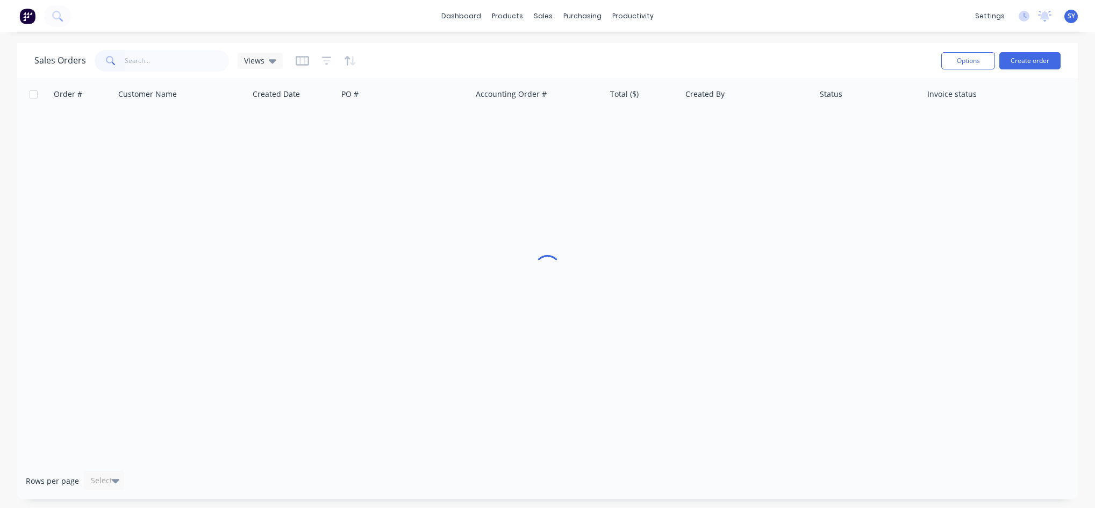
click at [156, 66] on input "text" at bounding box center [177, 61] width 105 height 22
type input "quantum"
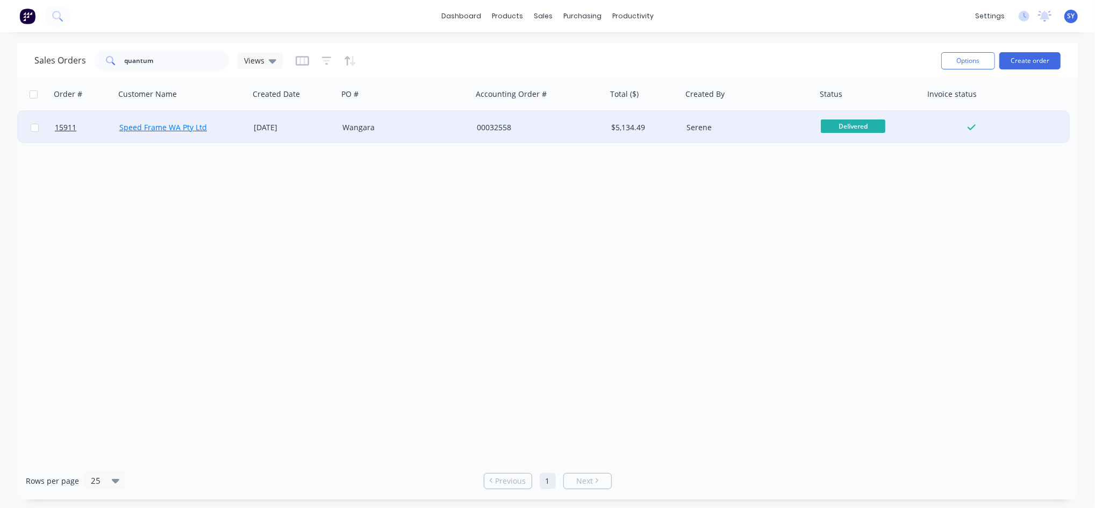
click at [151, 126] on link "Speed Frame WA Pty Ltd" at bounding box center [163, 127] width 88 height 10
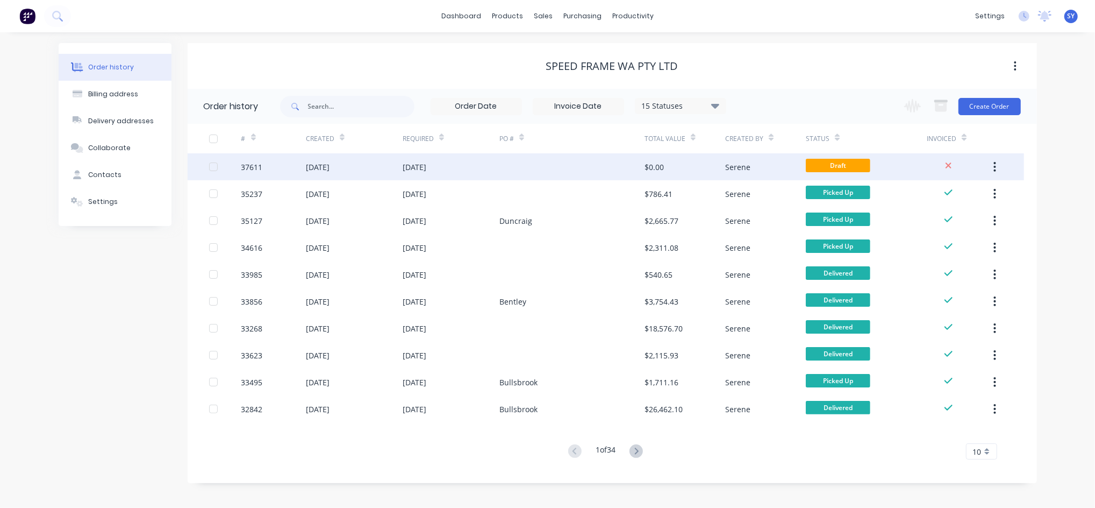
click at [431, 157] on div "[DATE]" at bounding box center [451, 166] width 97 height 27
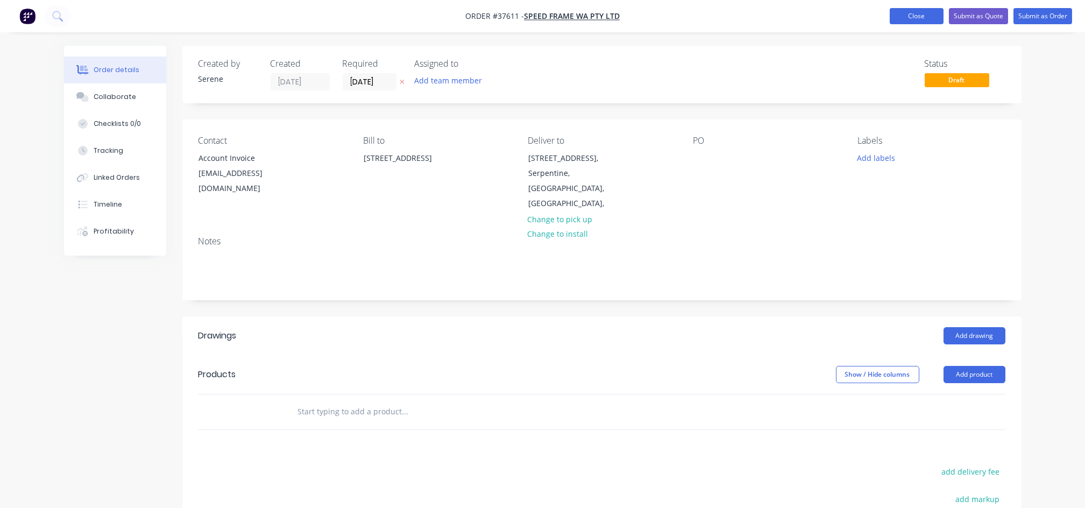
click at [923, 13] on button "Close" at bounding box center [916, 16] width 54 height 16
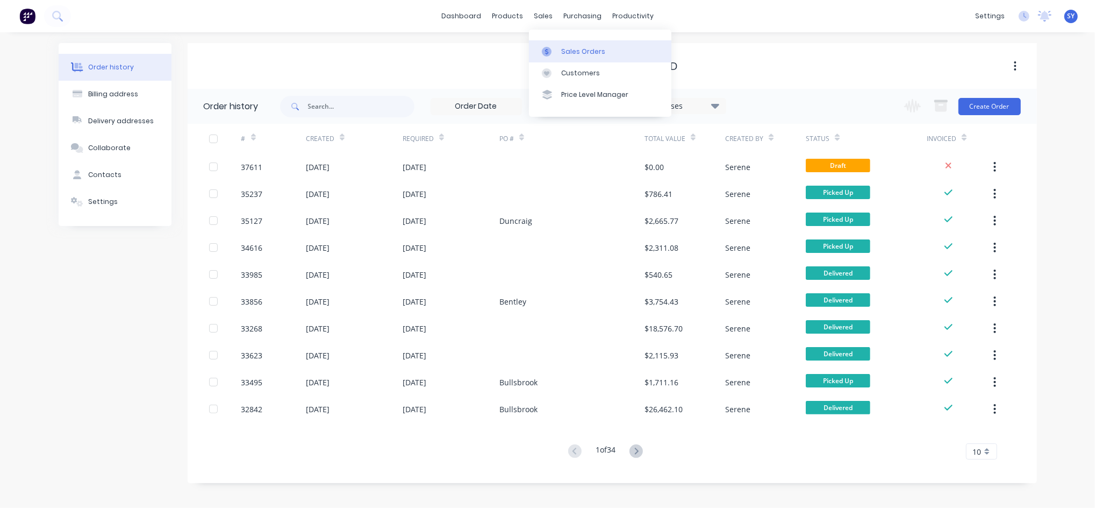
click at [571, 52] on div "Sales Orders" at bounding box center [583, 52] width 44 height 10
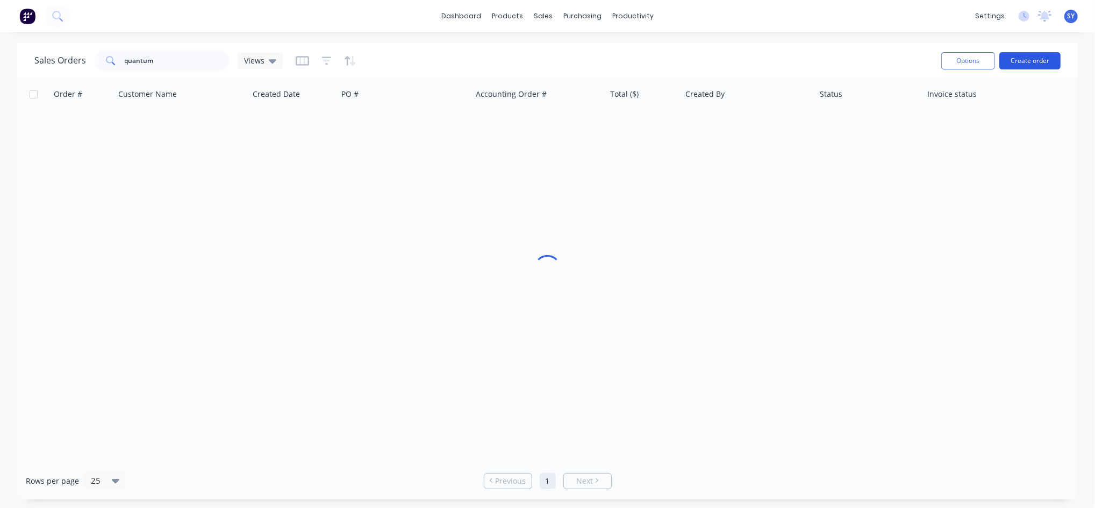
click at [1048, 63] on button "Create order" at bounding box center [1030, 60] width 61 height 17
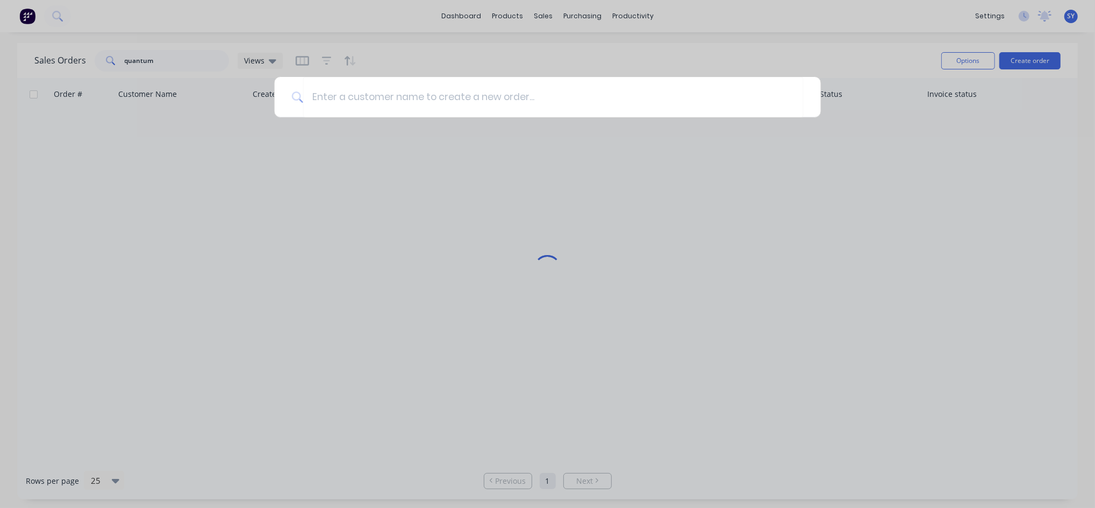
click at [503, 130] on div at bounding box center [547, 254] width 1095 height 508
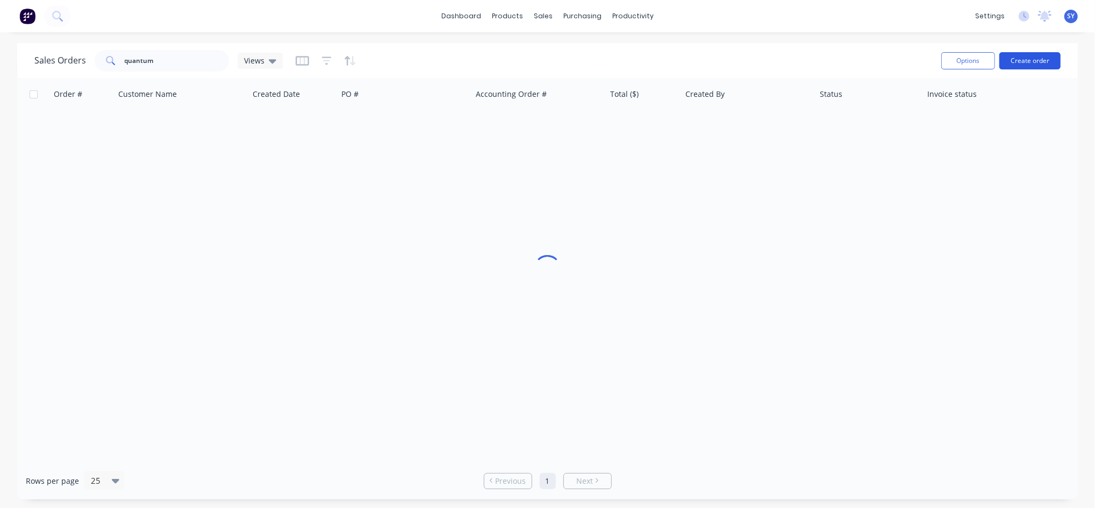
click at [1037, 63] on button "Create order" at bounding box center [1030, 60] width 61 height 17
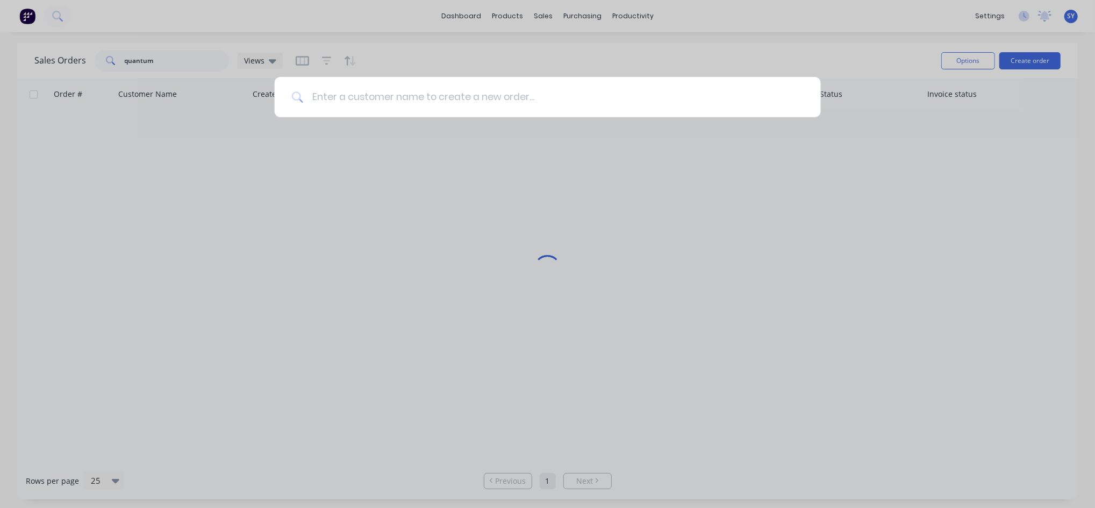
click at [350, 95] on input at bounding box center [553, 97] width 501 height 40
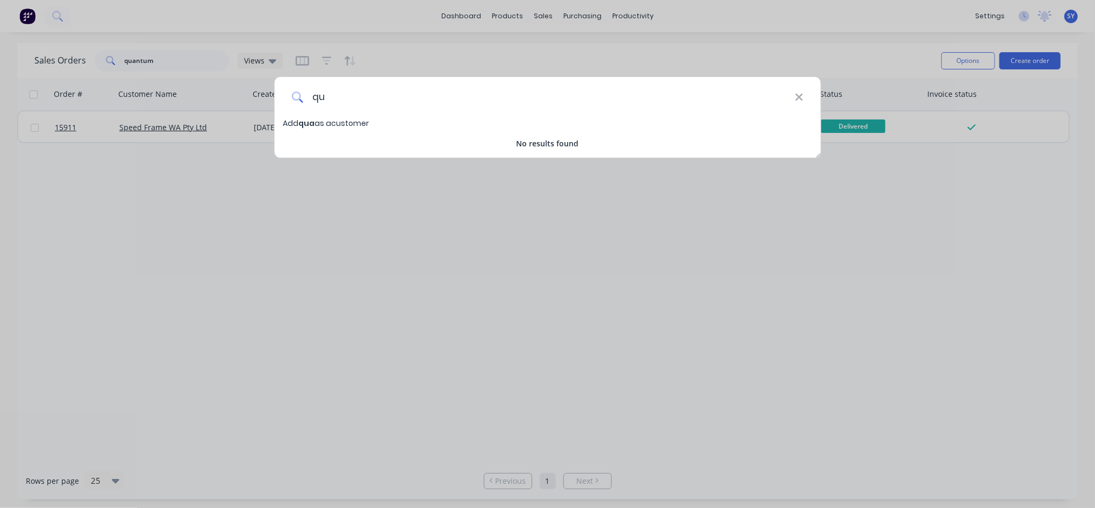
type input "q"
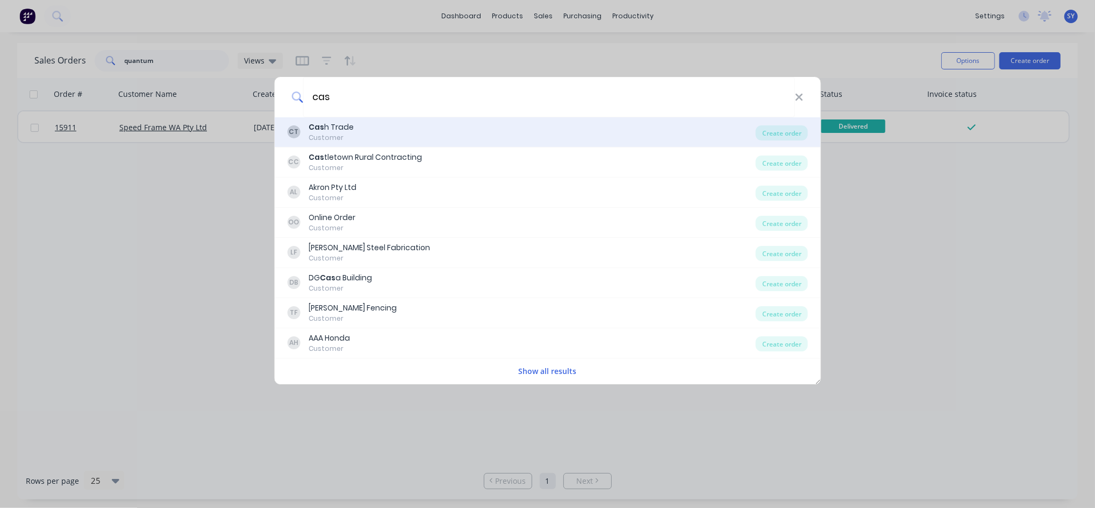
type input "cas"
click at [336, 143] on div "CT Cas h Trade Customer Create order" at bounding box center [547, 132] width 547 height 30
click at [351, 134] on div "Customer" at bounding box center [331, 138] width 45 height 10
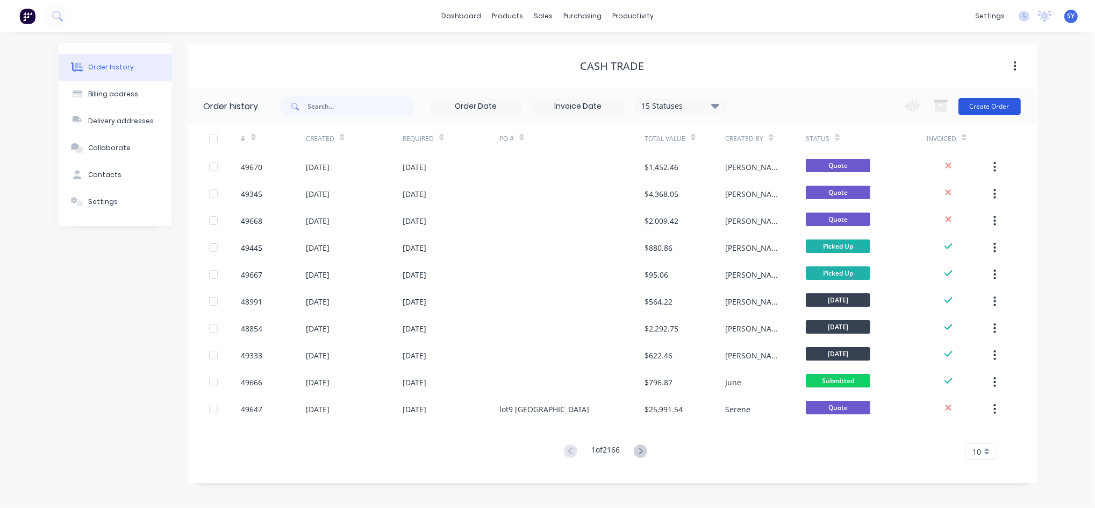
click at [976, 108] on button "Create Order" at bounding box center [990, 106] width 62 height 17
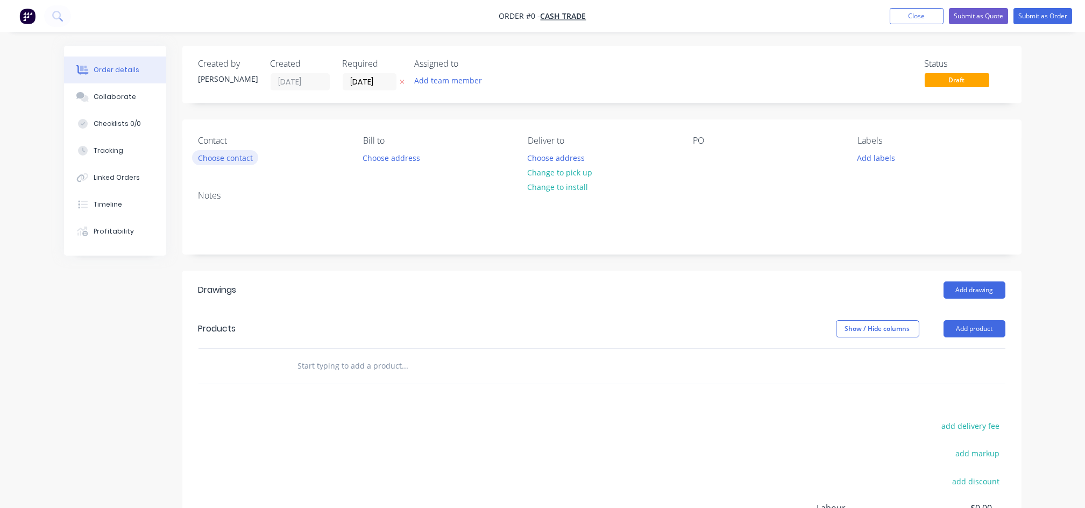
click at [213, 154] on button "Choose contact" at bounding box center [225, 157] width 66 height 15
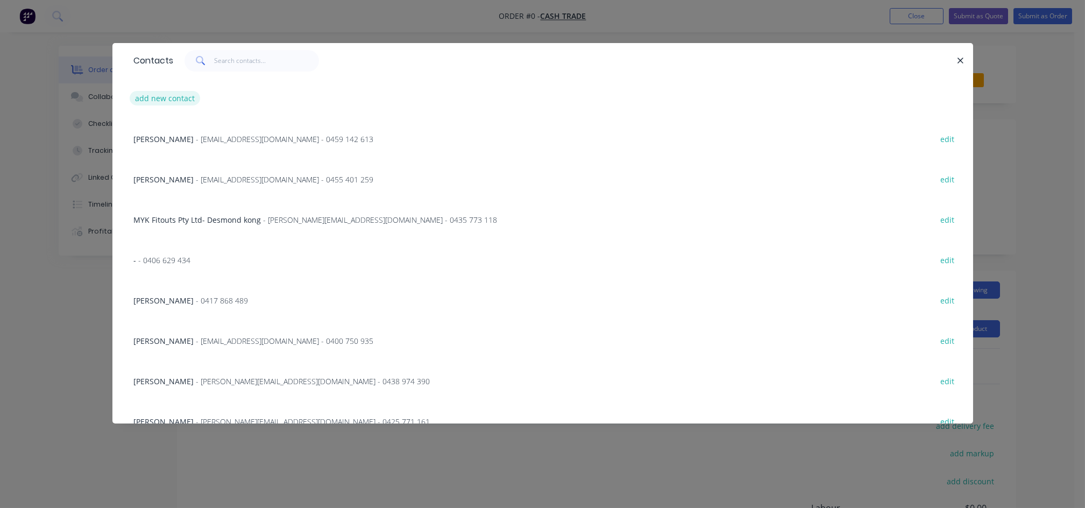
click at [172, 97] on button "add new contact" at bounding box center [165, 98] width 71 height 15
select select "AU"
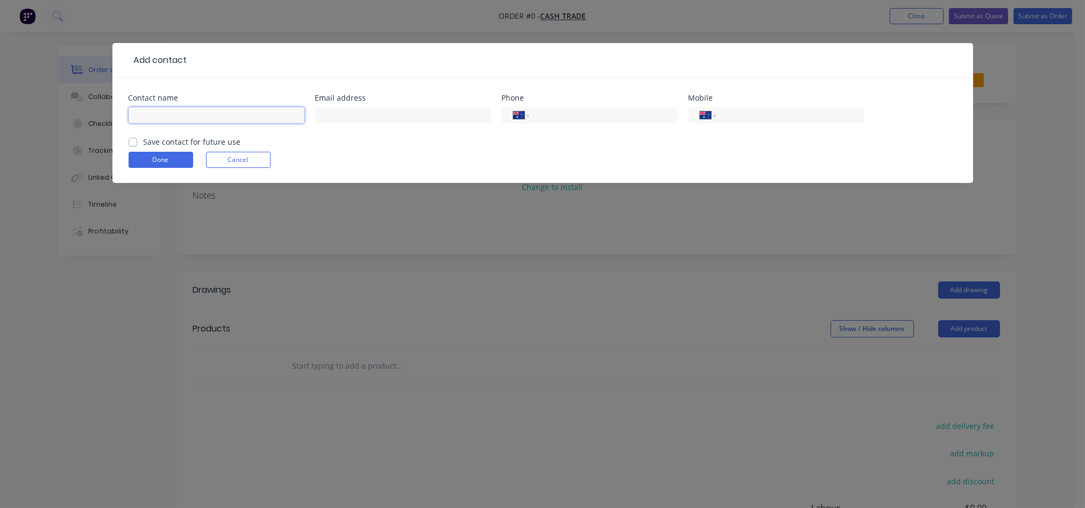
click at [160, 115] on input "text" at bounding box center [217, 115] width 176 height 16
type input "q"
type input "Quantum Building Serivice - David Fraser"
click at [385, 118] on input "text" at bounding box center [403, 115] width 176 height 16
paste input "Dave - QBS <dave@quantumbuildingservices.com.au>"
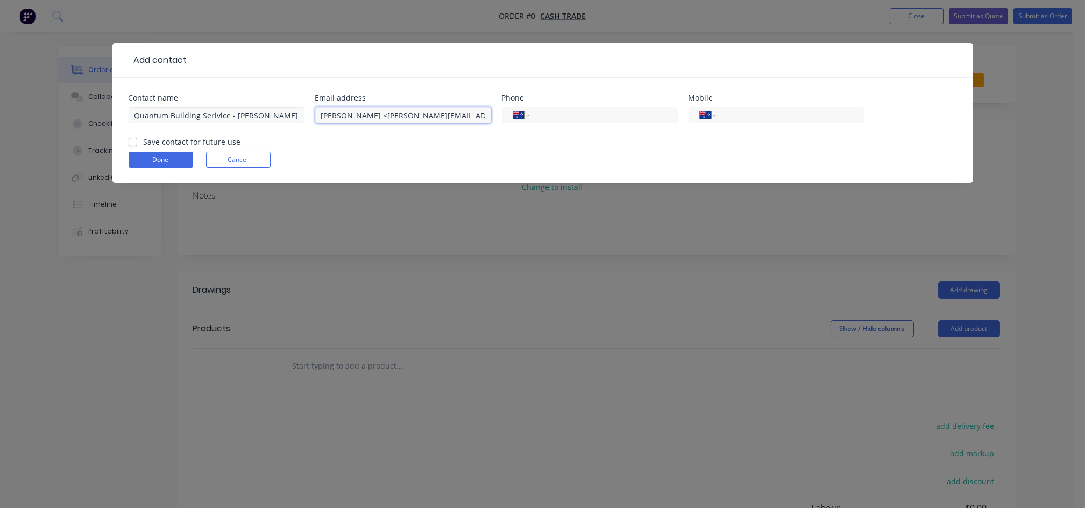
drag, startPoint x: 341, startPoint y: 118, endPoint x: 286, endPoint y: 119, distance: 54.9
click at [286, 119] on div "Contact name Quantum Building Serivice - David Fraser Email address Dave - QBS …" at bounding box center [543, 115] width 828 height 42
click at [480, 116] on input "dave@quantumbuildingservices.com.au>" at bounding box center [403, 115] width 176 height 16
type input "dave@quantumbuildingservices.com.au"
click at [757, 114] on input "tel" at bounding box center [787, 115] width 129 height 12
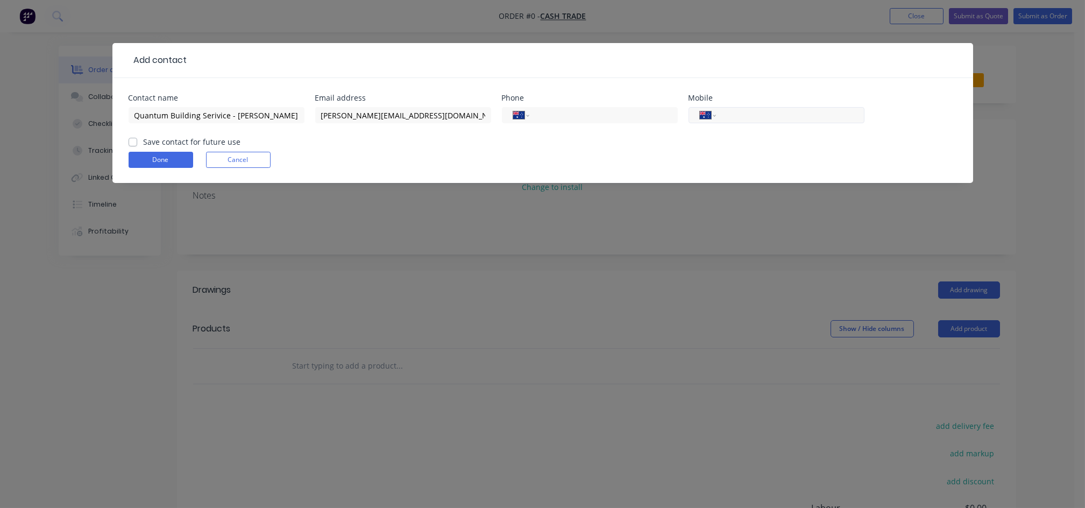
paste input "0478 154 711"
type input "0478 154 711"
click at [174, 160] on button "Done" at bounding box center [161, 160] width 65 height 16
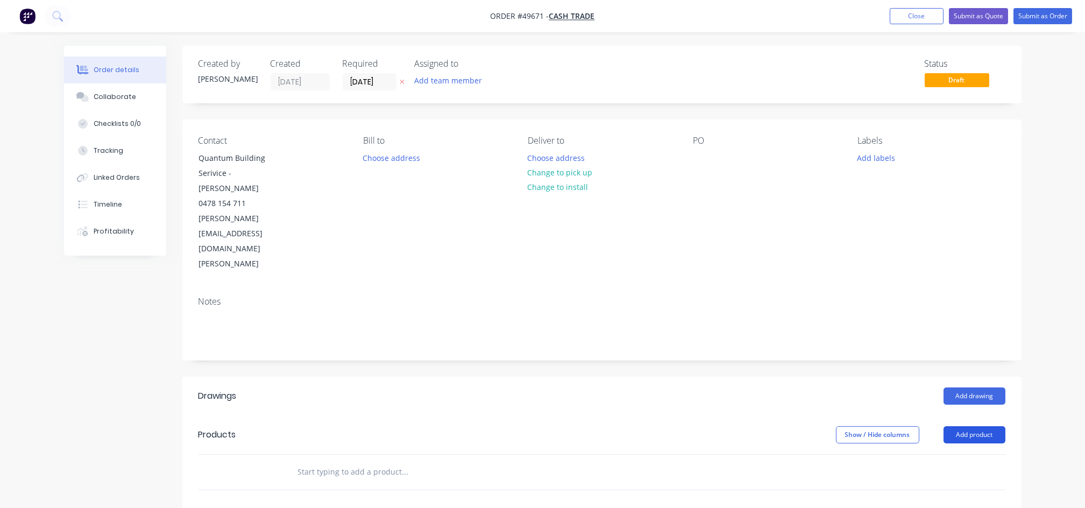
click at [987, 426] on button "Add product" at bounding box center [974, 434] width 62 height 17
click at [921, 454] on div "Product catalogue" at bounding box center [954, 462] width 83 height 16
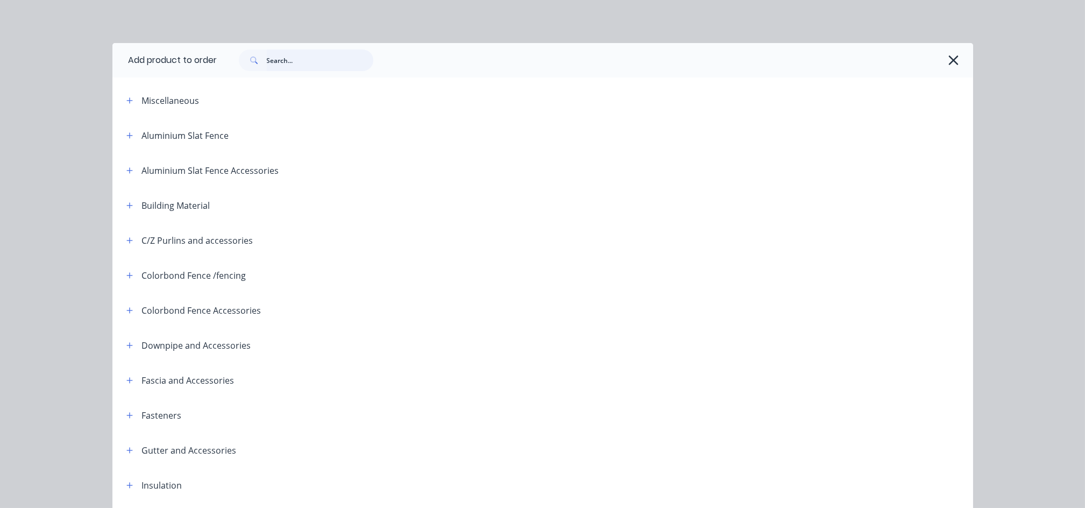
click at [290, 59] on input "text" at bounding box center [320, 60] width 106 height 22
type input "top hat"
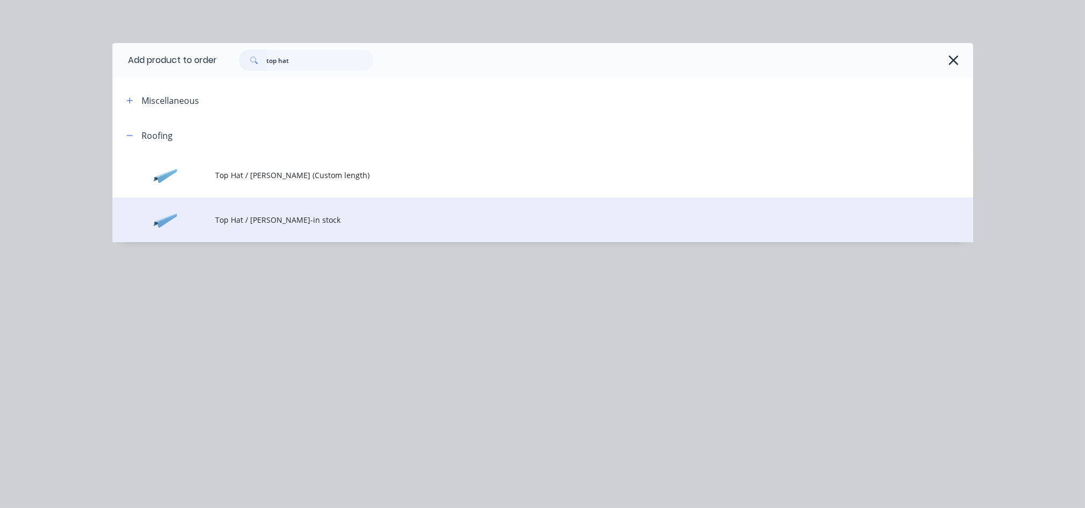
click at [281, 215] on span "Top Hat / Batten-in stock" at bounding box center [519, 219] width 606 height 11
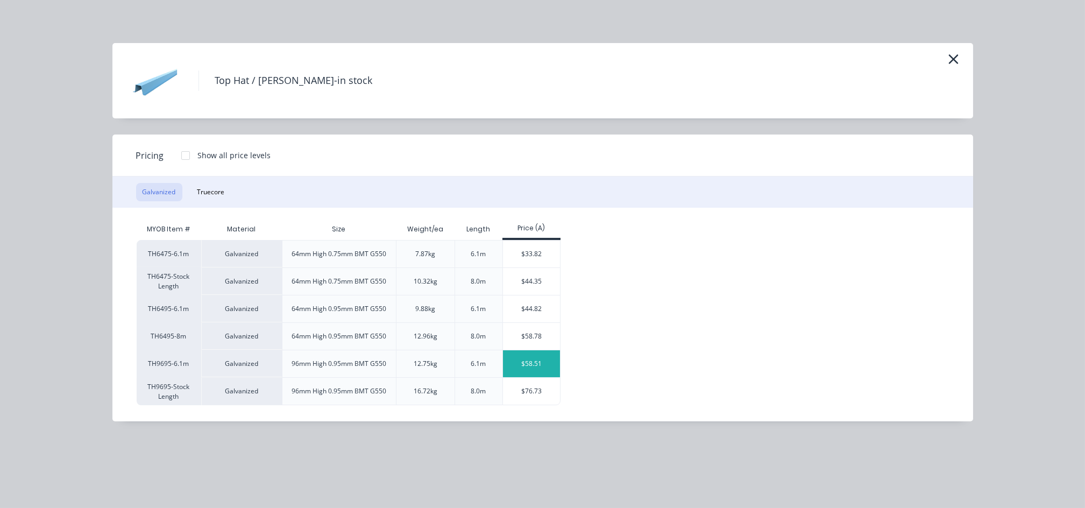
click at [510, 364] on div "$58.51" at bounding box center [532, 363] width 58 height 27
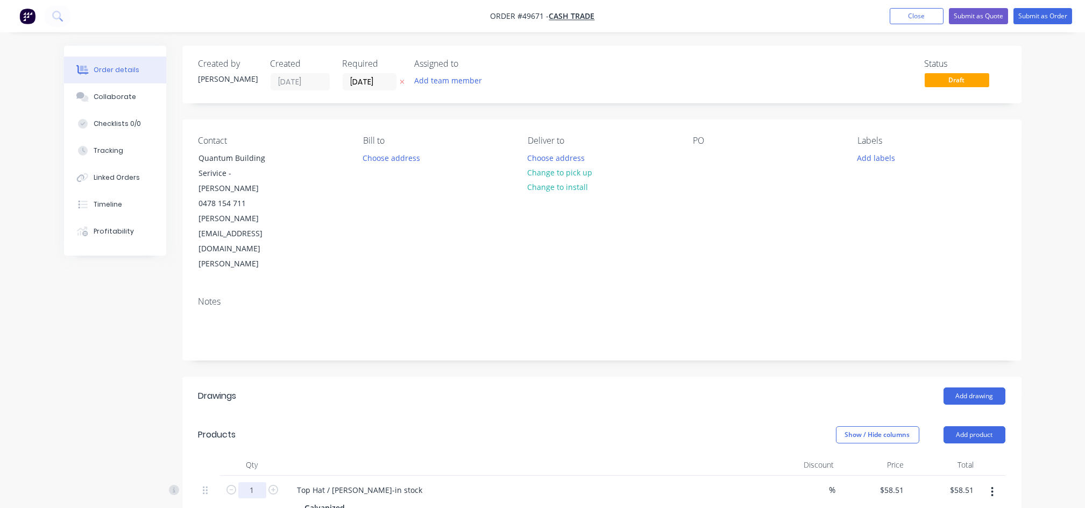
click at [250, 482] on input "1" at bounding box center [252, 490] width 28 height 16
type input "8"
type input "$468.08"
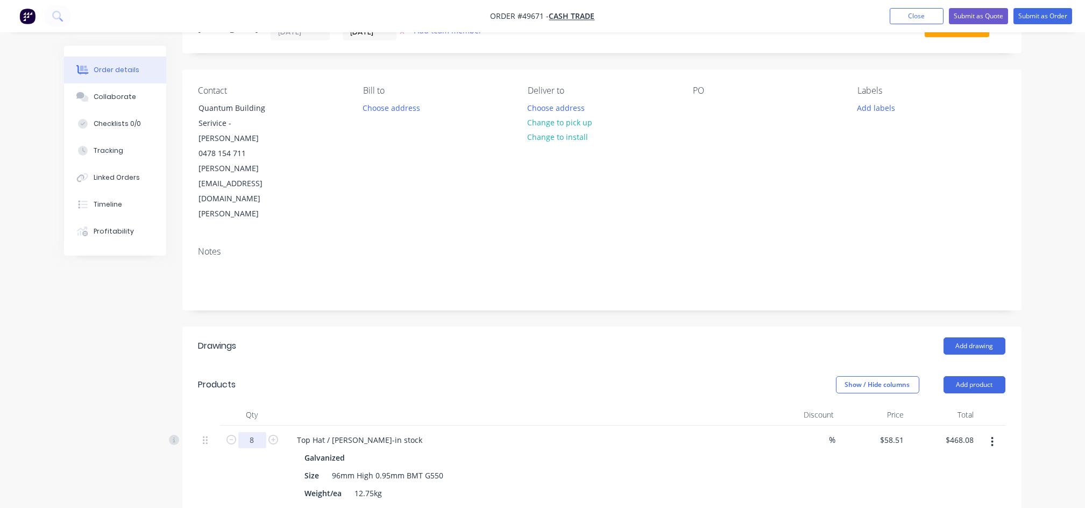
scroll to position [215, 0]
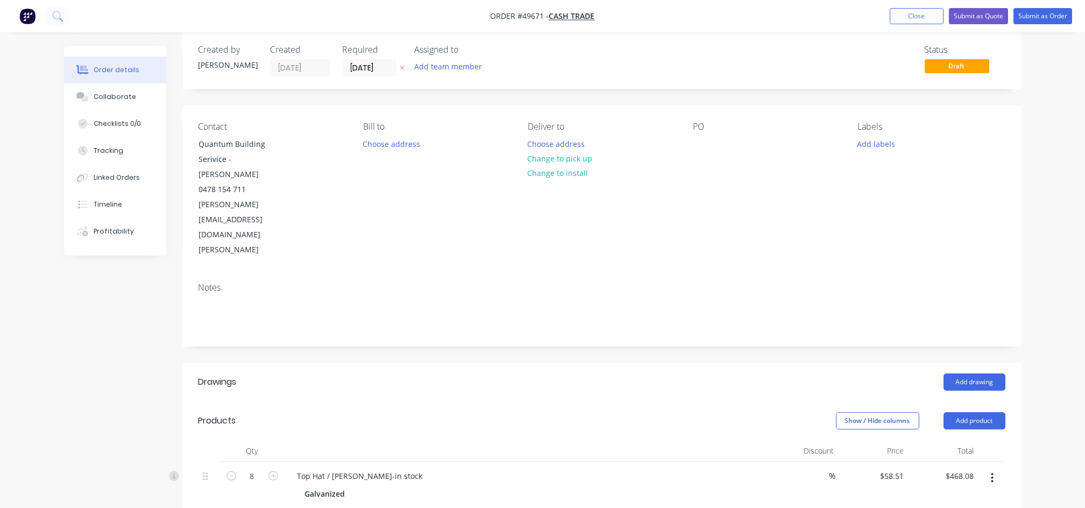
scroll to position [0, 0]
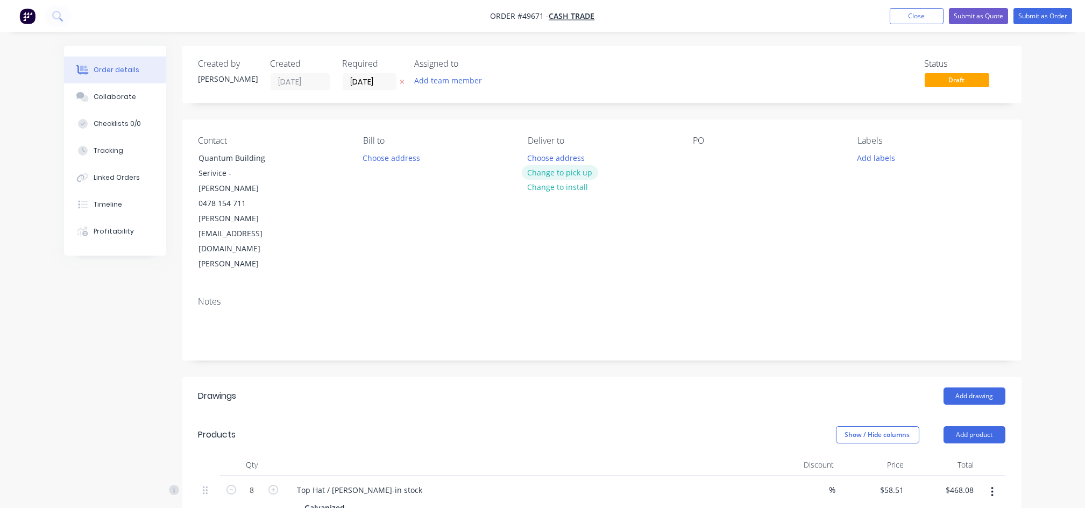
click at [572, 175] on button "Change to pick up" at bounding box center [560, 172] width 76 height 15
click at [973, 10] on button "Submit as Quote" at bounding box center [978, 16] width 59 height 16
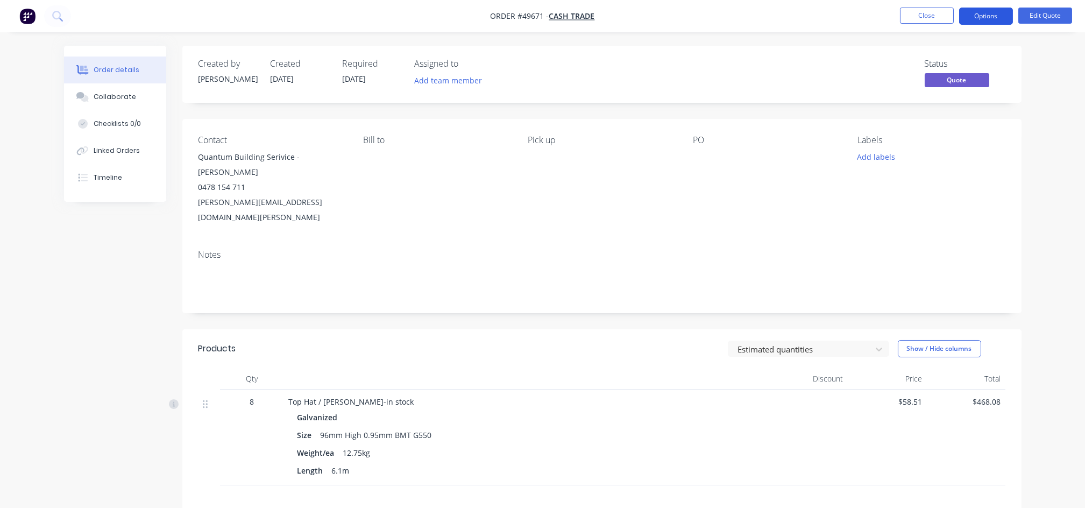
click at [980, 16] on button "Options" at bounding box center [986, 16] width 54 height 17
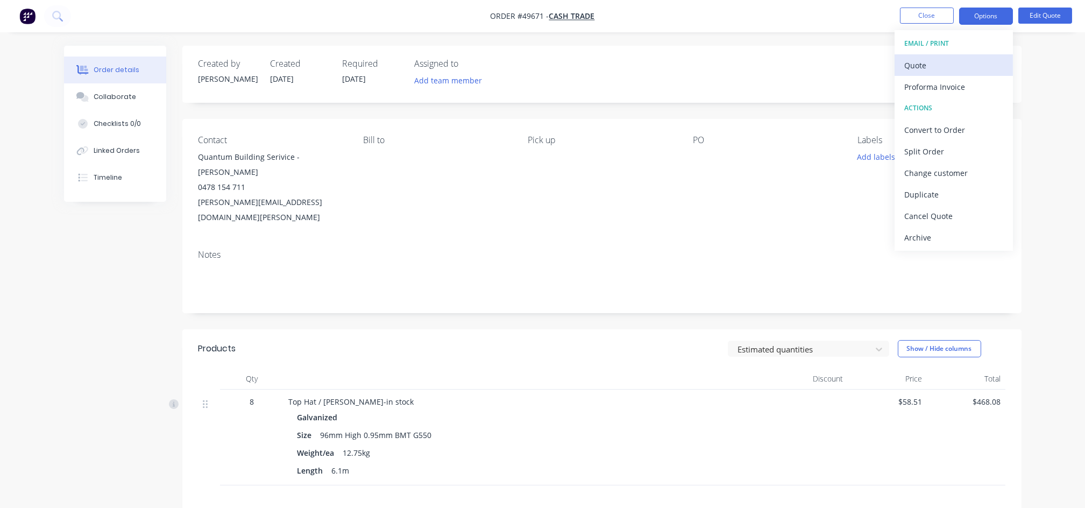
click at [928, 65] on div "Quote" at bounding box center [953, 66] width 99 height 16
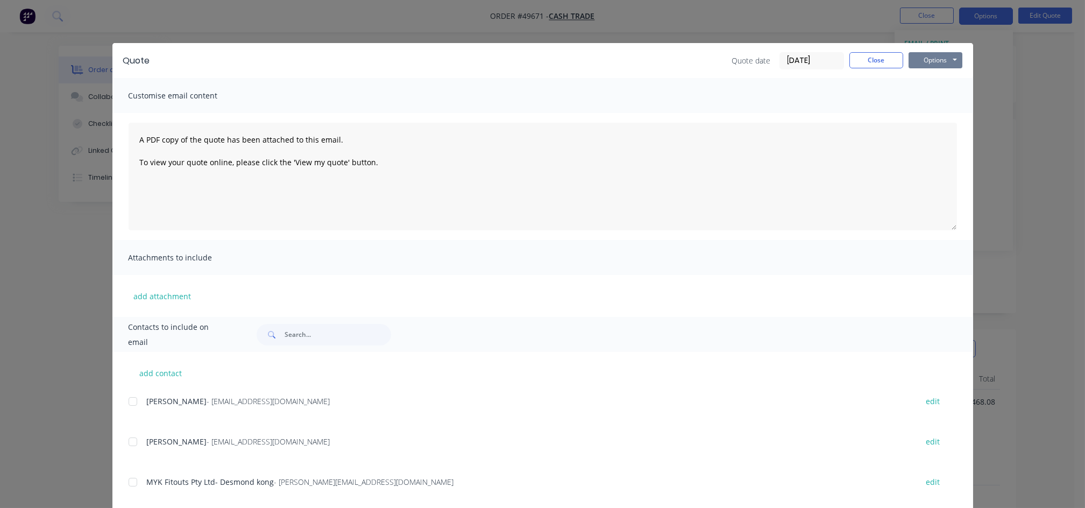
click at [933, 61] on button "Options" at bounding box center [935, 60] width 54 height 16
click at [938, 98] on button "Print" at bounding box center [942, 97] width 69 height 18
click at [866, 63] on button "Close" at bounding box center [876, 60] width 54 height 16
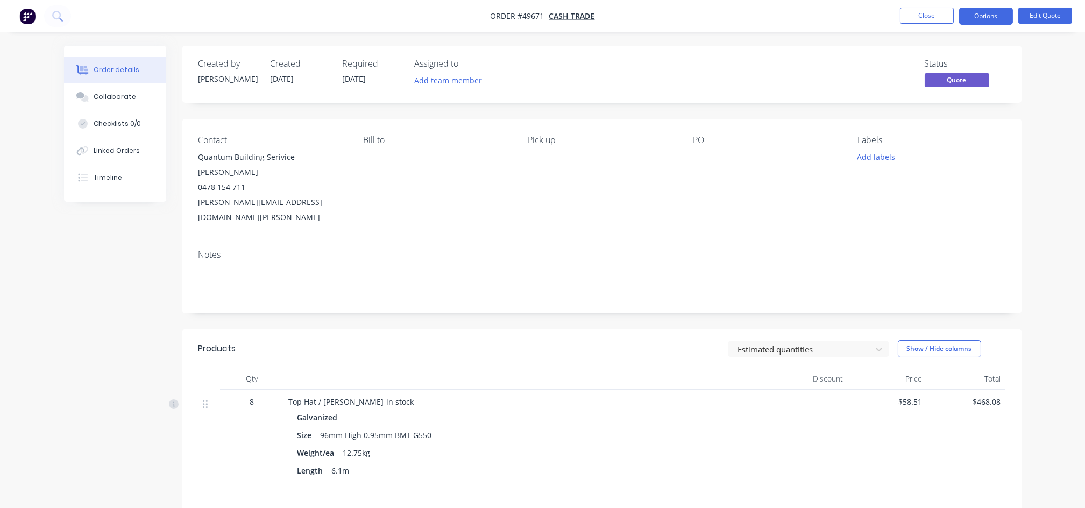
click at [701, 160] on div at bounding box center [760, 157] width 134 height 15
click at [1059, 13] on button "Edit Quote" at bounding box center [1045, 16] width 54 height 16
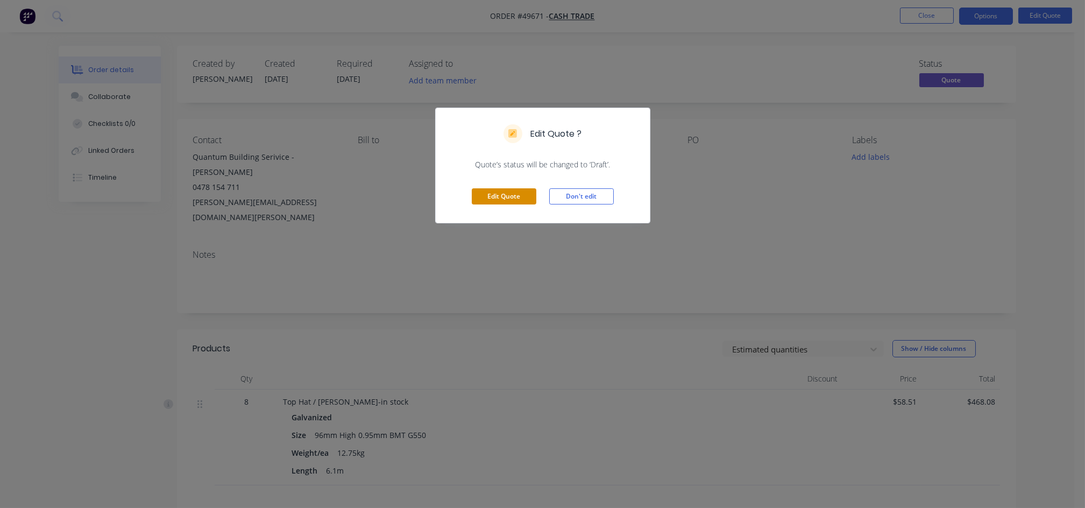
click at [493, 198] on button "Edit Quote" at bounding box center [504, 196] width 65 height 16
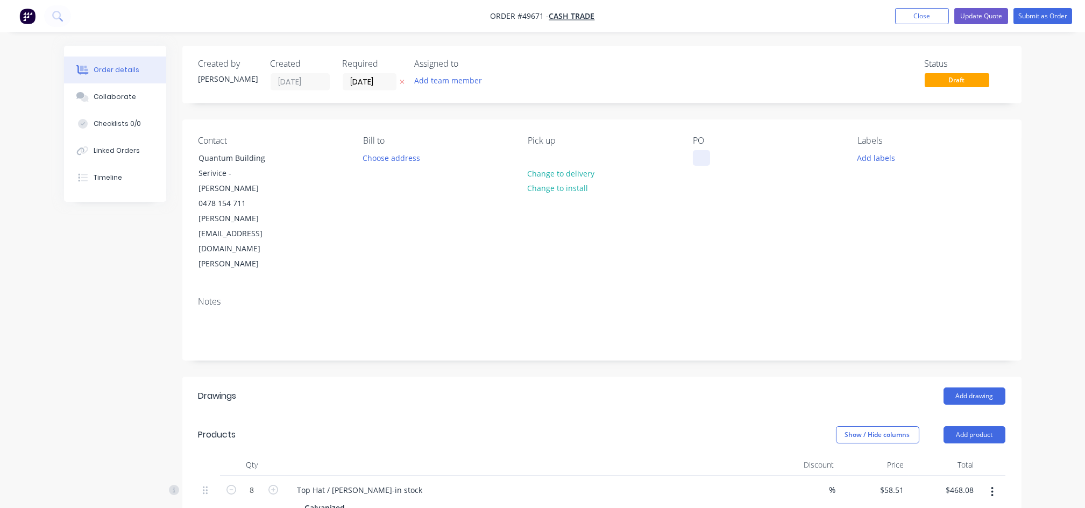
click at [695, 159] on div at bounding box center [701, 158] width 17 height 16
paste div
click at [699, 157] on div "QMEL24 6897" at bounding box center [726, 158] width 66 height 16
click at [974, 15] on button "Update Quote" at bounding box center [981, 16] width 54 height 16
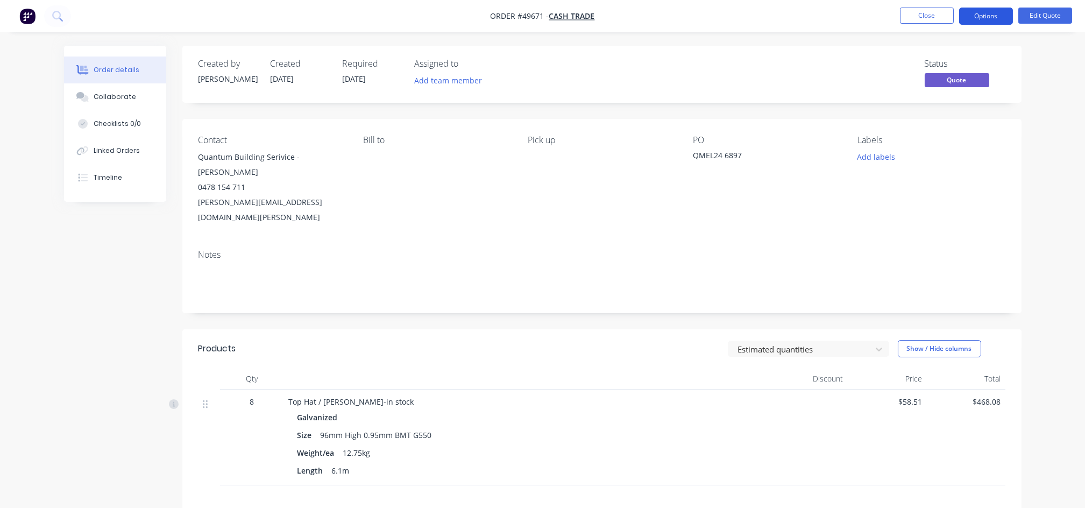
click at [993, 17] on button "Options" at bounding box center [986, 16] width 54 height 17
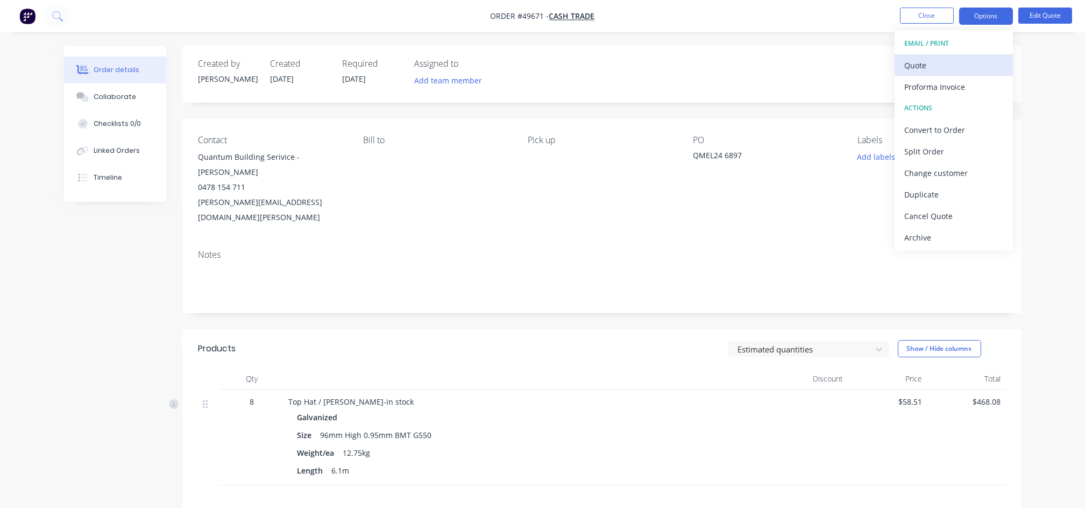
click at [938, 66] on div "Quote" at bounding box center [953, 66] width 99 height 16
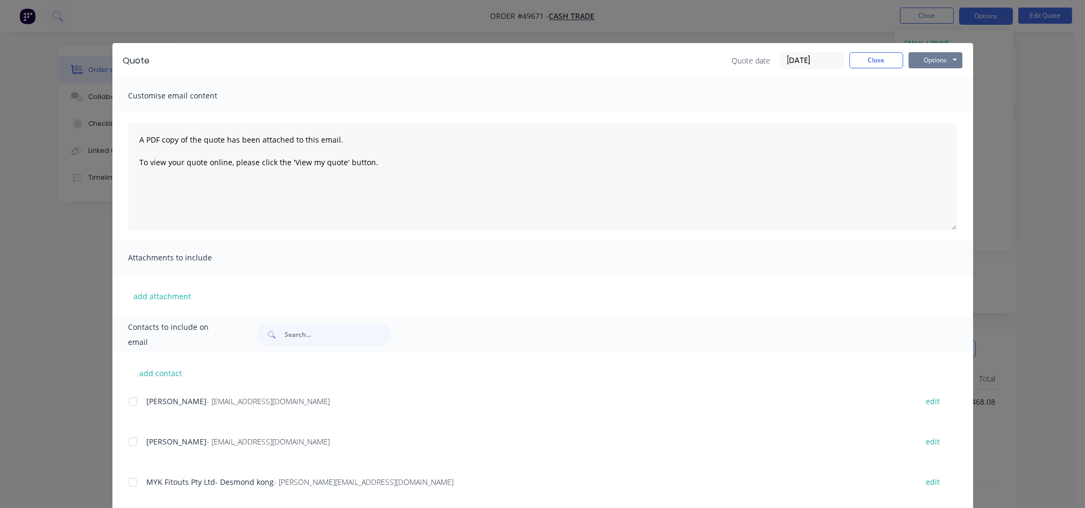
click at [923, 57] on button "Options" at bounding box center [935, 60] width 54 height 16
click at [922, 100] on button "Print" at bounding box center [942, 97] width 69 height 18
click at [865, 64] on button "Close" at bounding box center [876, 60] width 54 height 16
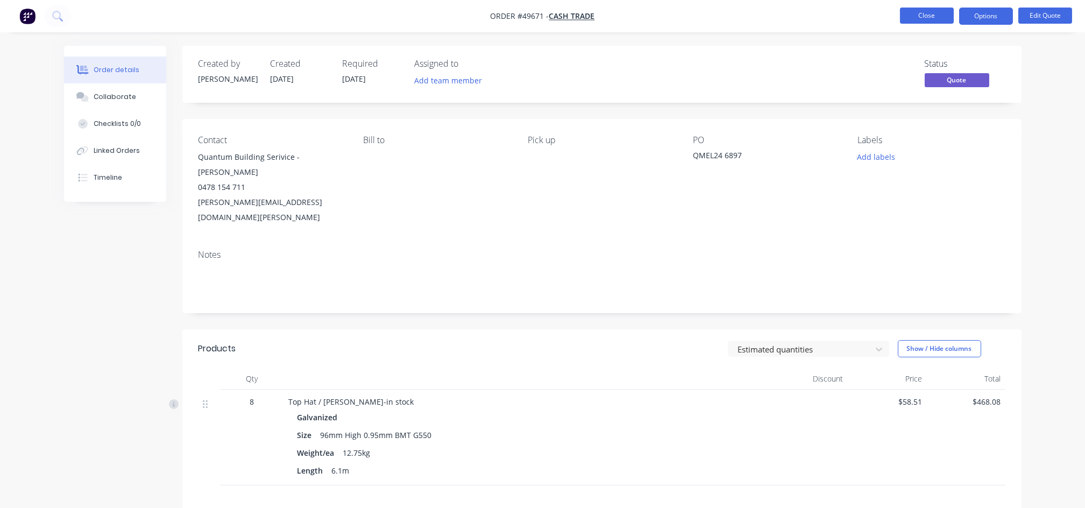
click at [924, 12] on button "Close" at bounding box center [927, 16] width 54 height 16
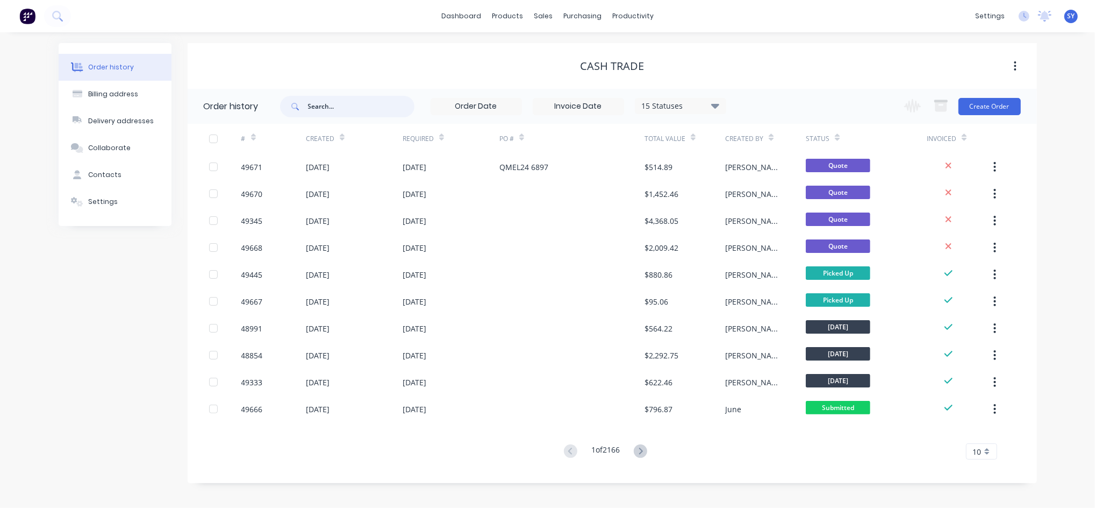
click at [332, 109] on input "text" at bounding box center [361, 107] width 106 height 22
type input "49660"
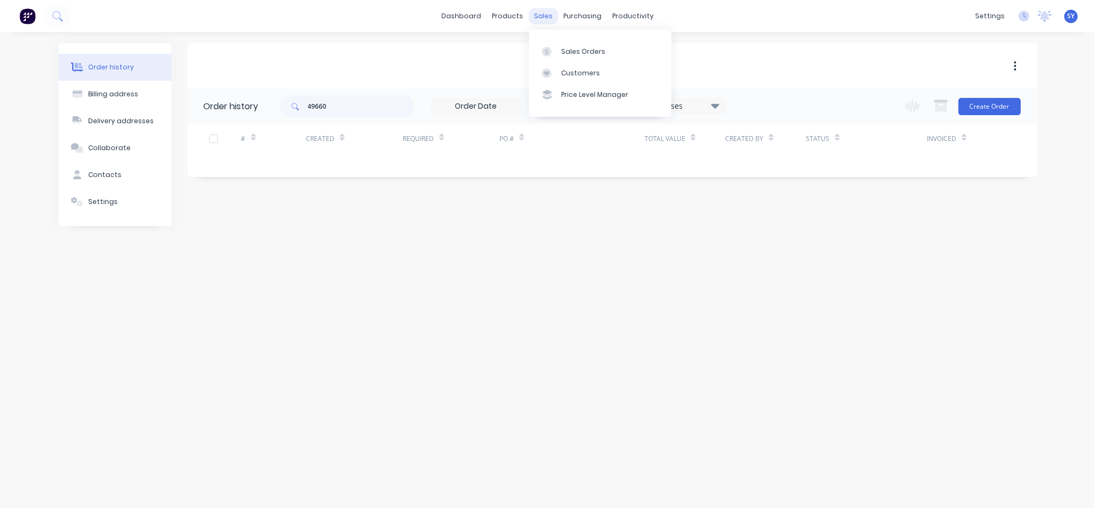
click at [544, 16] on div "sales" at bounding box center [544, 16] width 30 height 16
click at [572, 49] on div "Sales Orders" at bounding box center [583, 52] width 44 height 10
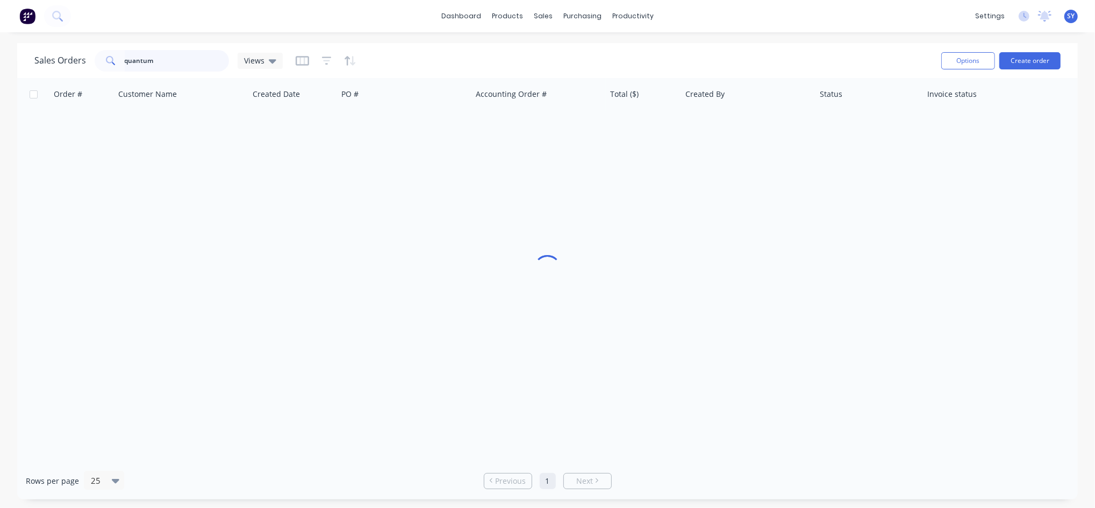
click at [167, 67] on input "quantum" at bounding box center [177, 61] width 105 height 22
drag, startPoint x: 179, startPoint y: 65, endPoint x: 80, endPoint y: 65, distance: 99.0
click at [80, 65] on div "Sales Orders quantum Views" at bounding box center [158, 61] width 248 height 22
type input "49660"
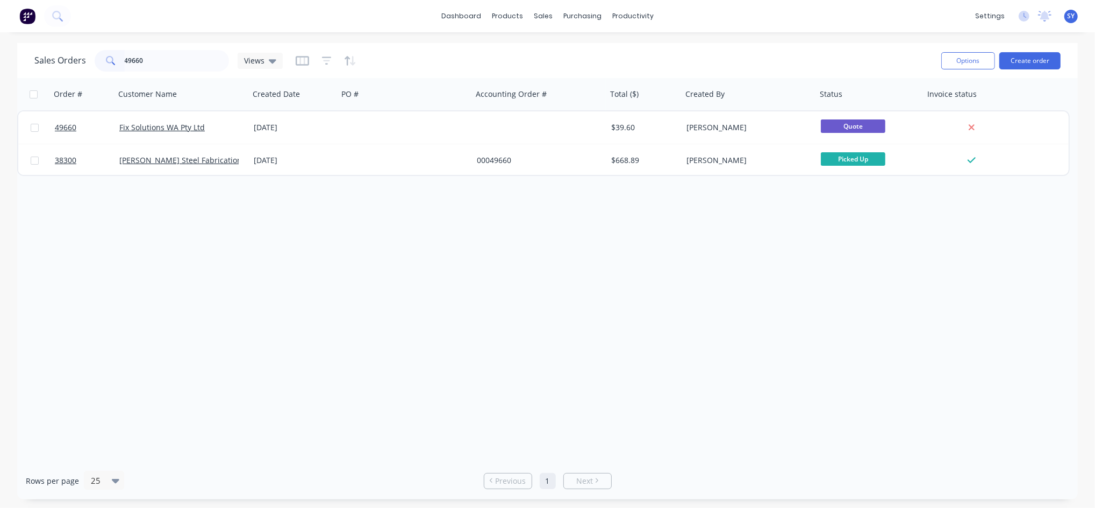
click at [261, 132] on div "[DATE]" at bounding box center [294, 127] width 80 height 11
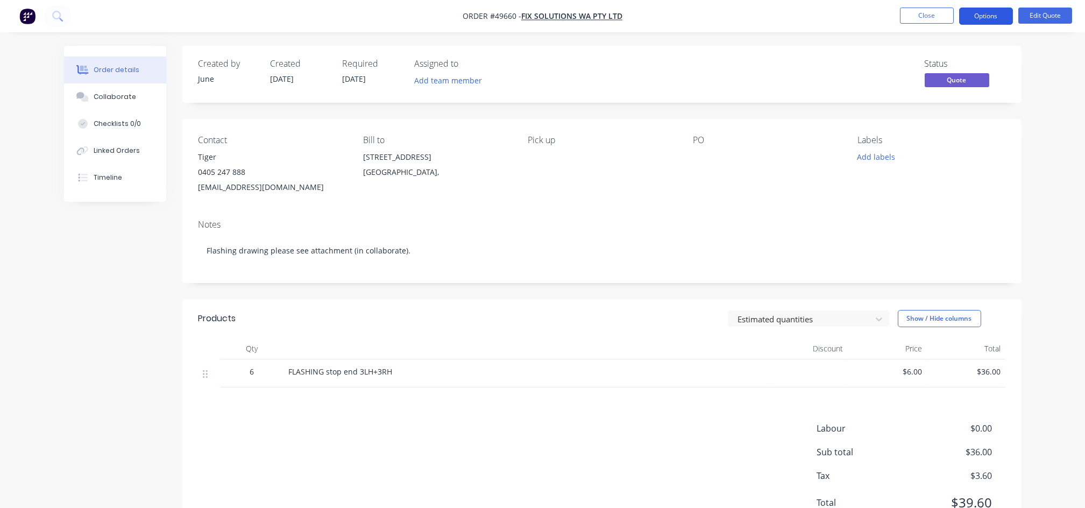
click at [976, 17] on button "Options" at bounding box center [986, 16] width 54 height 17
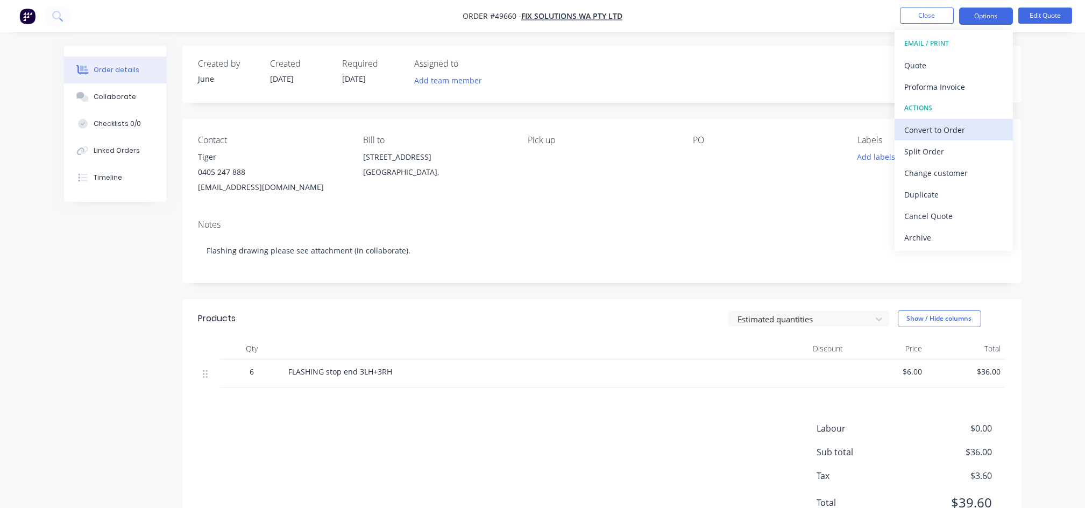
click at [946, 131] on div "Convert to Order" at bounding box center [953, 130] width 99 height 16
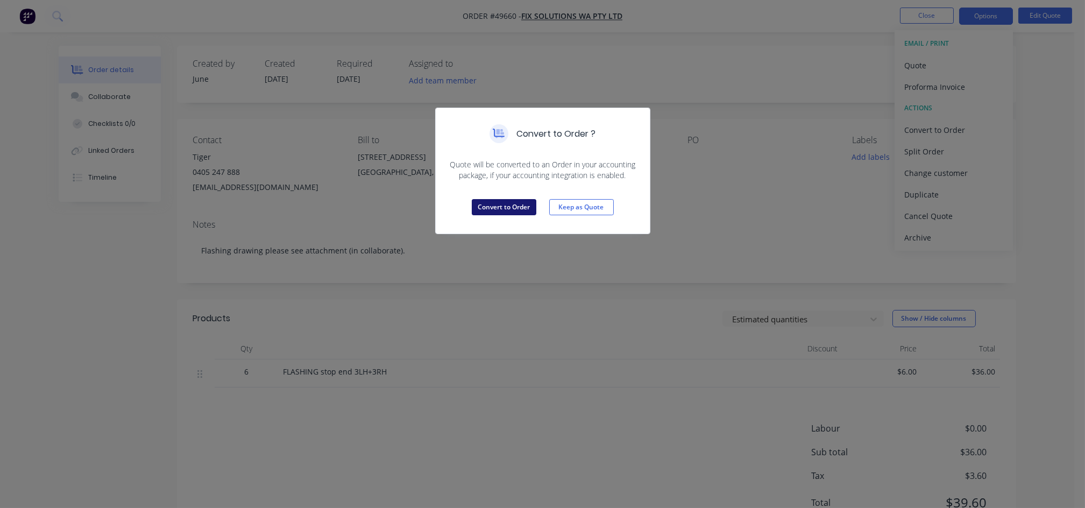
click at [508, 207] on button "Convert to Order" at bounding box center [504, 207] width 65 height 16
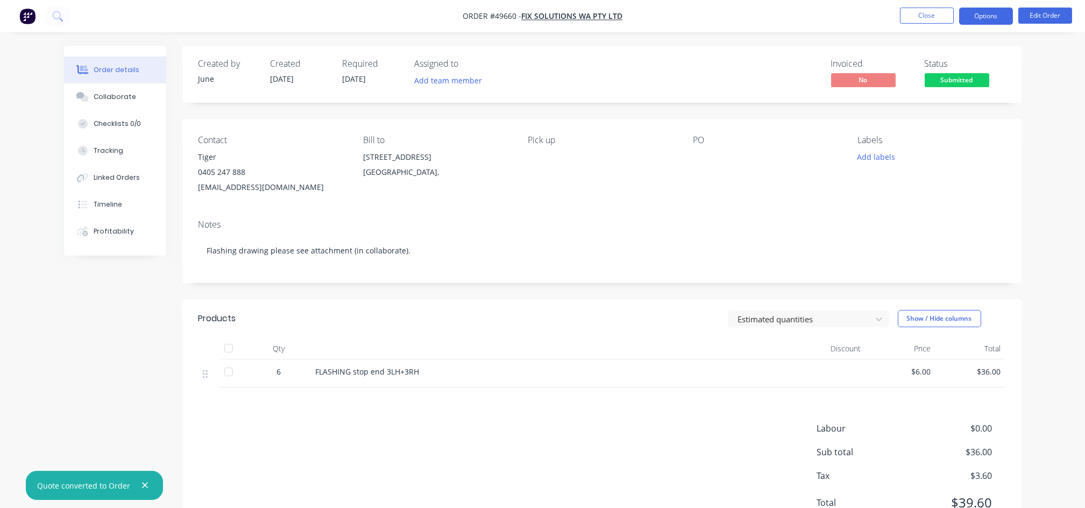
click at [1003, 20] on button "Options" at bounding box center [986, 16] width 54 height 17
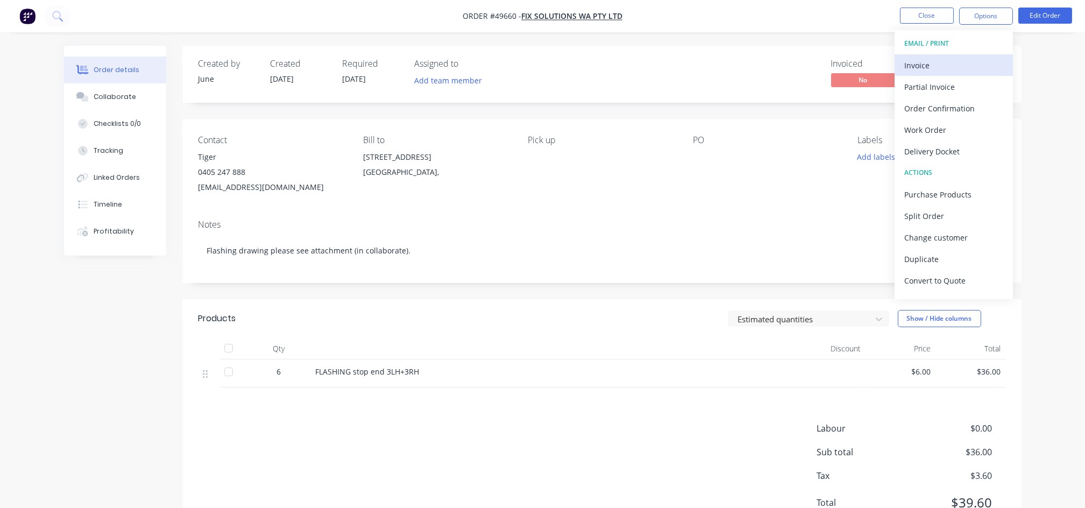
click at [949, 65] on div "Invoice" at bounding box center [953, 66] width 99 height 16
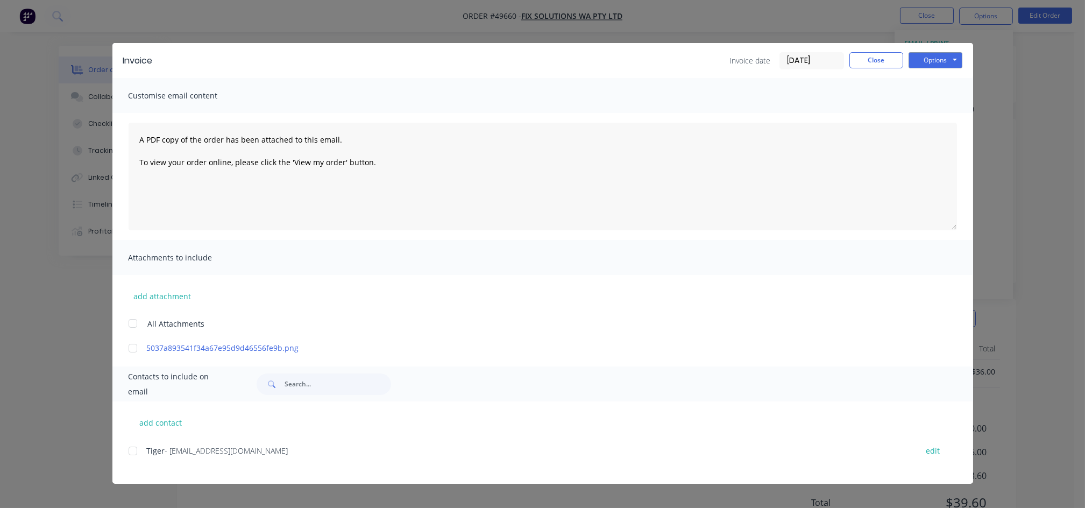
click at [132, 452] on div at bounding box center [133, 451] width 22 height 22
click at [935, 55] on button "Options" at bounding box center [935, 60] width 54 height 16
click at [936, 113] on button "Email" at bounding box center [942, 115] width 69 height 18
click at [881, 53] on button "Close" at bounding box center [876, 60] width 54 height 16
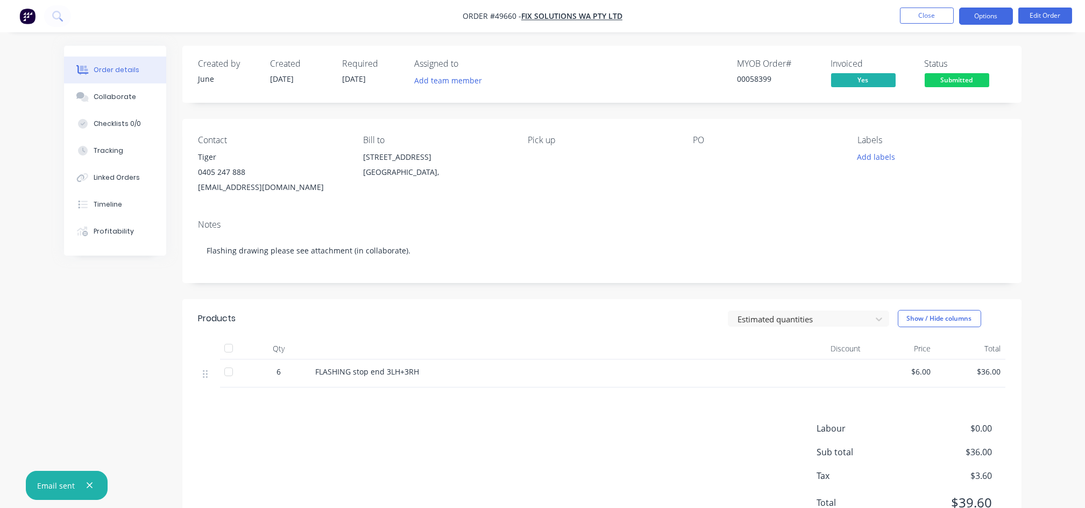
click at [983, 16] on button "Options" at bounding box center [986, 16] width 54 height 17
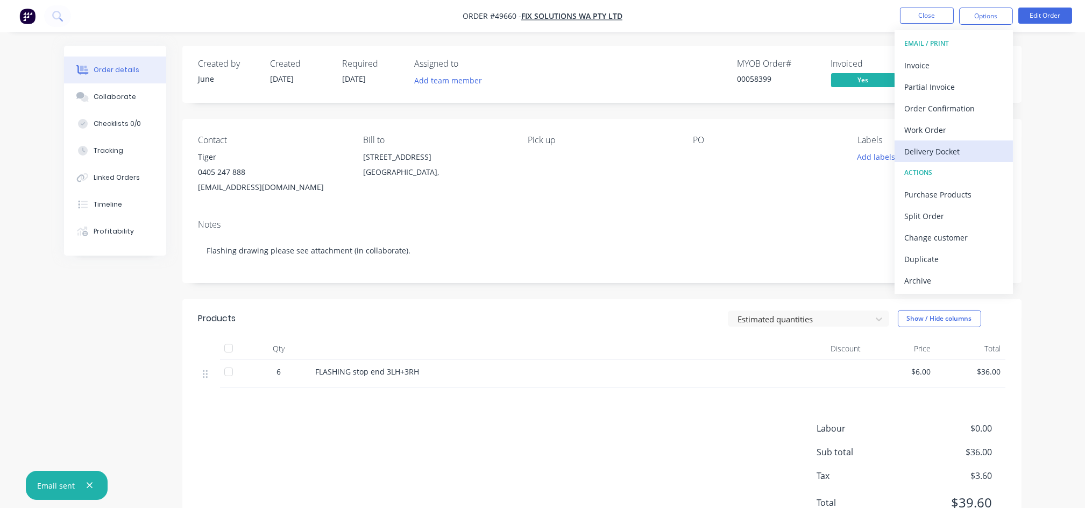
click at [943, 153] on div "Delivery Docket" at bounding box center [953, 152] width 99 height 16
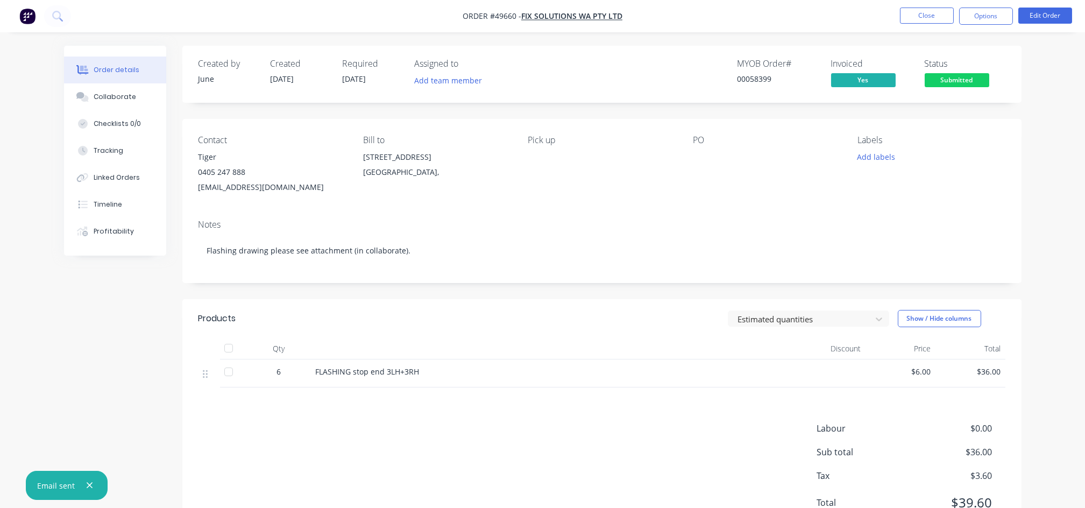
click at [763, 156] on div at bounding box center [760, 157] width 134 height 15
click at [376, 75] on div "Required 24/09/25" at bounding box center [372, 74] width 59 height 31
click at [1034, 18] on button "Edit Order" at bounding box center [1045, 16] width 54 height 16
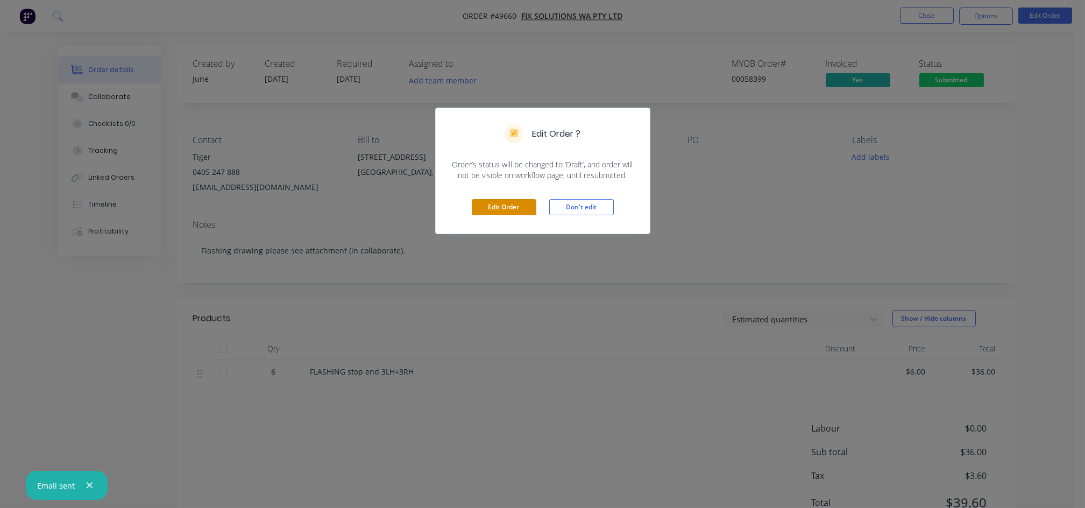
drag, startPoint x: 510, startPoint y: 209, endPoint x: 414, endPoint y: 175, distance: 102.1
click at [510, 209] on button "Edit Order" at bounding box center [504, 207] width 65 height 16
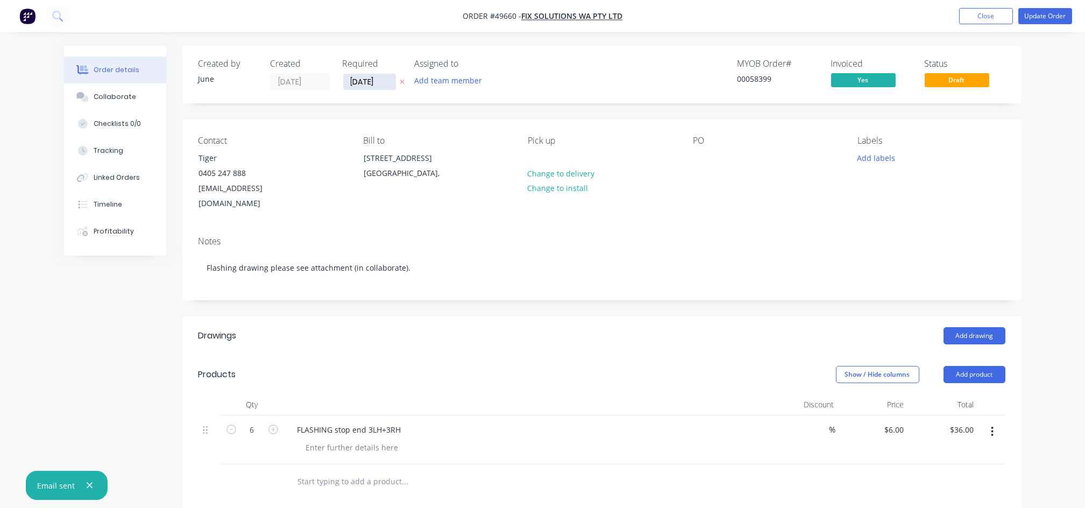
click at [381, 87] on input "24/09/25" at bounding box center [369, 82] width 53 height 16
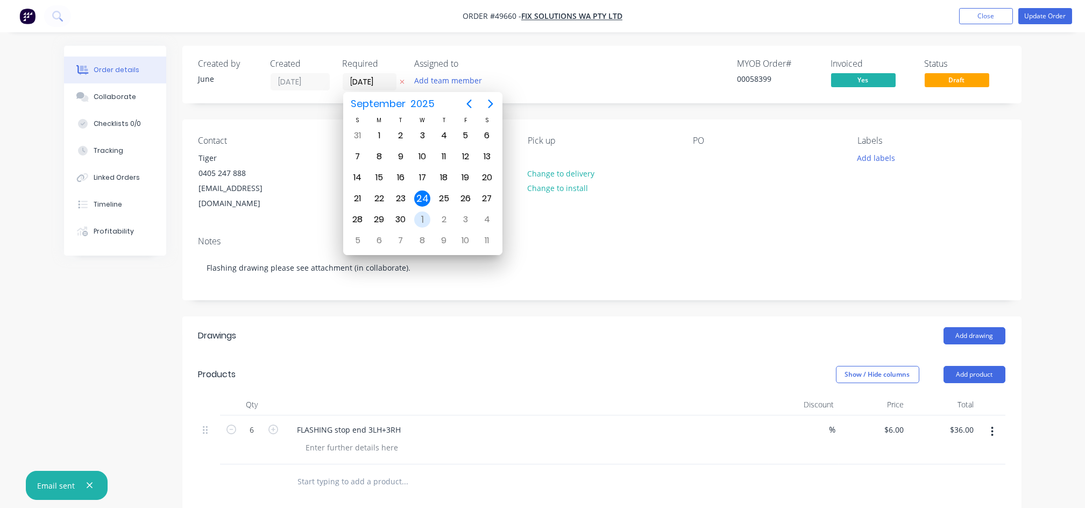
click at [422, 214] on div "1" at bounding box center [422, 219] width 16 height 16
type input "01/10/25"
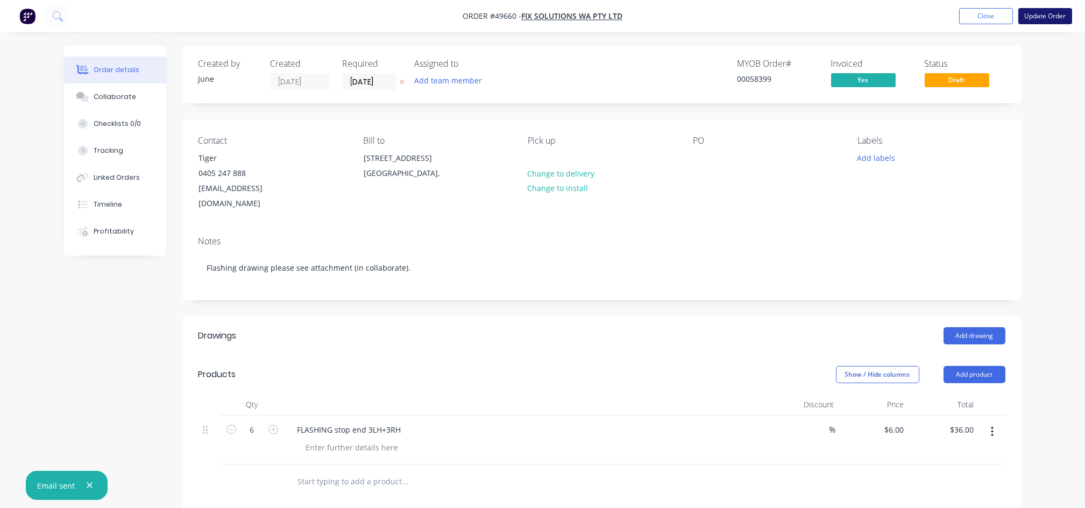
click at [1043, 18] on button "Update Order" at bounding box center [1045, 16] width 54 height 16
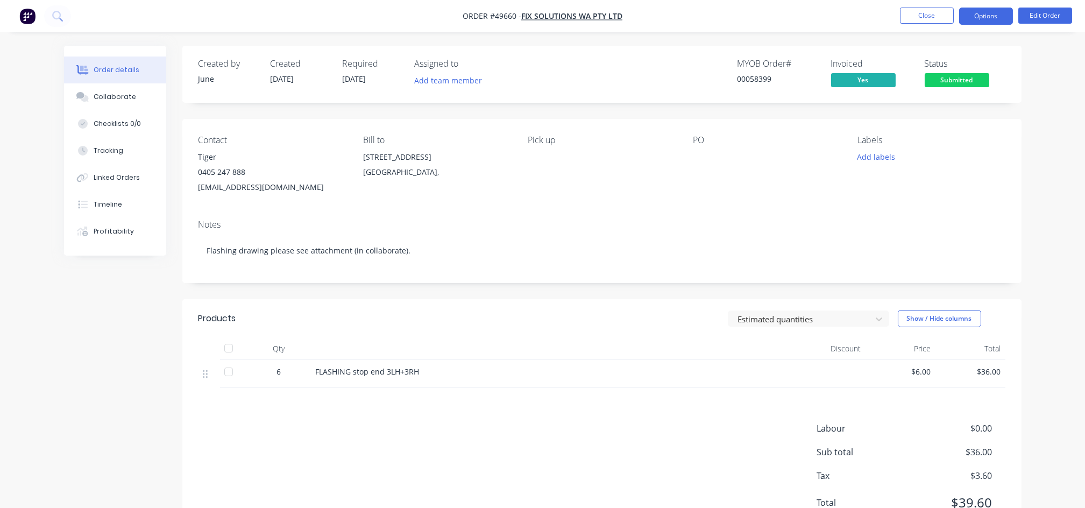
click at [995, 16] on button "Options" at bounding box center [986, 16] width 54 height 17
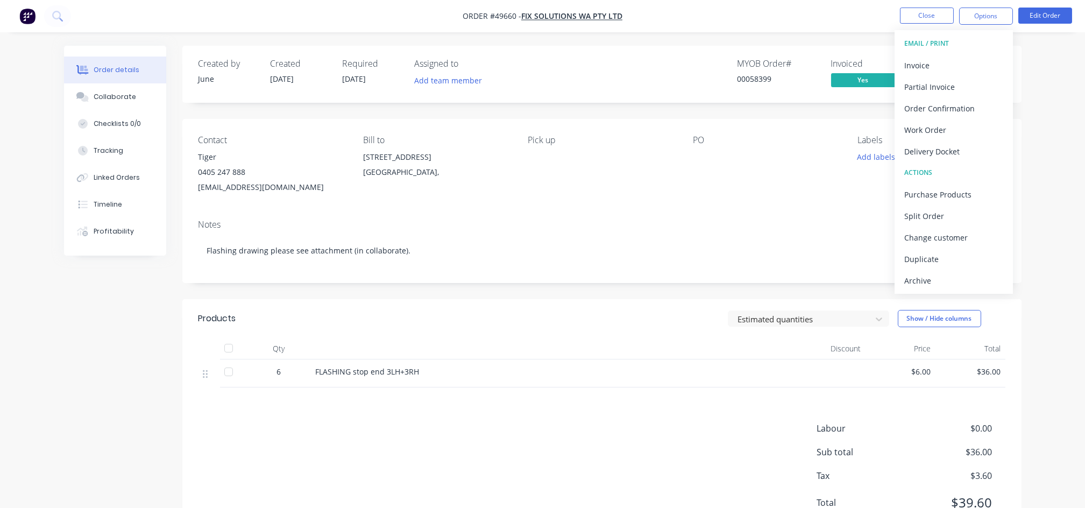
click at [934, 152] on div "Delivery Docket" at bounding box center [953, 152] width 99 height 16
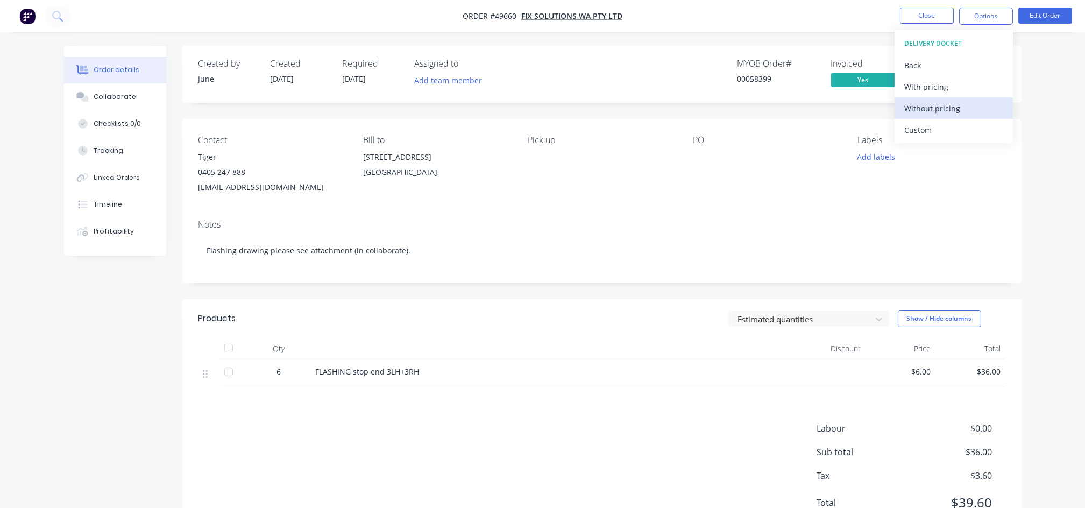
click at [930, 114] on div "Without pricing" at bounding box center [953, 109] width 99 height 16
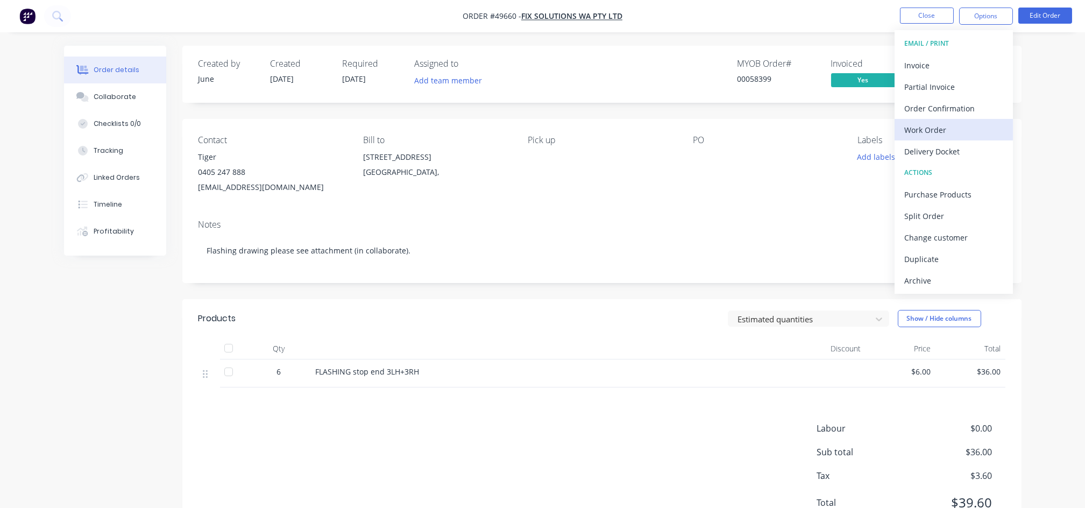
click at [933, 133] on div "Work Order" at bounding box center [953, 130] width 99 height 16
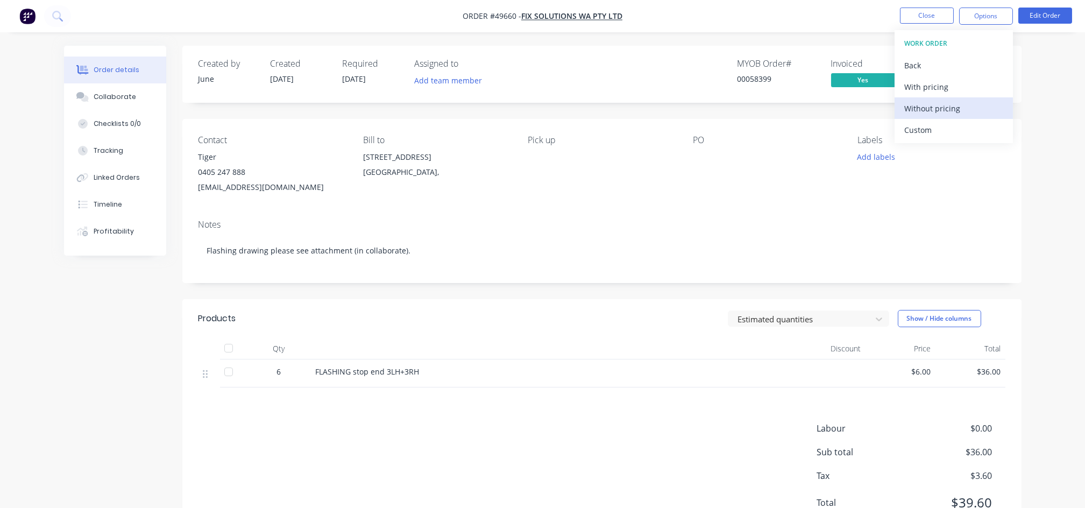
click at [941, 110] on div "Without pricing" at bounding box center [953, 109] width 99 height 16
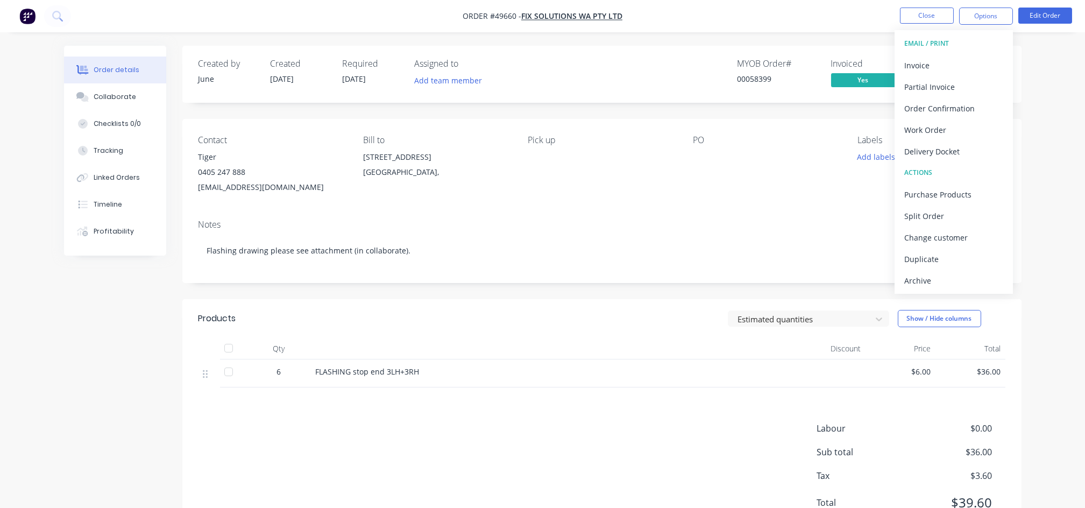
click at [751, 211] on div "Notes Flashing drawing please see attachment (in collaborate)." at bounding box center [601, 247] width 839 height 72
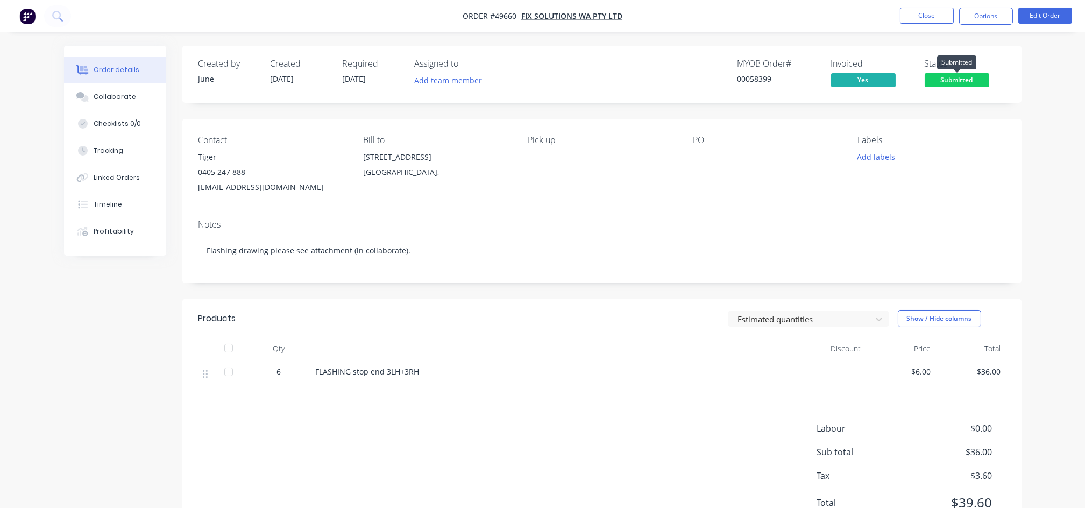
click at [966, 83] on span "Submitted" at bounding box center [956, 79] width 65 height 13
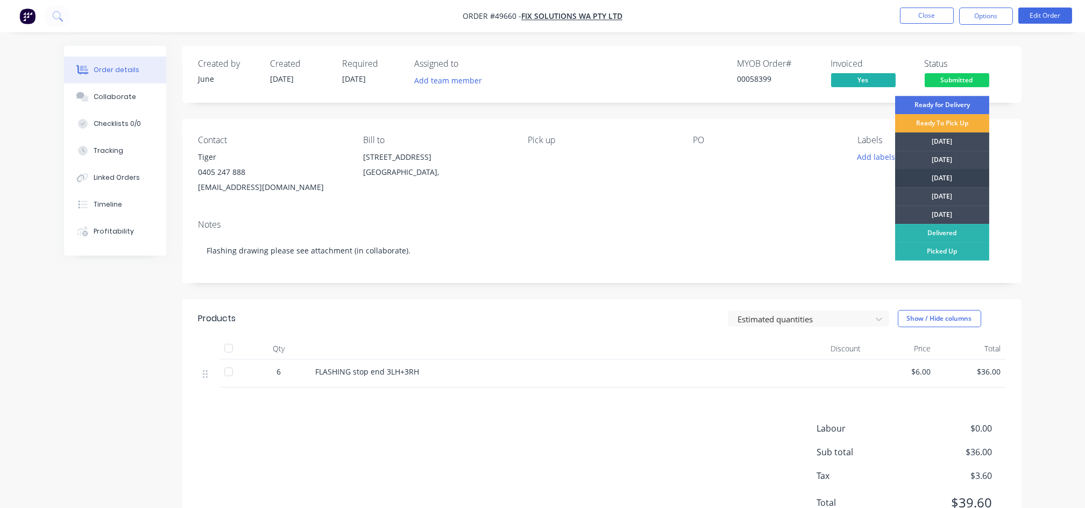
click at [941, 178] on div "Wednesday" at bounding box center [942, 178] width 94 height 18
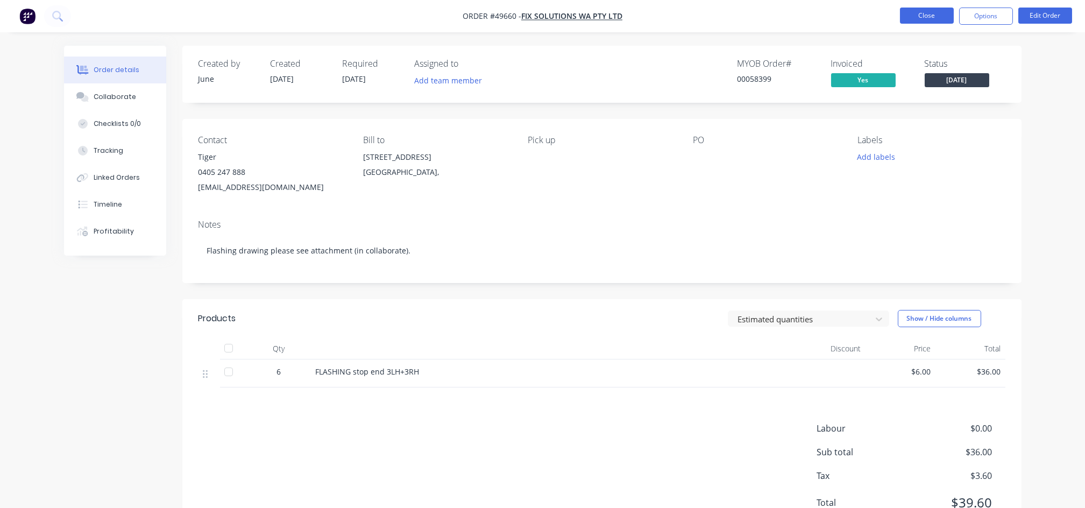
click at [936, 19] on button "Close" at bounding box center [927, 16] width 54 height 16
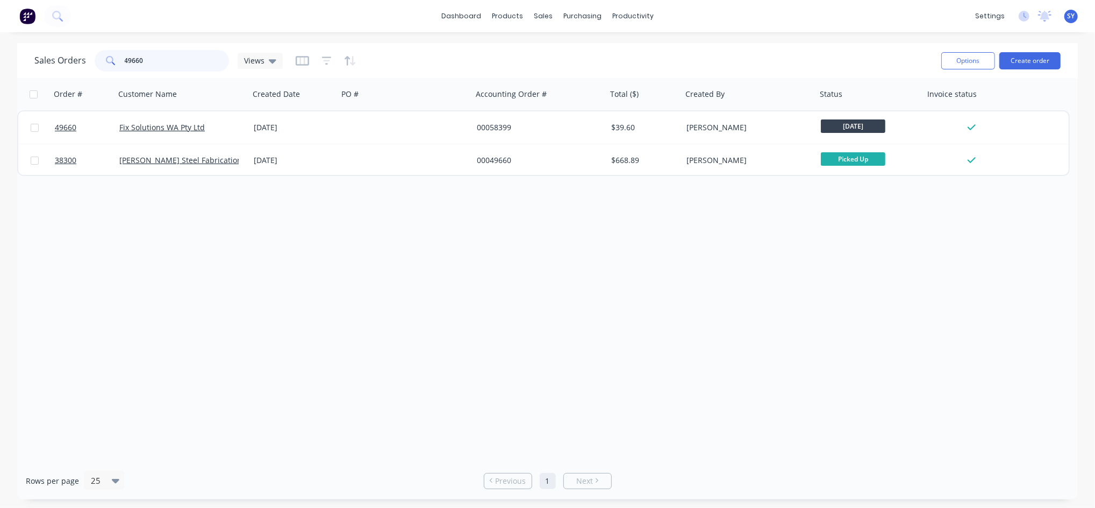
click at [157, 51] on input "49660" at bounding box center [177, 61] width 105 height 22
drag, startPoint x: 157, startPoint y: 51, endPoint x: 97, endPoint y: 58, distance: 60.6
click at [97, 58] on div "49660" at bounding box center [162, 61] width 134 height 22
type input "48478"
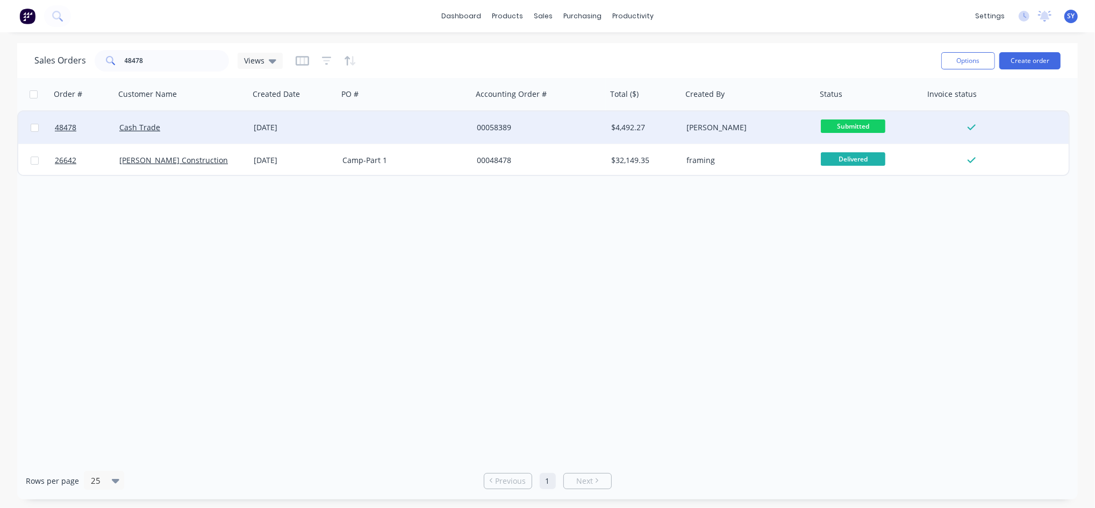
click at [247, 125] on div "Cash Trade" at bounding box center [182, 127] width 134 height 32
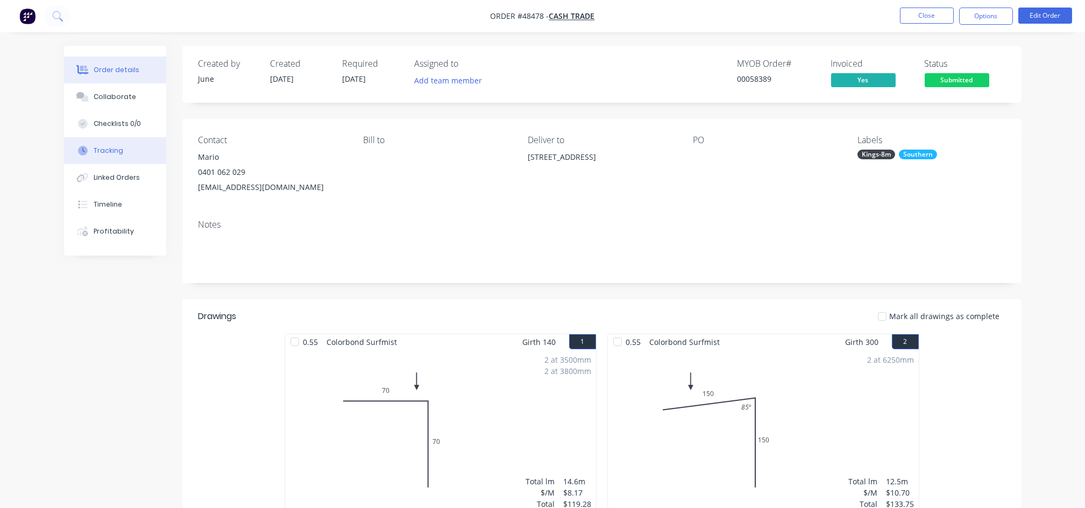
click at [111, 152] on div "Tracking" at bounding box center [109, 151] width 30 height 10
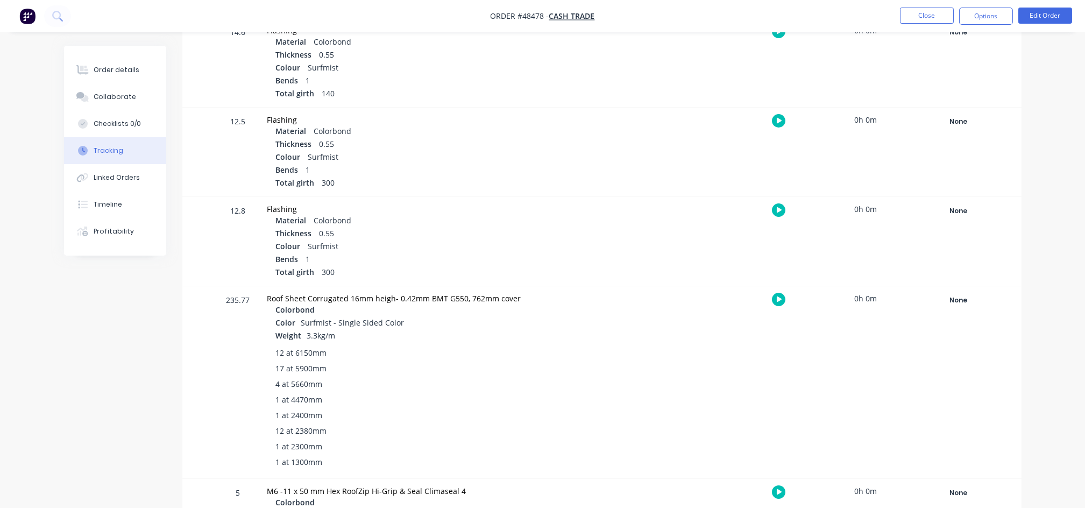
scroll to position [282, 0]
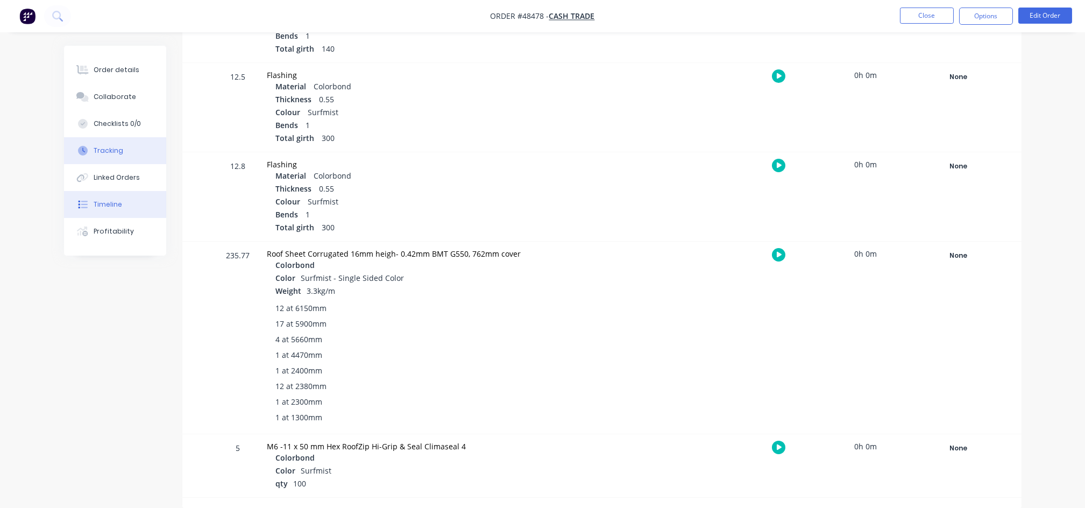
click at [111, 205] on div "Timeline" at bounding box center [108, 205] width 29 height 10
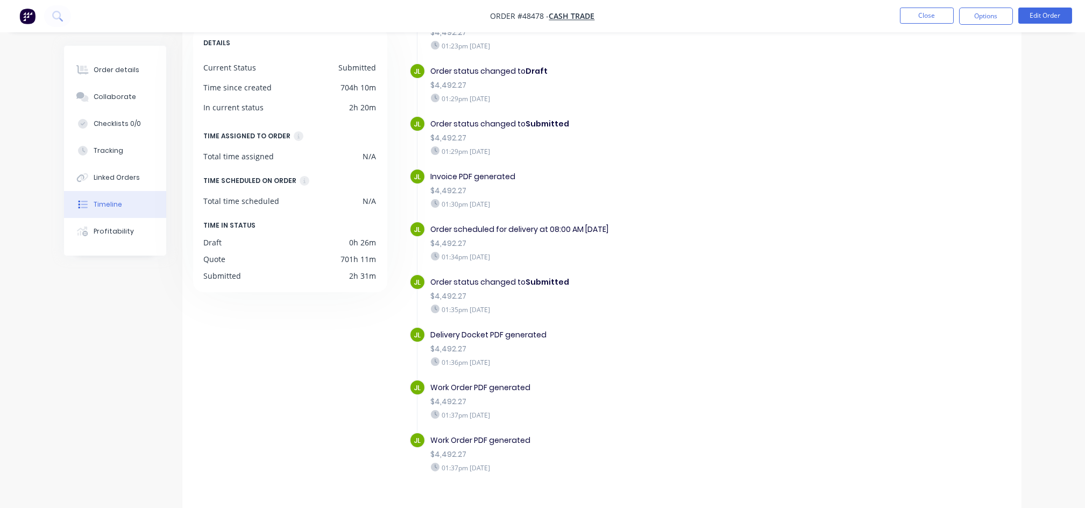
scroll to position [82, 0]
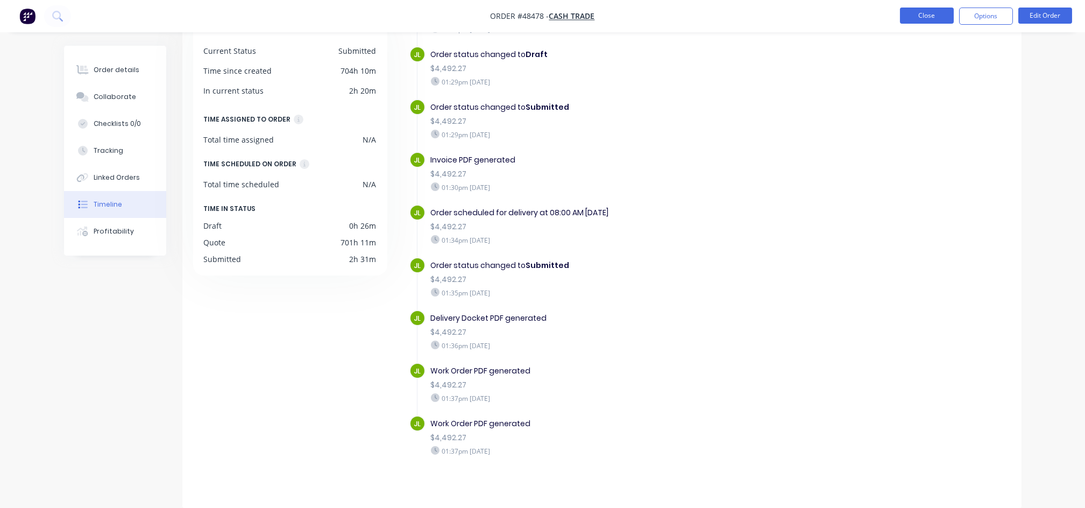
click at [924, 19] on button "Close" at bounding box center [927, 16] width 54 height 16
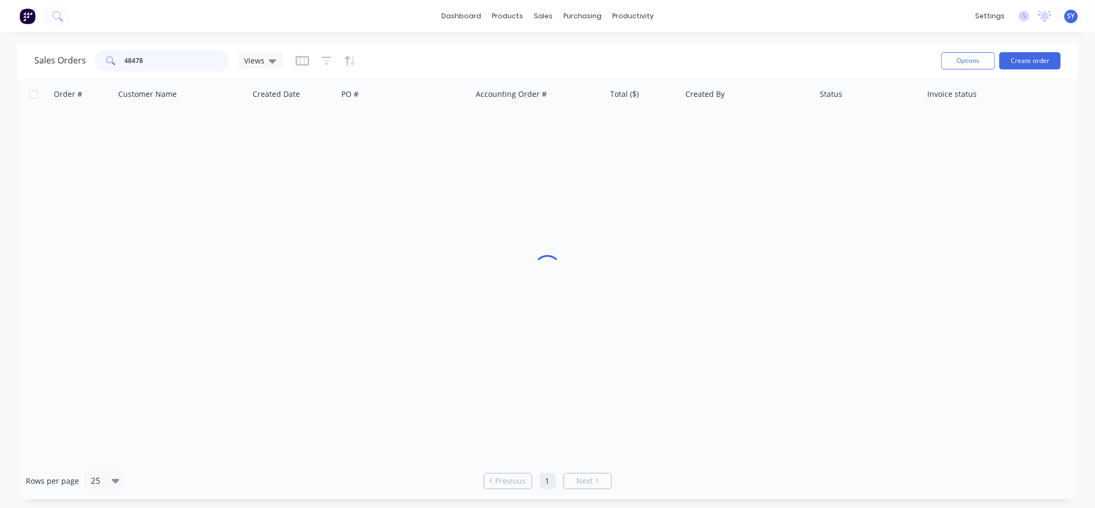
click at [156, 55] on input "48478" at bounding box center [177, 61] width 105 height 22
drag, startPoint x: 168, startPoint y: 55, endPoint x: 66, endPoint y: 54, distance: 101.6
click at [66, 54] on div "Sales Orders 48478 Views" at bounding box center [158, 61] width 248 height 22
type input "49575"
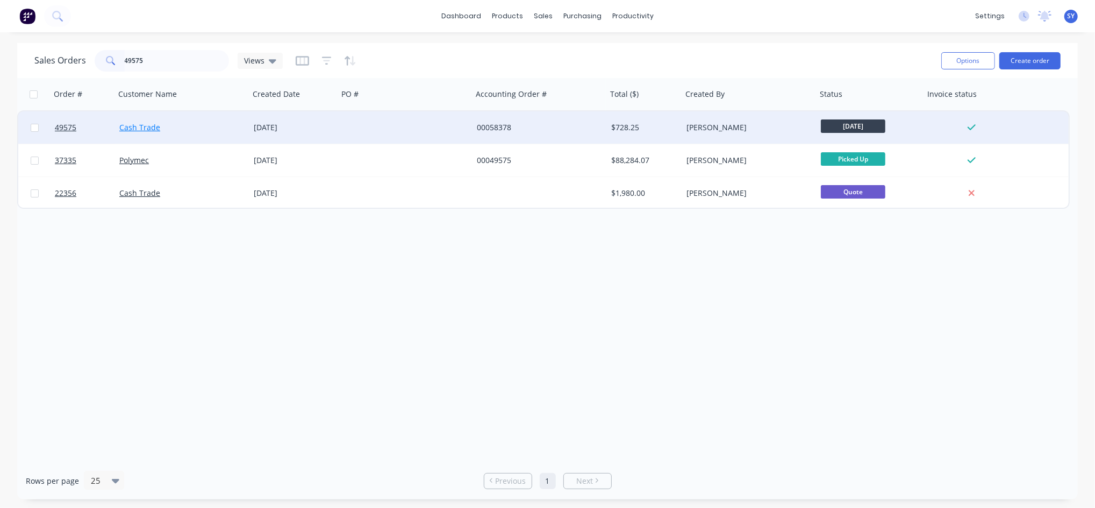
click at [148, 129] on link "Cash Trade" at bounding box center [139, 127] width 41 height 10
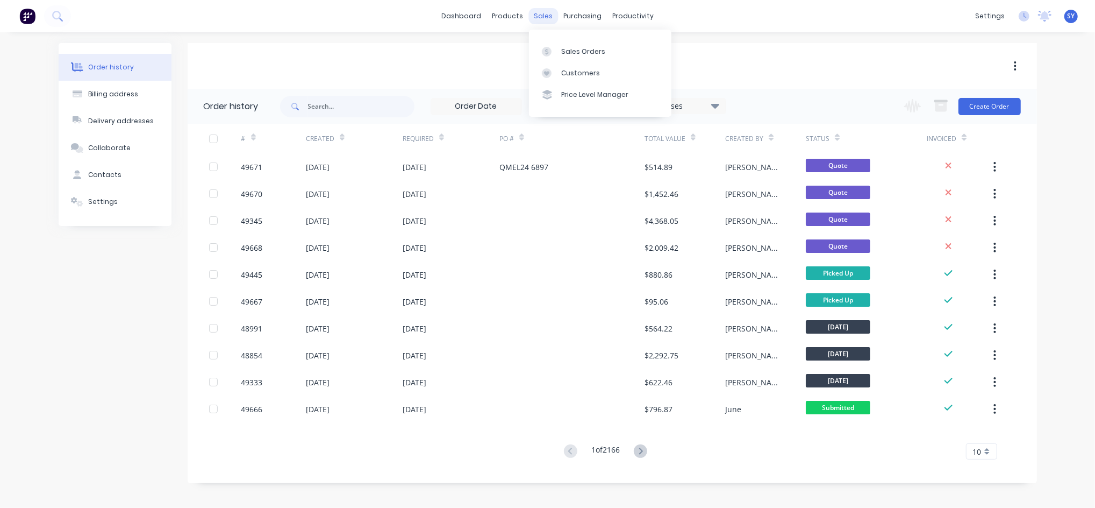
click at [536, 16] on div "sales" at bounding box center [544, 16] width 30 height 16
click at [572, 47] on div "Sales Orders" at bounding box center [583, 52] width 44 height 10
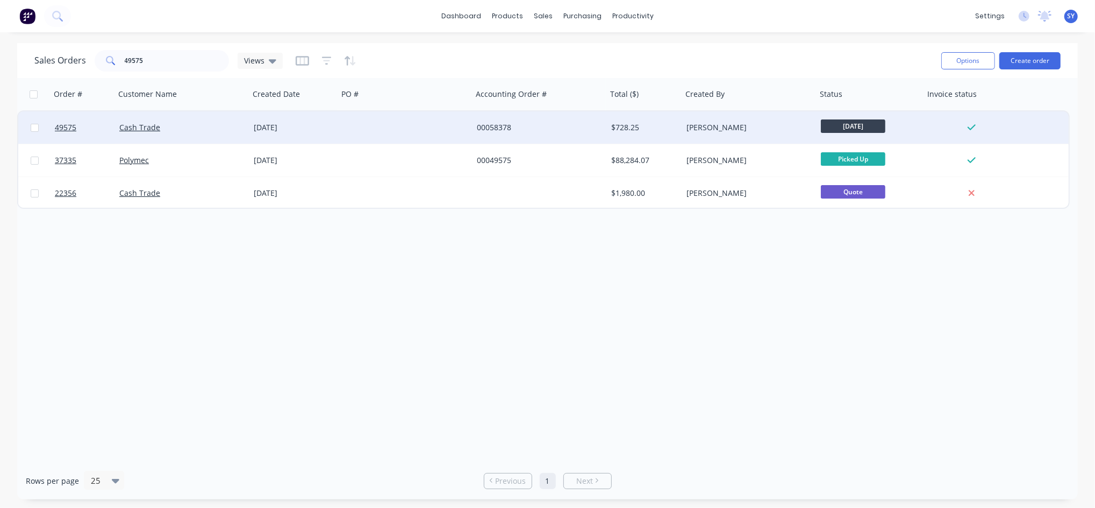
click at [296, 136] on div "[DATE]" at bounding box center [294, 127] width 89 height 32
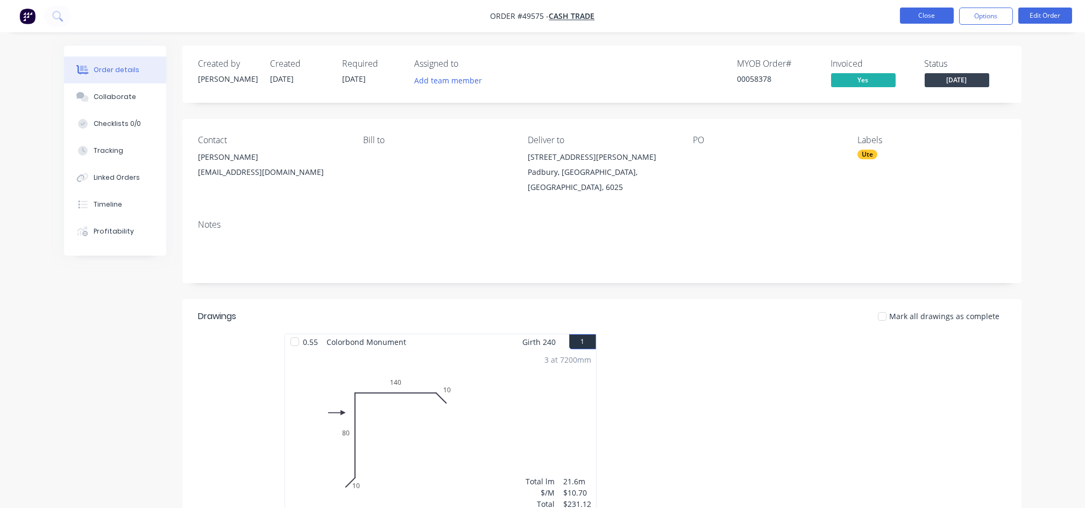
click at [944, 11] on button "Close" at bounding box center [927, 16] width 54 height 16
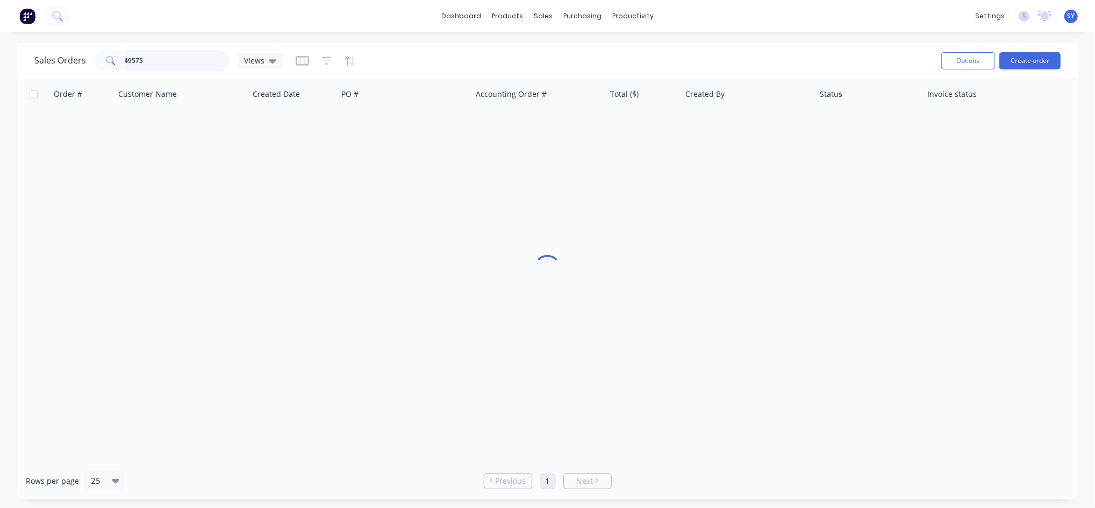
click at [160, 60] on input "49575" at bounding box center [177, 61] width 105 height 22
drag, startPoint x: 160, startPoint y: 60, endPoint x: 130, endPoint y: 65, distance: 29.9
click at [130, 65] on input "49575" at bounding box center [177, 61] width 105 height 22
type input "57650"
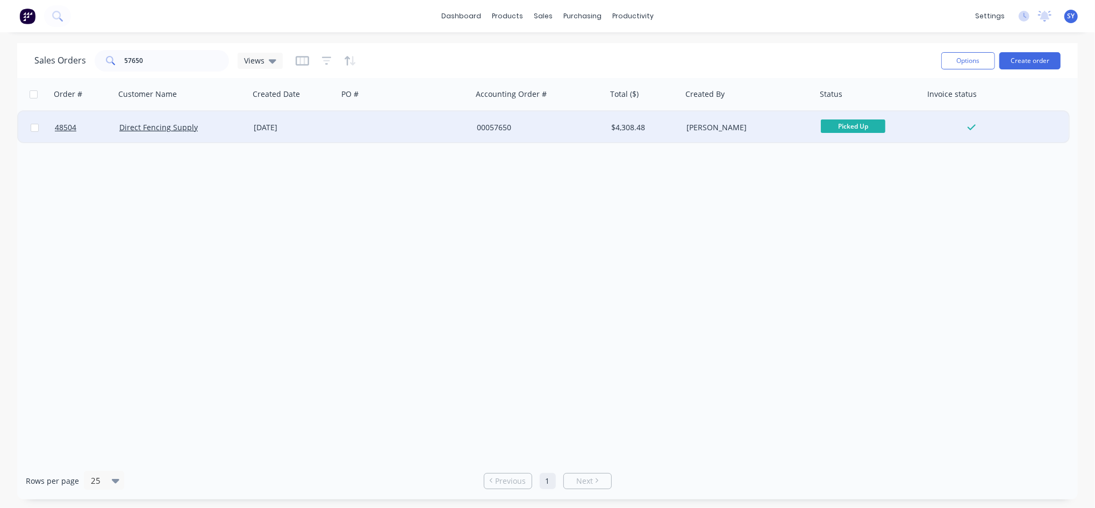
click at [233, 137] on div "Direct Fencing Supply" at bounding box center [182, 127] width 134 height 32
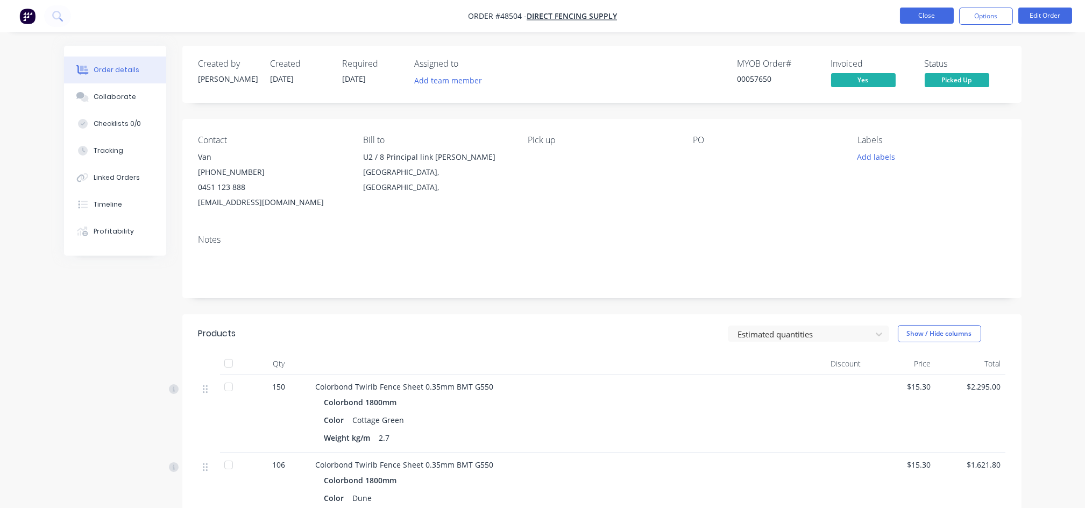
click at [931, 19] on button "Close" at bounding box center [927, 16] width 54 height 16
